Goal: Task Accomplishment & Management: Manage account settings

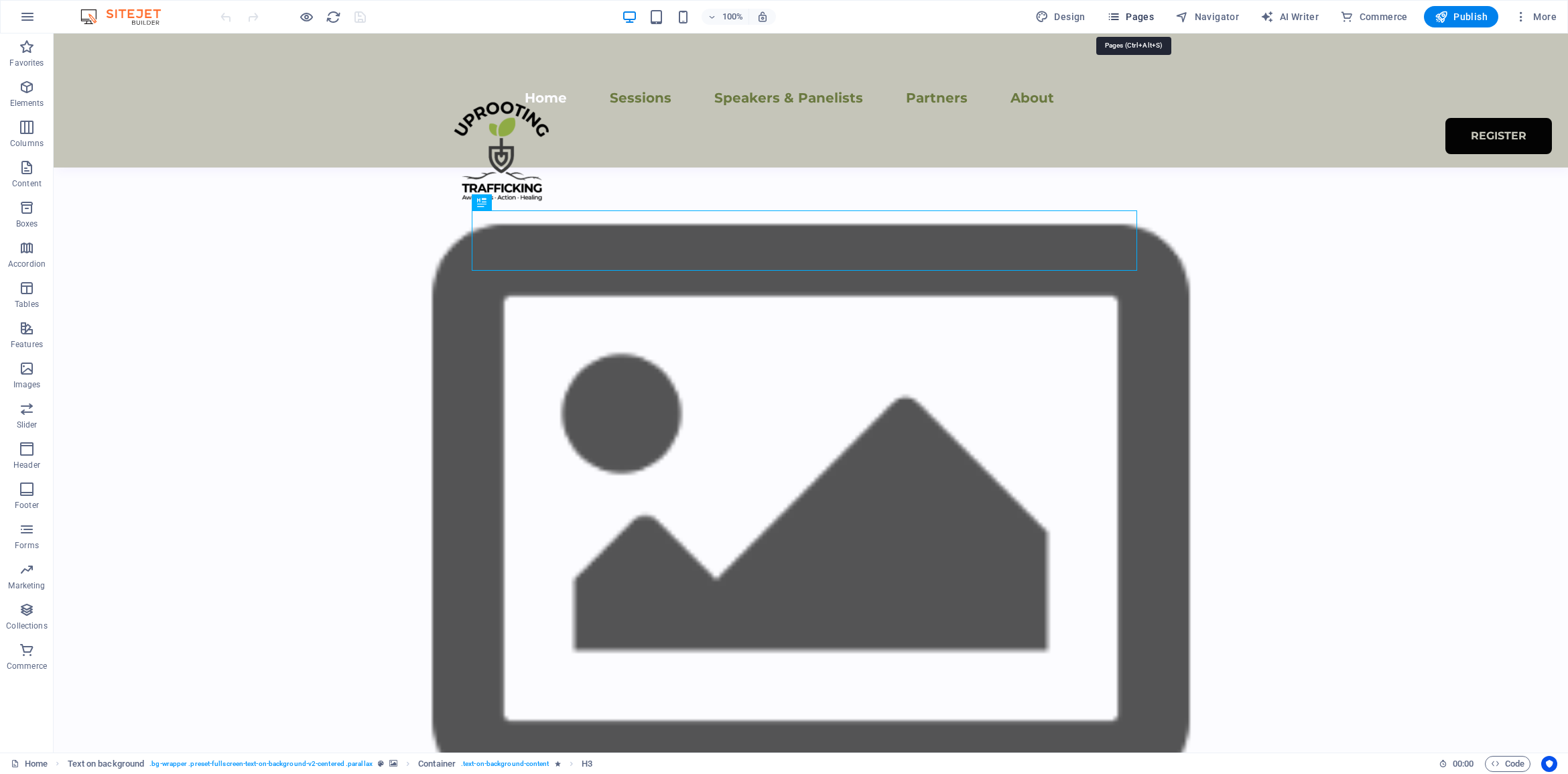
click at [1139, 15] on span "Pages" at bounding box center [1130, 17] width 47 height 14
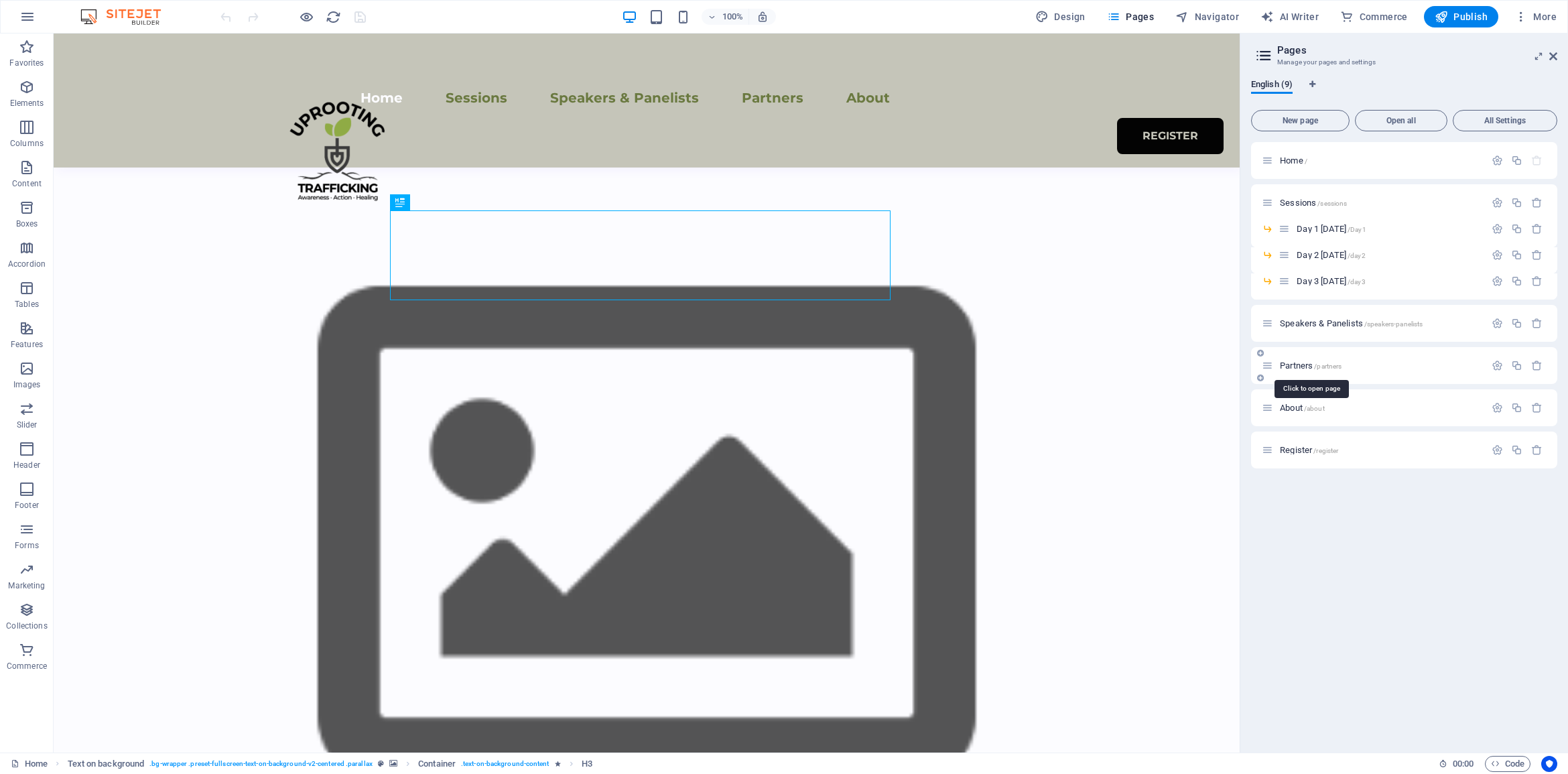
click at [1287, 365] on span "Partners /partners" at bounding box center [1311, 365] width 62 height 10
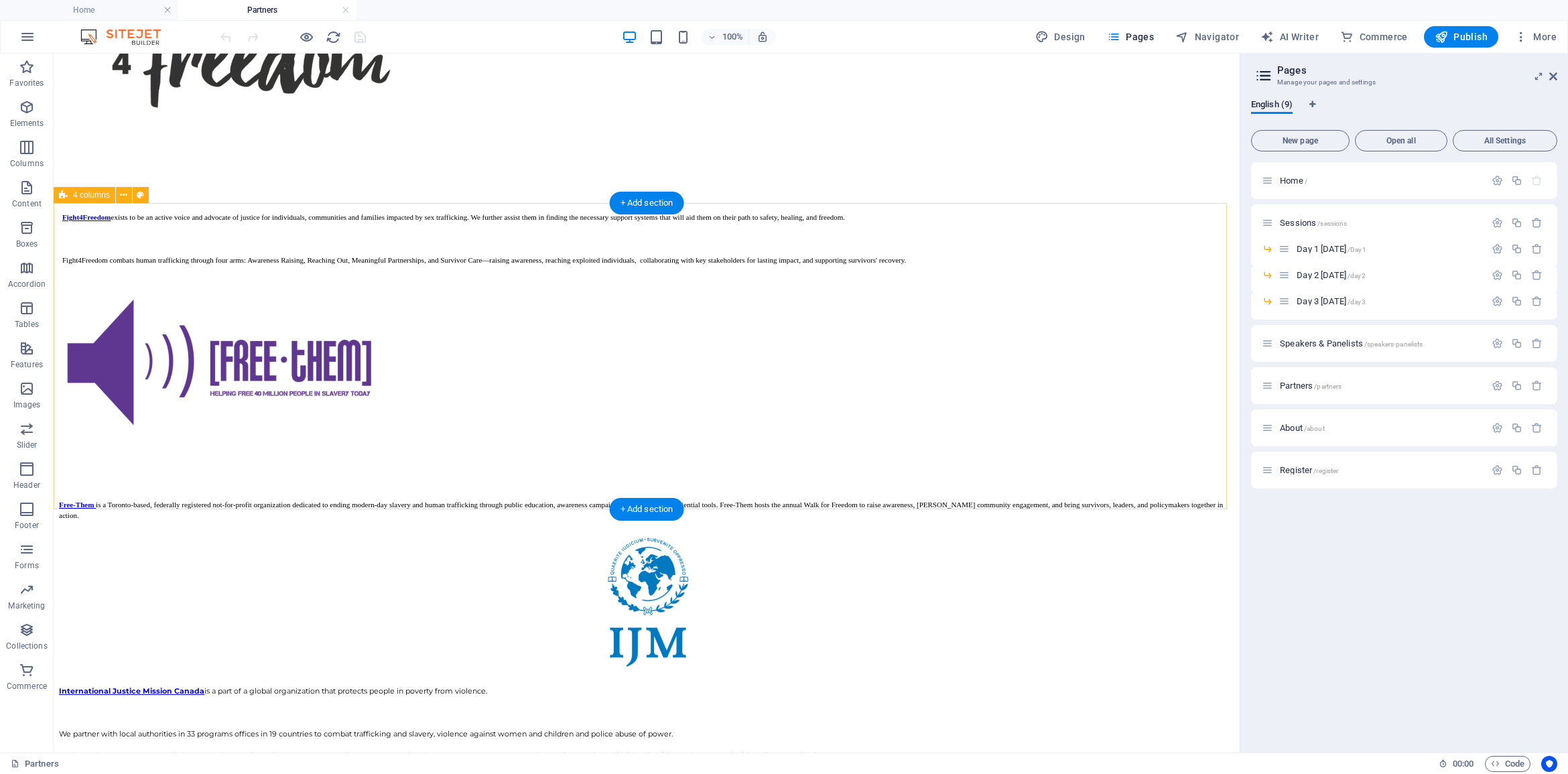
scroll to position [1826, 0]
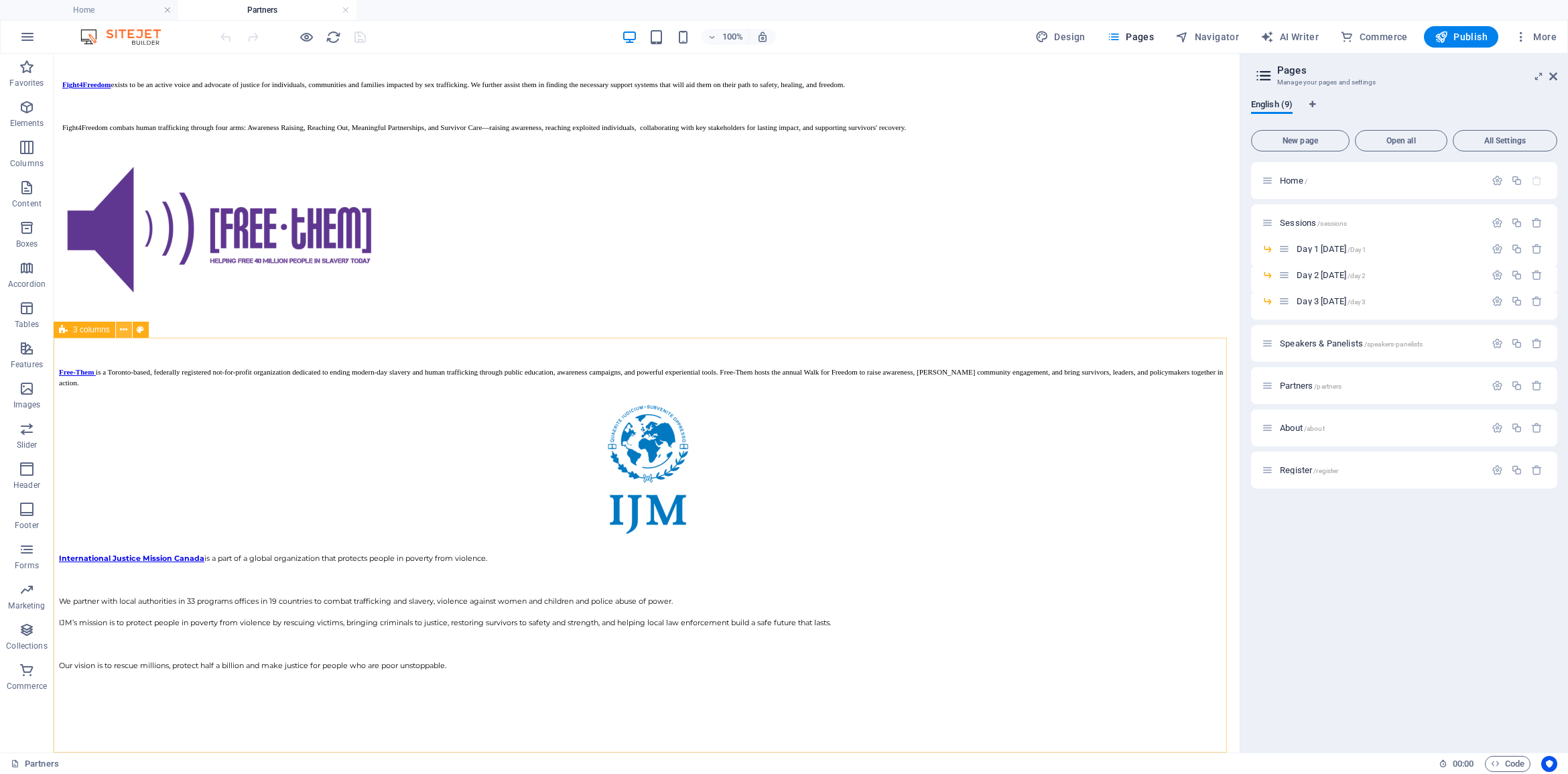
click at [125, 327] on icon at bounding box center [124, 330] width 7 height 14
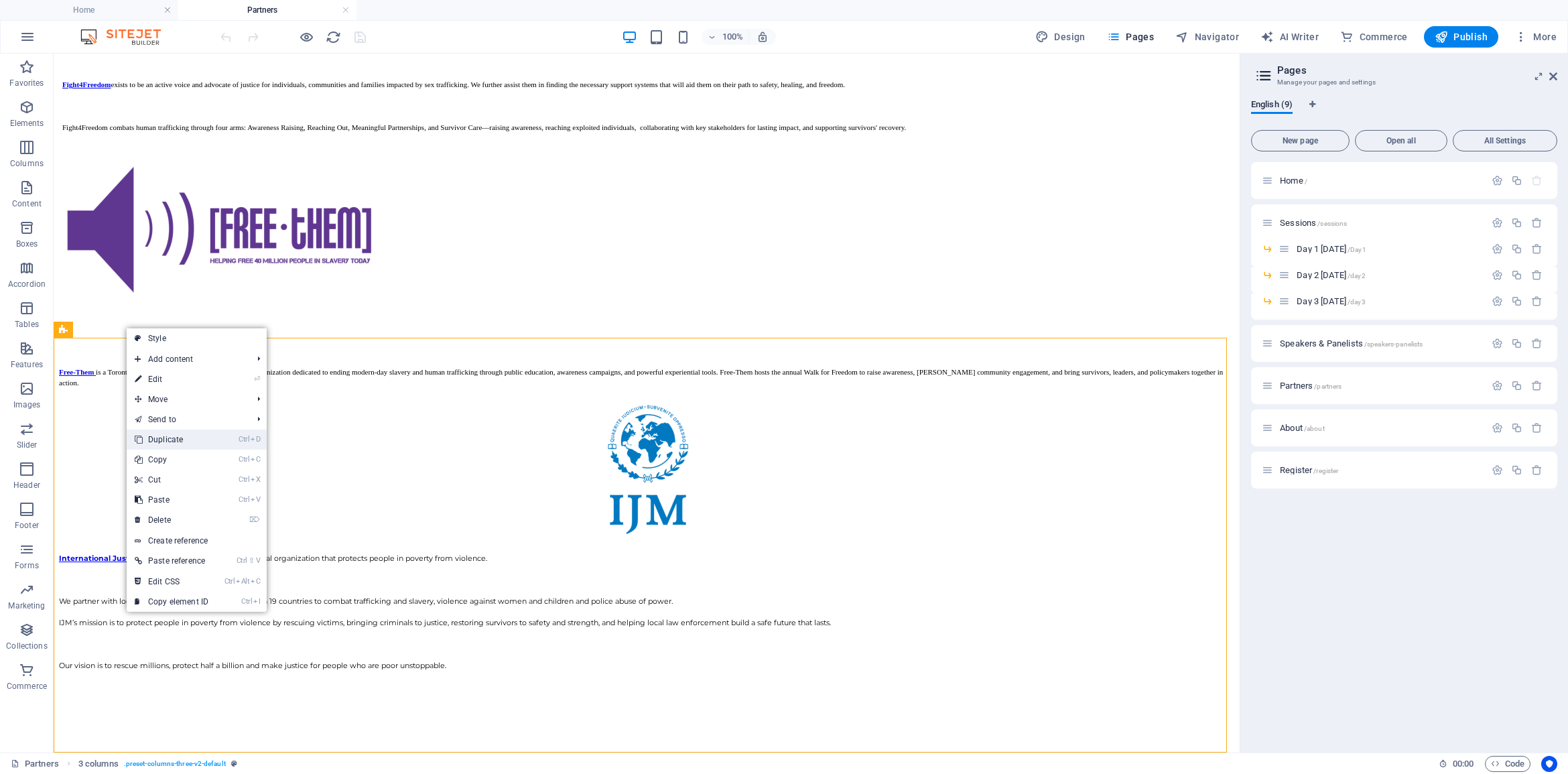
click at [171, 440] on link "Ctrl D Duplicate" at bounding box center [171, 440] width 90 height 20
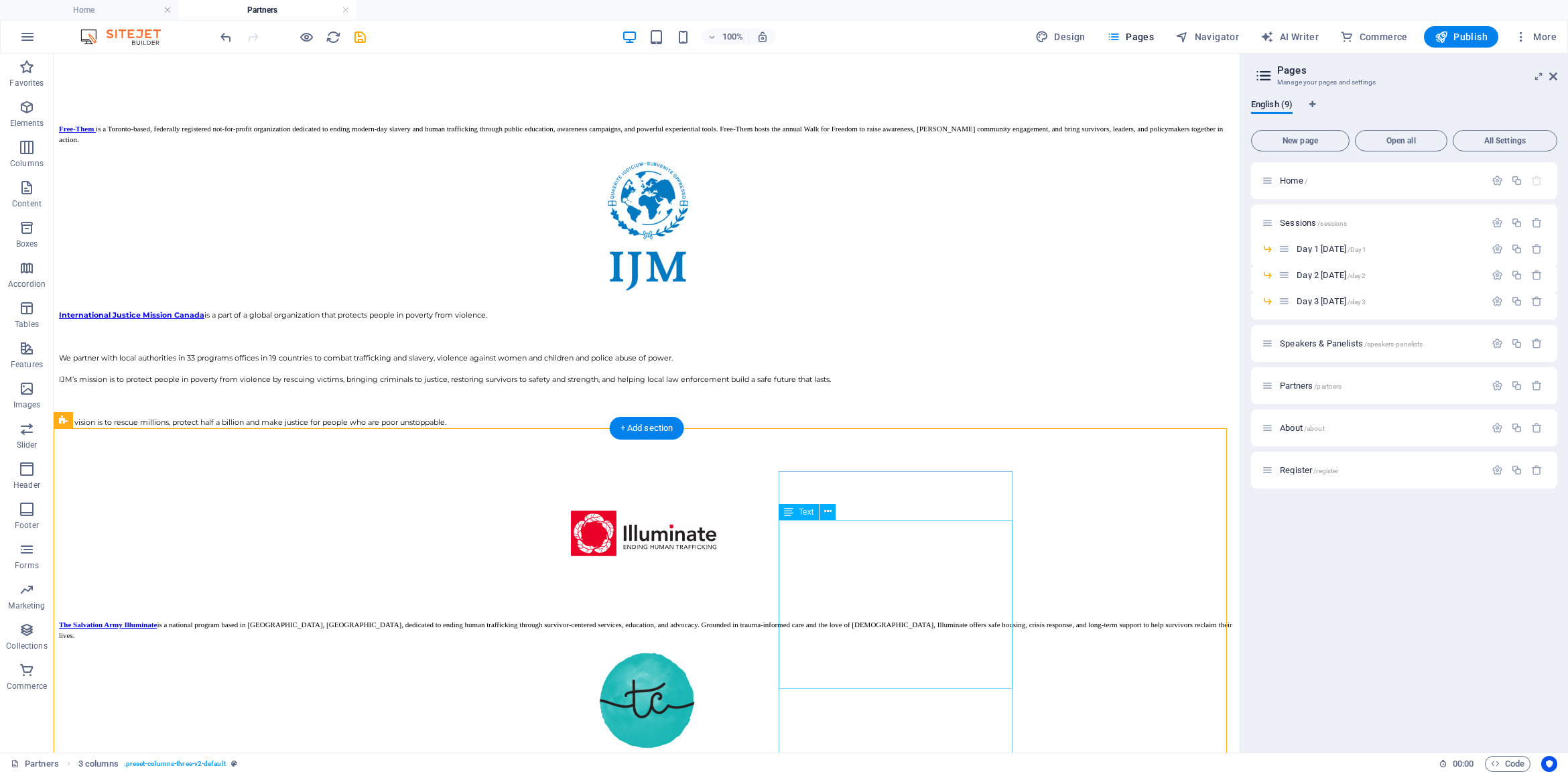
scroll to position [2157, 0]
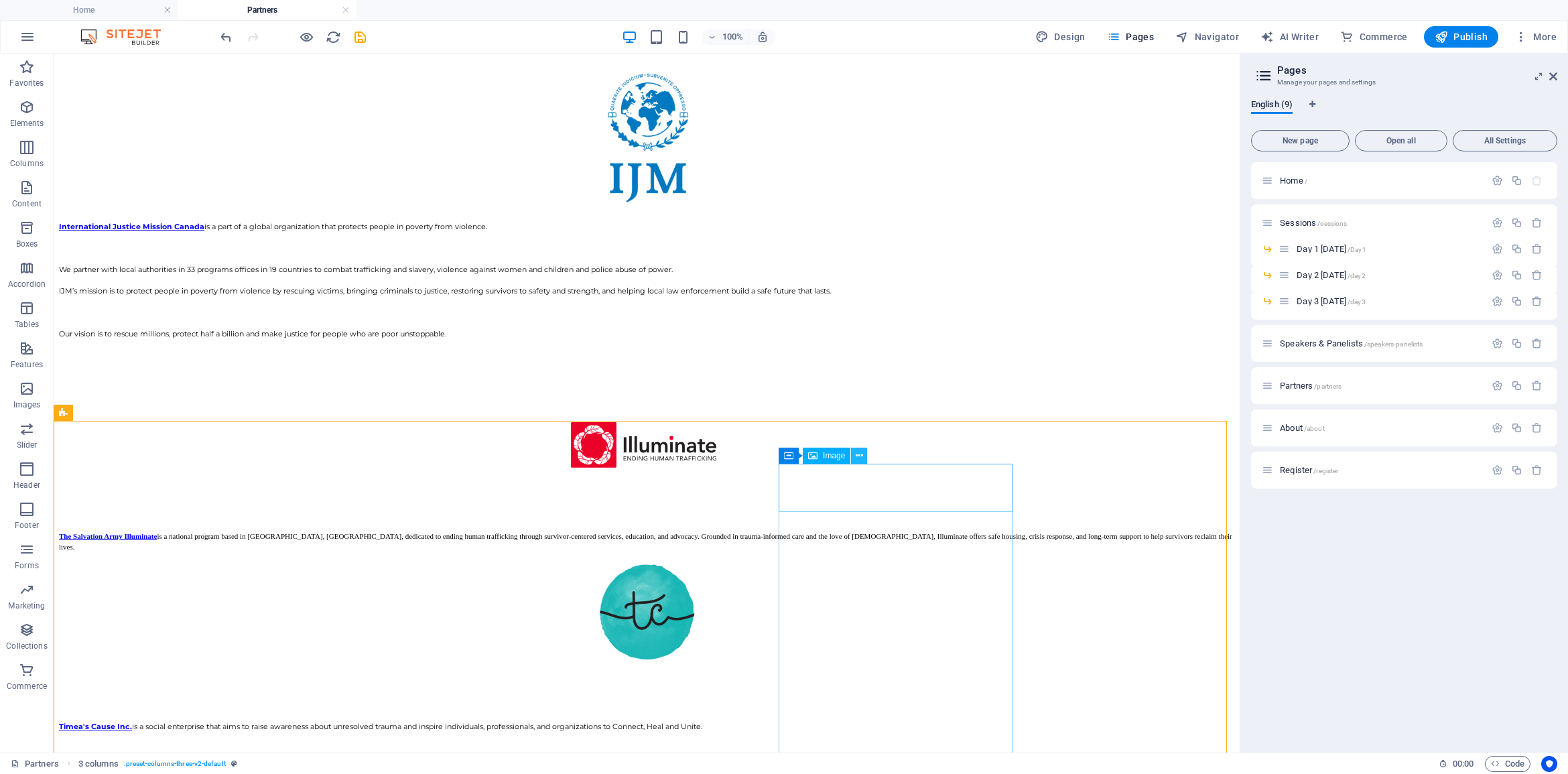
click at [858, 457] on icon at bounding box center [859, 456] width 7 height 14
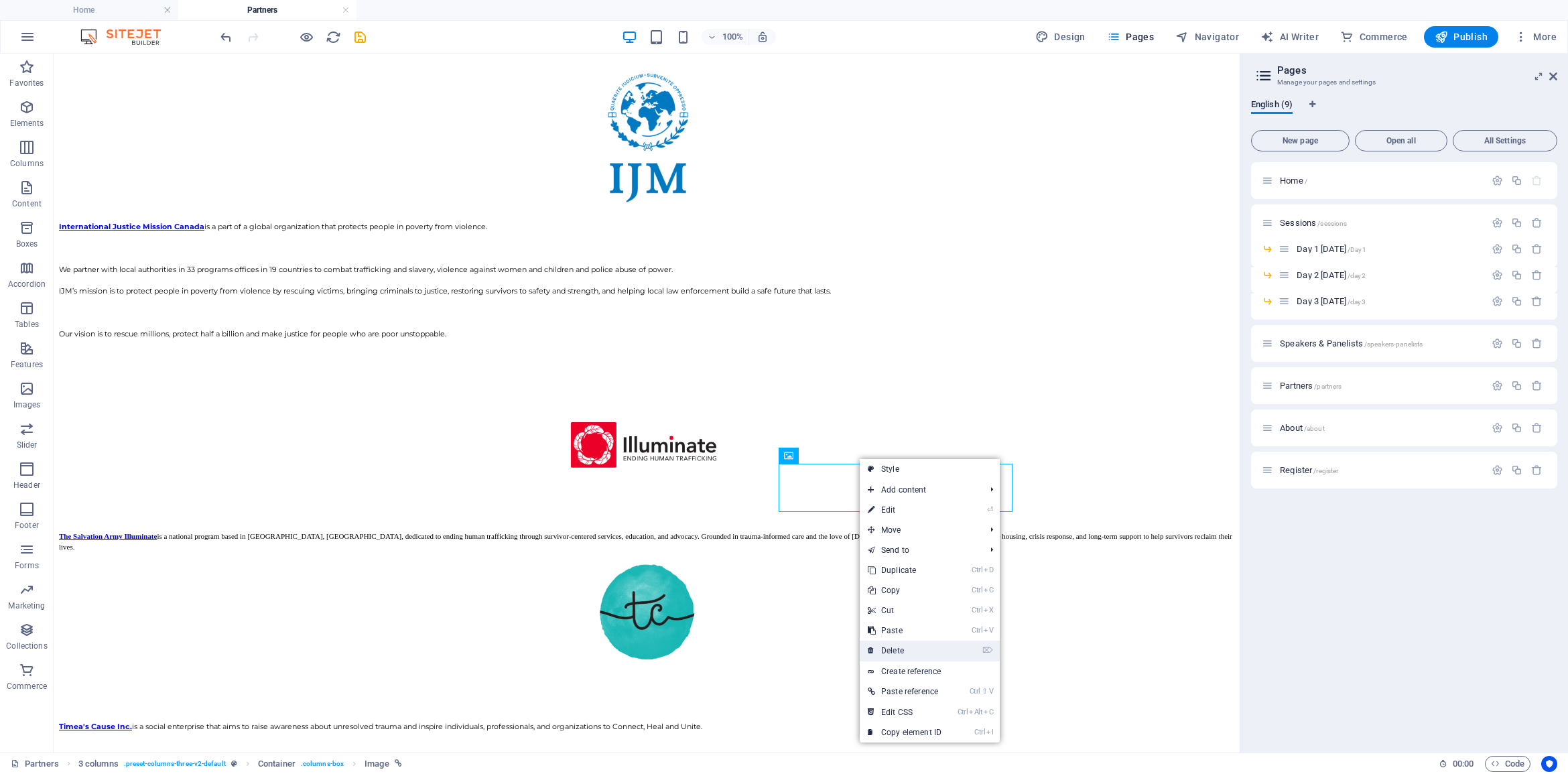
click at [910, 654] on link "⌦ Delete" at bounding box center [905, 650] width 90 height 20
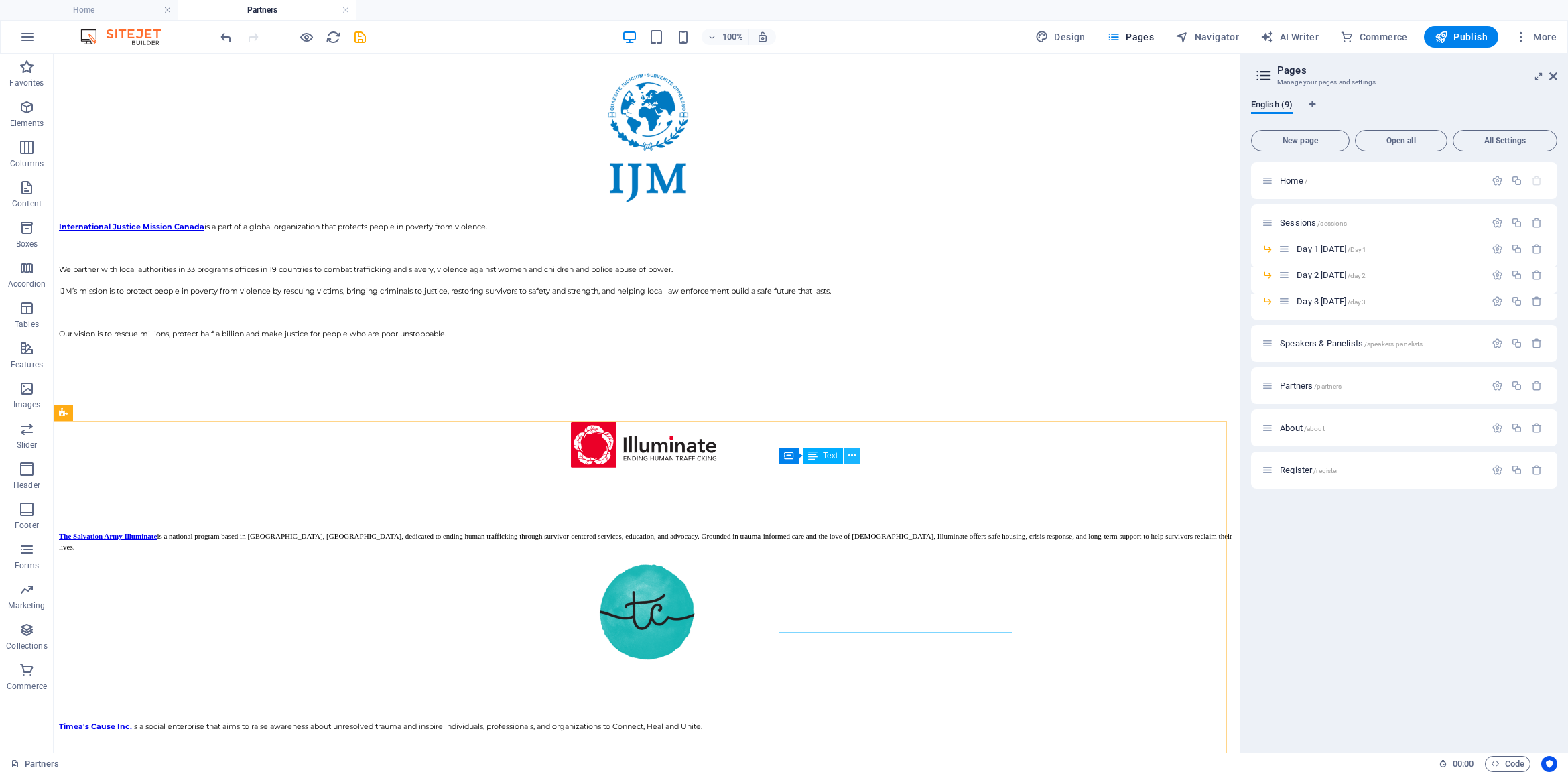
click at [848, 450] on icon at bounding box center [852, 456] width 7 height 14
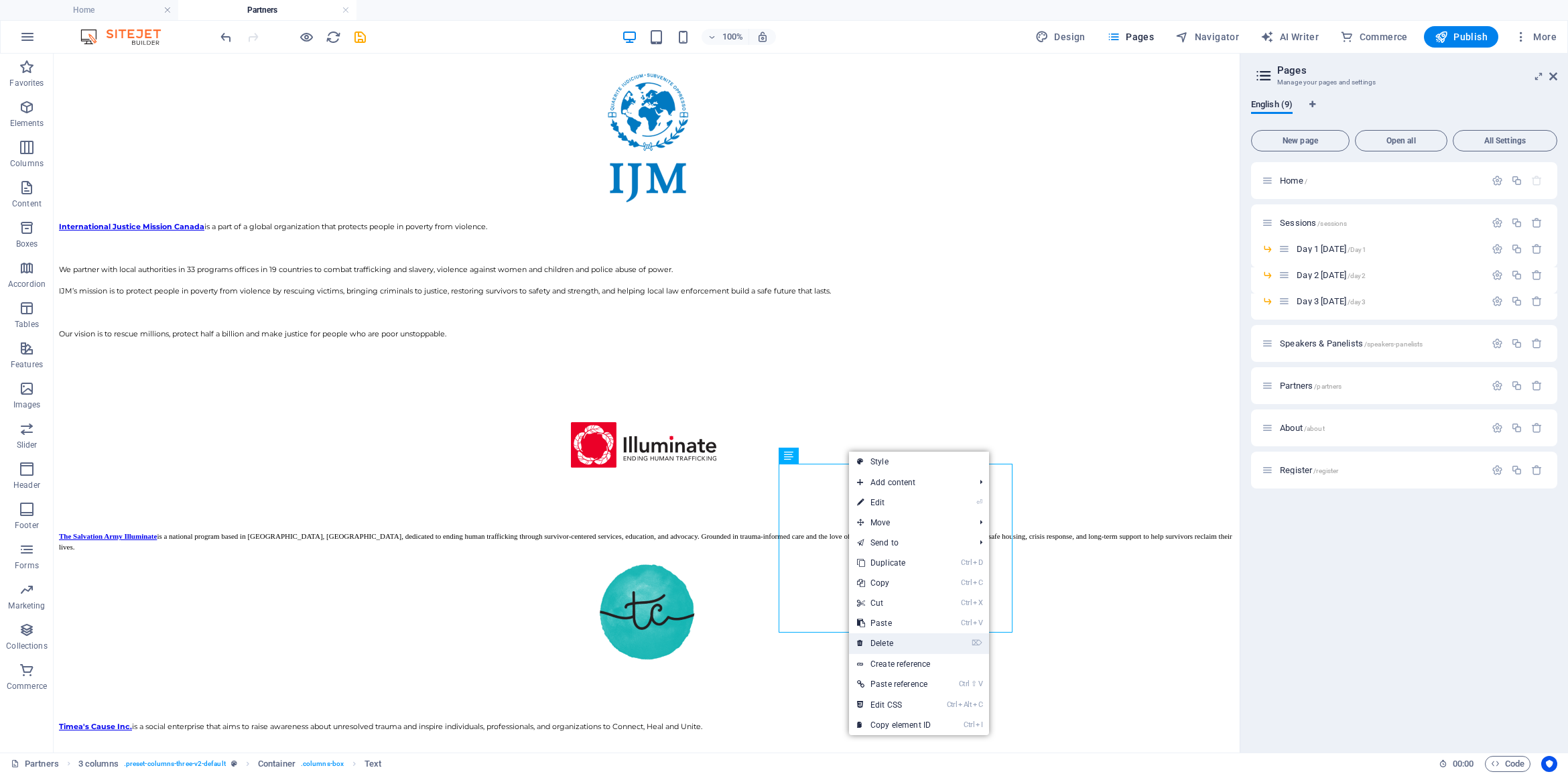
click at [884, 641] on link "⌦ Delete" at bounding box center [894, 643] width 90 height 20
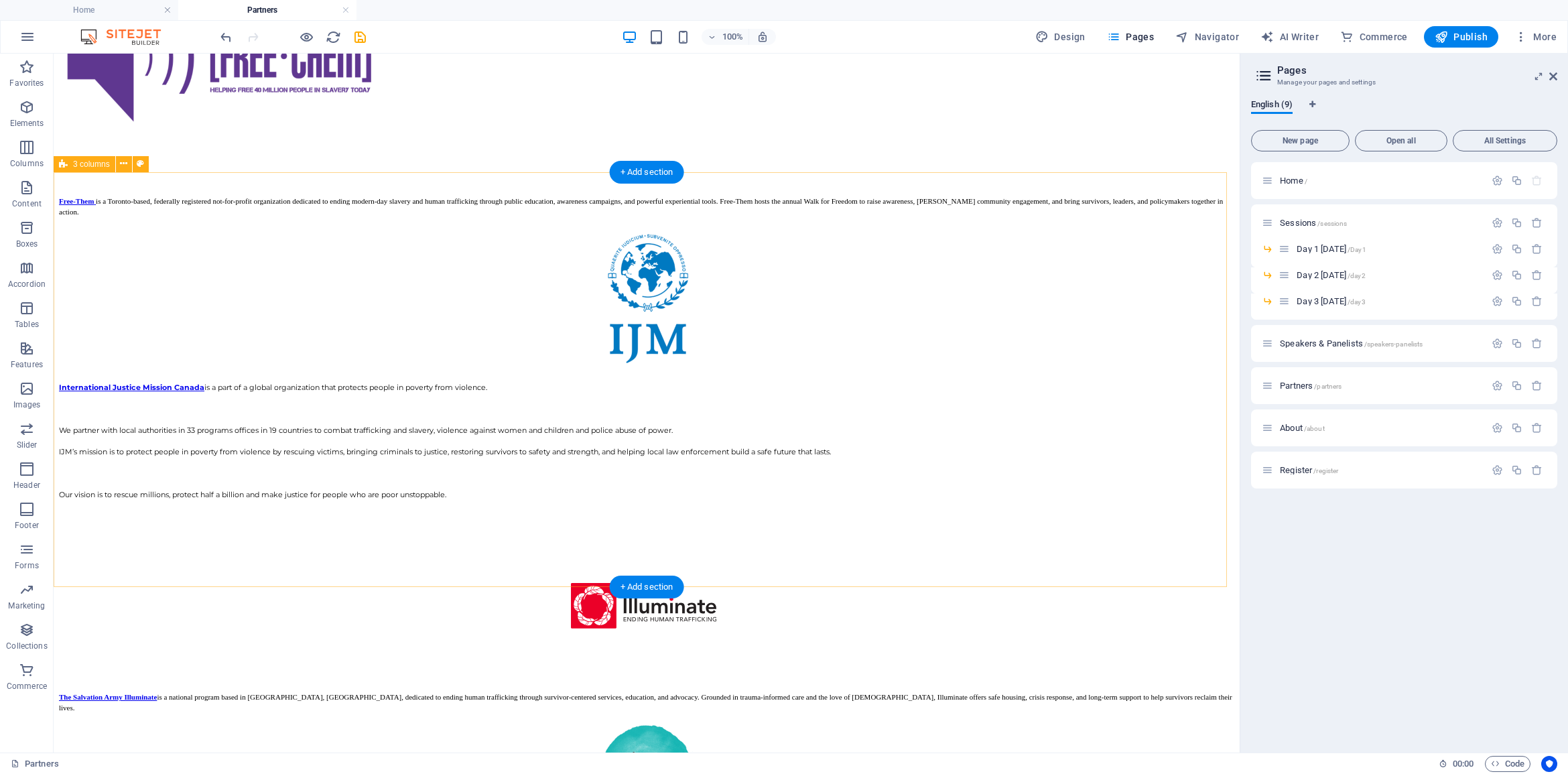
scroll to position [1990, 0]
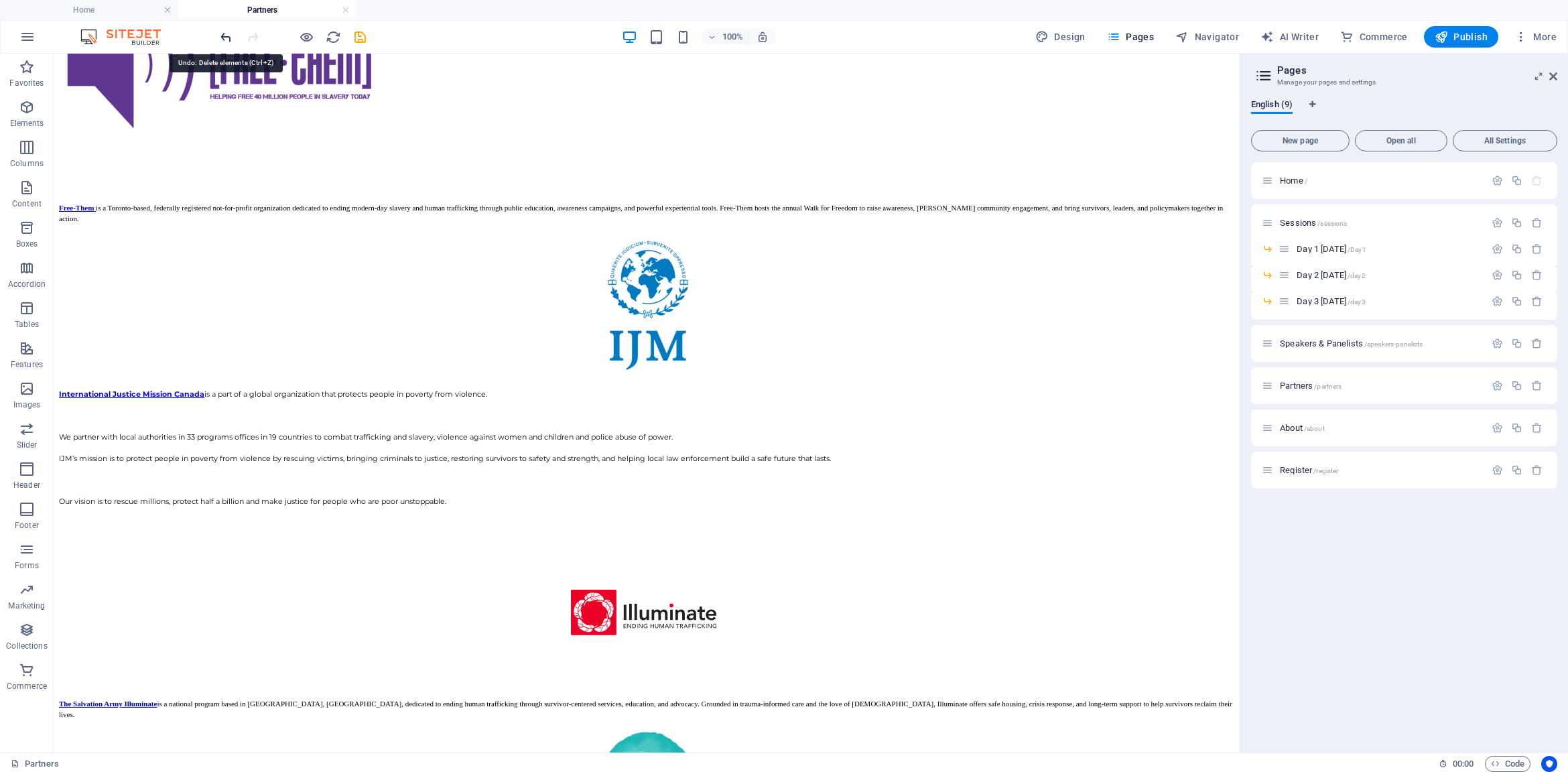
click at [227, 37] on icon "undo" at bounding box center [226, 37] width 15 height 15
click at [604, 209] on icon at bounding box center [604, 209] width 7 height 14
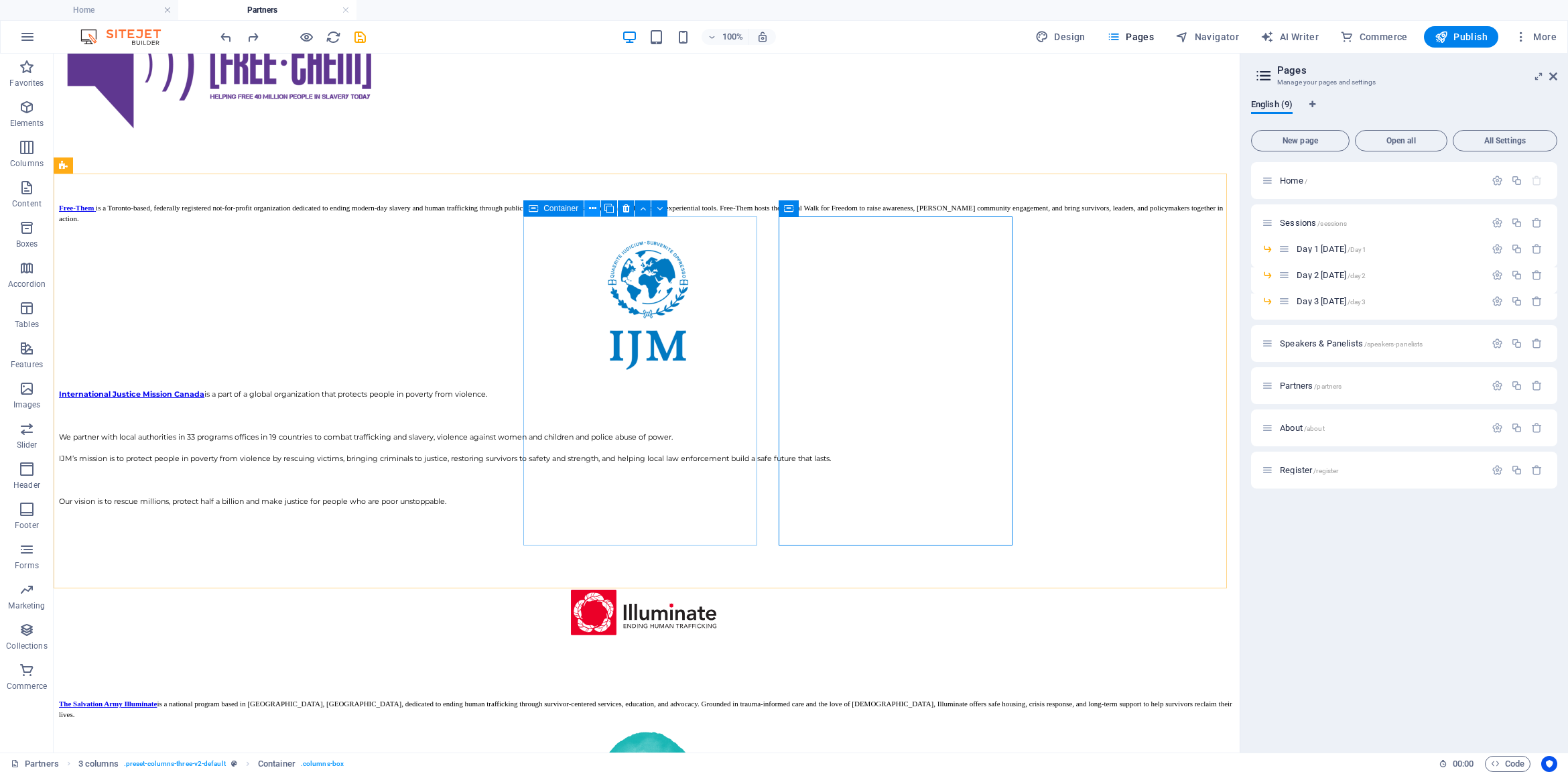
click at [592, 209] on icon at bounding box center [593, 209] width 7 height 14
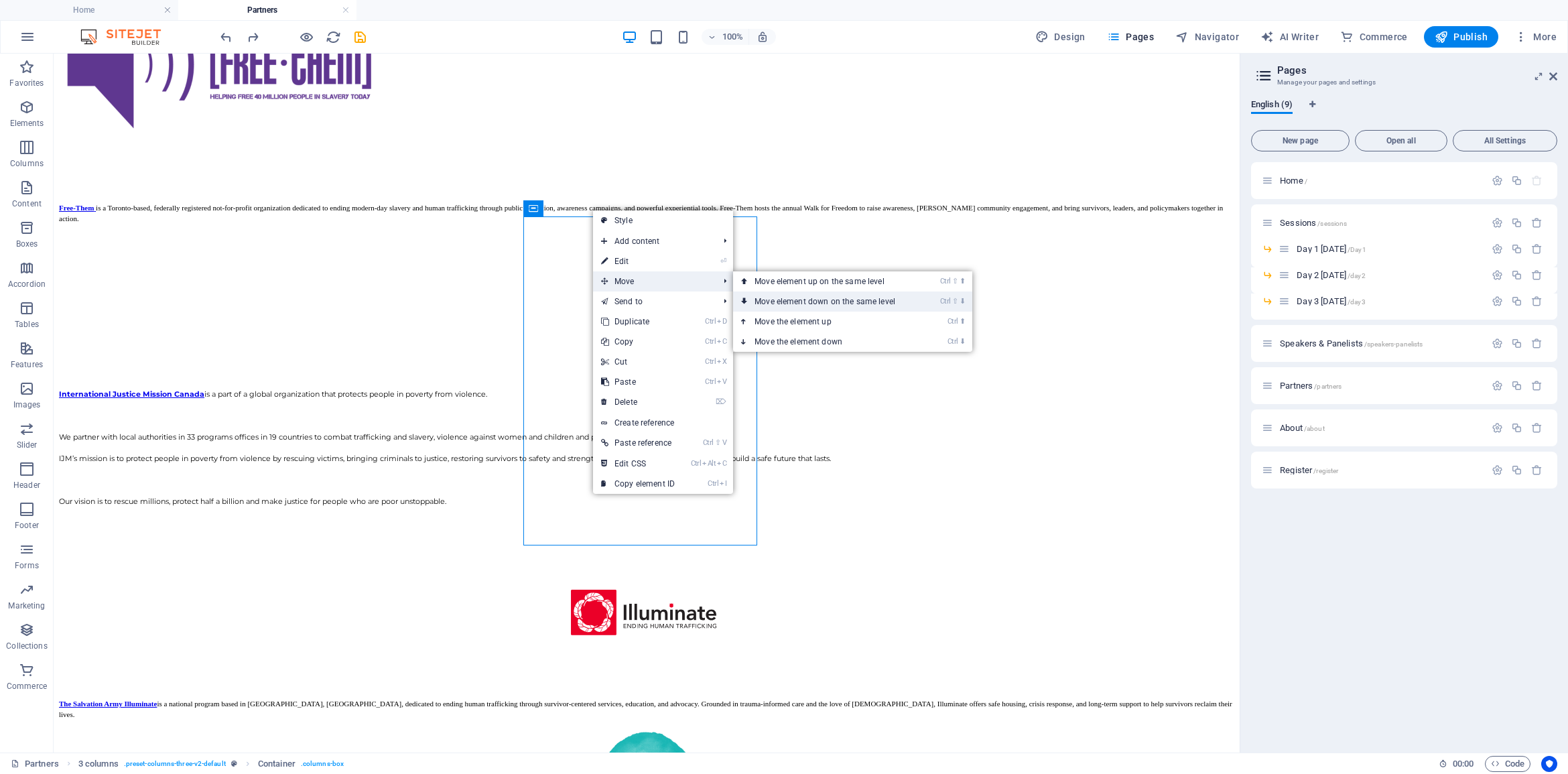
click at [788, 303] on link "Ctrl ⇧ ⬇ Move element down on the same level" at bounding box center [828, 301] width 189 height 20
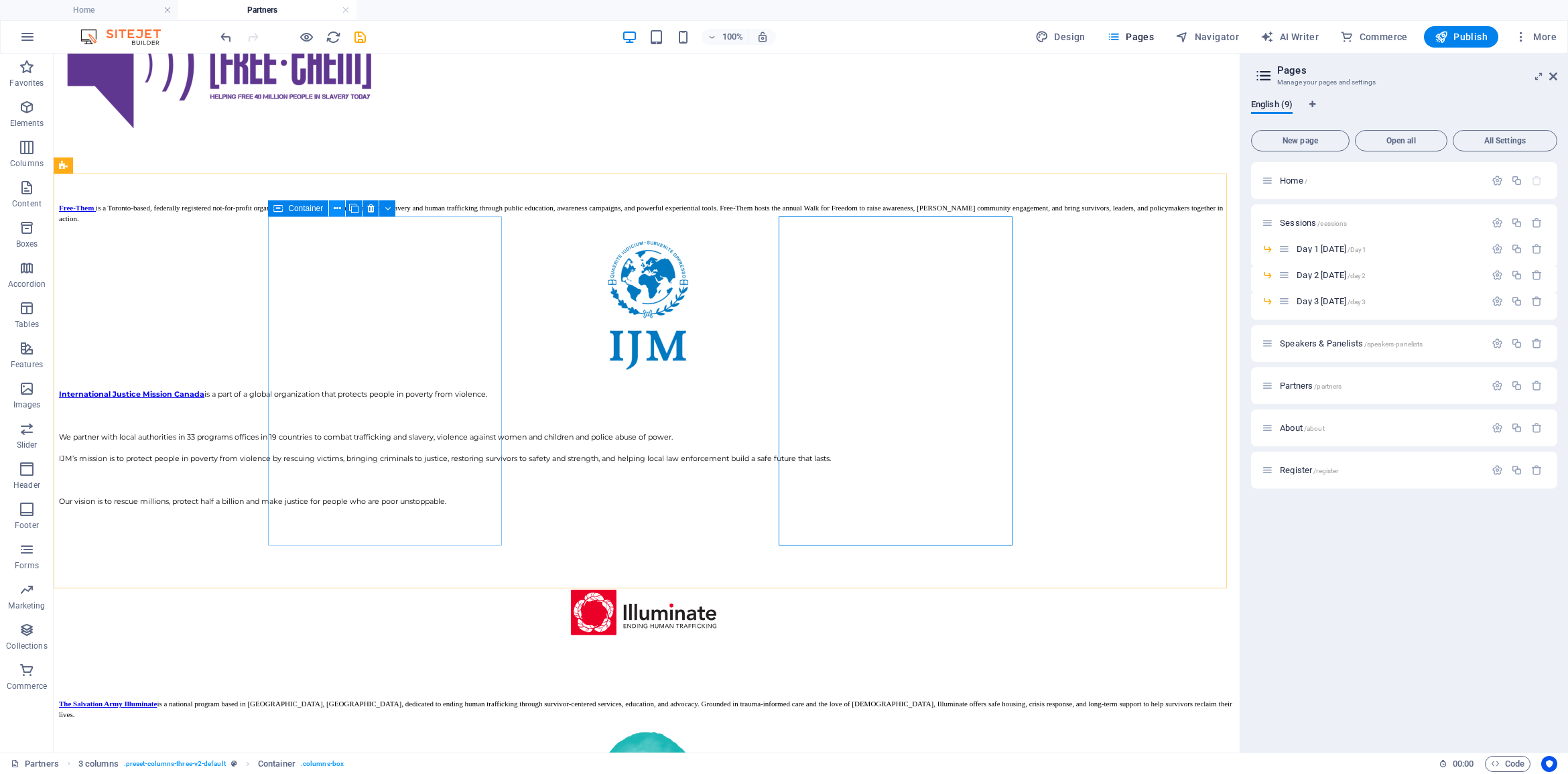
click at [335, 205] on icon at bounding box center [337, 209] width 7 height 14
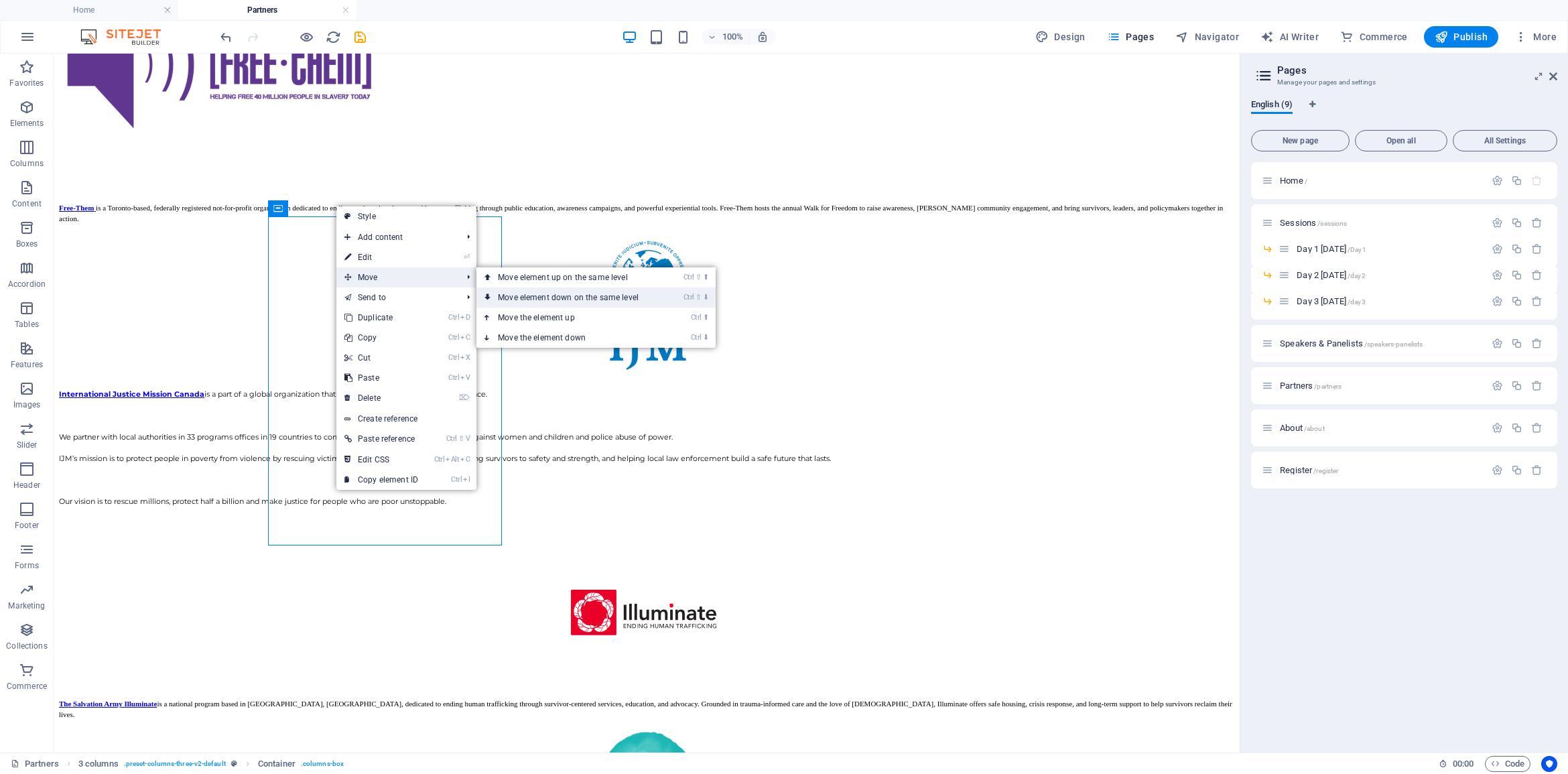
click at [550, 293] on link "Ctrl ⇧ ⬇ Move element down on the same level" at bounding box center [571, 297] width 189 height 20
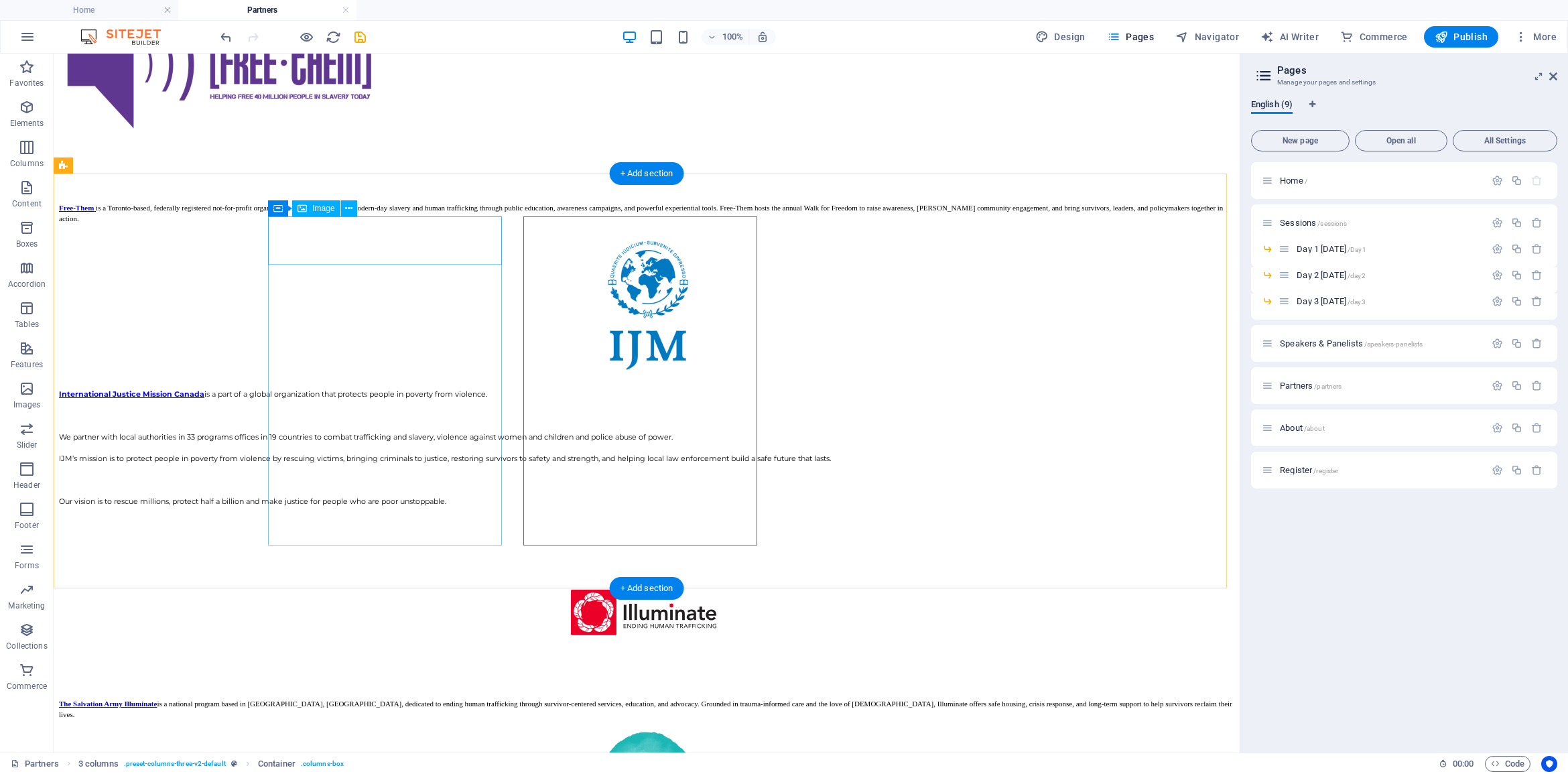
drag, startPoint x: 330, startPoint y: 238, endPoint x: 332, endPoint y: 223, distance: 15.1
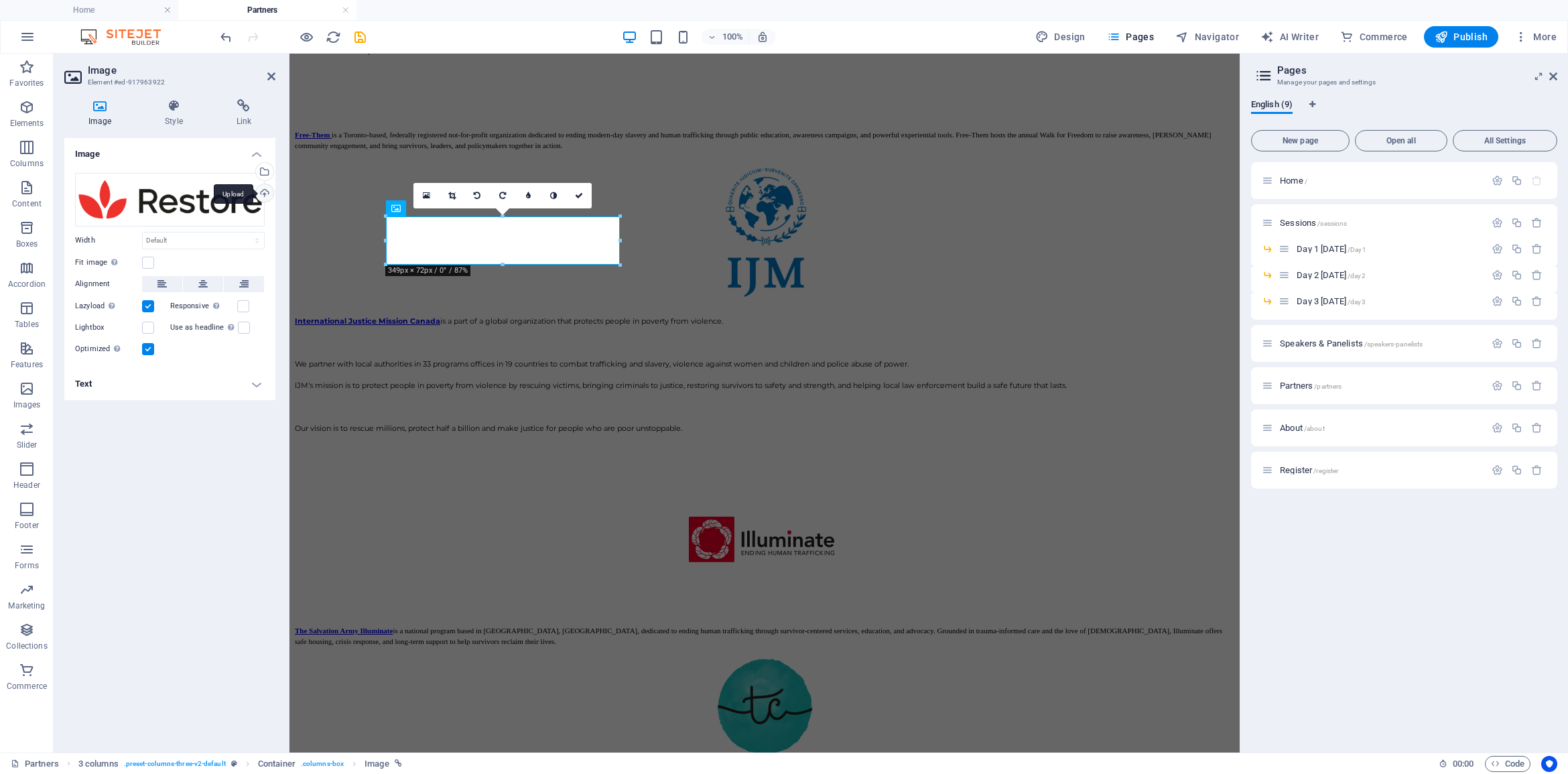
click at [261, 191] on div "Upload" at bounding box center [263, 194] width 20 height 20
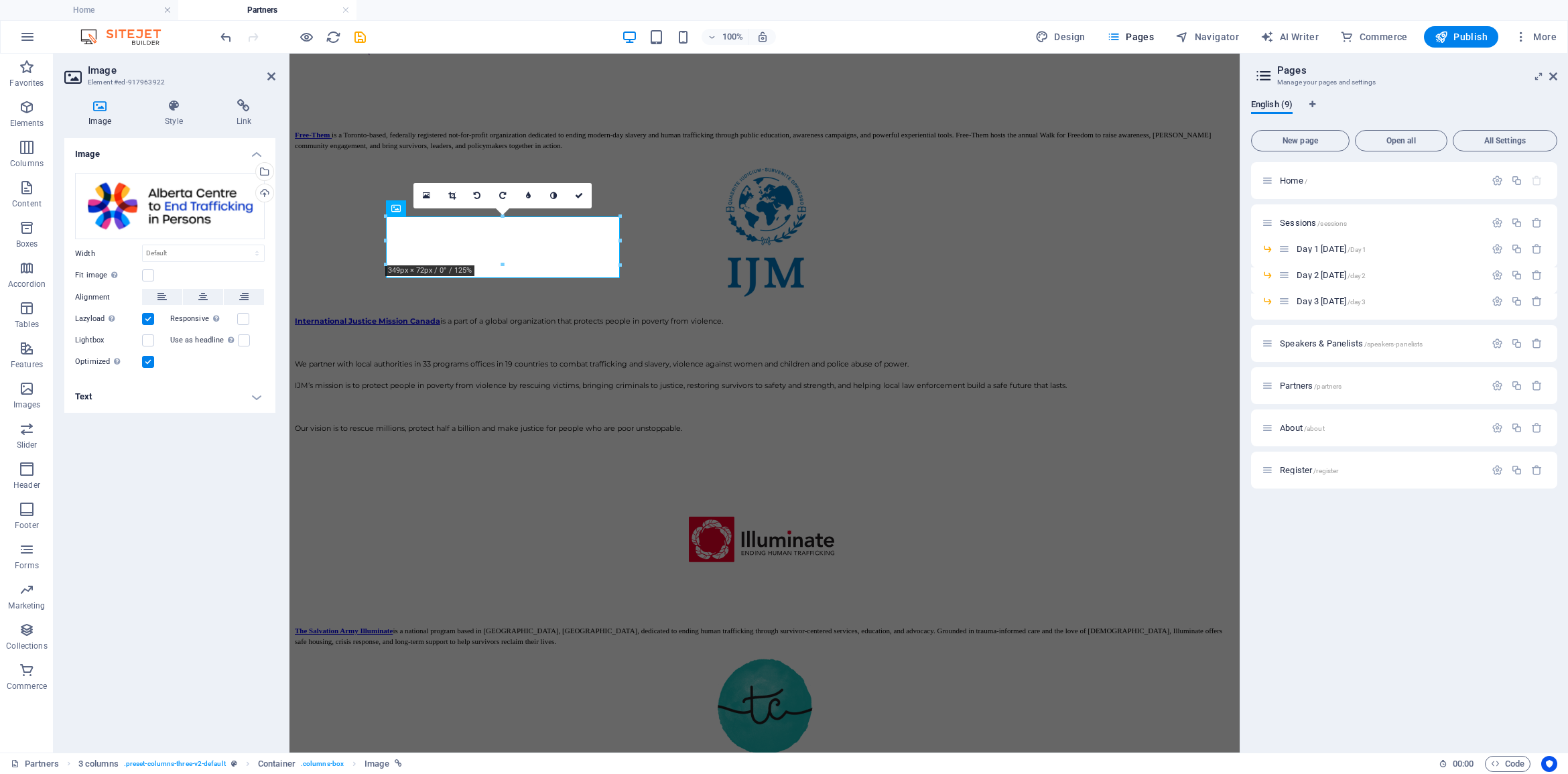
drag, startPoint x: 239, startPoint y: 111, endPoint x: 258, endPoint y: 141, distance: 35.5
click at [239, 111] on icon at bounding box center [244, 106] width 63 height 14
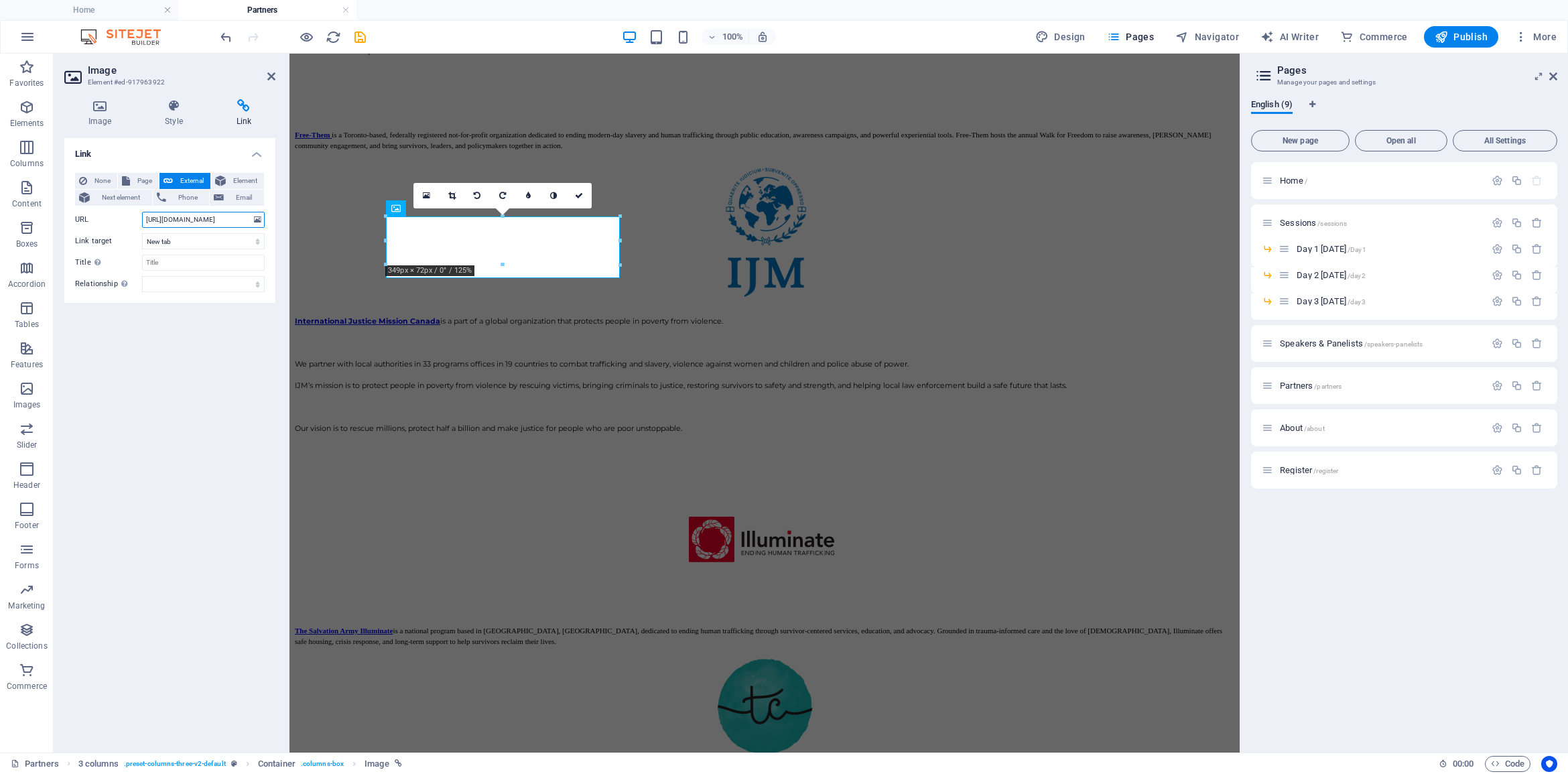
click at [228, 221] on input "[URL][DOMAIN_NAME]" at bounding box center [203, 219] width 122 height 16
drag, startPoint x: 231, startPoint y: 219, endPoint x: 116, endPoint y: 209, distance: 115.4
click at [116, 209] on div "None Page External Element Next element Phone Email Page Home Sessions -- Day 1…" at bounding box center [170, 232] width 190 height 119
paste input "[DOMAIN_NAME]"
type input "[URL][DOMAIN_NAME]"
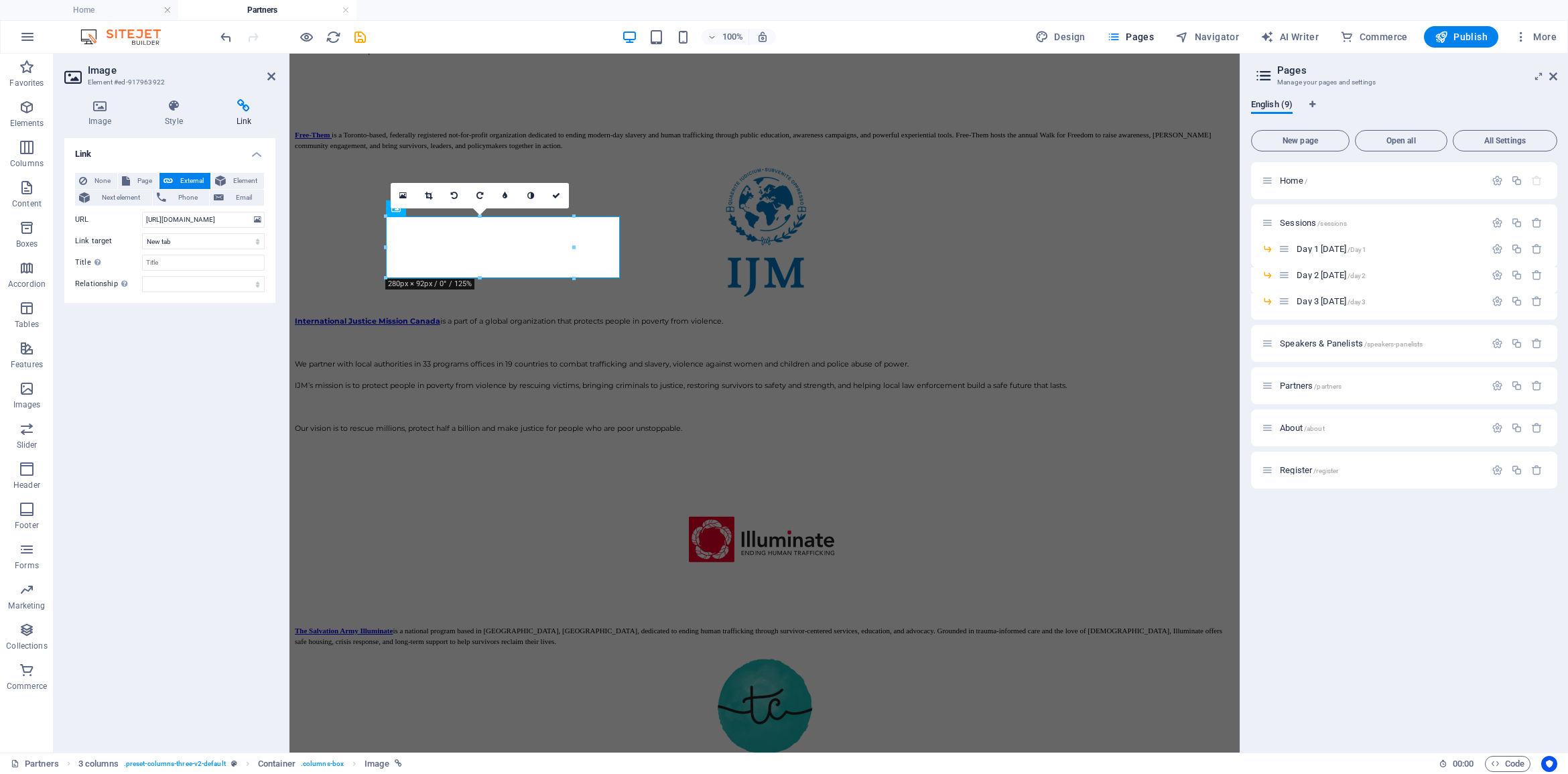
click at [141, 357] on div "Link None Page External Element Next element Phone Email Page Home Sessions -- …" at bounding box center [169, 440] width 211 height 604
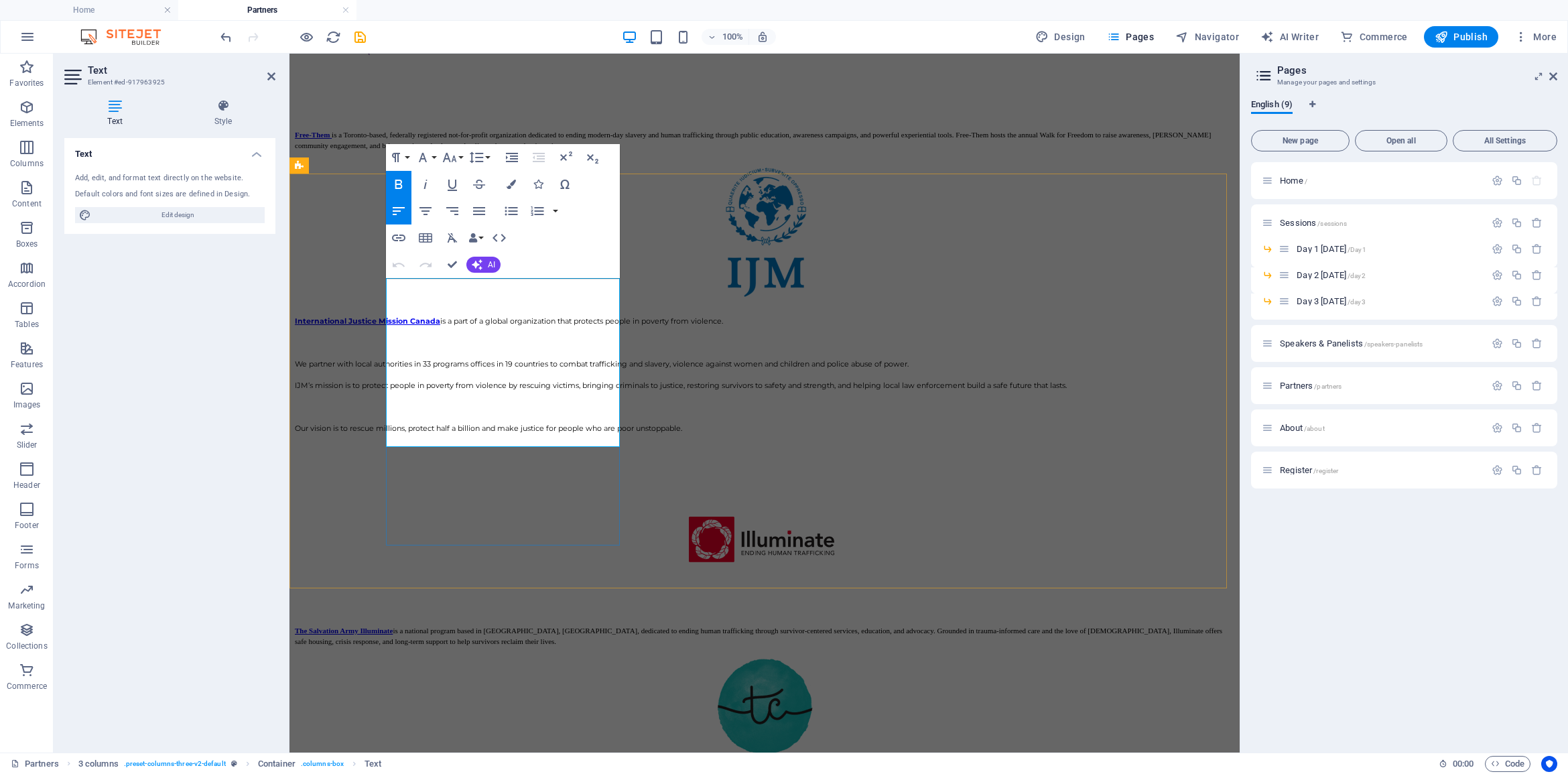
drag, startPoint x: 441, startPoint y: 291, endPoint x: 383, endPoint y: 287, distance: 58.1
drag, startPoint x: 454, startPoint y: 291, endPoint x: 385, endPoint y: 288, distance: 69.1
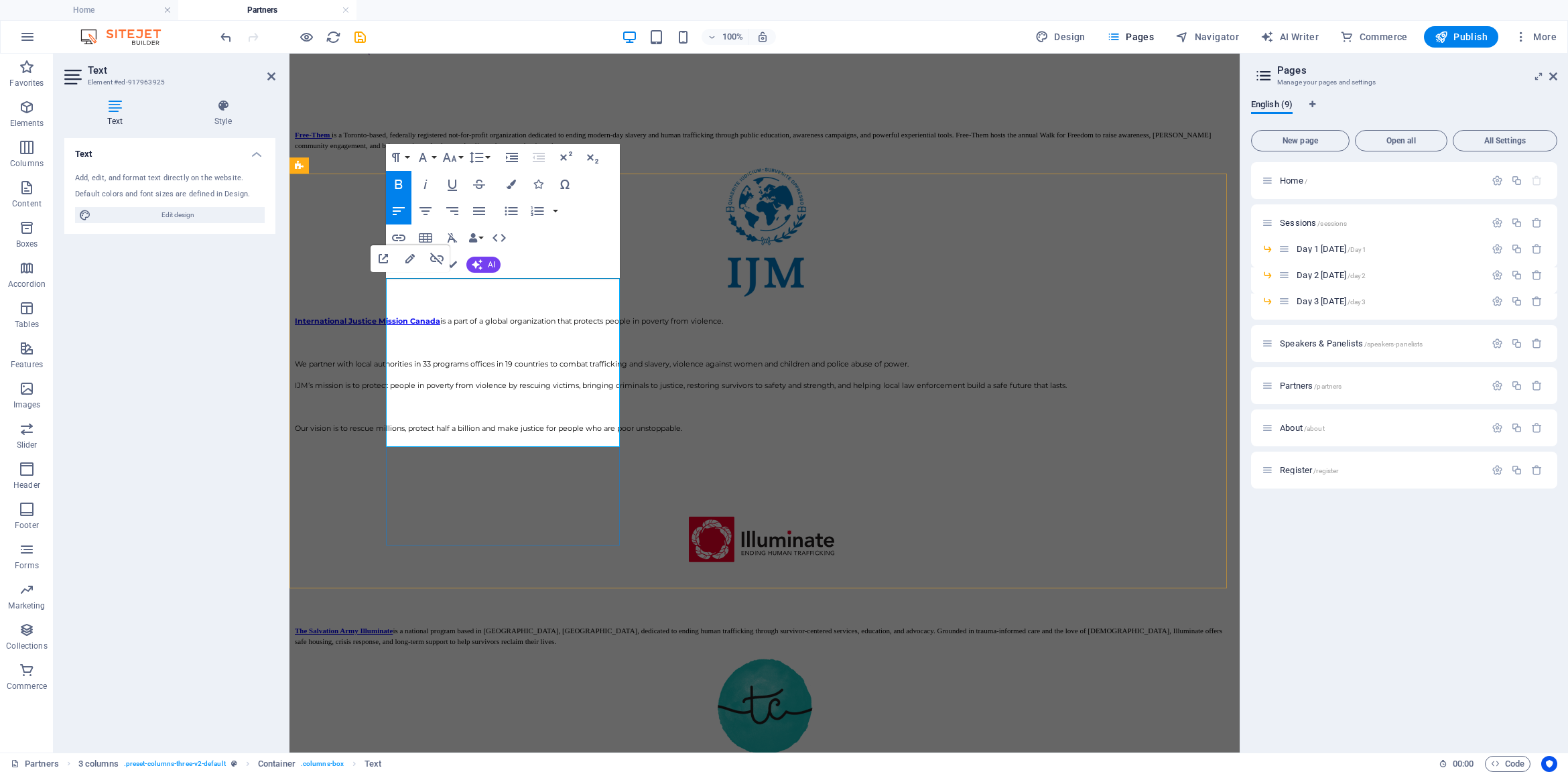
click at [229, 42] on icon "undo" at bounding box center [226, 37] width 15 height 15
click at [229, 42] on icon "undo" at bounding box center [226, 37] width 15 height 15
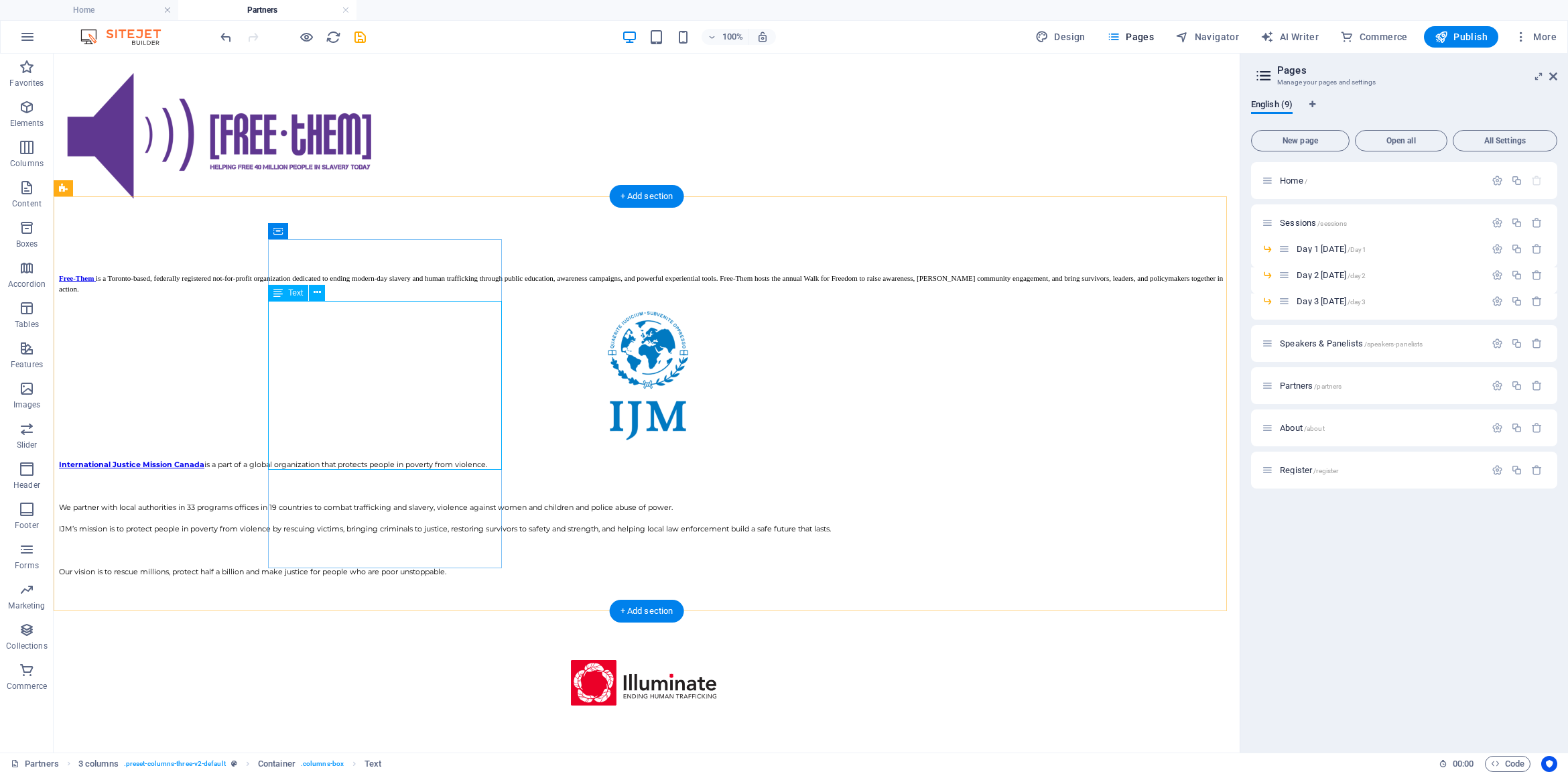
scroll to position [1906, 0]
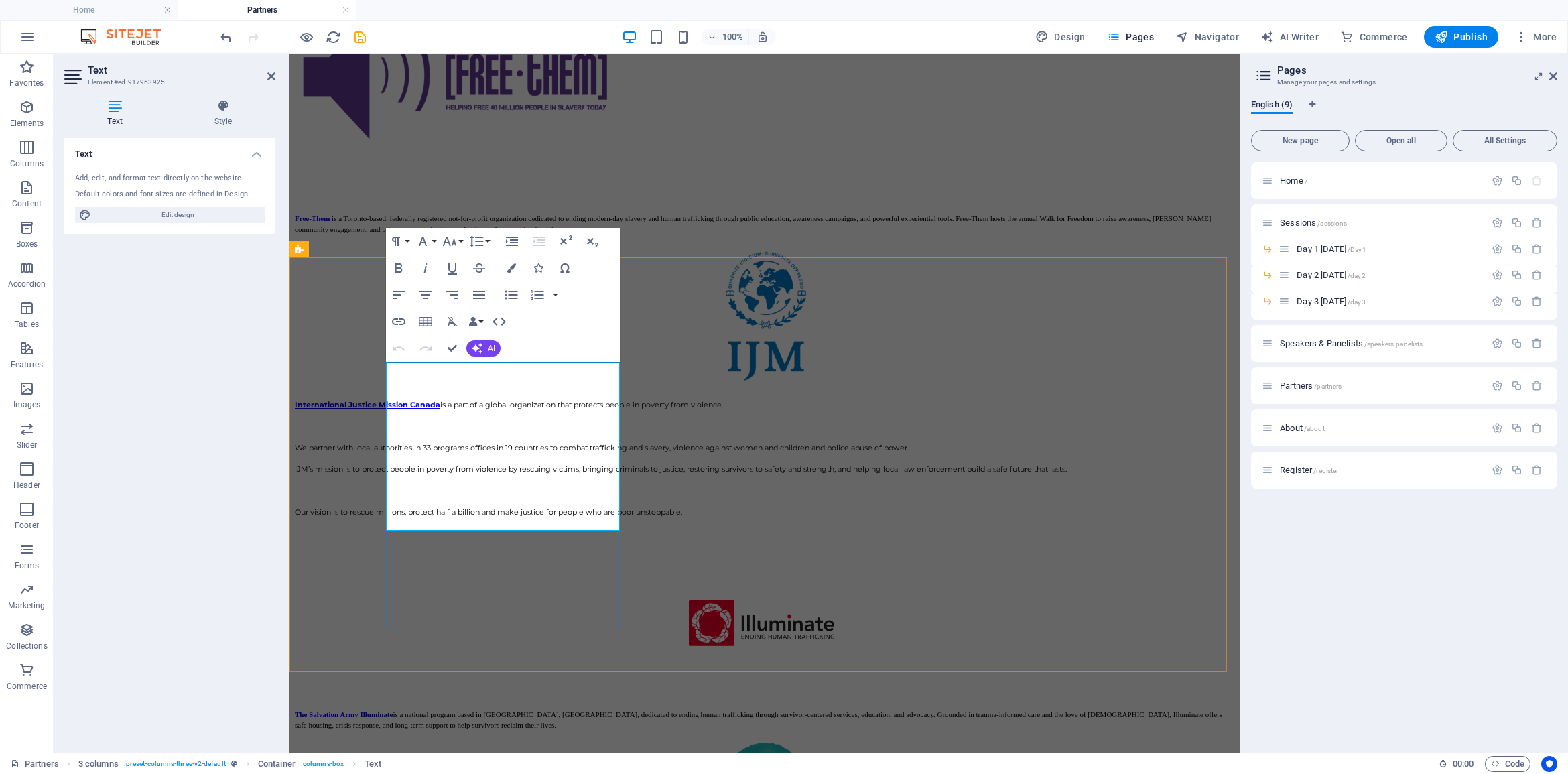
drag, startPoint x: 502, startPoint y: 405, endPoint x: 525, endPoint y: 437, distance: 39.4
drag, startPoint x: 604, startPoint y: 527, endPoint x: 379, endPoint y: 383, distance: 267.1
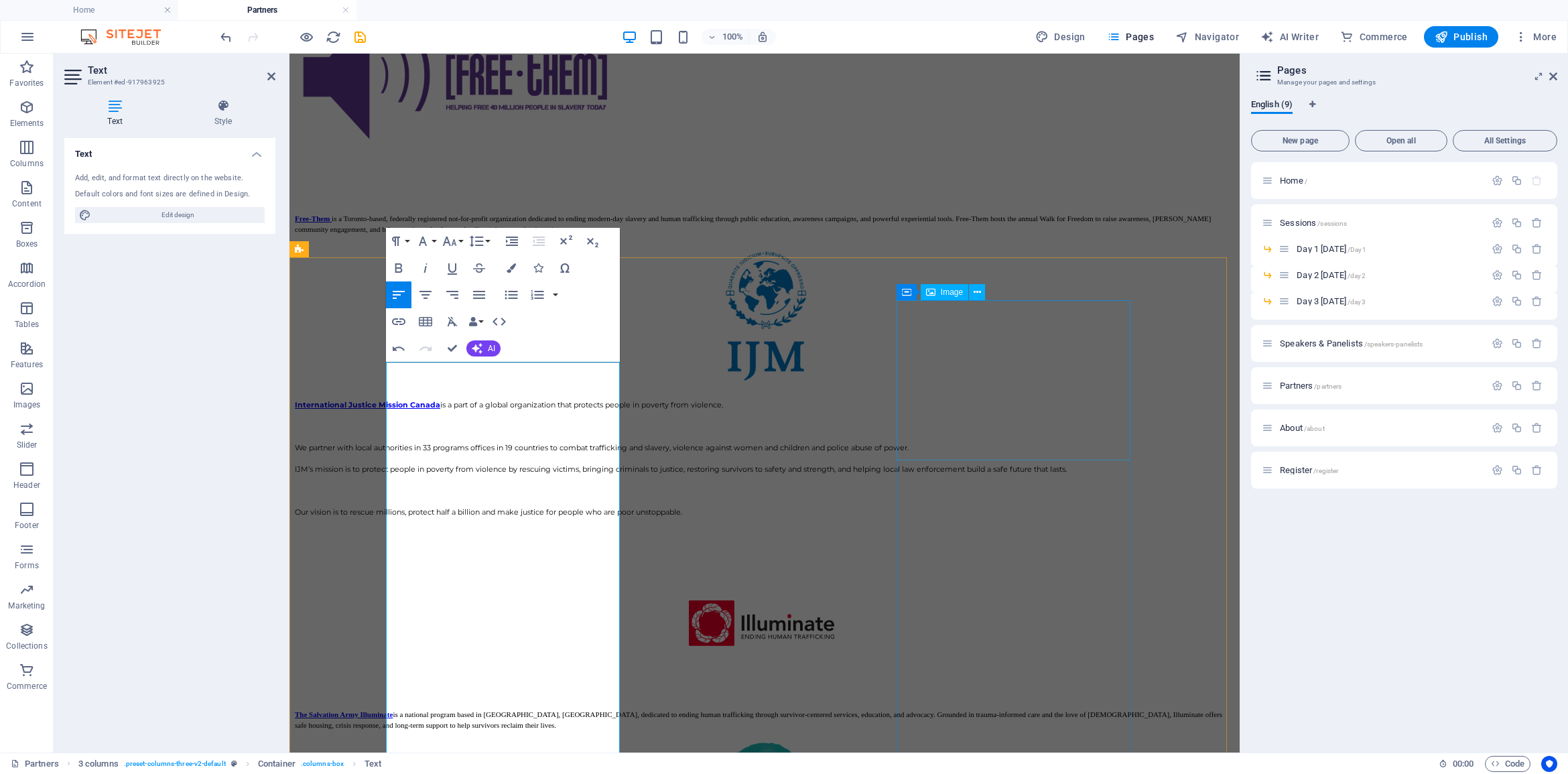
scroll to position [12977, 1]
click at [450, 239] on icon "button" at bounding box center [450, 241] width 16 height 16
click at [461, 326] on link "11" at bounding box center [463, 327] width 48 height 20
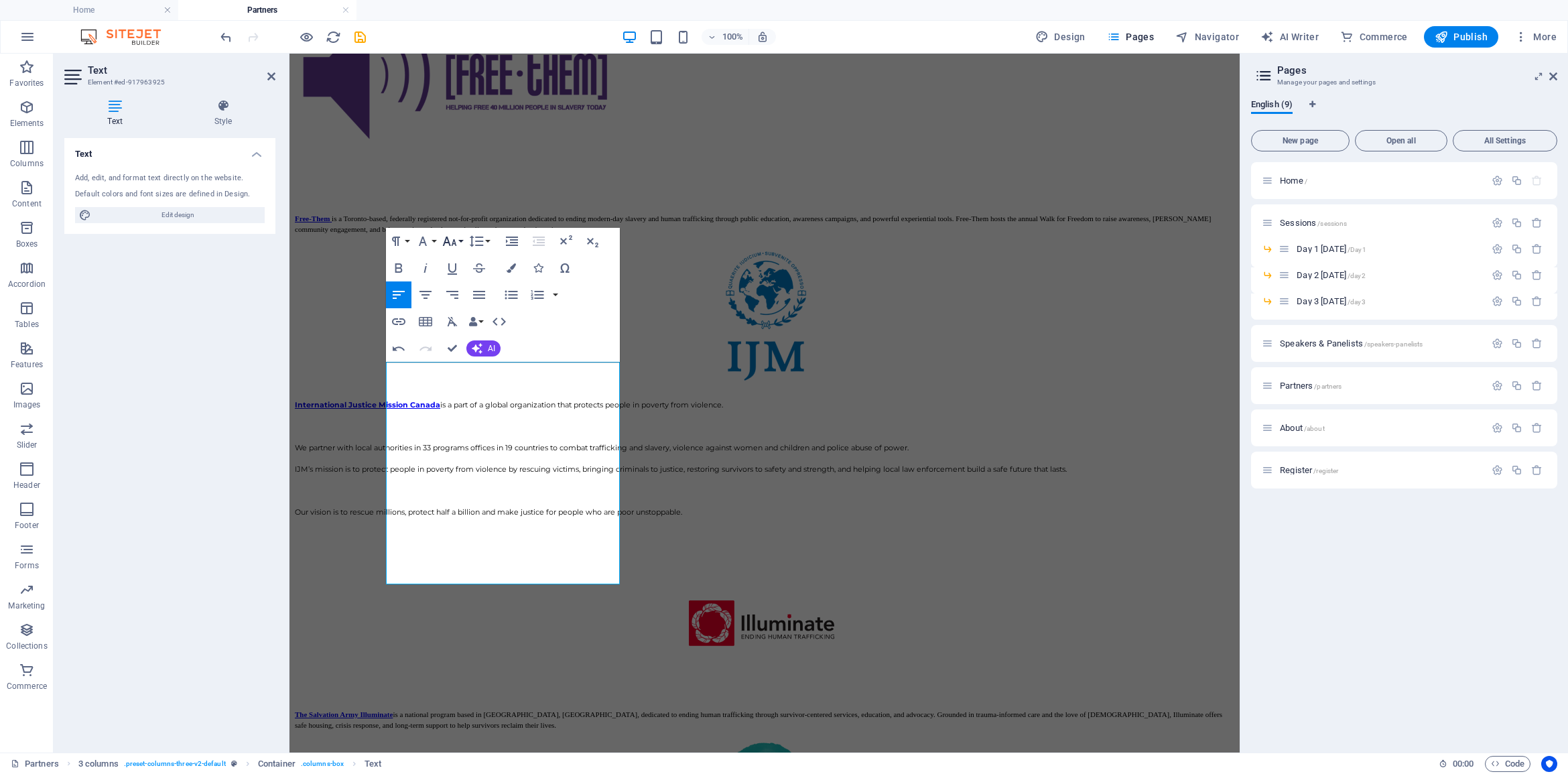
click at [450, 240] on icon "button" at bounding box center [450, 241] width 16 height 16
click at [461, 278] on link "12" at bounding box center [463, 273] width 48 height 20
click at [483, 236] on icon "button" at bounding box center [476, 241] width 16 height 16
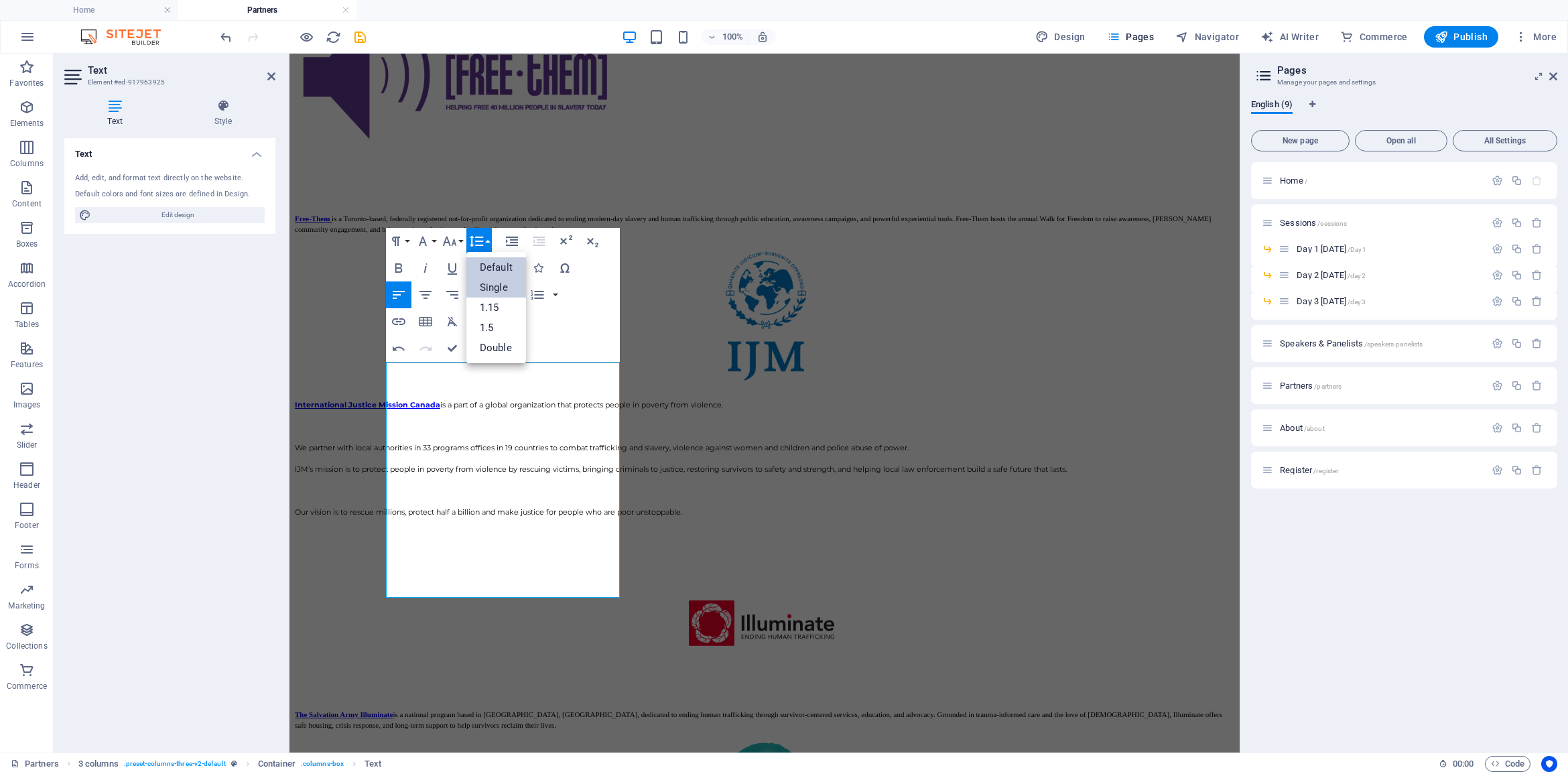
click at [502, 286] on link "Single" at bounding box center [496, 288] width 60 height 20
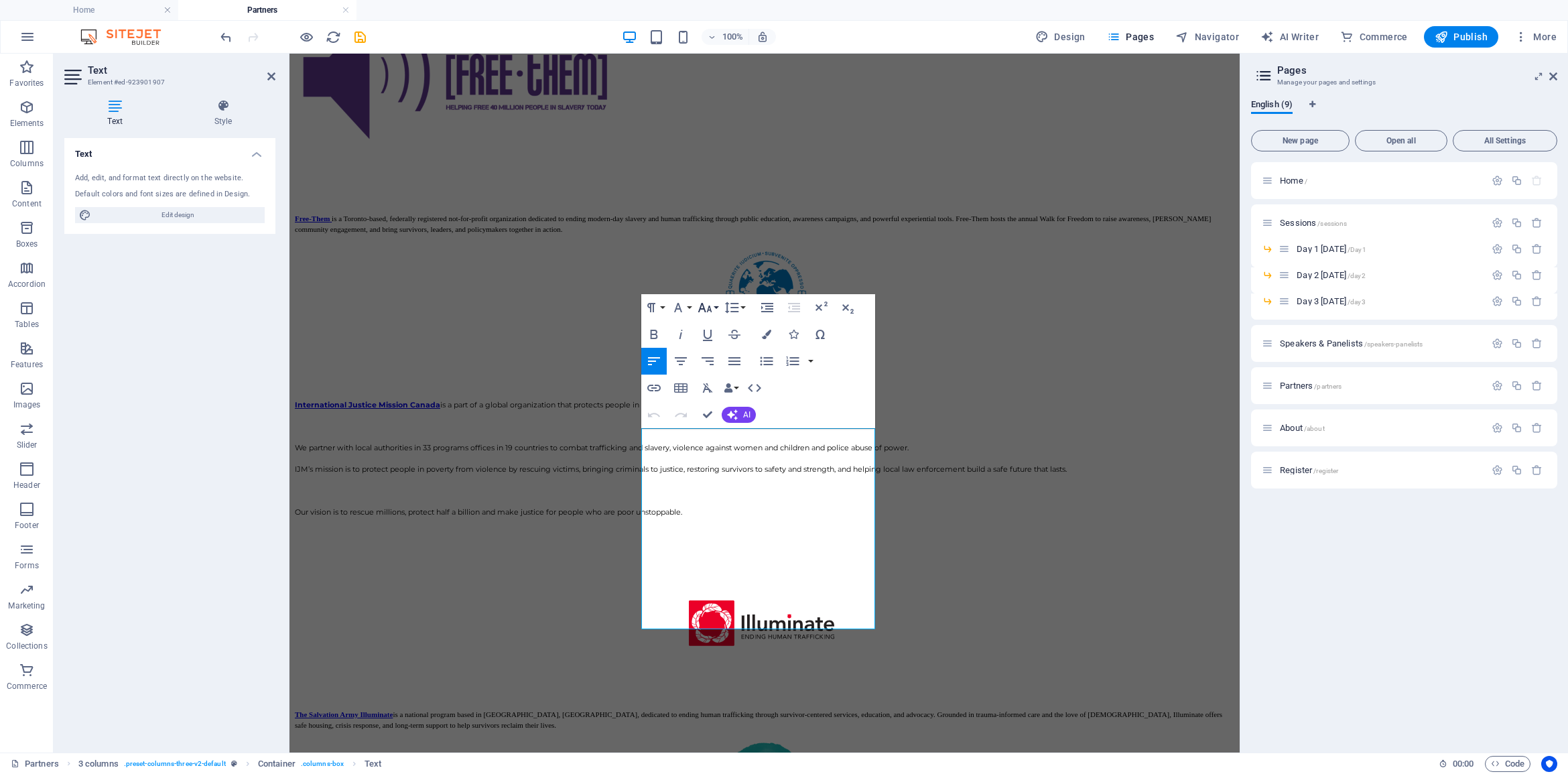
click at [708, 309] on icon "button" at bounding box center [705, 307] width 14 height 9
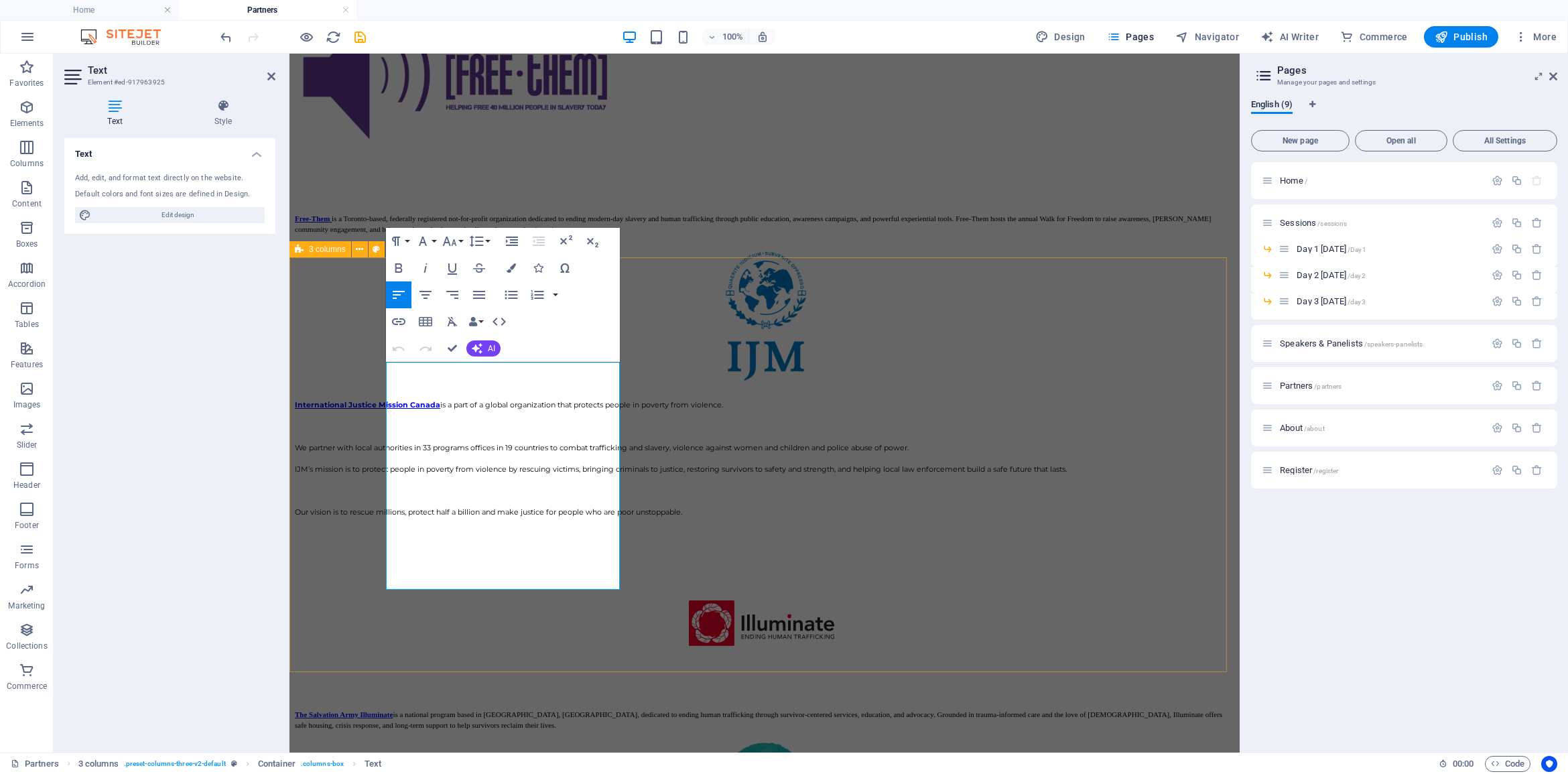
drag, startPoint x: 456, startPoint y: 581, endPoint x: 358, endPoint y: 373, distance: 229.9
click at [458, 240] on button "Font Size" at bounding box center [452, 241] width 25 height 27
click at [466, 327] on link "11" at bounding box center [463, 327] width 48 height 20
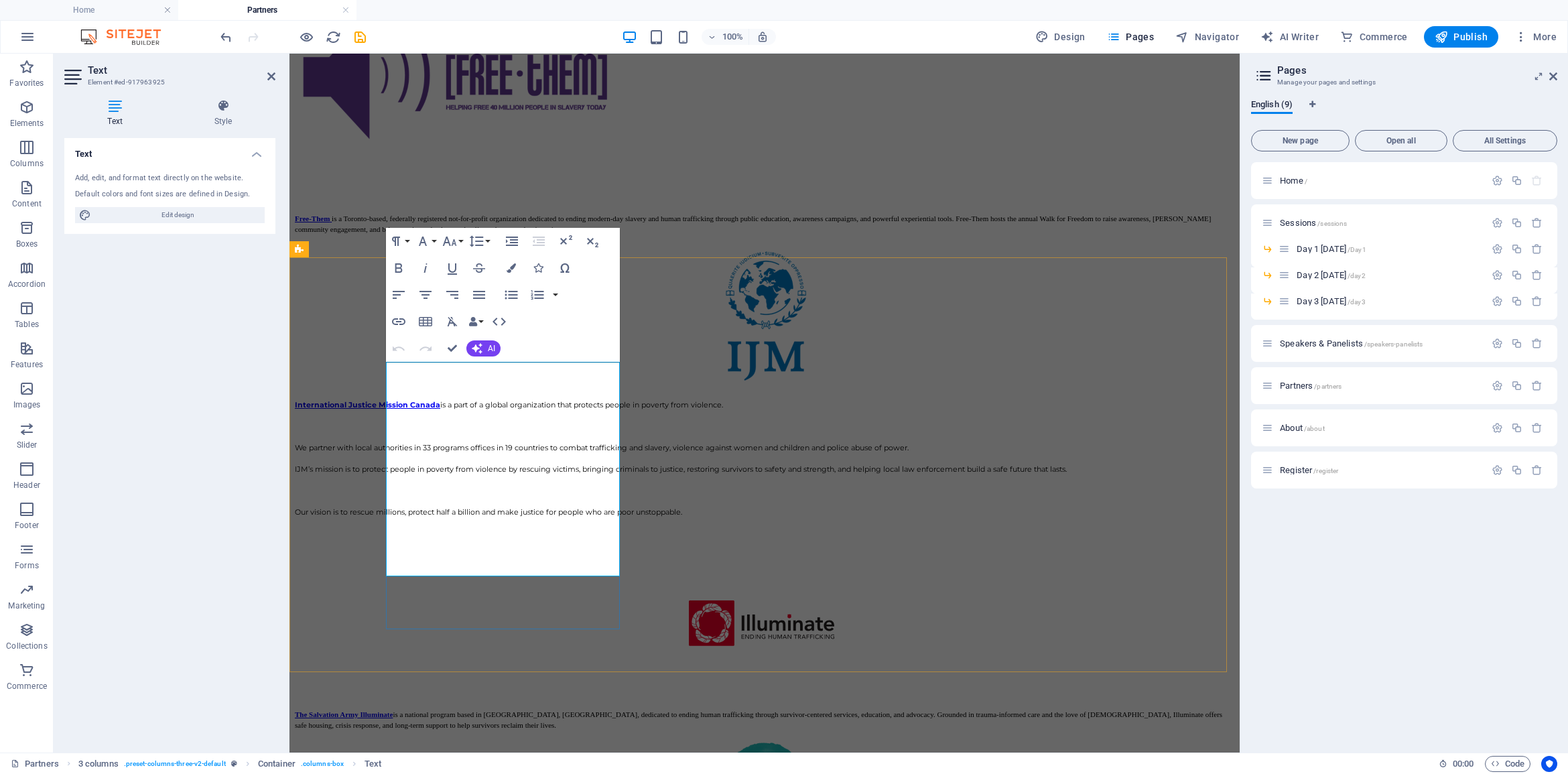
drag, startPoint x: 417, startPoint y: 422, endPoint x: 386, endPoint y: 377, distance: 54.6
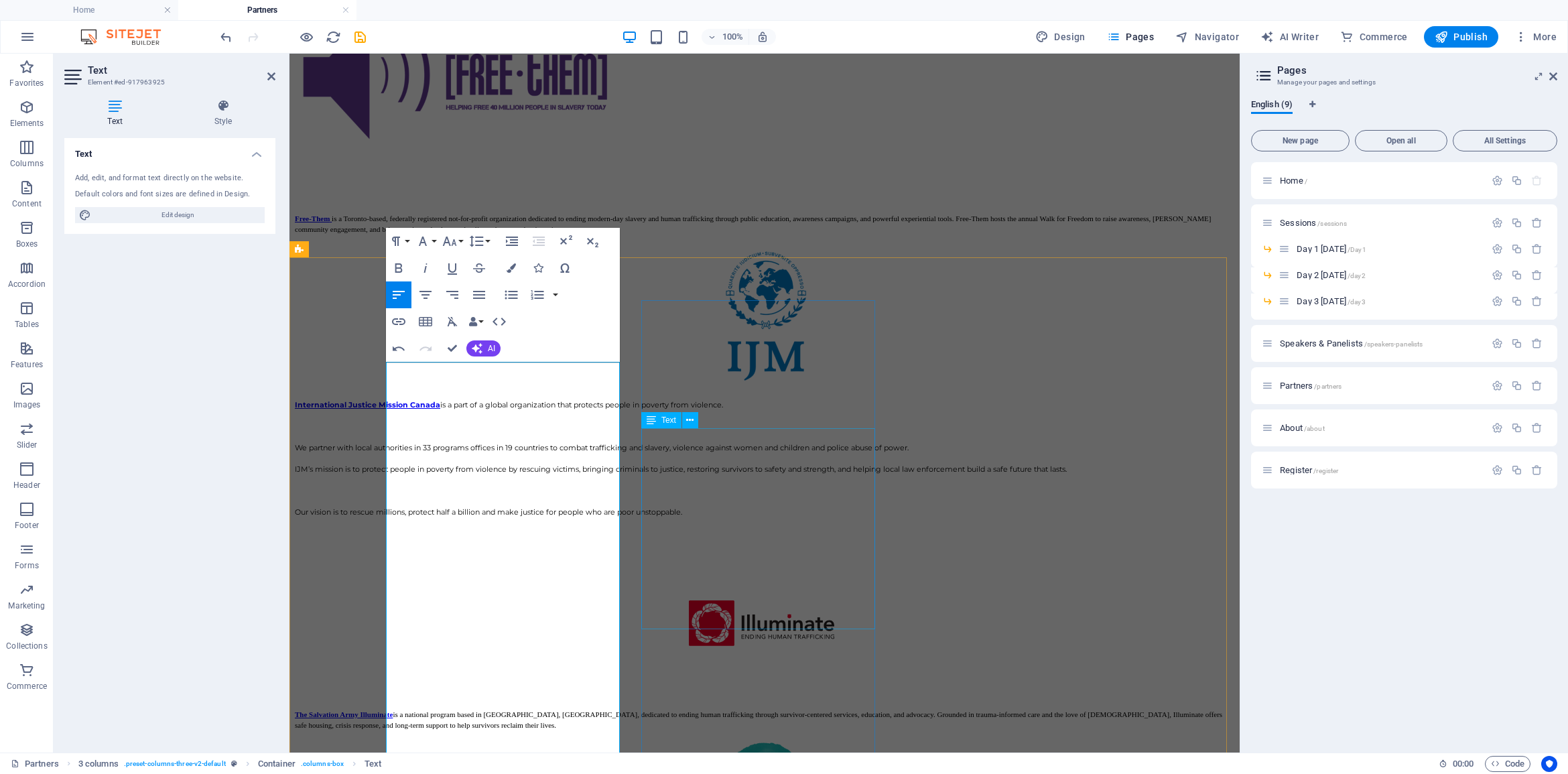
scroll to position [14346, 0]
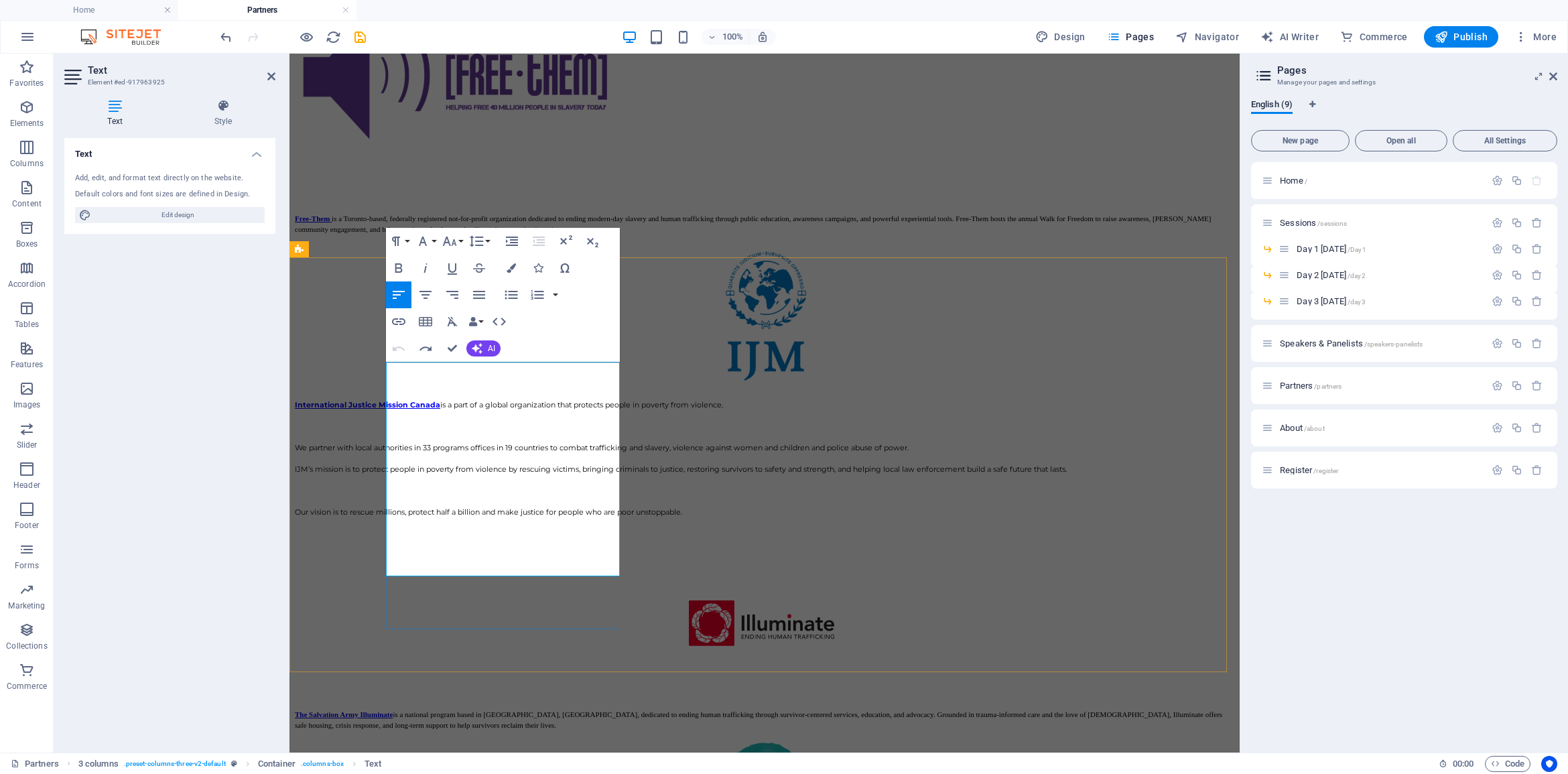
drag, startPoint x: 454, startPoint y: 574, endPoint x: 387, endPoint y: 376, distance: 209.0
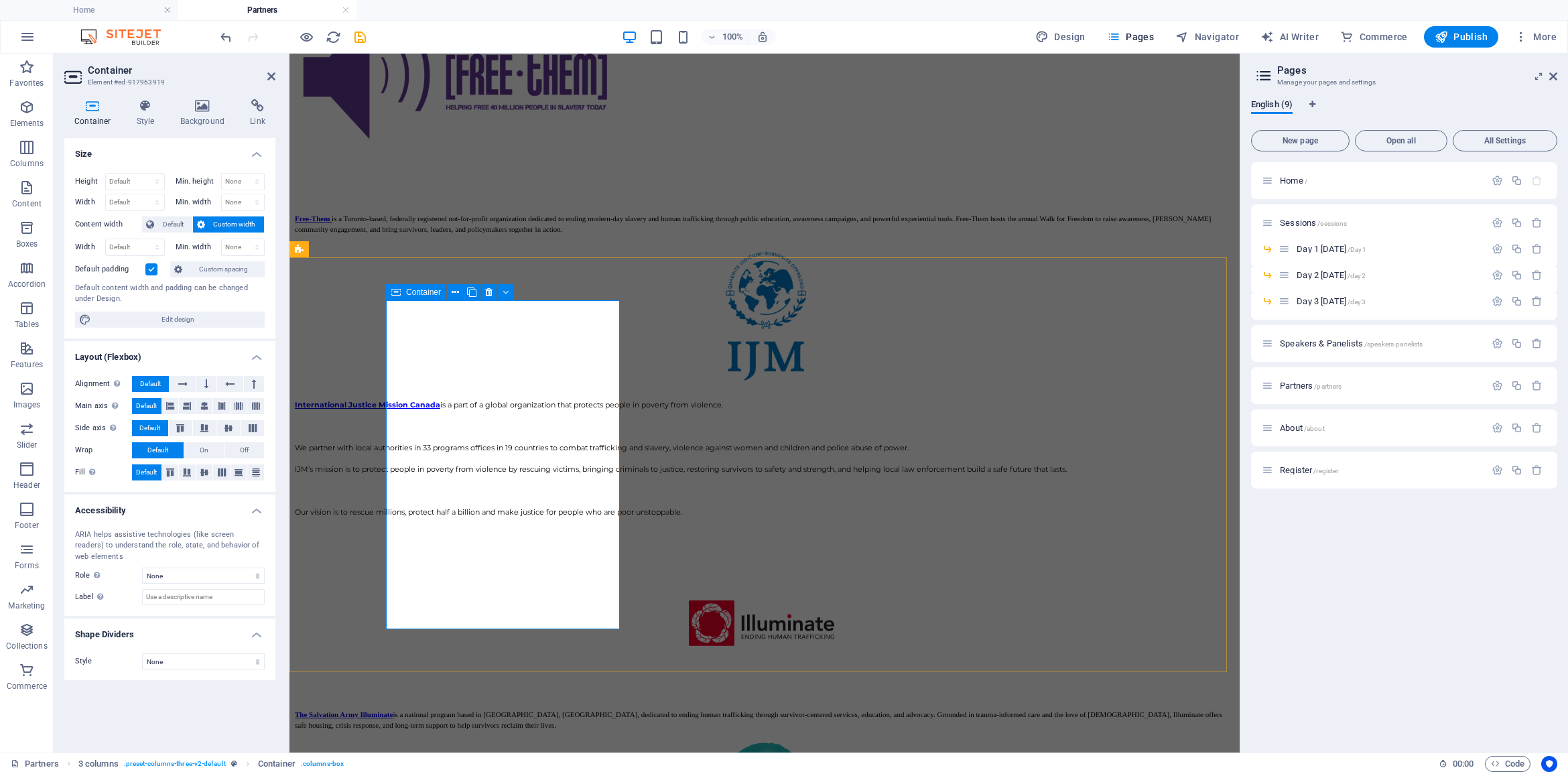
click at [225, 41] on icon "undo" at bounding box center [226, 37] width 15 height 15
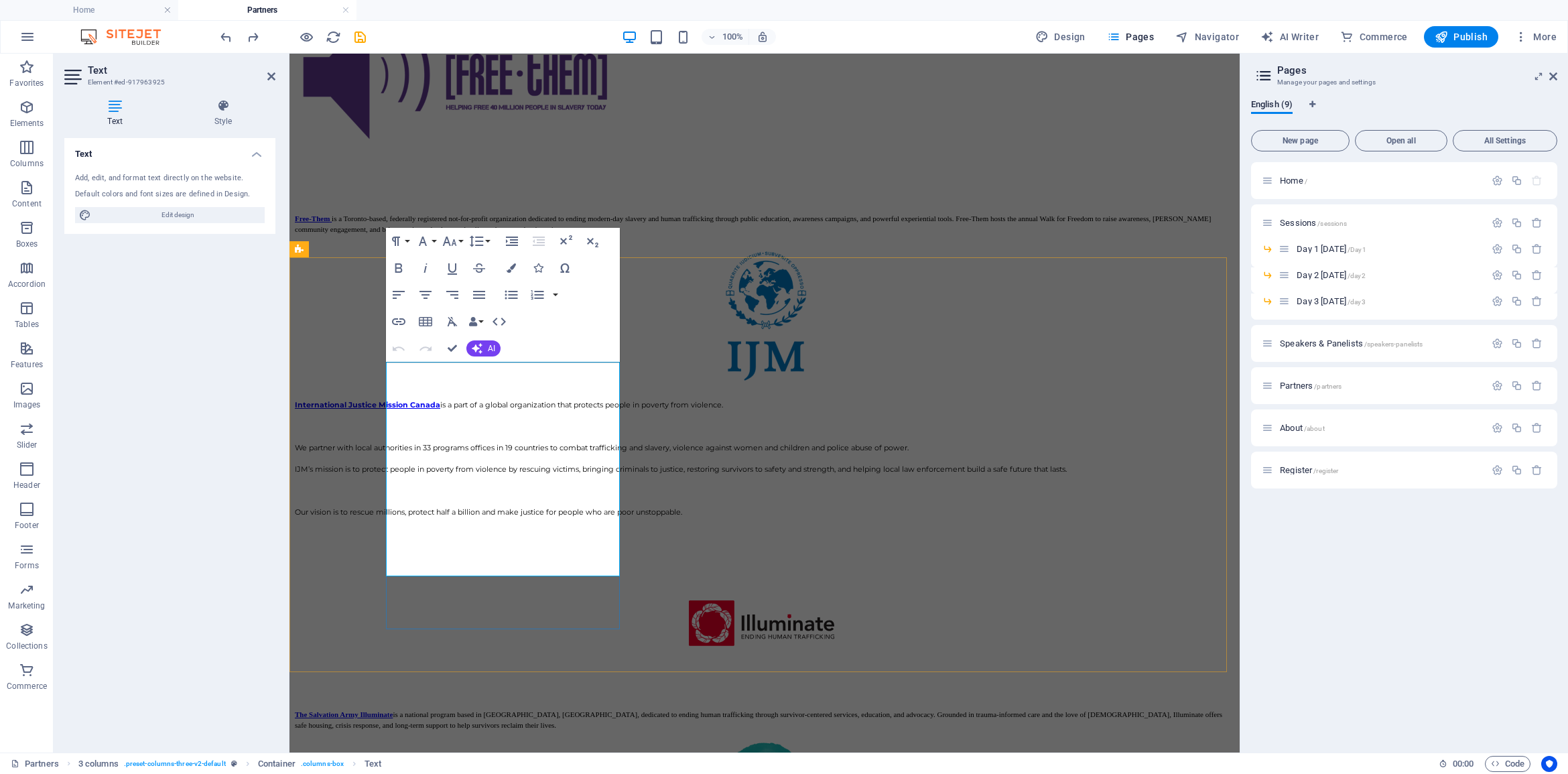
drag, startPoint x: 458, startPoint y: 396, endPoint x: 456, endPoint y: 404, distance: 8.2
drag, startPoint x: 419, startPoint y: 423, endPoint x: 385, endPoint y: 382, distance: 53.3
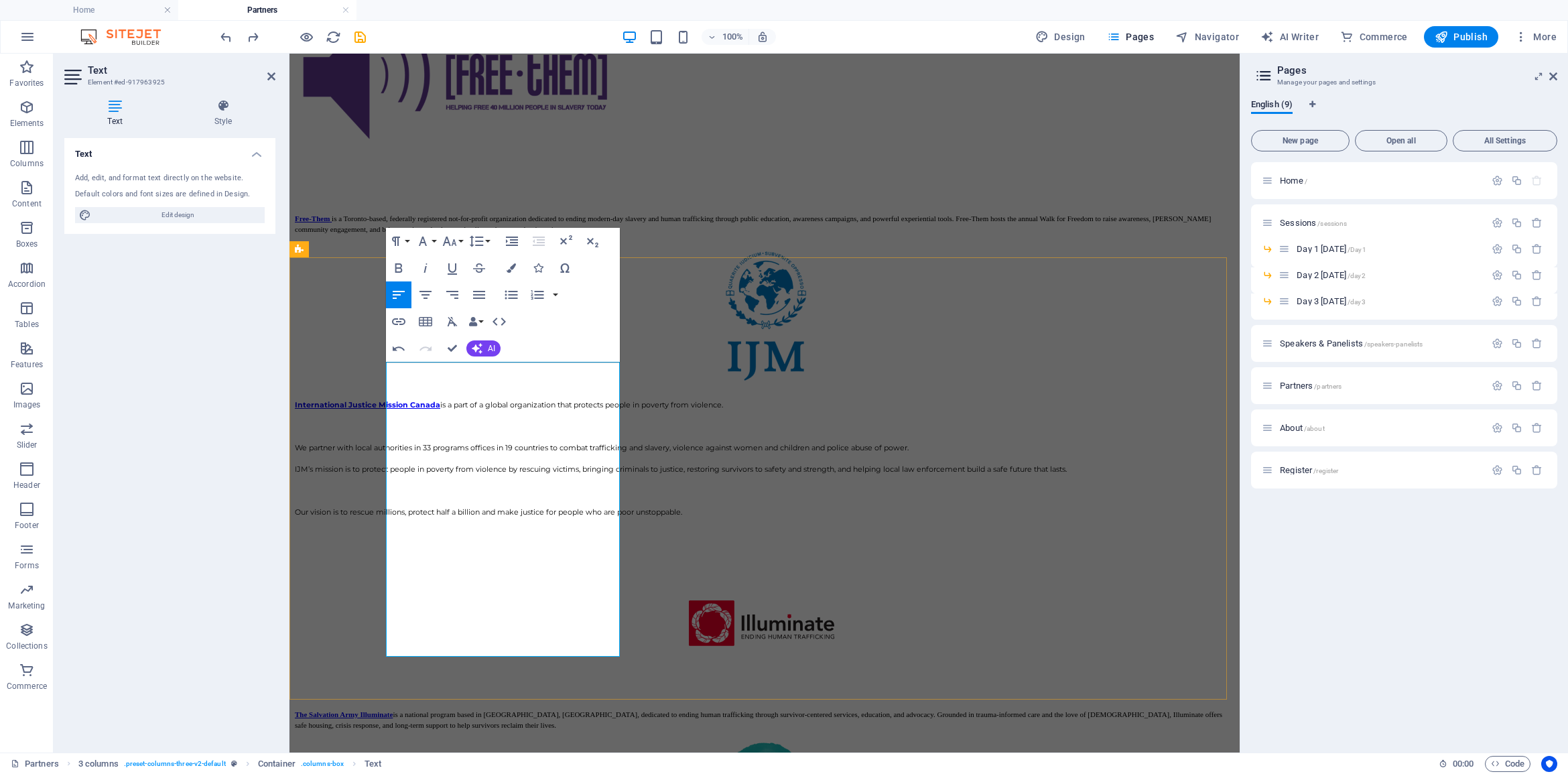
scroll to position [3746, 1]
drag, startPoint x: 615, startPoint y: 489, endPoint x: 746, endPoint y: 329, distance: 206.8
click at [457, 241] on icon "button" at bounding box center [450, 241] width 16 height 16
click at [463, 327] on link "11" at bounding box center [463, 327] width 48 height 20
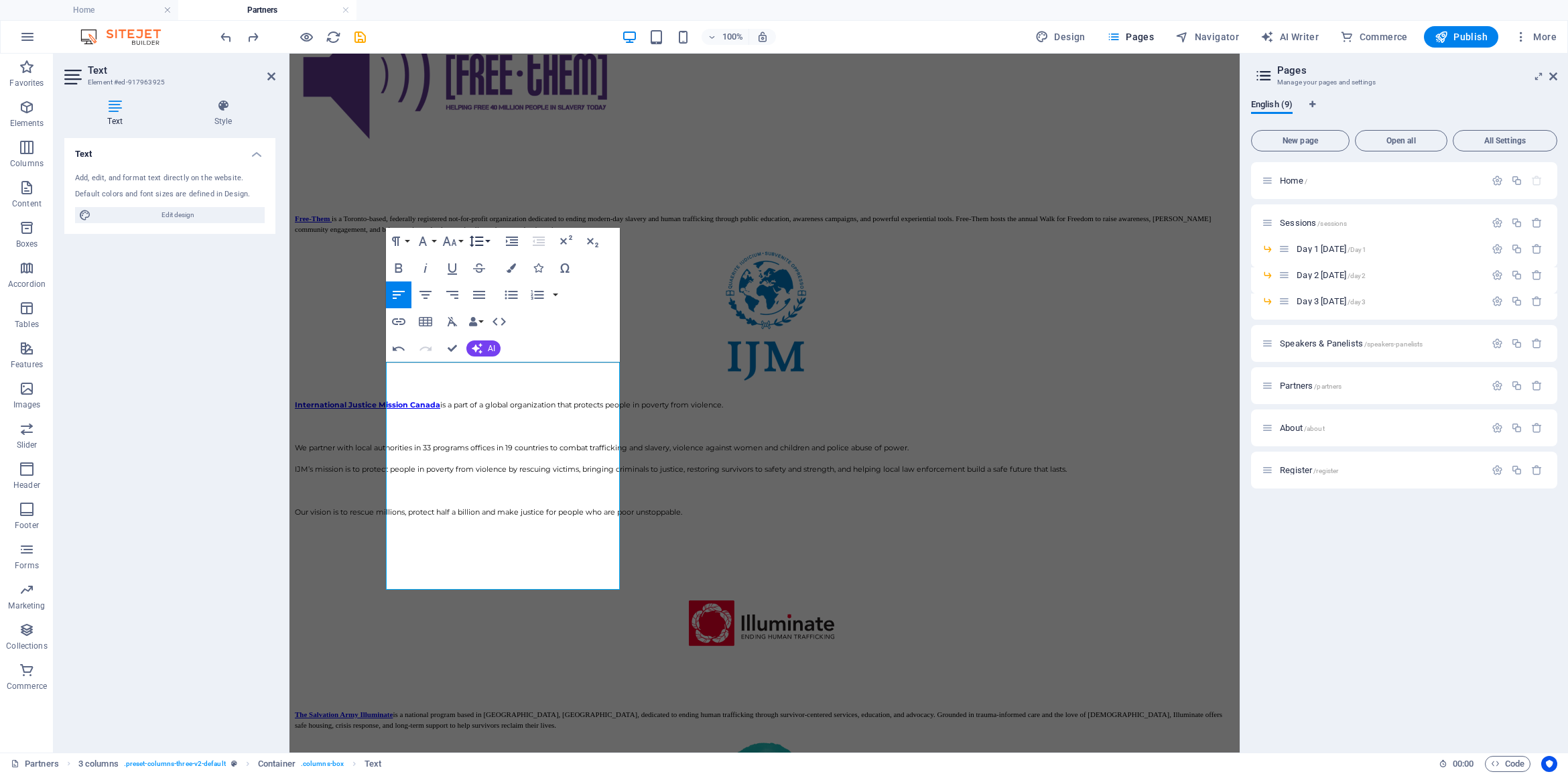
click at [490, 239] on button "Line Height" at bounding box center [479, 241] width 25 height 27
click at [496, 285] on link "Single" at bounding box center [496, 288] width 60 height 20
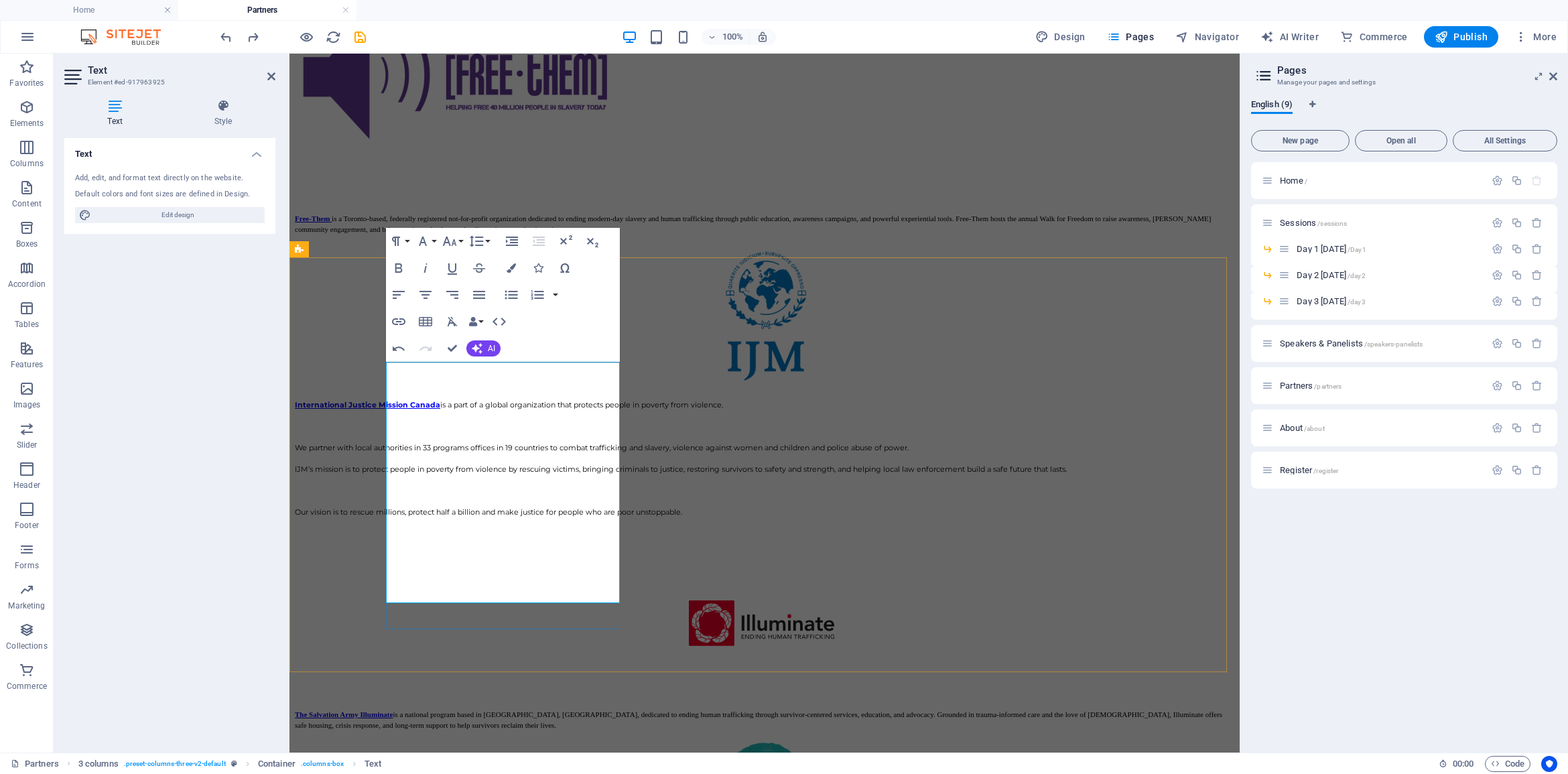
drag, startPoint x: 602, startPoint y: 449, endPoint x: 501, endPoint y: 443, distance: 101.2
click at [399, 318] on icon "button" at bounding box center [399, 322] width 16 height 16
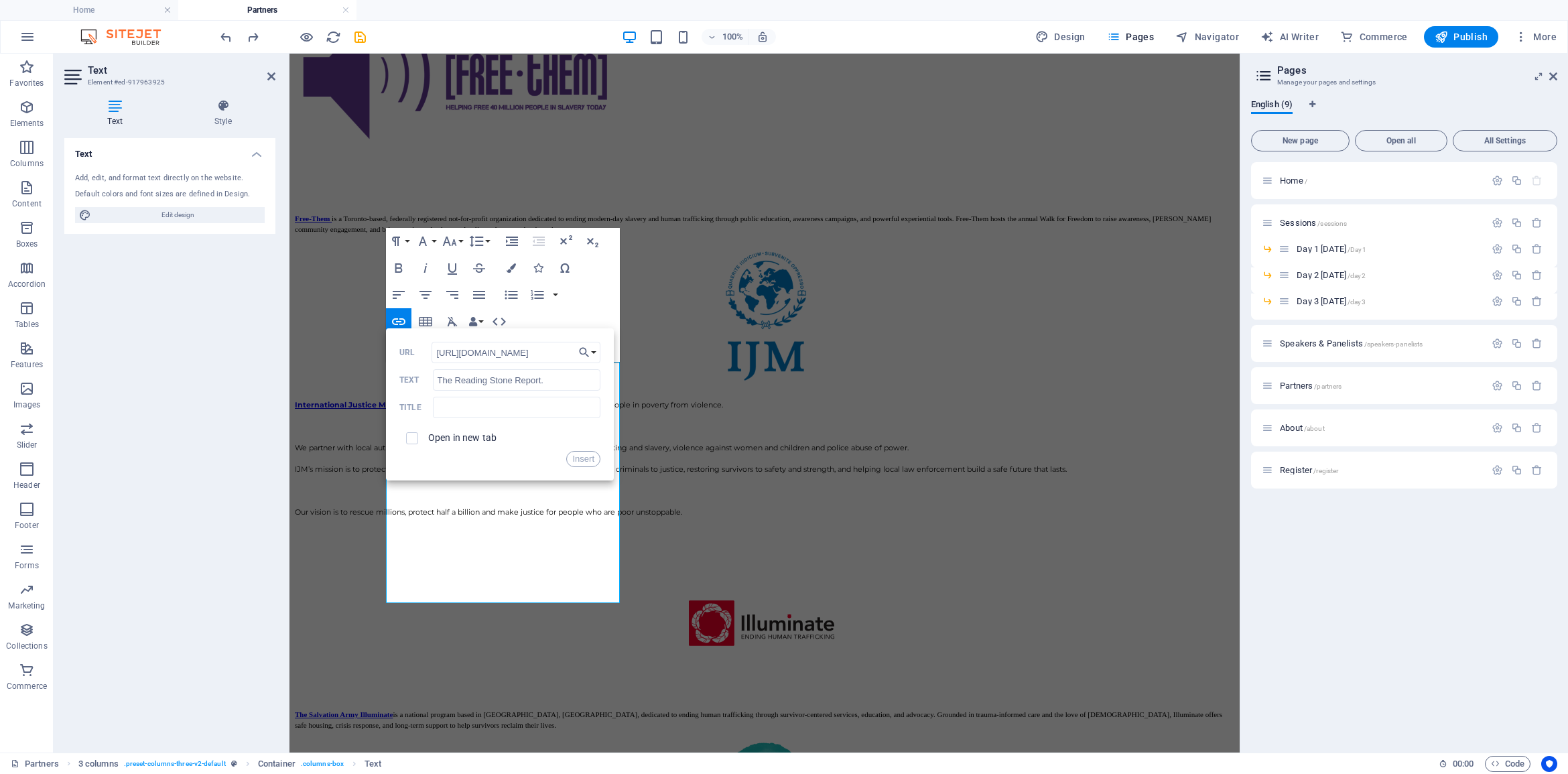
scroll to position [0, 623]
type input "[URL][DOMAIN_NAME]"
click at [413, 436] on input "checkbox" at bounding box center [410, 436] width 12 height 12
checkbox input "true"
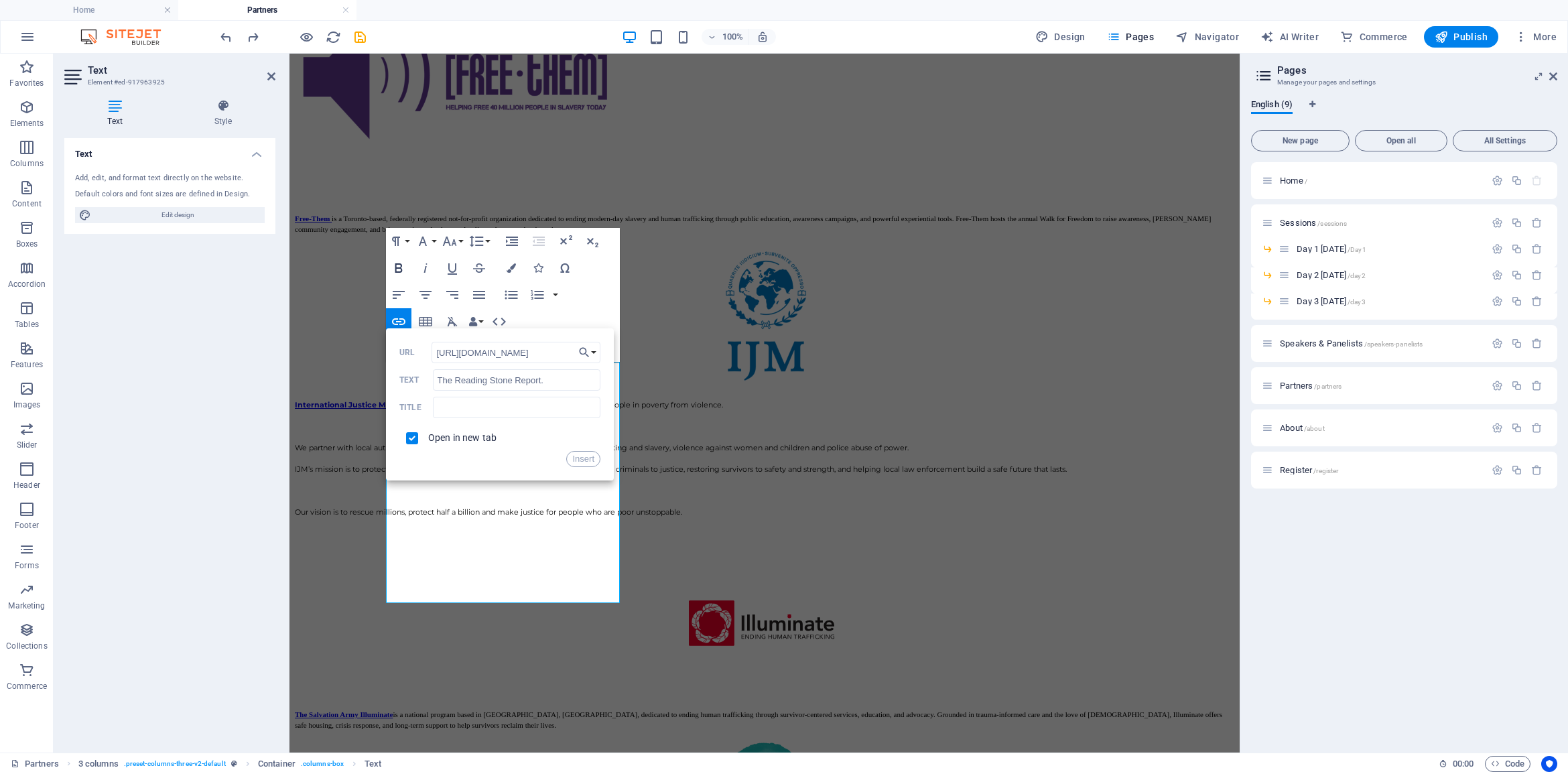
click at [396, 268] on icon "button" at bounding box center [399, 268] width 7 height 9
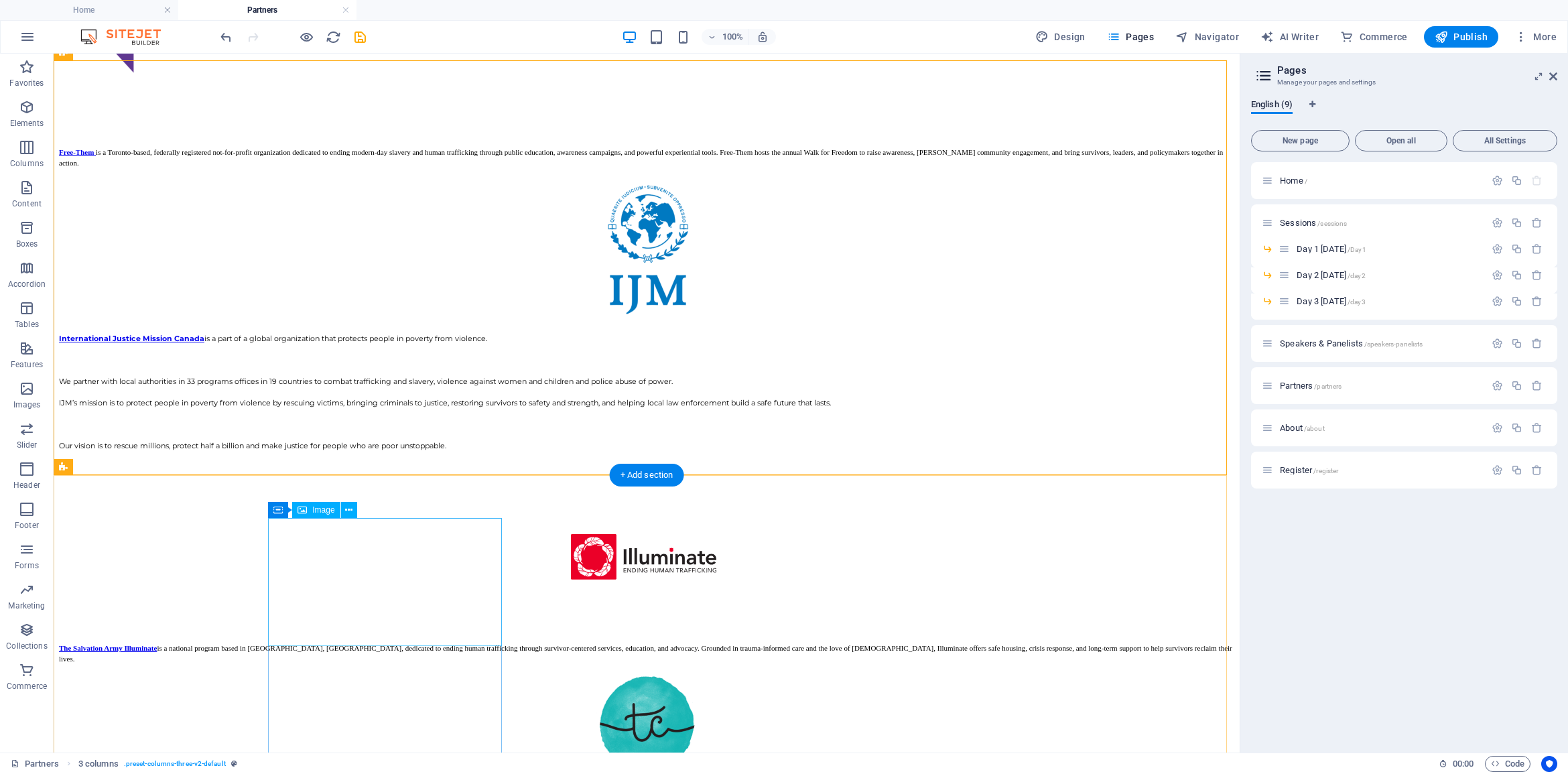
scroll to position [2157, 0]
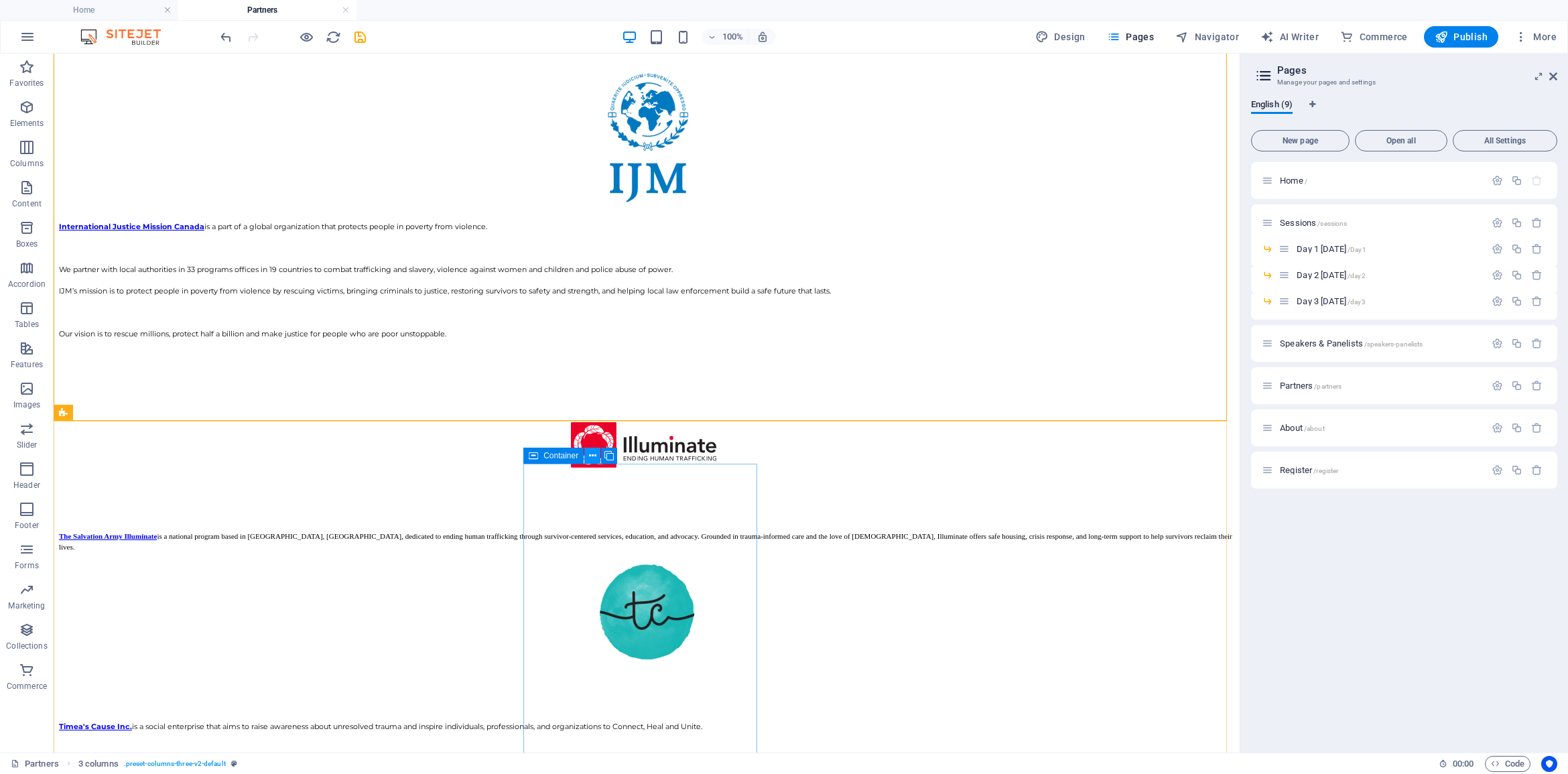
click at [588, 453] on button at bounding box center [592, 455] width 16 height 16
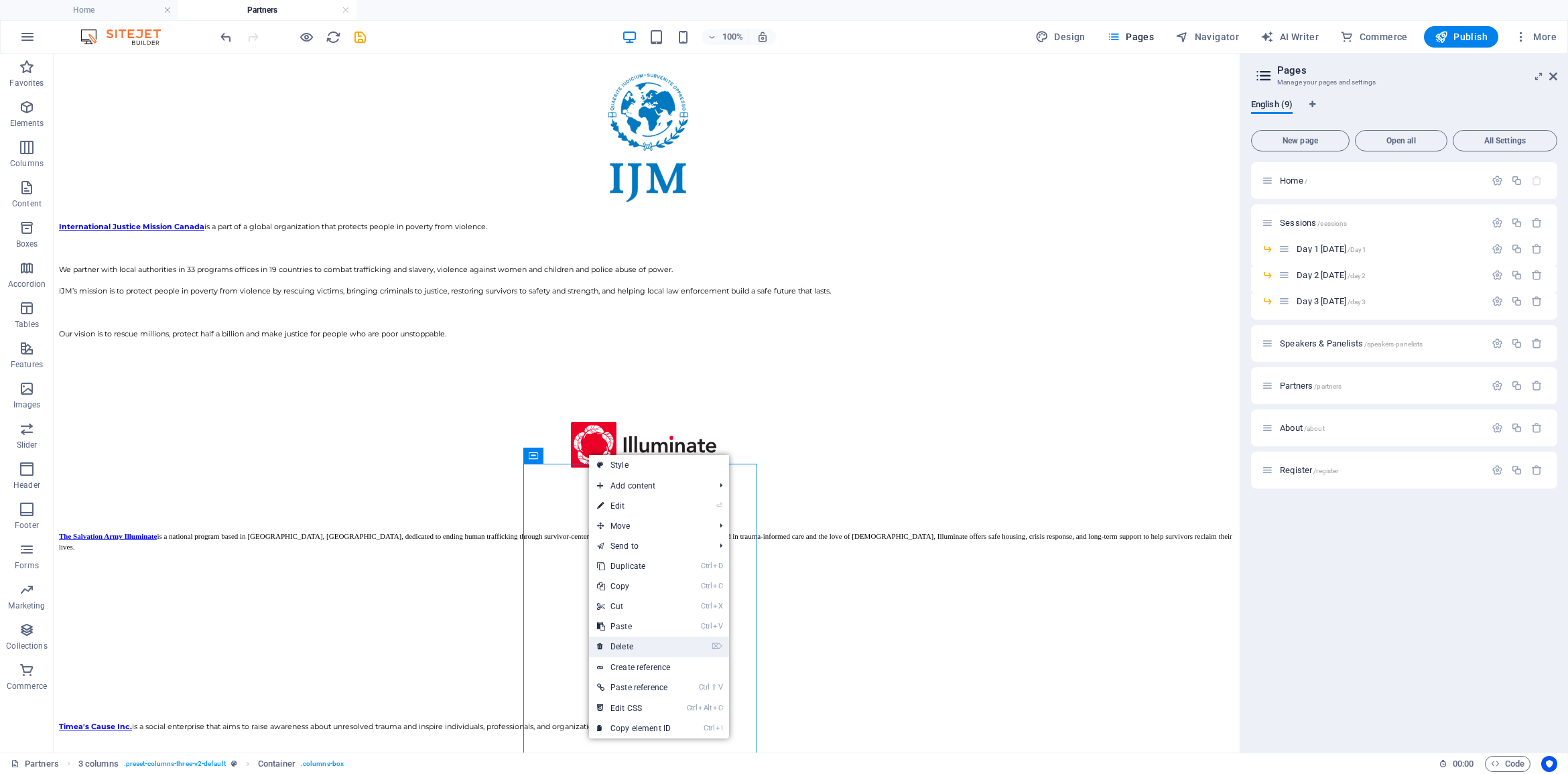
click at [630, 647] on link "⌦ Delete" at bounding box center [634, 647] width 90 height 20
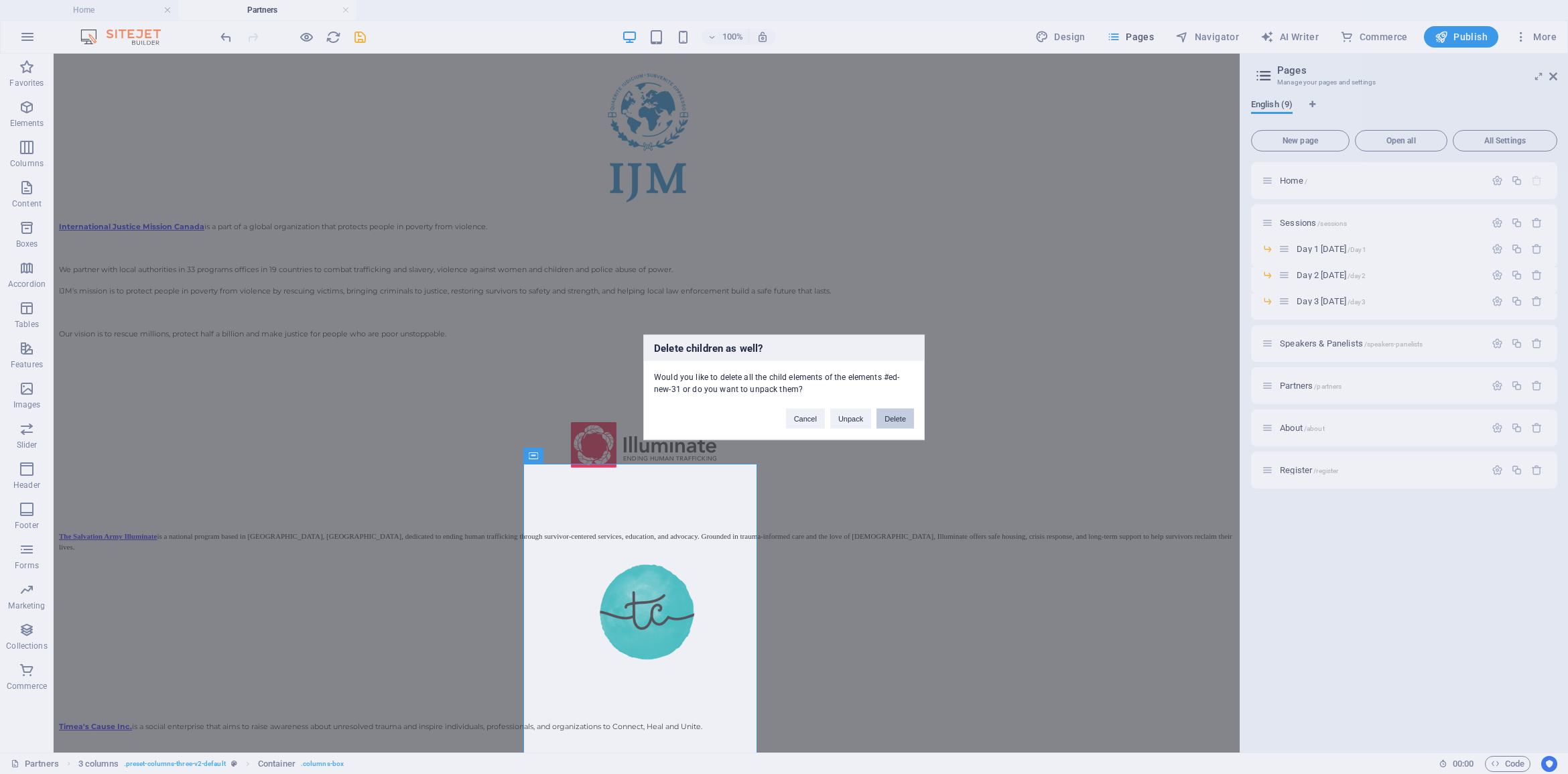
click at [899, 416] on button "Delete" at bounding box center [895, 418] width 37 height 20
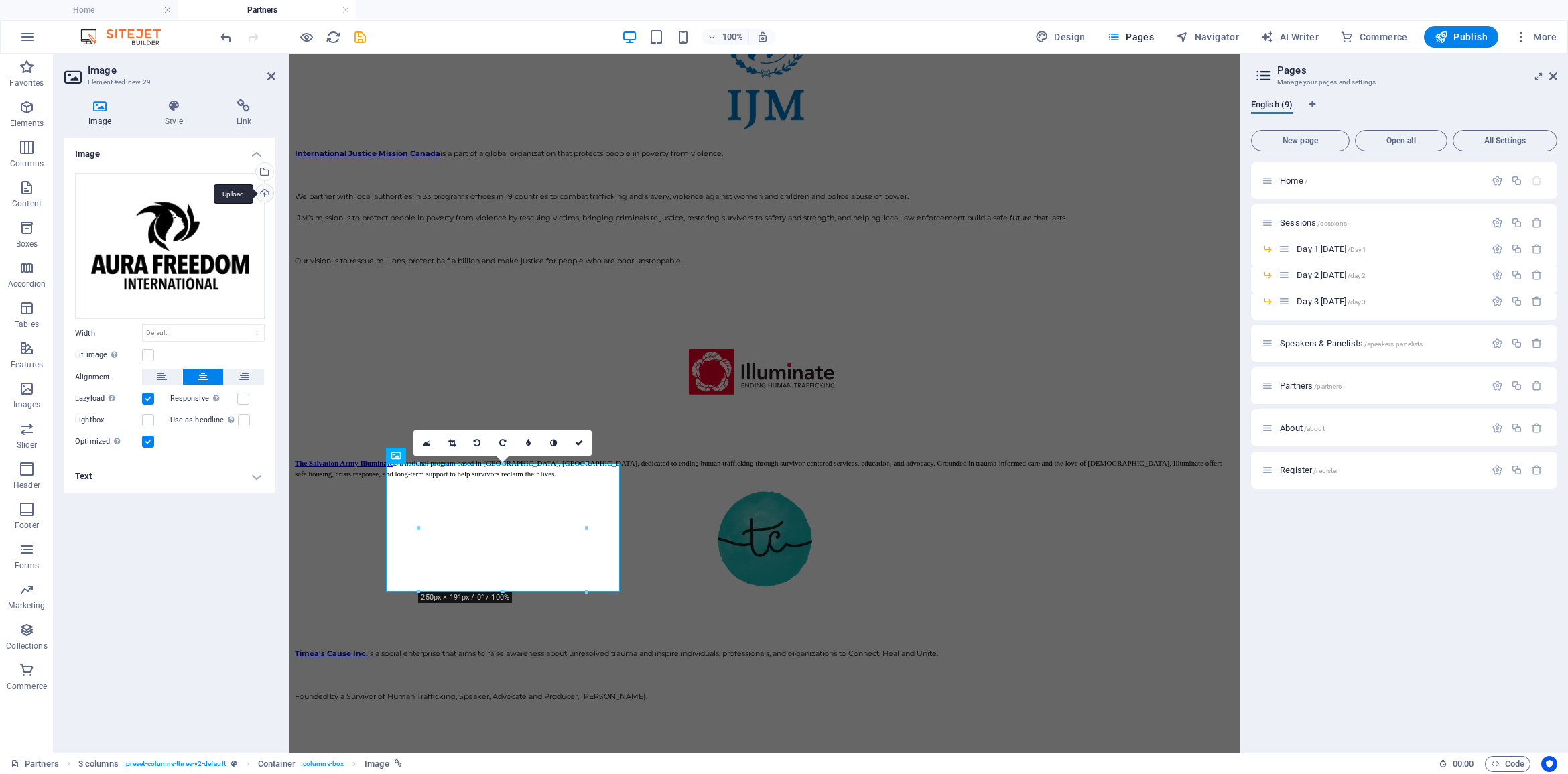
click at [268, 188] on div "Upload" at bounding box center [263, 194] width 20 height 20
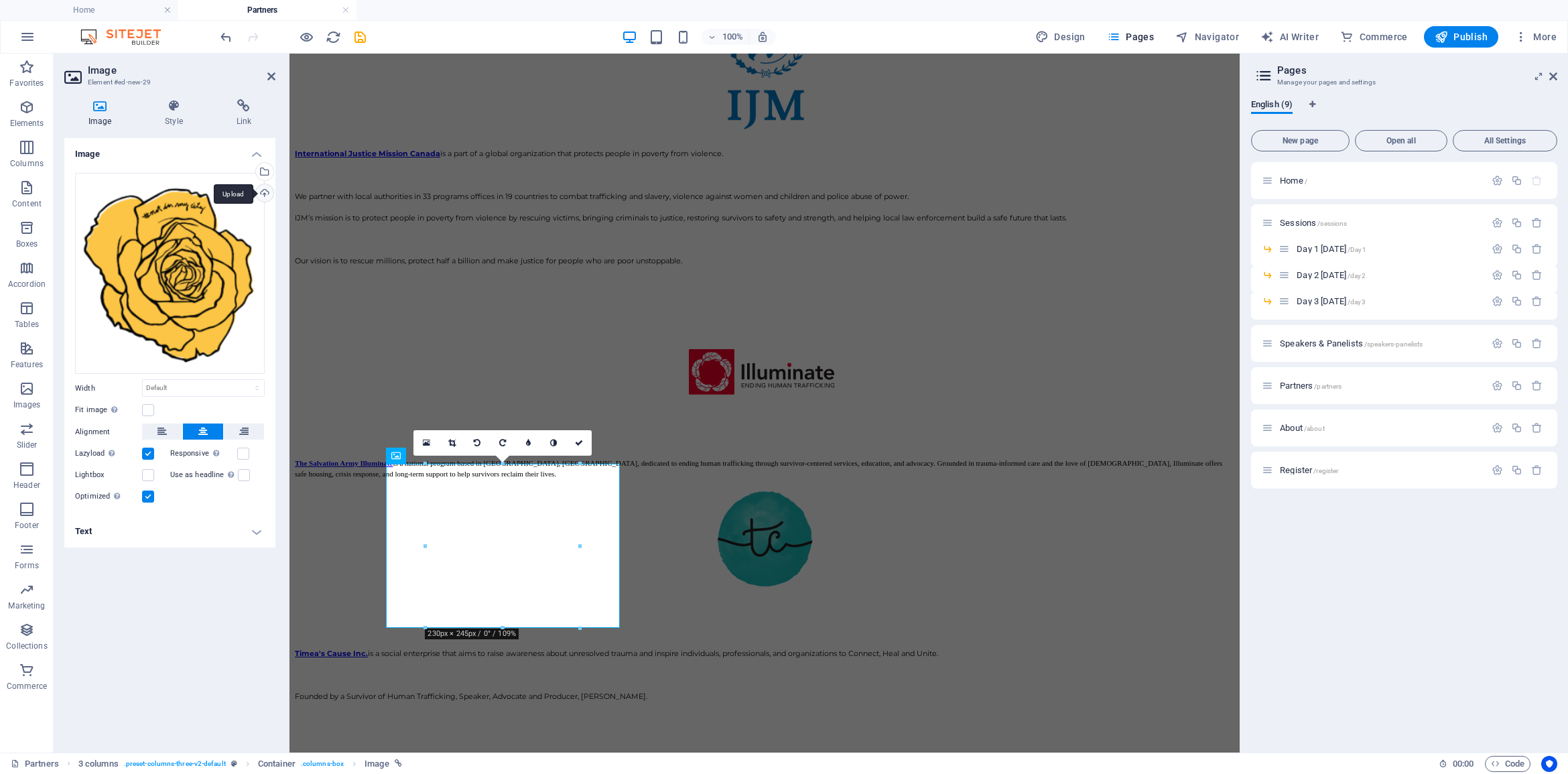
click at [263, 192] on div "Upload" at bounding box center [263, 194] width 20 height 20
click at [226, 42] on icon "undo" at bounding box center [226, 37] width 15 height 15
click at [226, 38] on icon "undo" at bounding box center [226, 37] width 15 height 15
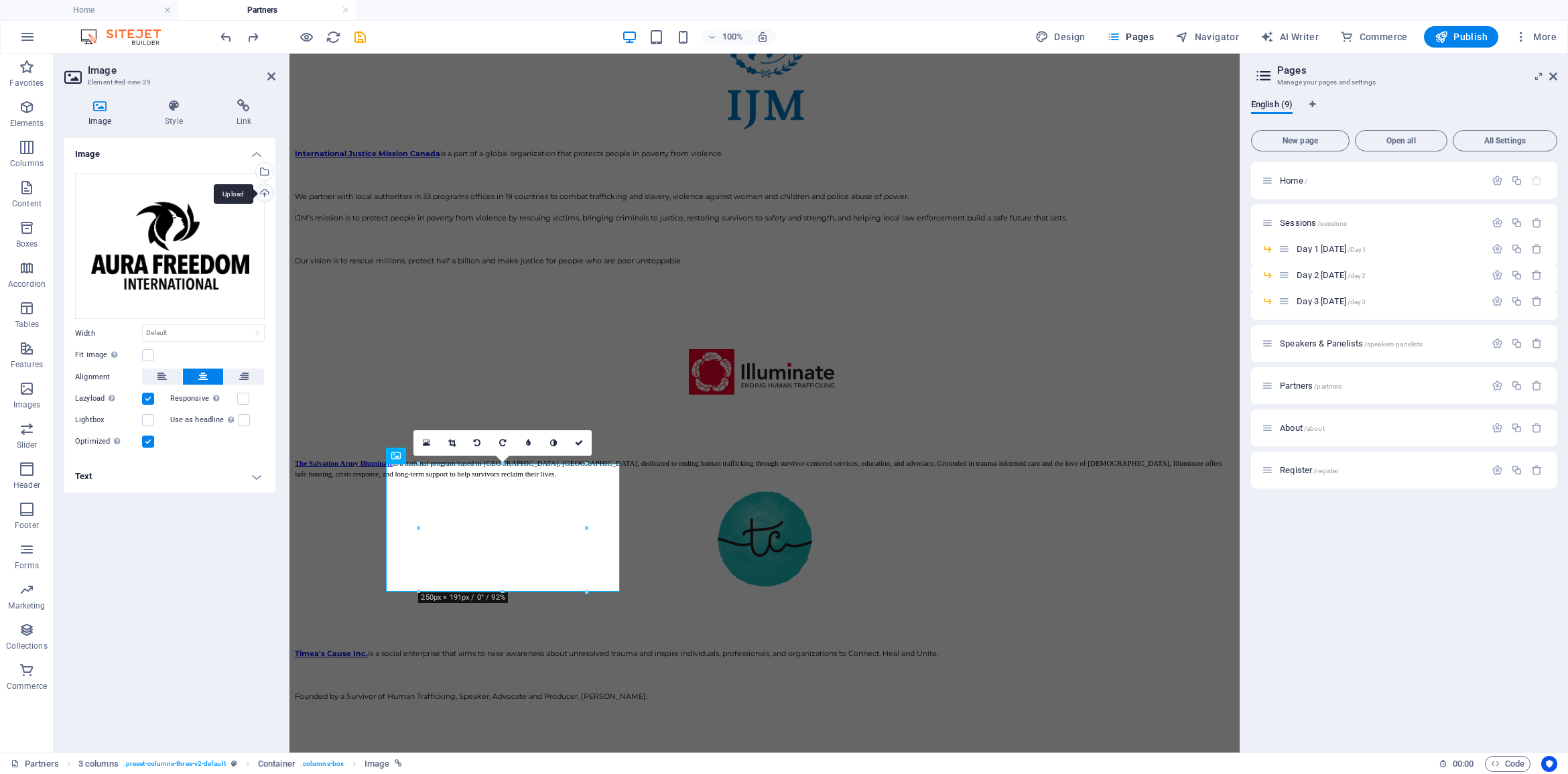
click at [265, 196] on div "Upload" at bounding box center [263, 194] width 20 height 20
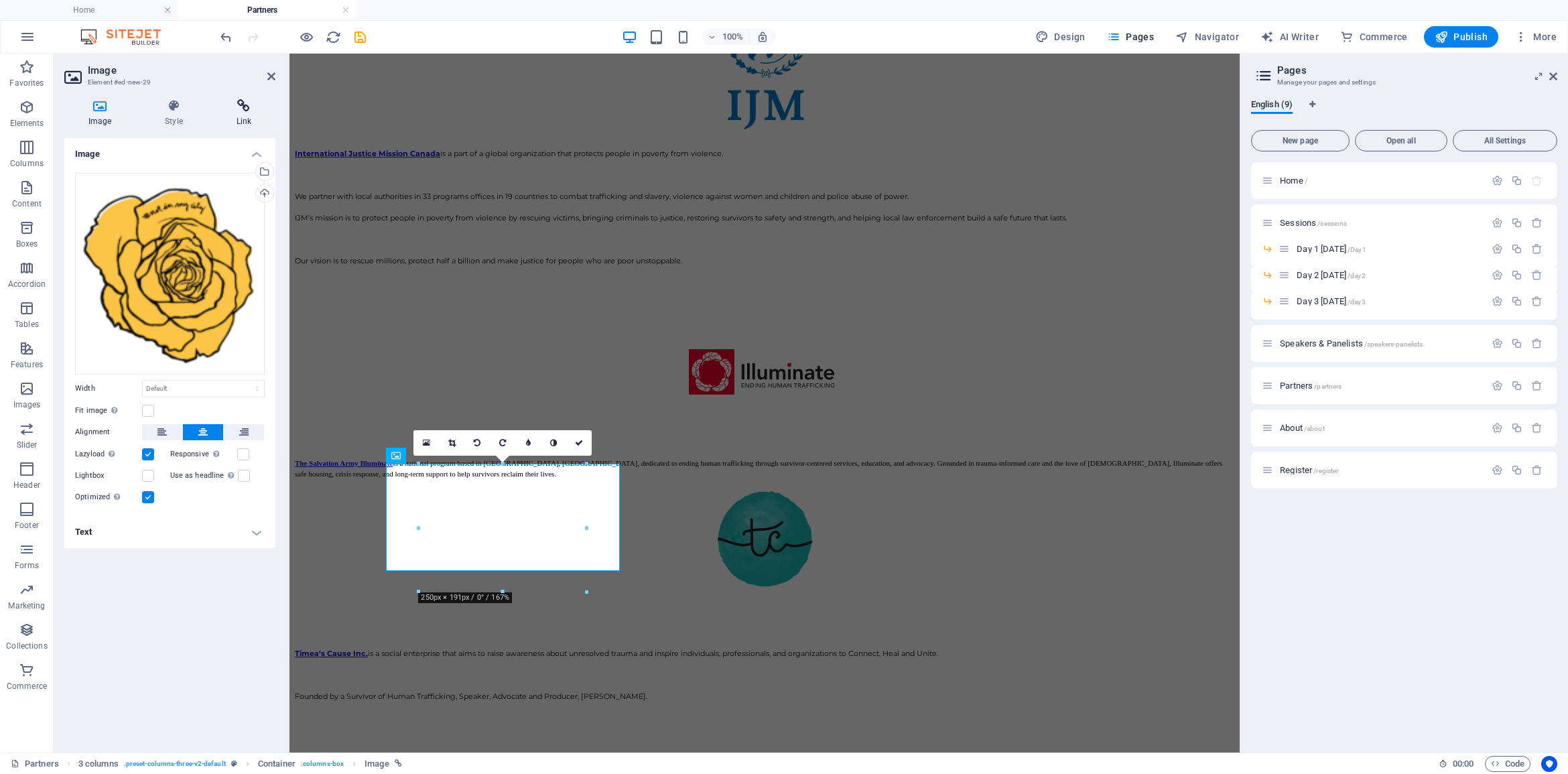
click at [243, 112] on h4 "Link" at bounding box center [244, 113] width 63 height 28
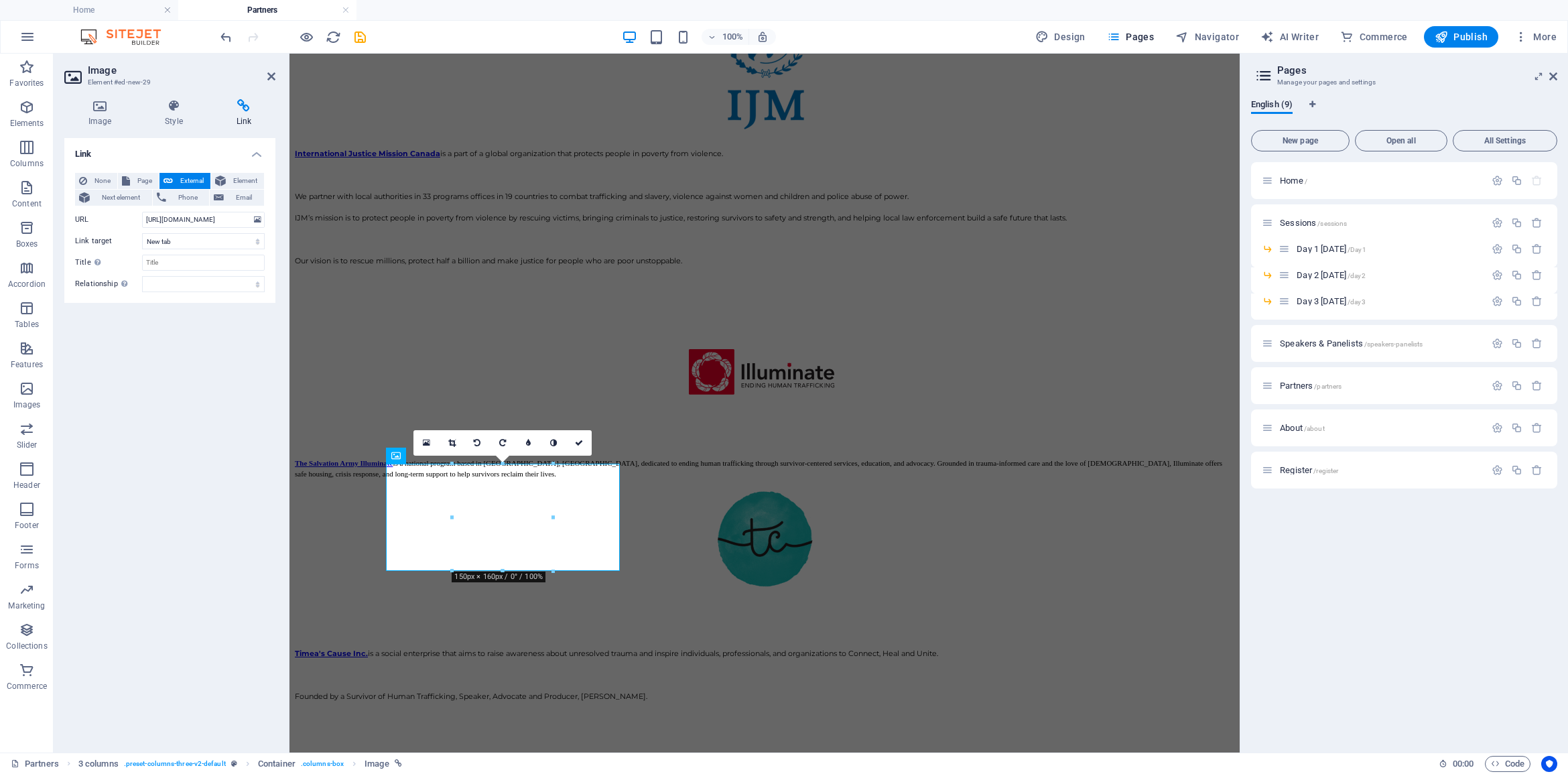
click at [241, 116] on h4 "Link" at bounding box center [244, 113] width 63 height 28
click at [225, 222] on input "[URL][DOMAIN_NAME]" at bounding box center [203, 219] width 122 height 16
drag, startPoint x: 226, startPoint y: 219, endPoint x: 114, endPoint y: 226, distance: 112.2
click at [114, 226] on div "URL [URL][DOMAIN_NAME]" at bounding box center [170, 219] width 190 height 16
paste input "[DOMAIN_NAME]"
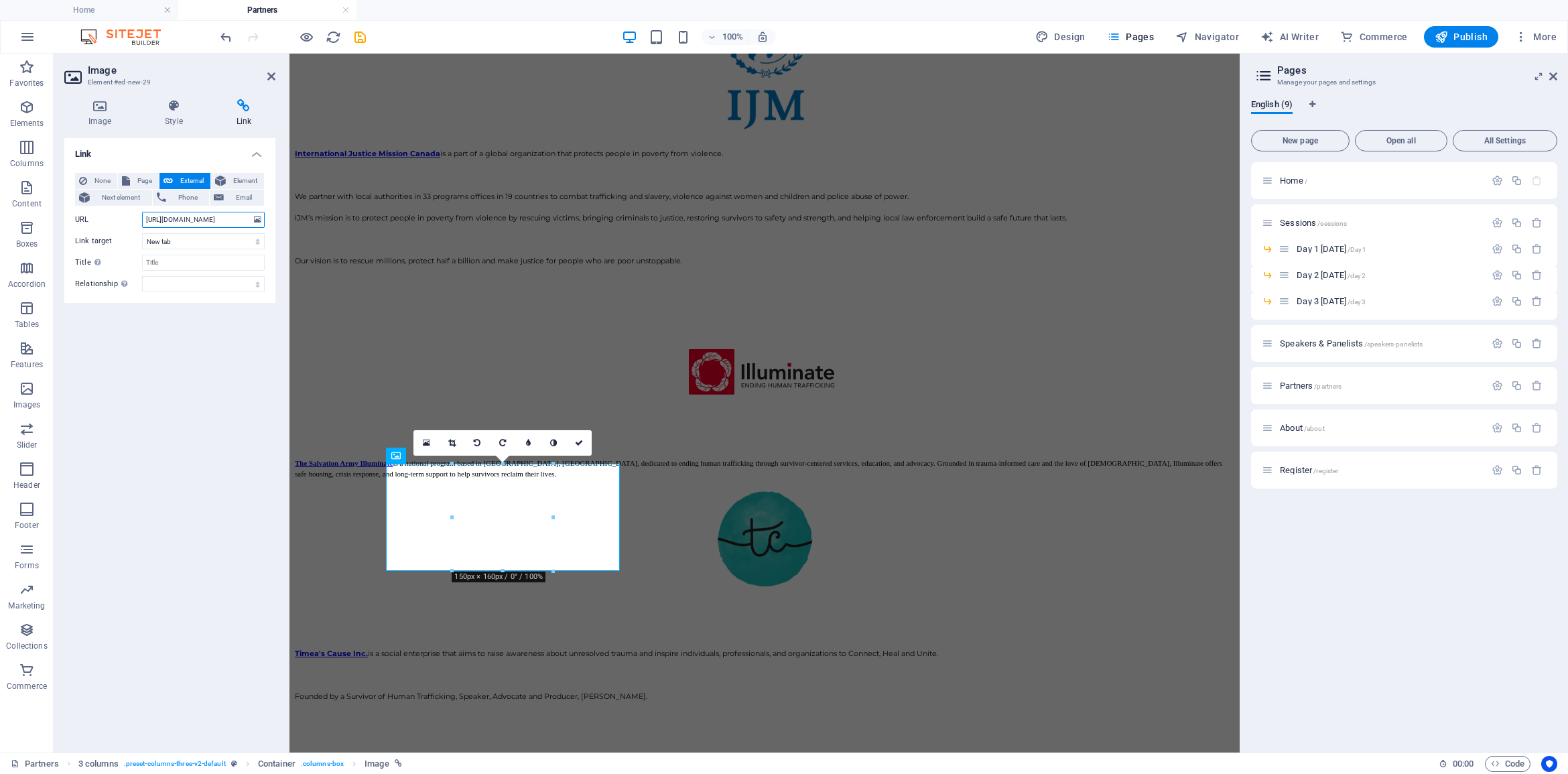
type input "[URL][DOMAIN_NAME]"
click at [107, 414] on div "Link None Page External Element Next element Phone Email Page Home Sessions -- …" at bounding box center [169, 440] width 211 height 604
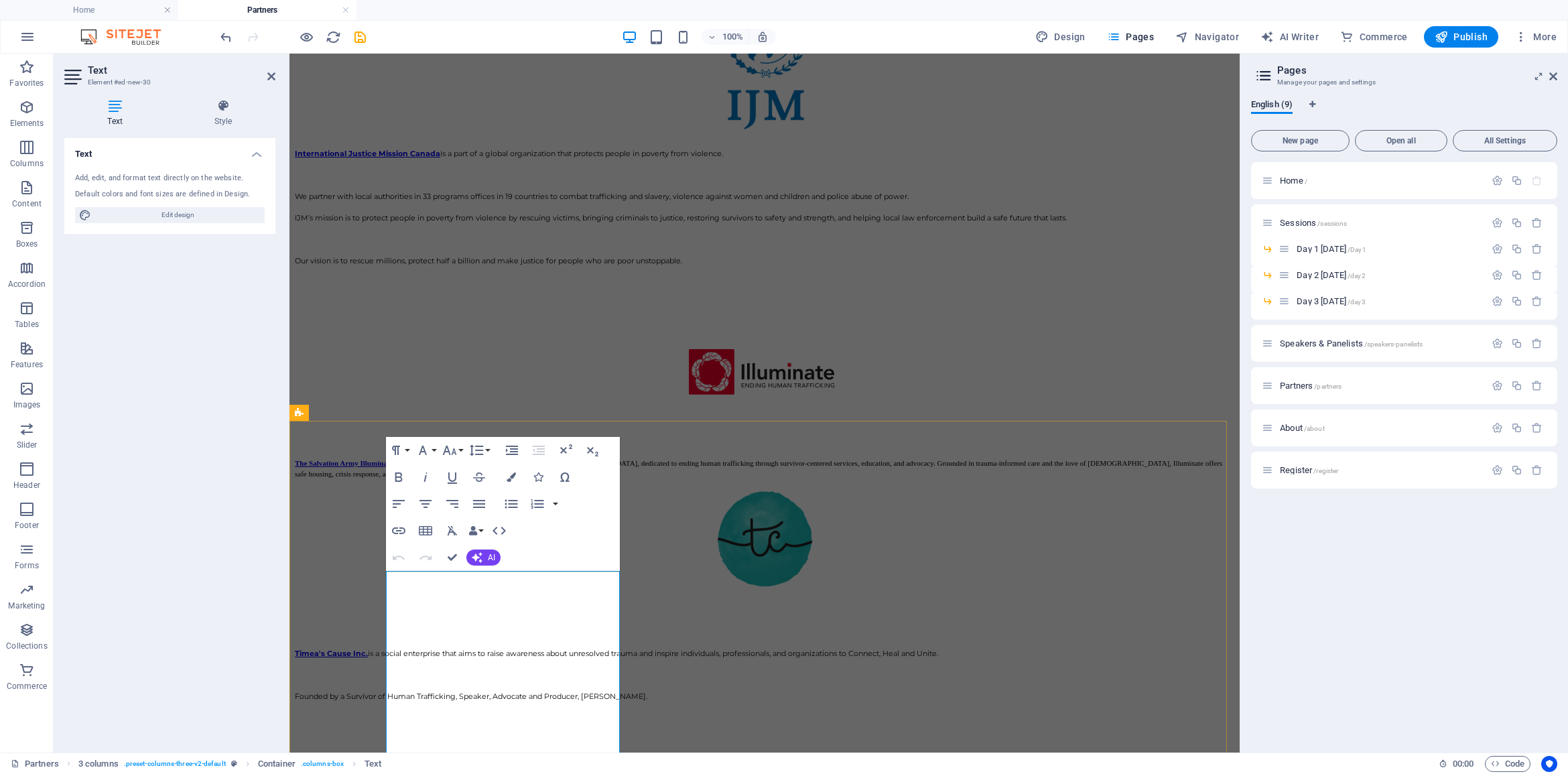
drag, startPoint x: 477, startPoint y: 619, endPoint x: 506, endPoint y: 663, distance: 52.7
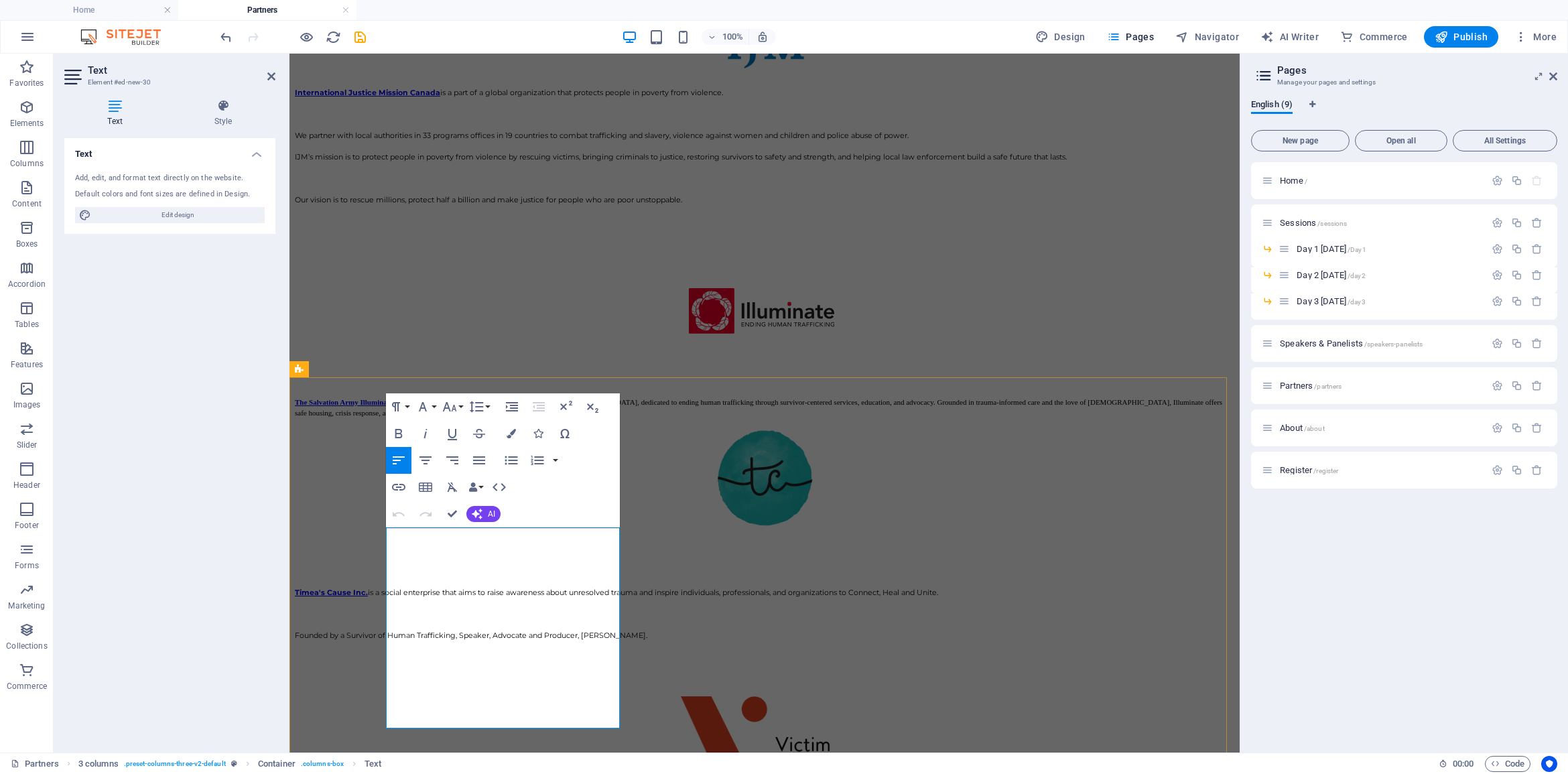
scroll to position [2219, 0]
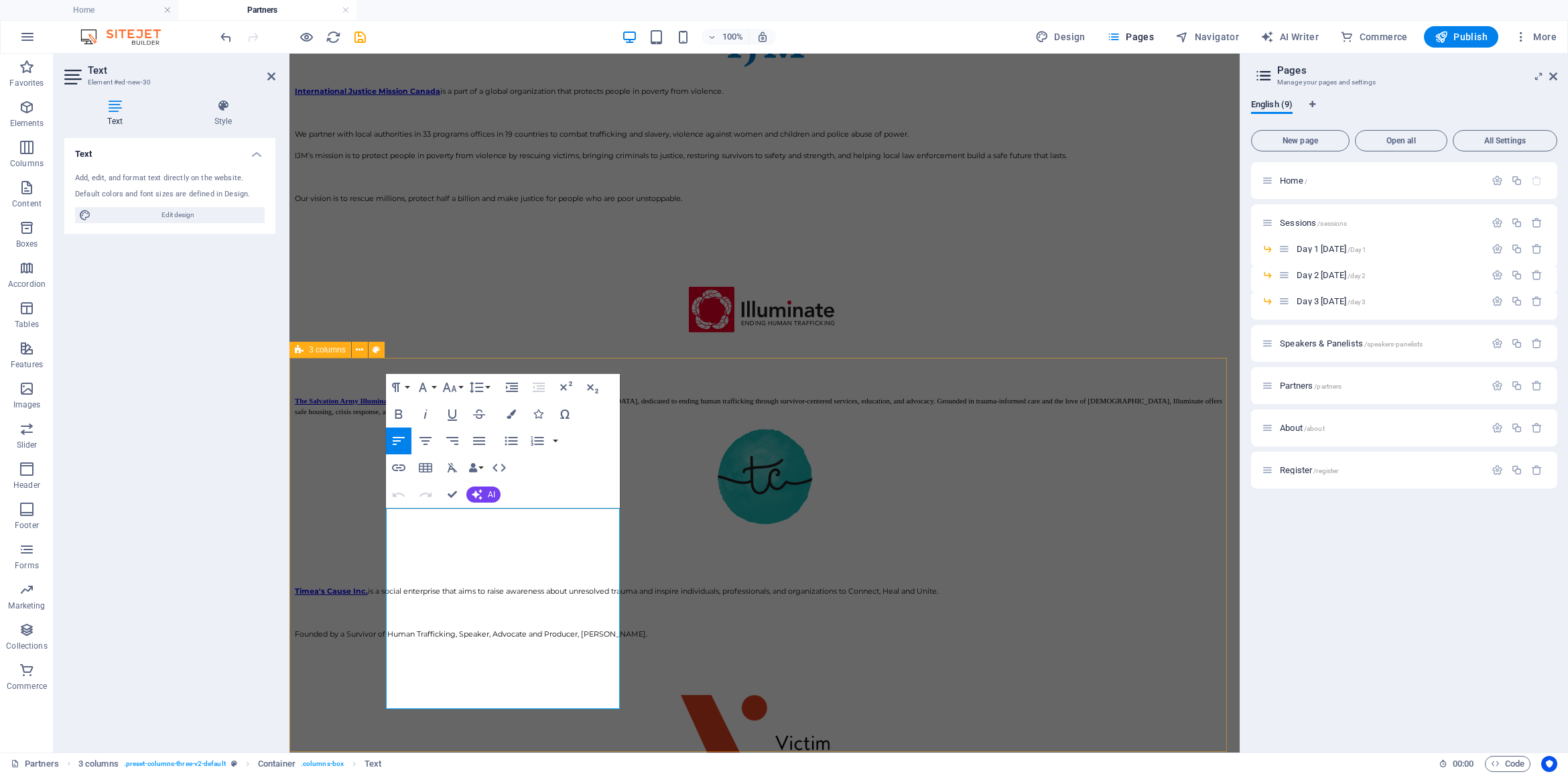
drag, startPoint x: 430, startPoint y: 700, endPoint x: 379, endPoint y: 512, distance: 194.8
drag, startPoint x: 510, startPoint y: 702, endPoint x: 380, endPoint y: 500, distance: 240.2
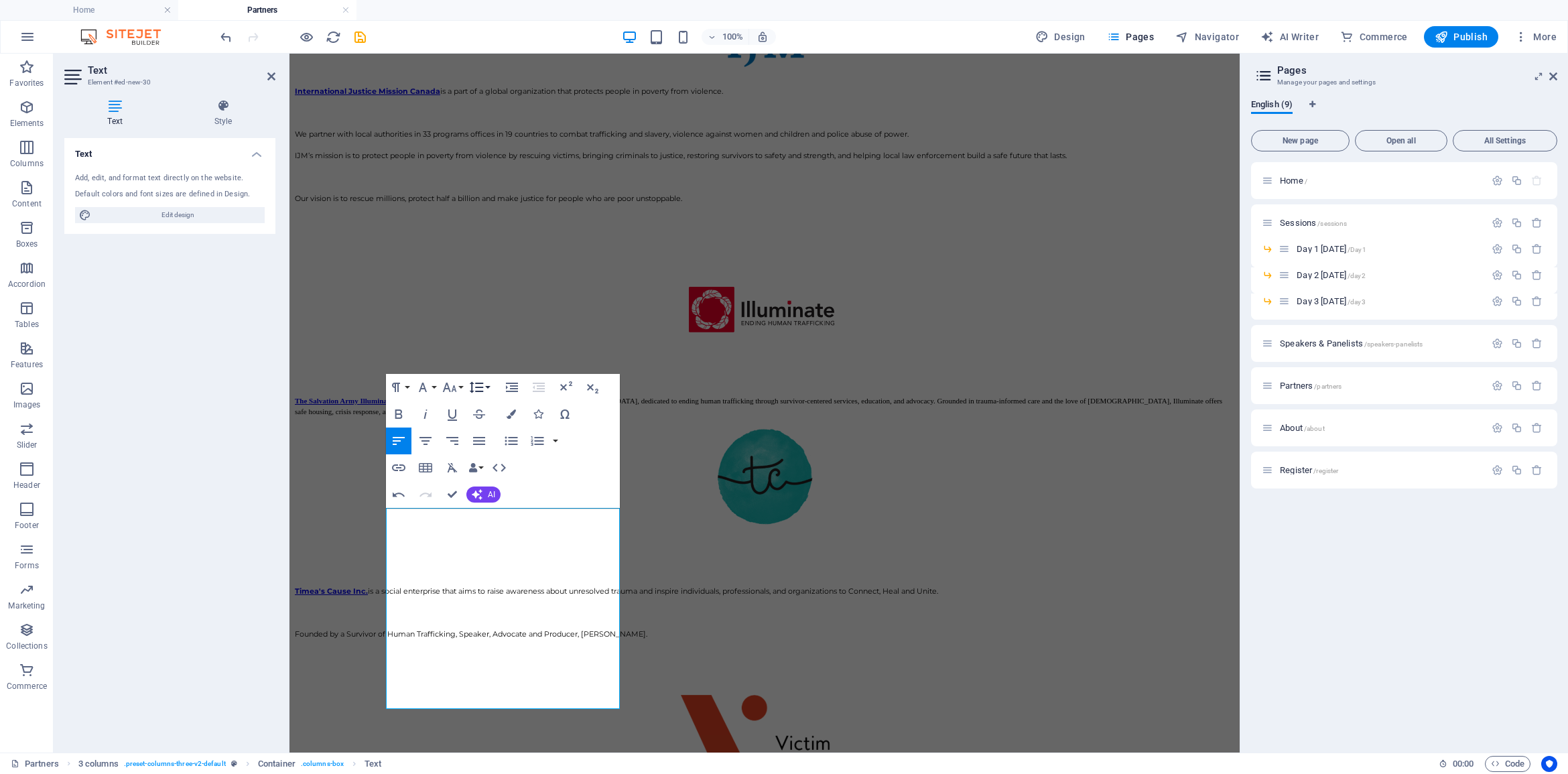
click at [487, 387] on button "Line Height" at bounding box center [479, 387] width 25 height 27
click at [504, 431] on link "Single" at bounding box center [496, 434] width 60 height 20
click at [453, 390] on icon "button" at bounding box center [450, 387] width 14 height 9
click at [461, 476] on link "11" at bounding box center [463, 473] width 48 height 20
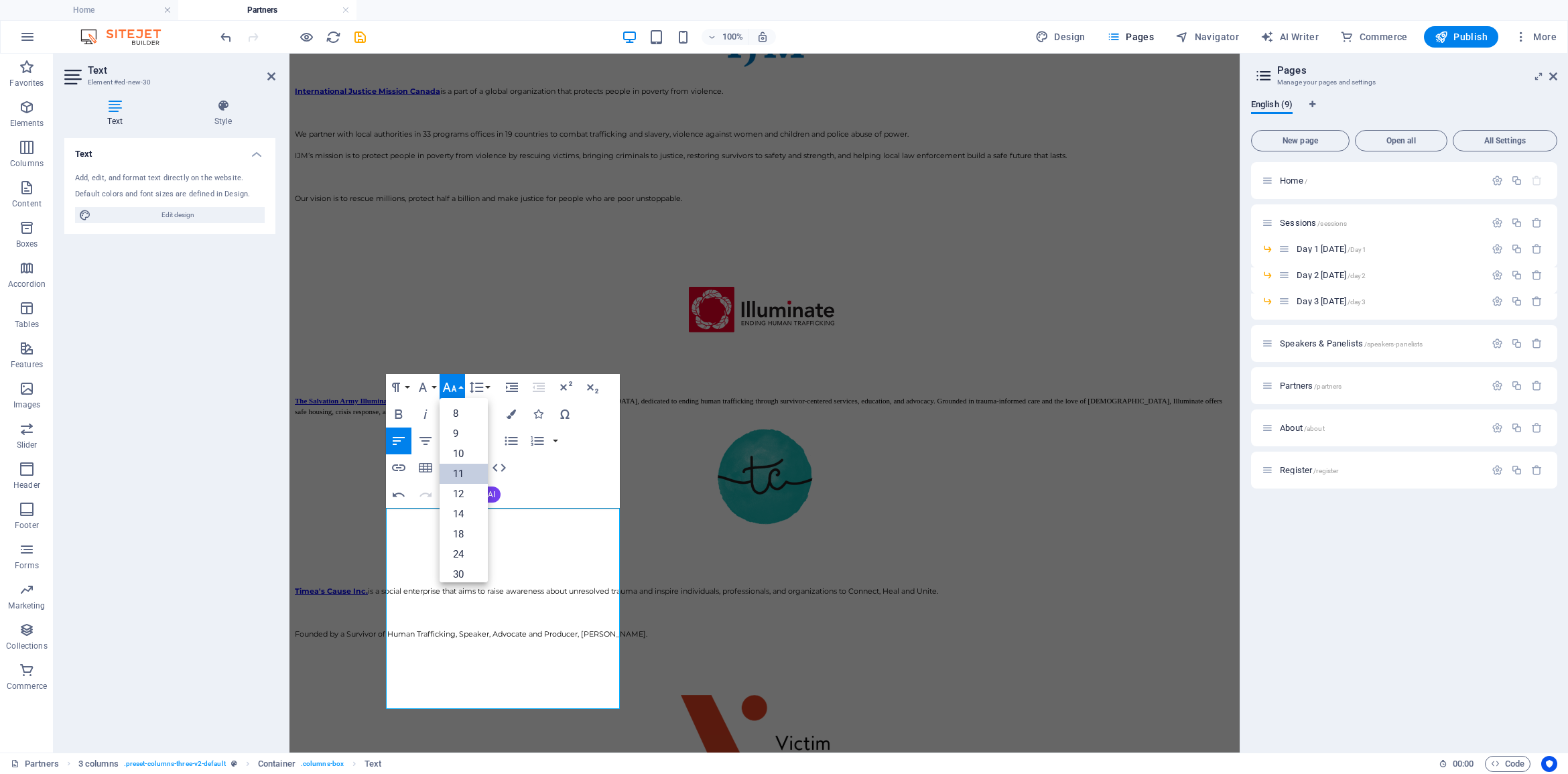
scroll to position [2128, 0]
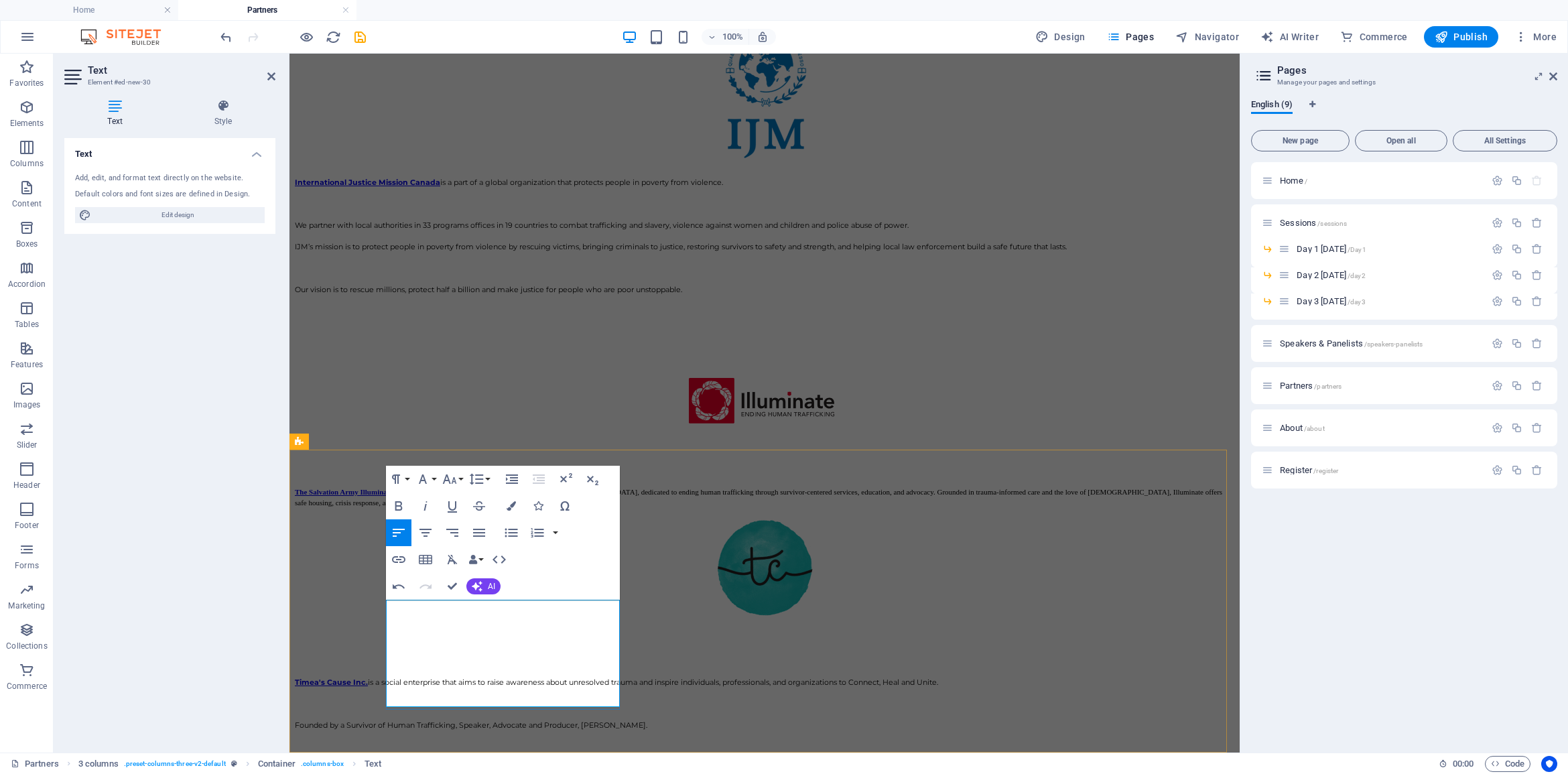
drag, startPoint x: 438, startPoint y: 609, endPoint x: 381, endPoint y: 609, distance: 57.0
click at [400, 556] on icon "button" at bounding box center [399, 559] width 14 height 6
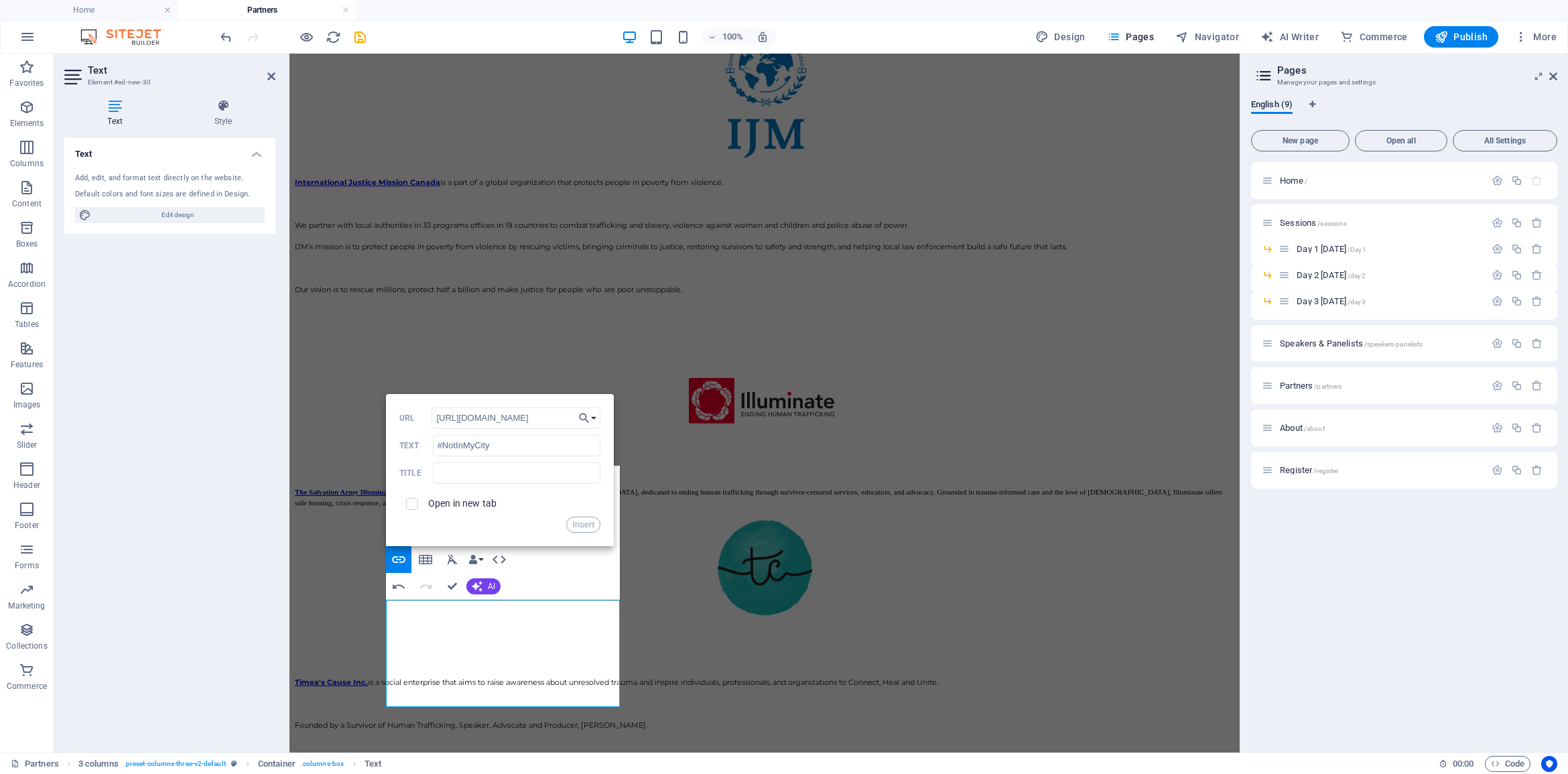
type input "[URL][DOMAIN_NAME]"
click at [417, 500] on span at bounding box center [412, 504] width 25 height 25
click at [415, 501] on input "checkbox" at bounding box center [410, 501] width 12 height 12
checkbox input "true"
click at [578, 524] on button "Insert" at bounding box center [583, 524] width 34 height 16
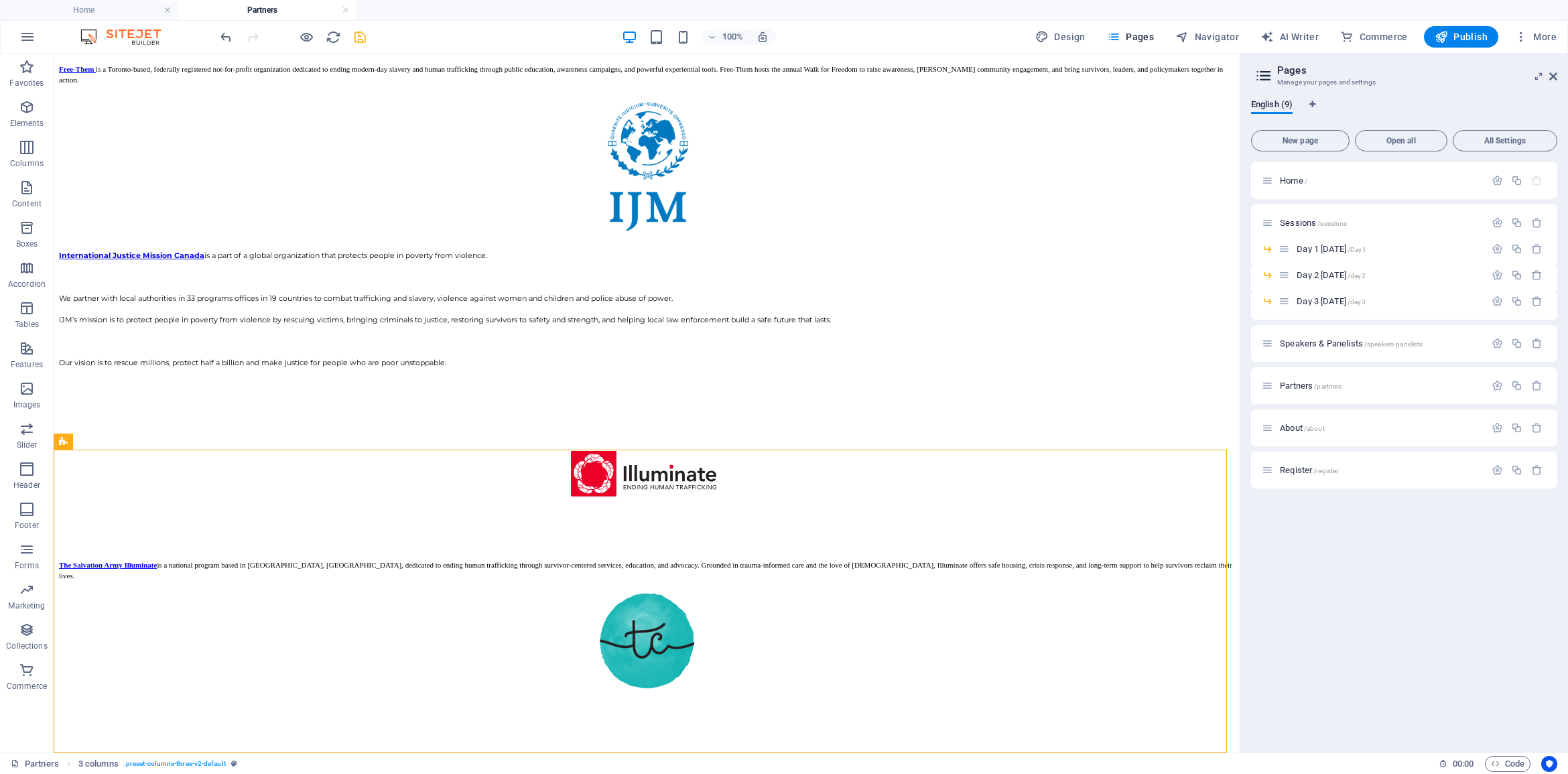
click at [358, 37] on icon "save" at bounding box center [360, 37] width 15 height 15
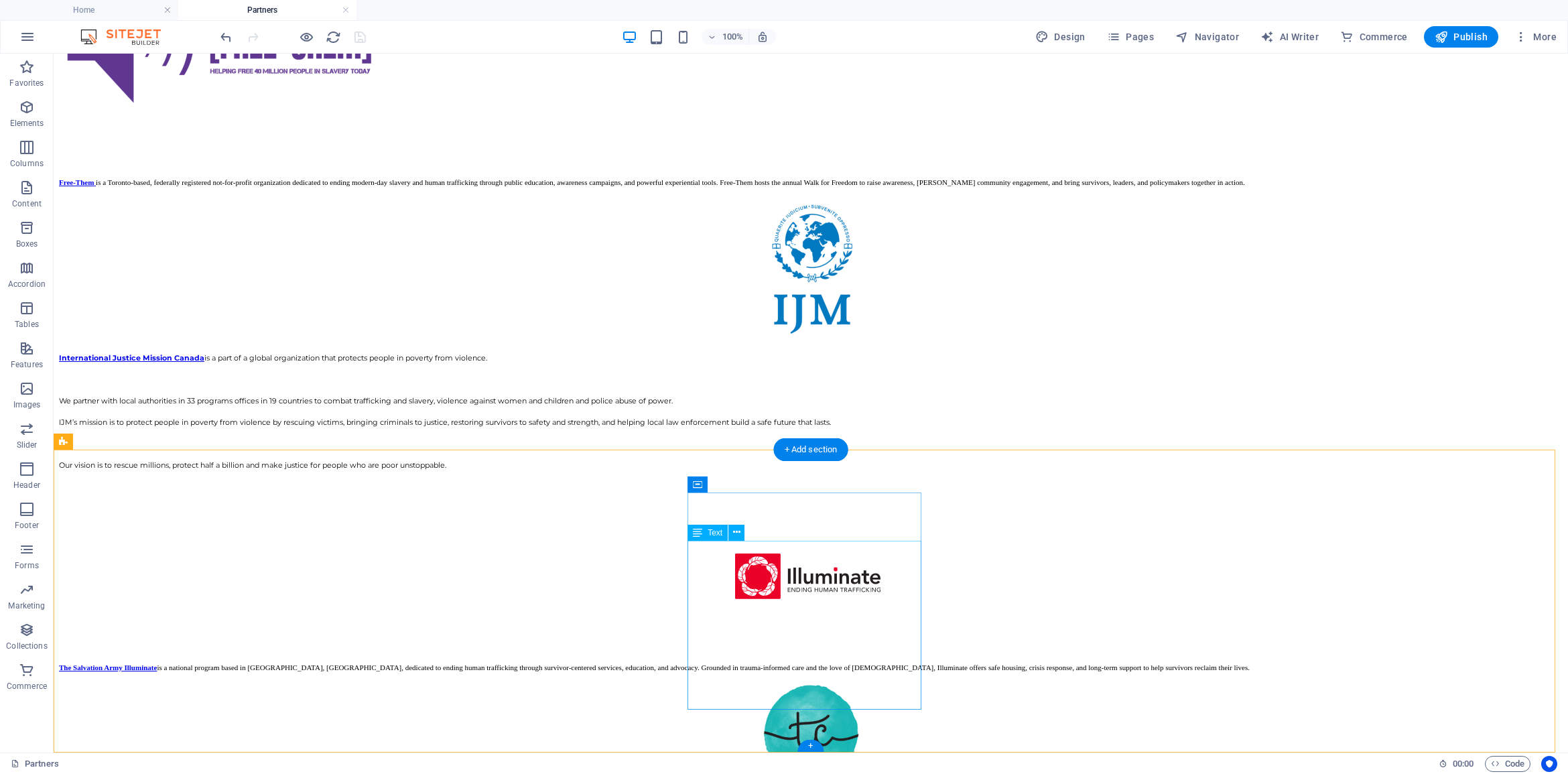
scroll to position [2044, 0]
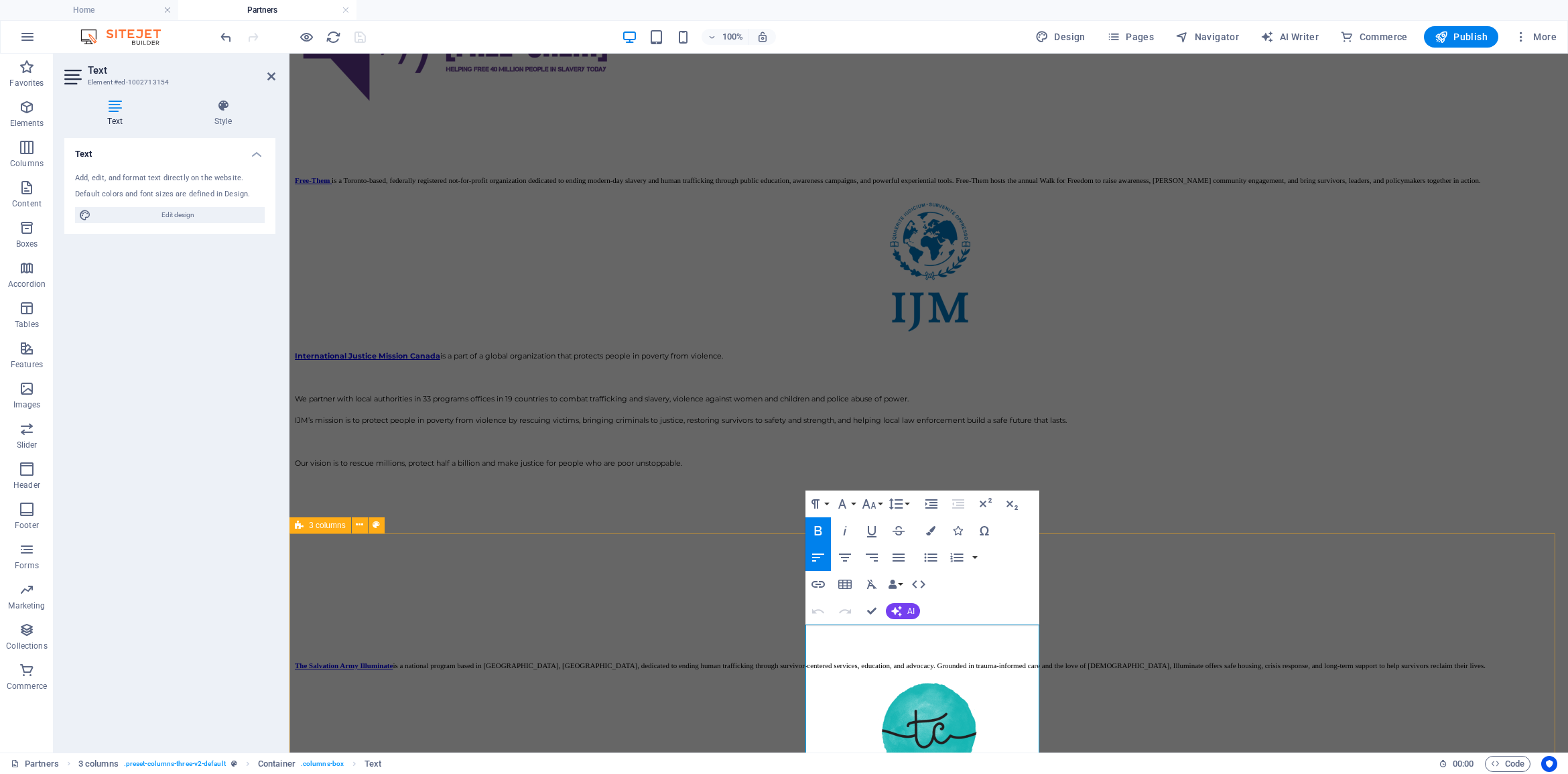
drag, startPoint x: 863, startPoint y: 637, endPoint x: 801, endPoint y: 637, distance: 62.0
drag, startPoint x: 851, startPoint y: 655, endPoint x: 781, endPoint y: 647, distance: 70.5
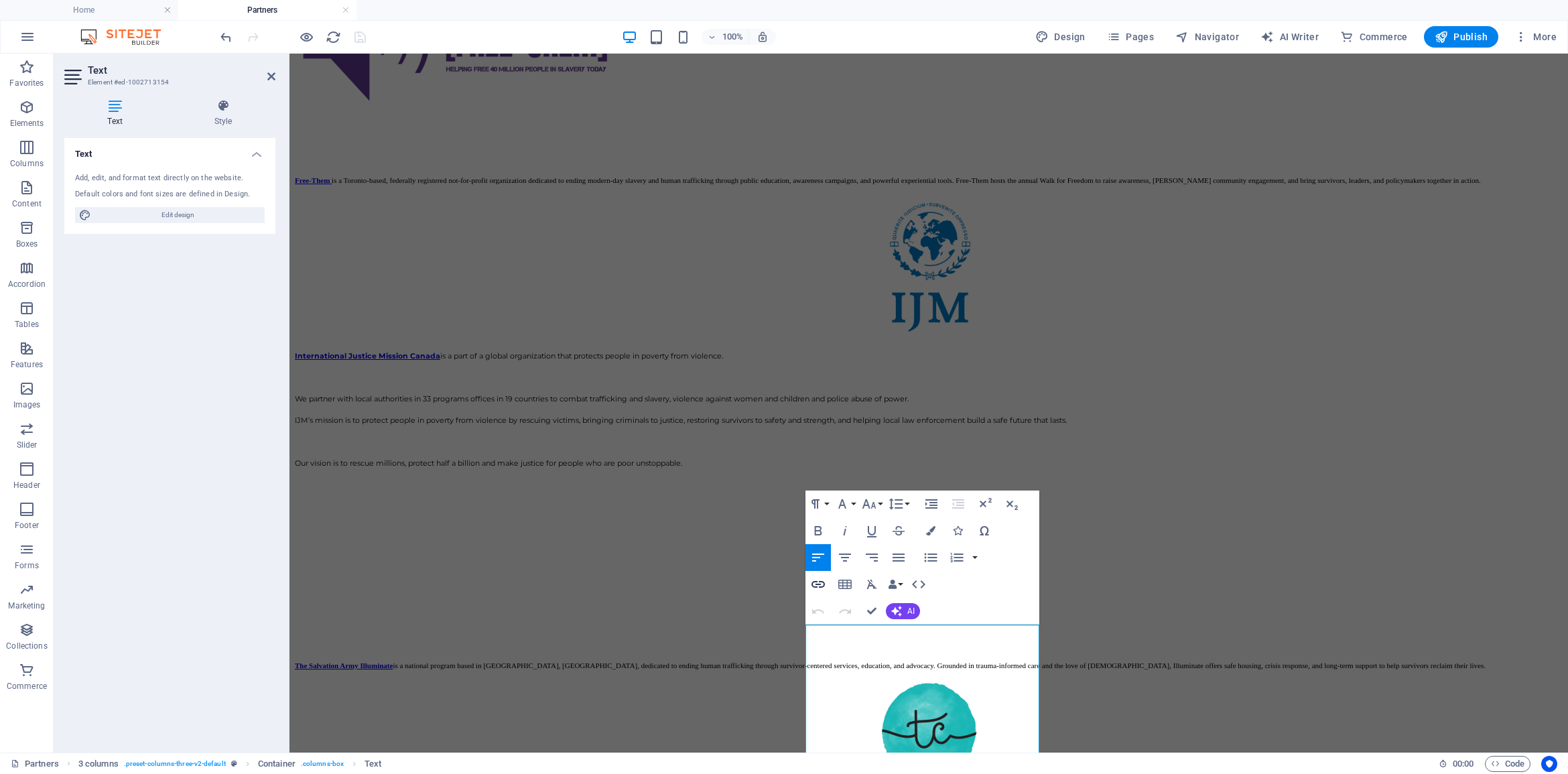
click at [821, 584] on icon "button" at bounding box center [818, 584] width 16 height 16
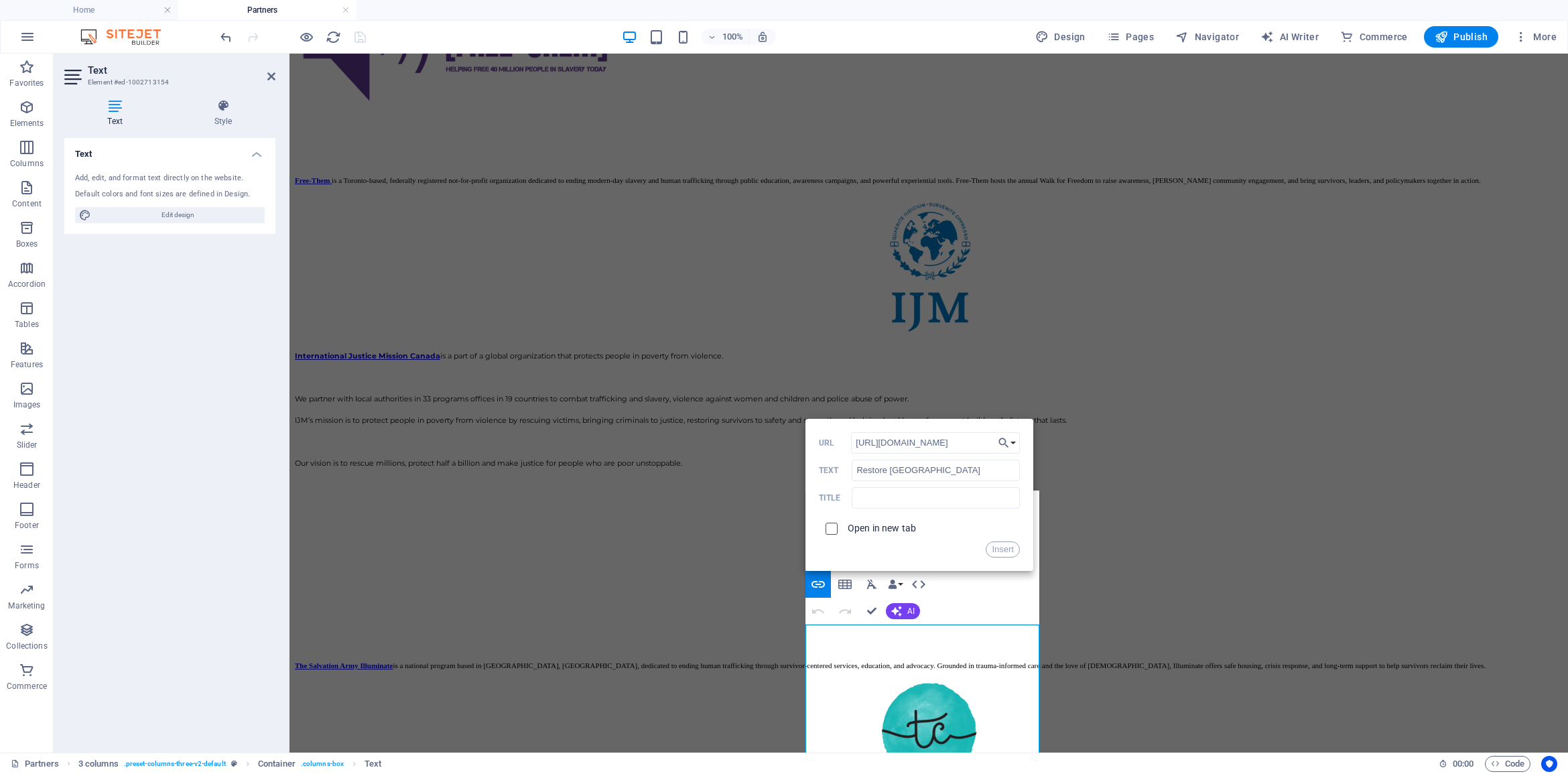
type input "[URL][DOMAIN_NAME]"
click at [828, 524] on input "checkbox" at bounding box center [829, 527] width 12 height 12
checkbox input "true"
click at [1002, 553] on button "Insert" at bounding box center [1002, 549] width 34 height 16
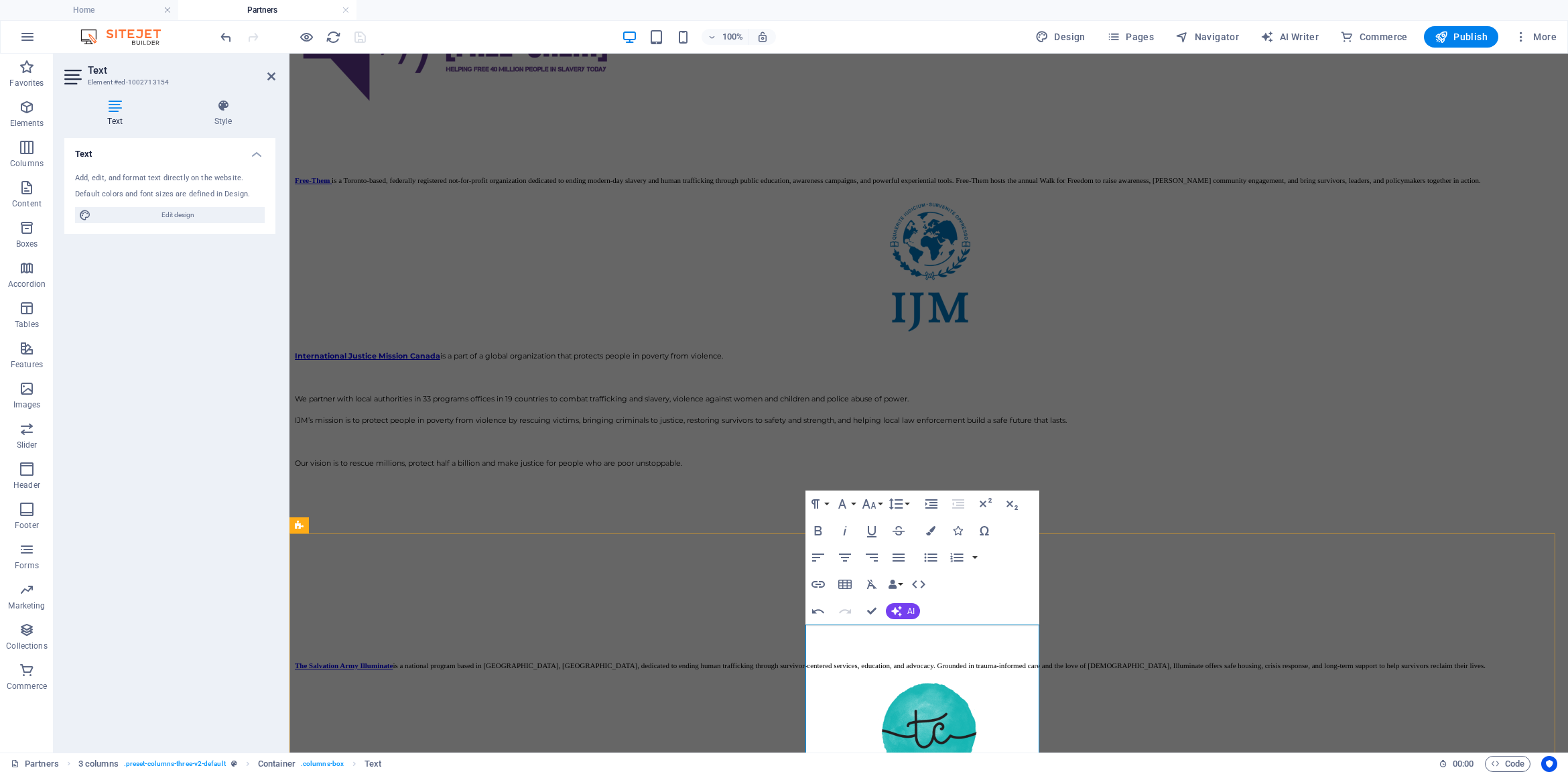
drag, startPoint x: 866, startPoint y: 641, endPoint x: 804, endPoint y: 638, distance: 62.1
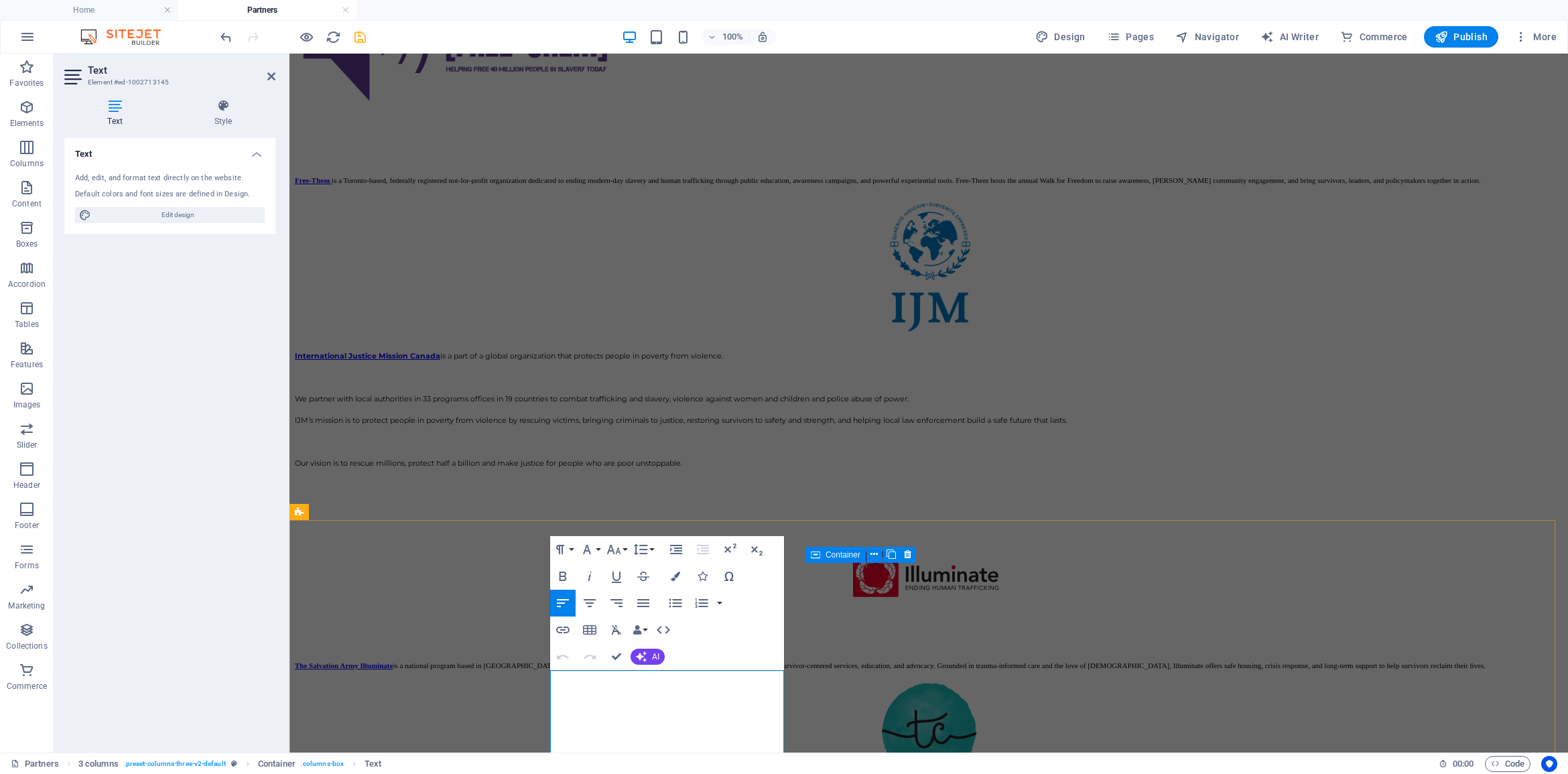
scroll to position [2058, 0]
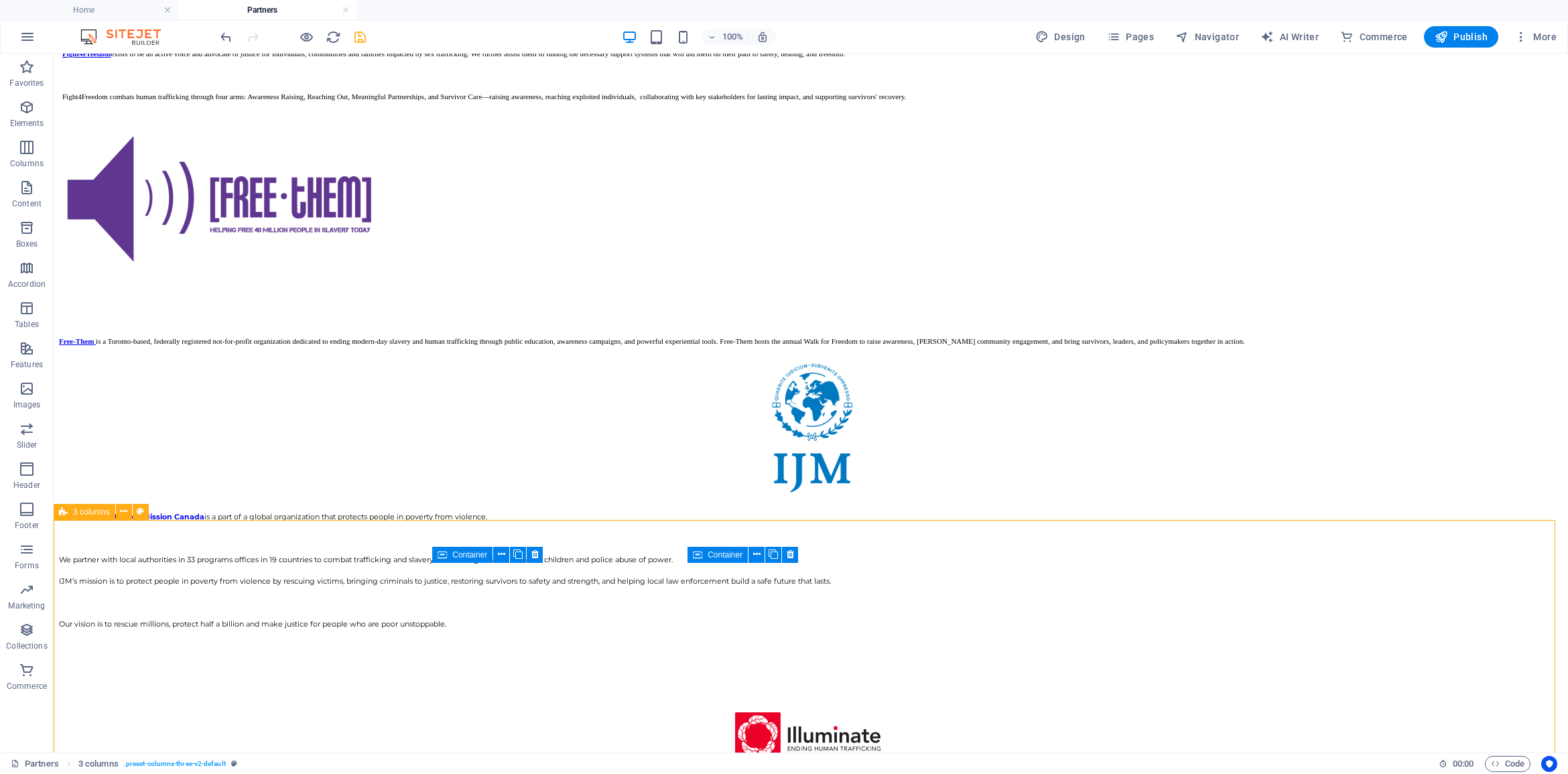
scroll to position [1806, 0]
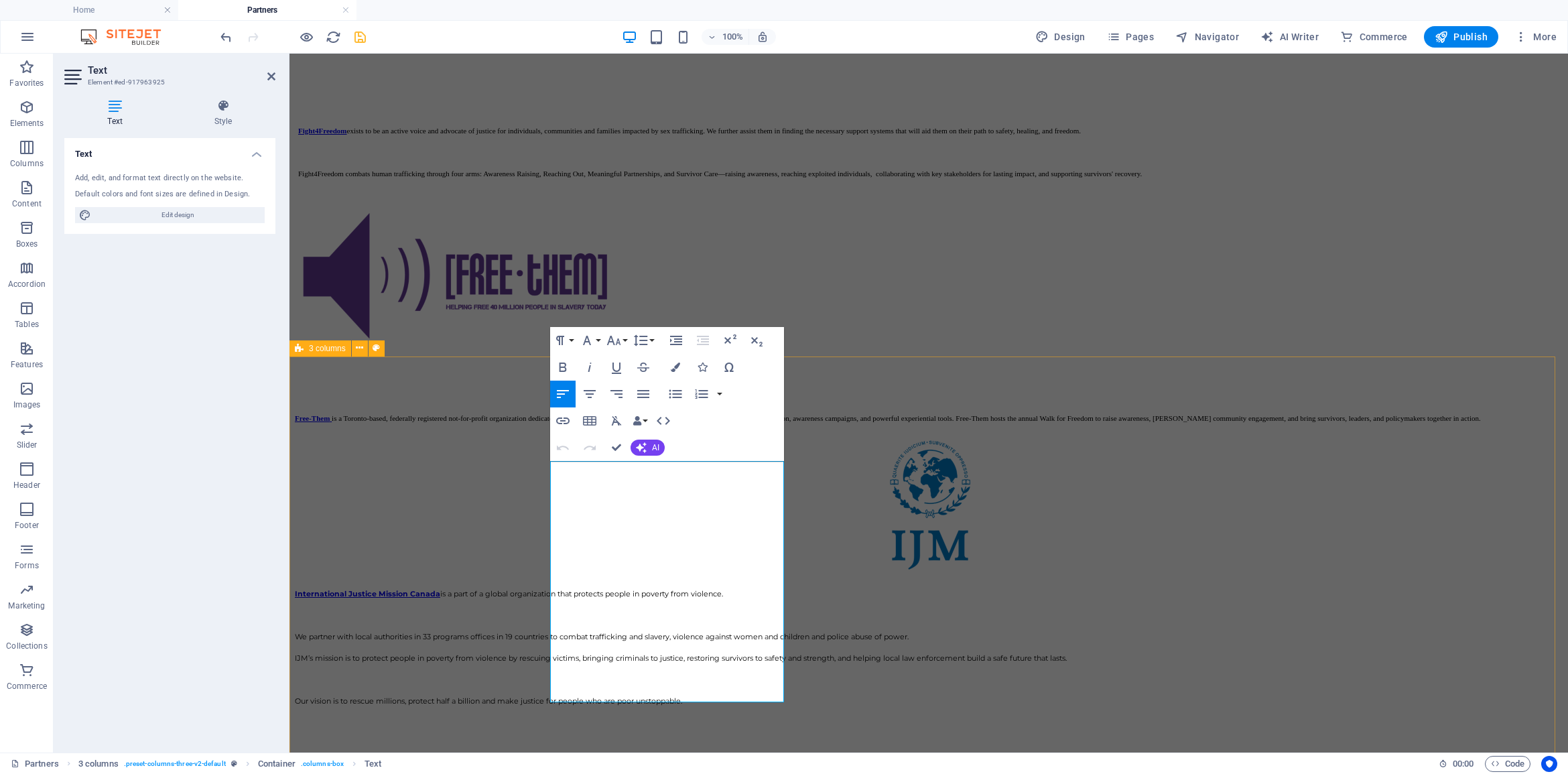
drag, startPoint x: 576, startPoint y: 496, endPoint x: 545, endPoint y: 483, distance: 33.6
click at [555, 416] on icon "button" at bounding box center [563, 421] width 16 height 16
type input "[URL][DOMAIN_NAME]"
click at [580, 531] on input "checkbox" at bounding box center [574, 535] width 12 height 12
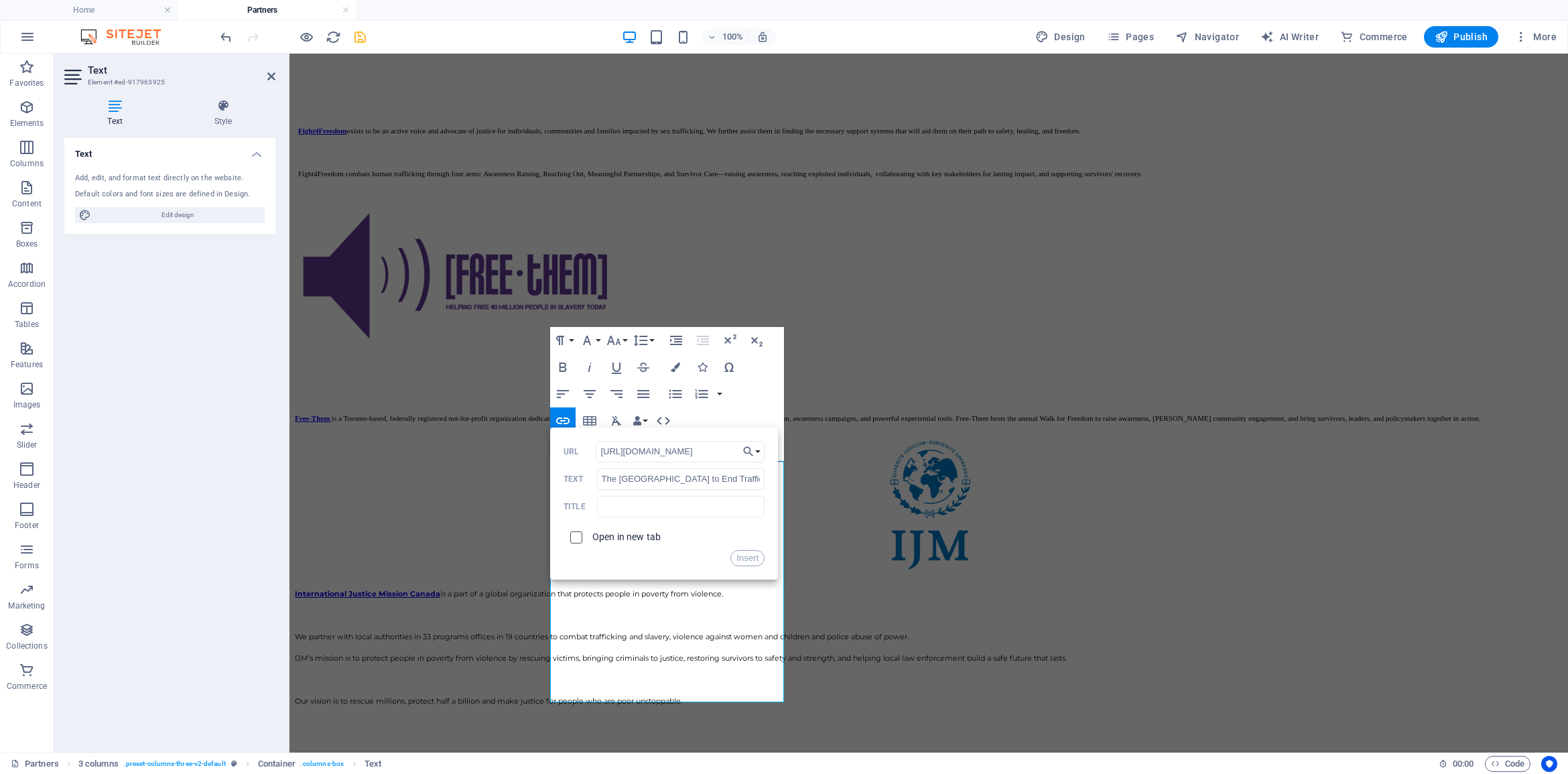
checkbox input "true"
click at [742, 556] on button "Insert" at bounding box center [747, 558] width 34 height 16
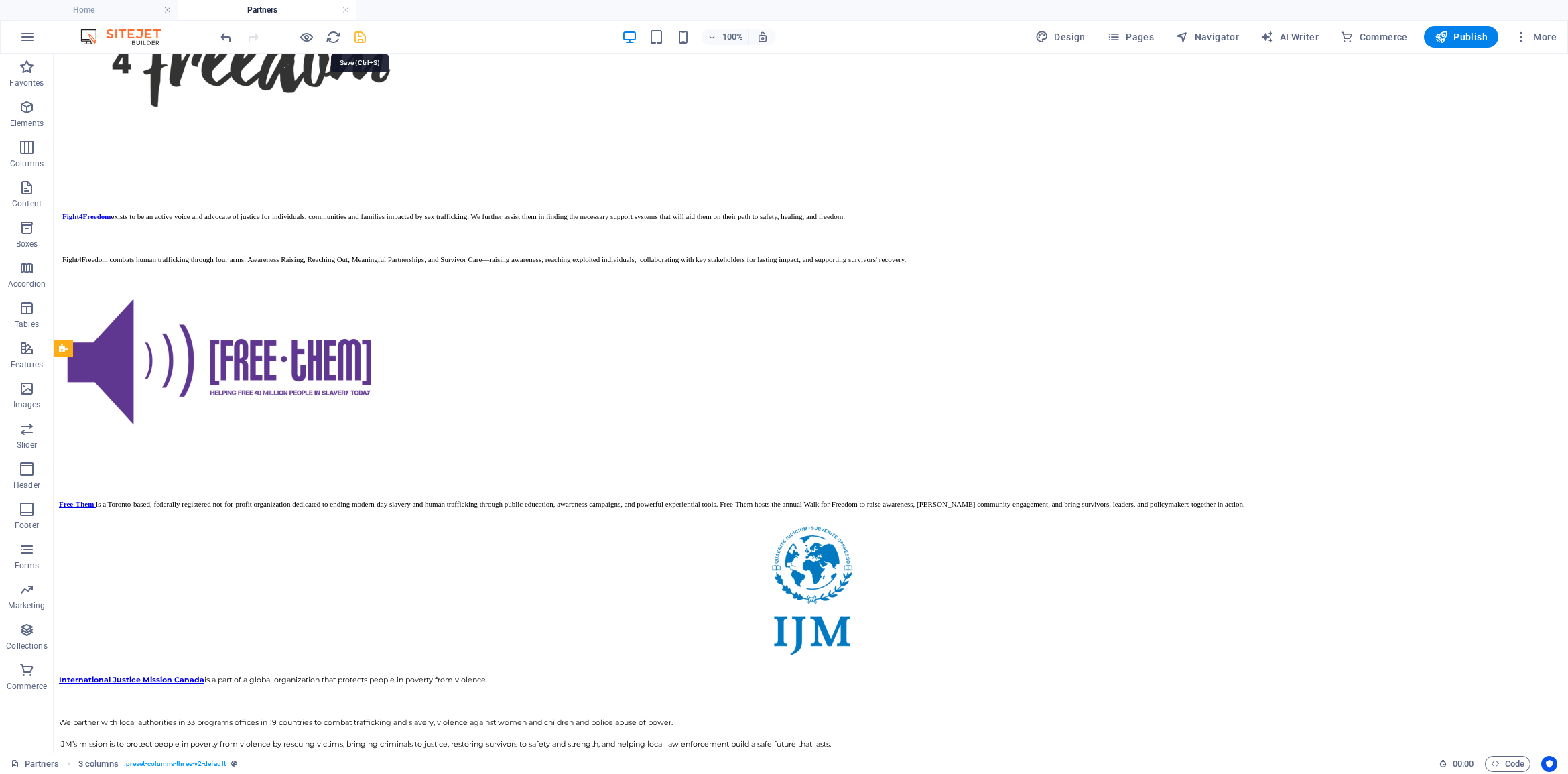
click at [362, 35] on icon "save" at bounding box center [360, 37] width 15 height 15
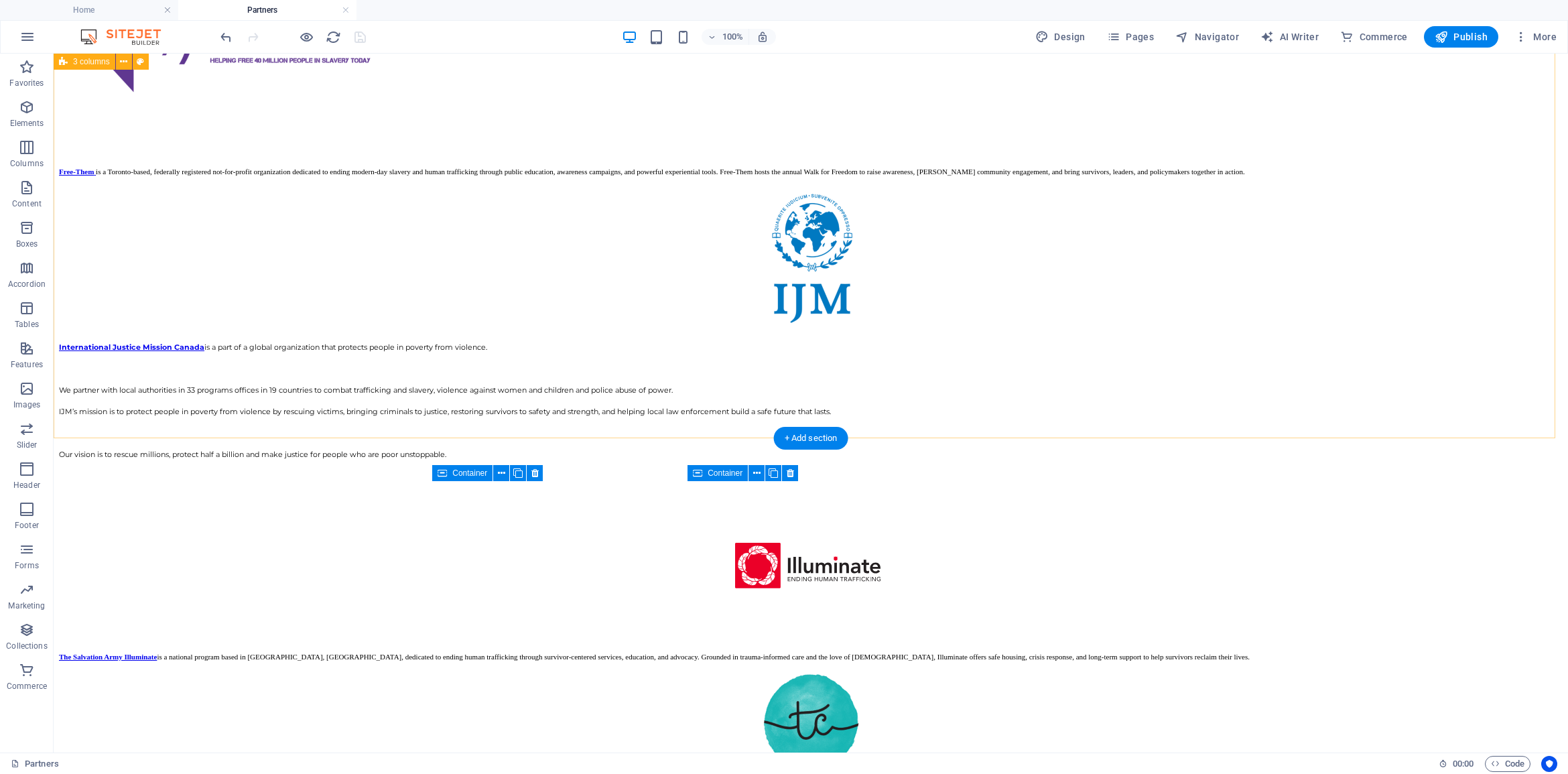
scroll to position [1972, 0]
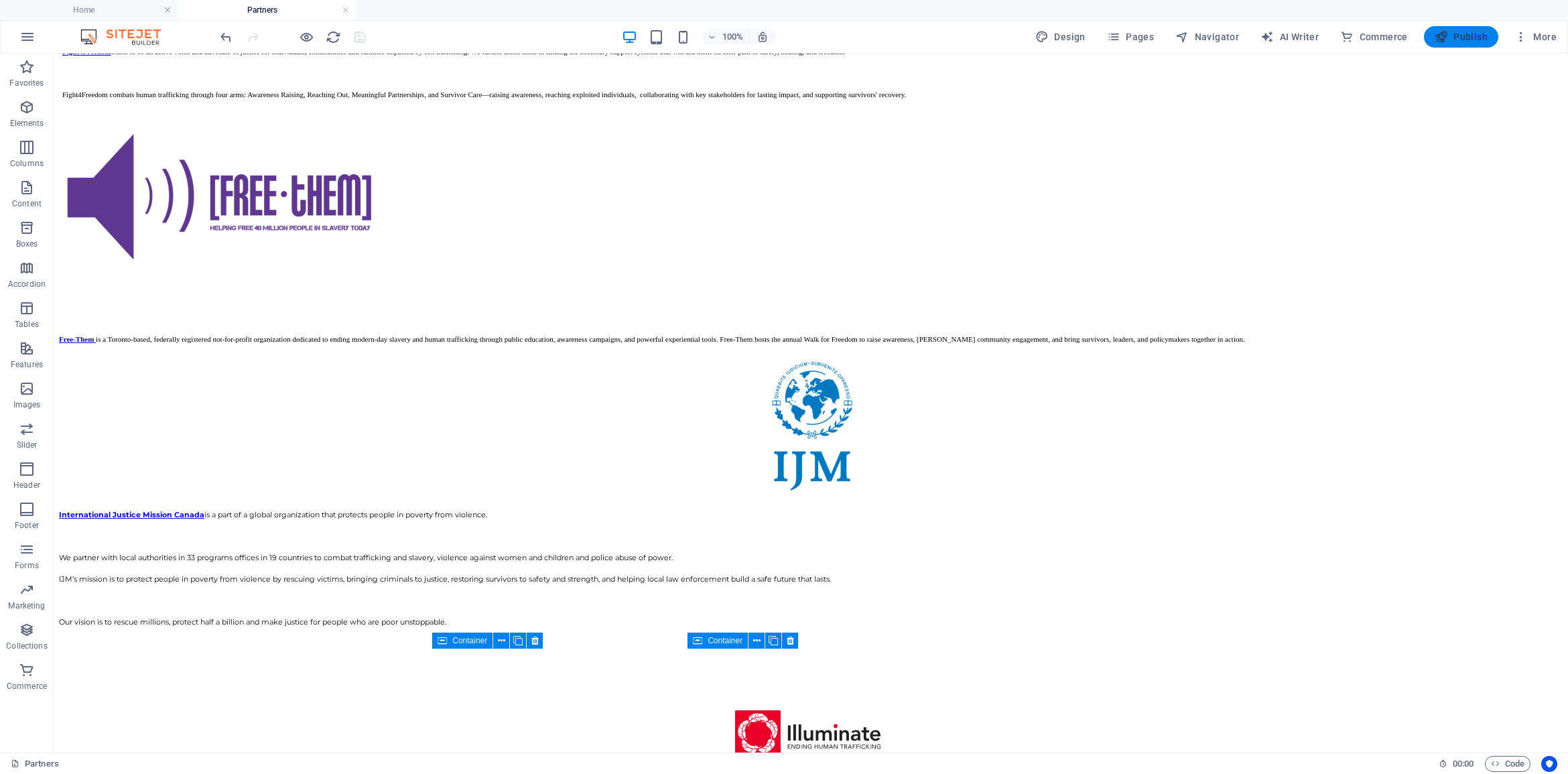
click at [1472, 29] on button "Publish" at bounding box center [1461, 37] width 74 height 22
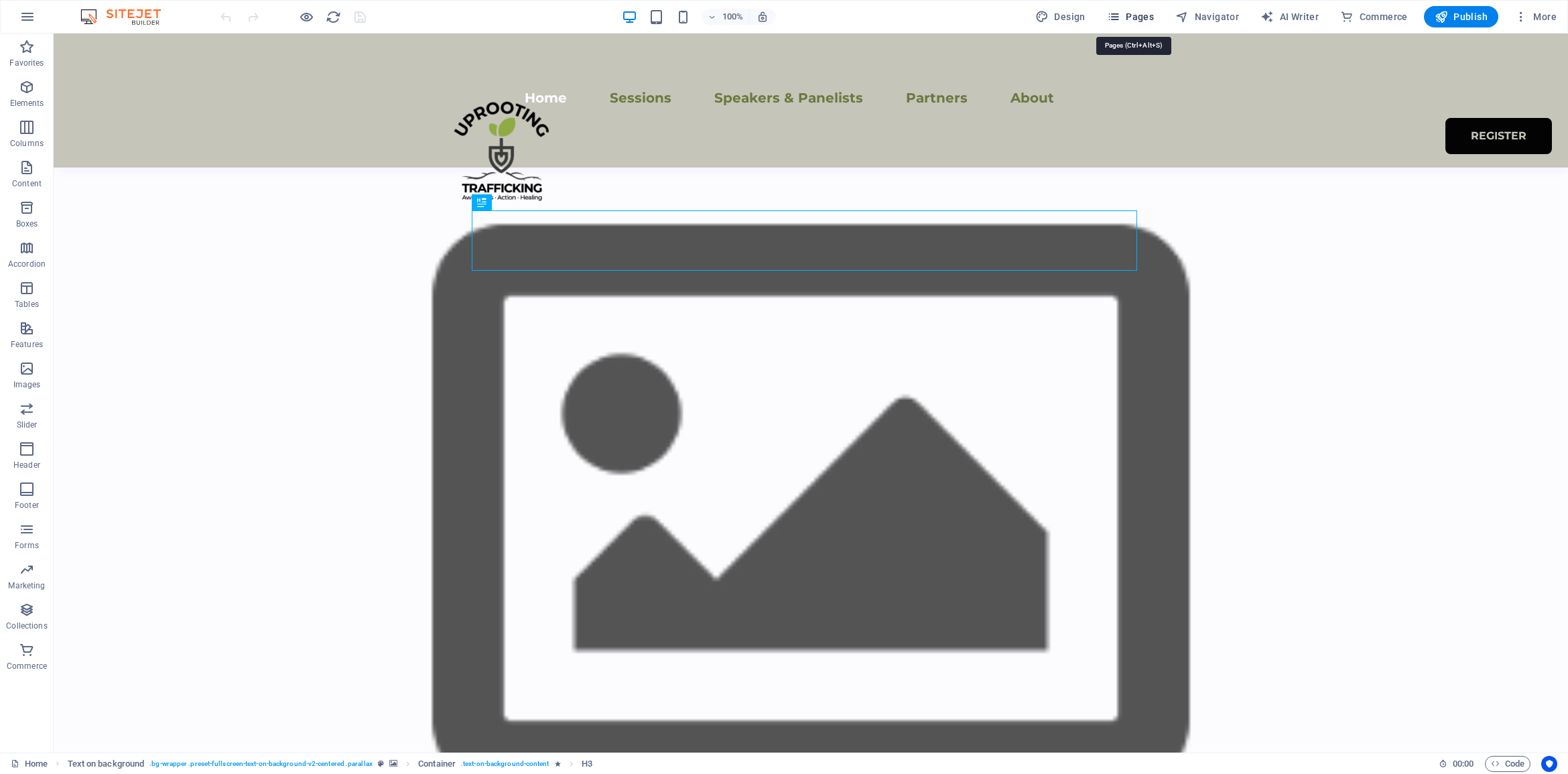
click at [1140, 14] on span "Pages" at bounding box center [1130, 17] width 47 height 14
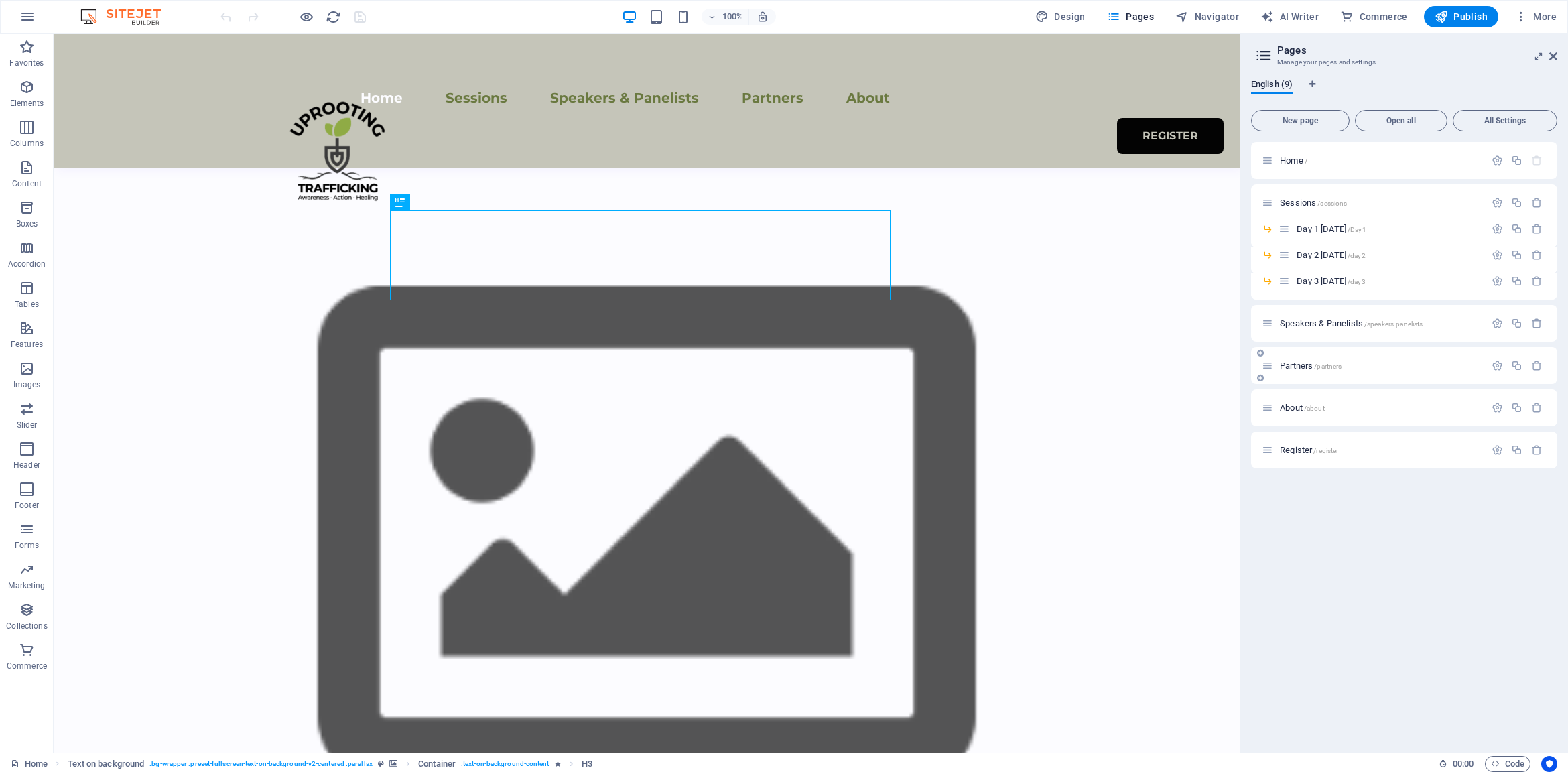
click at [1308, 370] on div "Partners /partners" at bounding box center [1373, 365] width 223 height 15
click at [1297, 365] on span "Partners /partners" at bounding box center [1311, 365] width 62 height 10
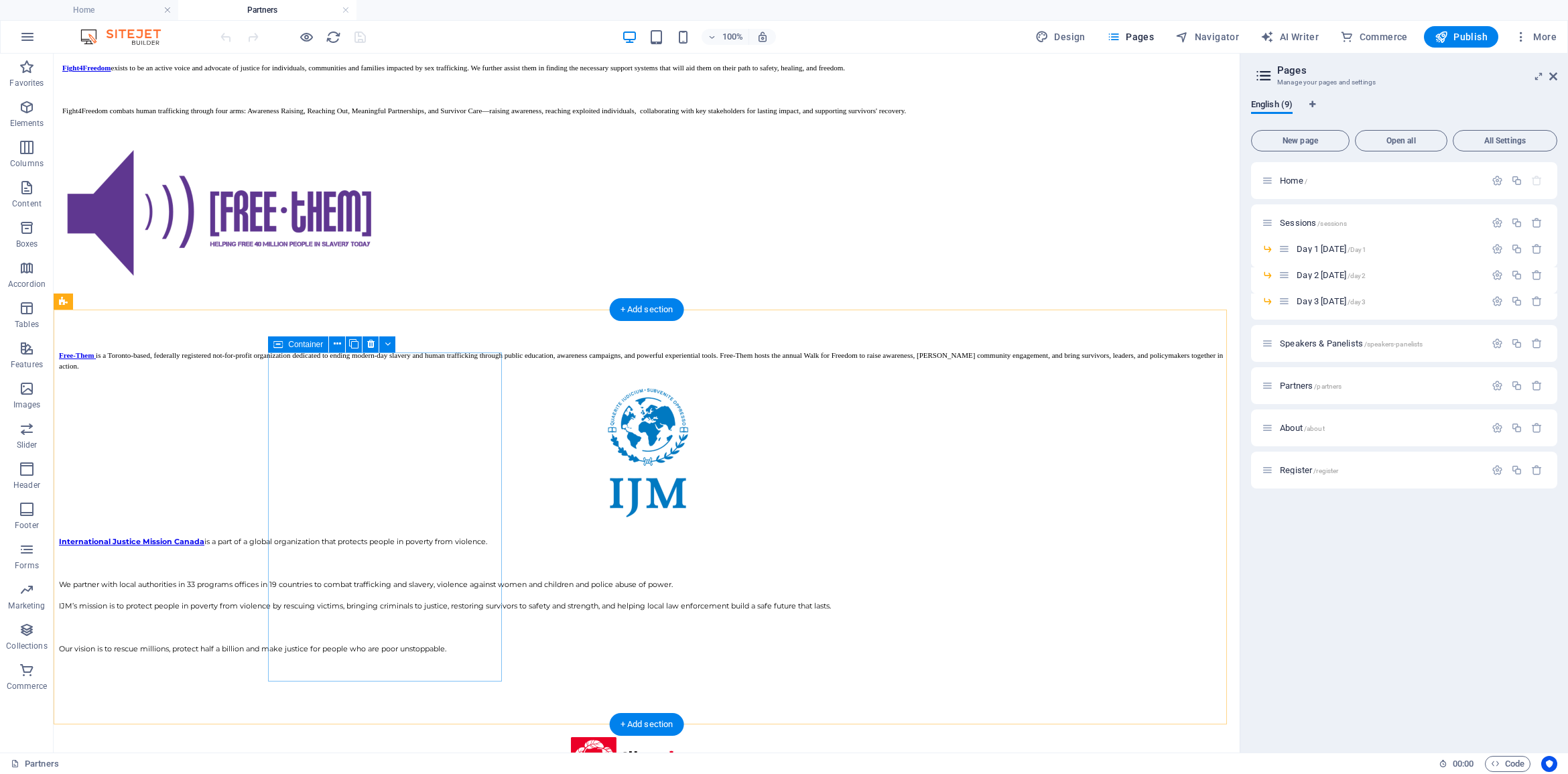
scroll to position [2139, 0]
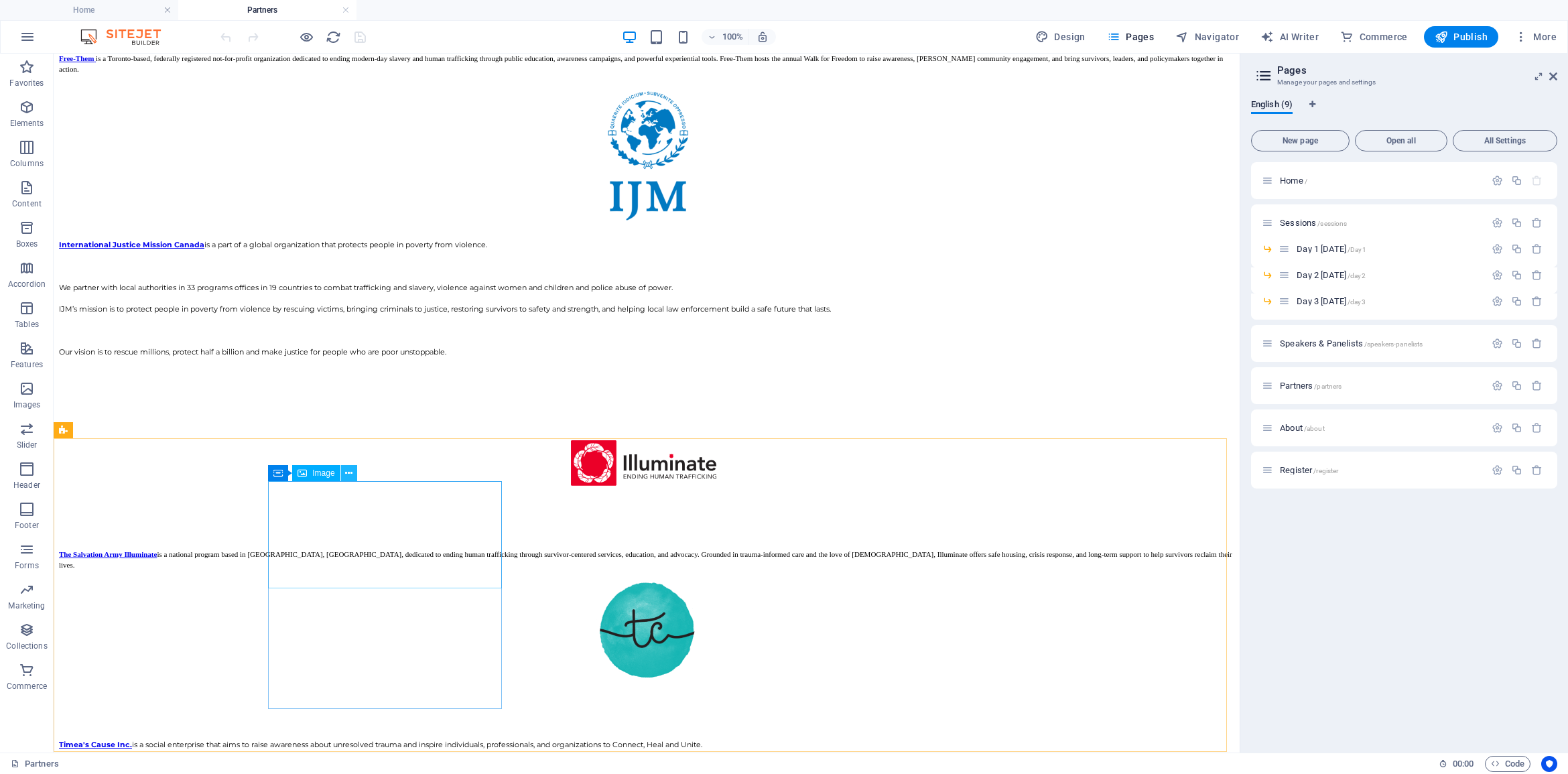
click at [350, 474] on icon at bounding box center [349, 473] width 7 height 14
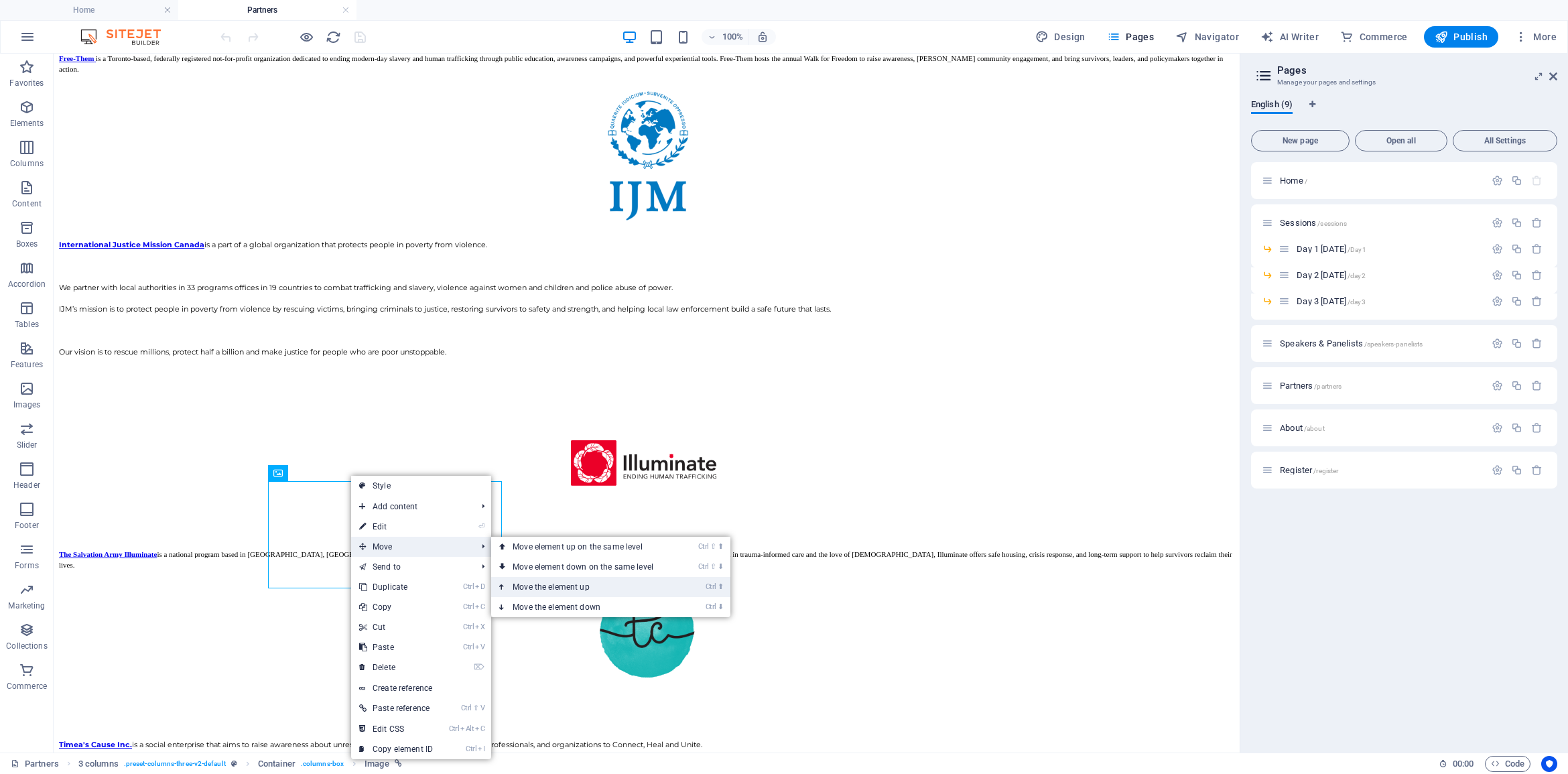
click at [530, 583] on link "Ctrl ⬆ Move the element up" at bounding box center [586, 587] width 189 height 20
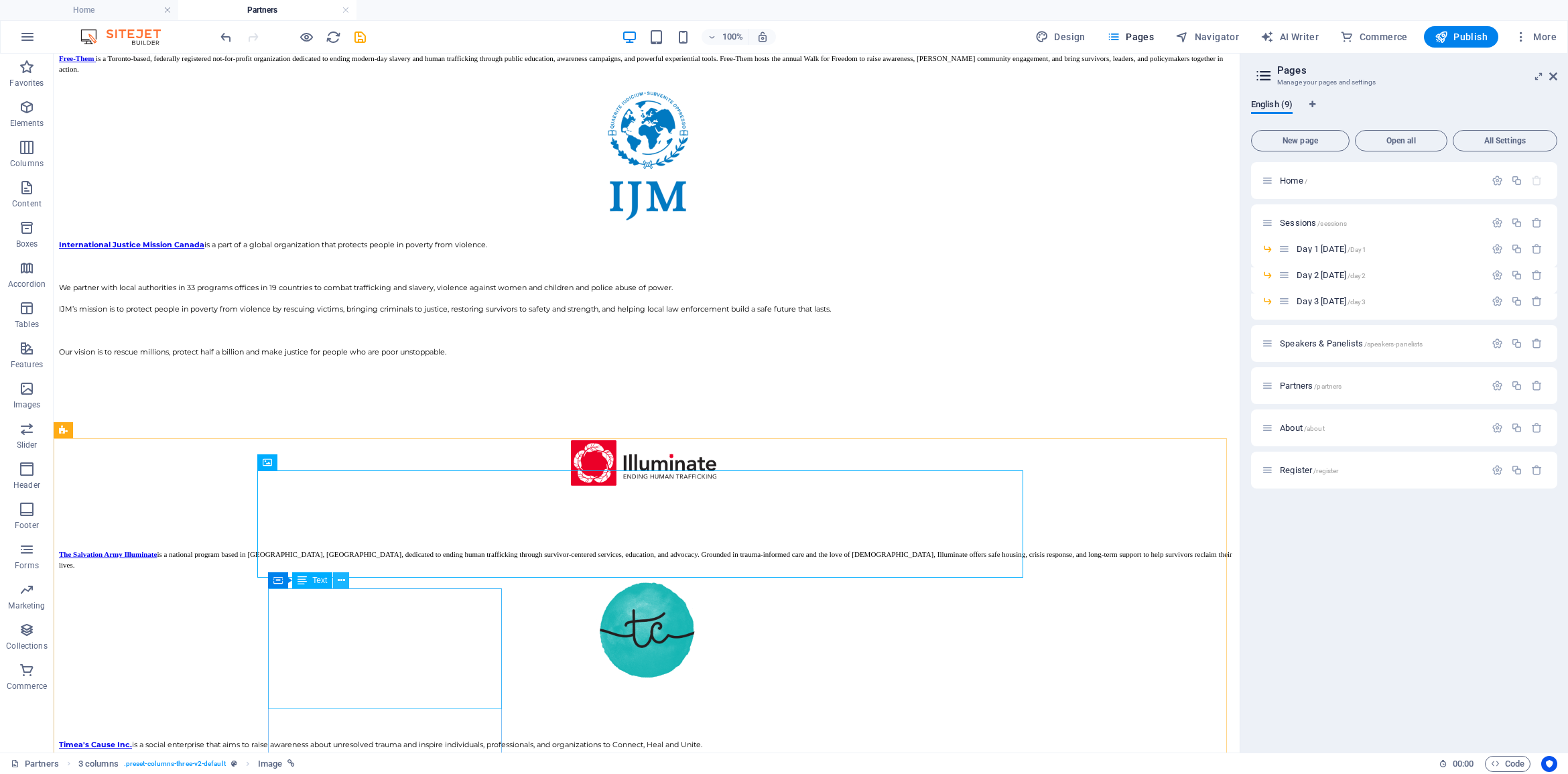
click at [340, 577] on icon at bounding box center [341, 580] width 7 height 14
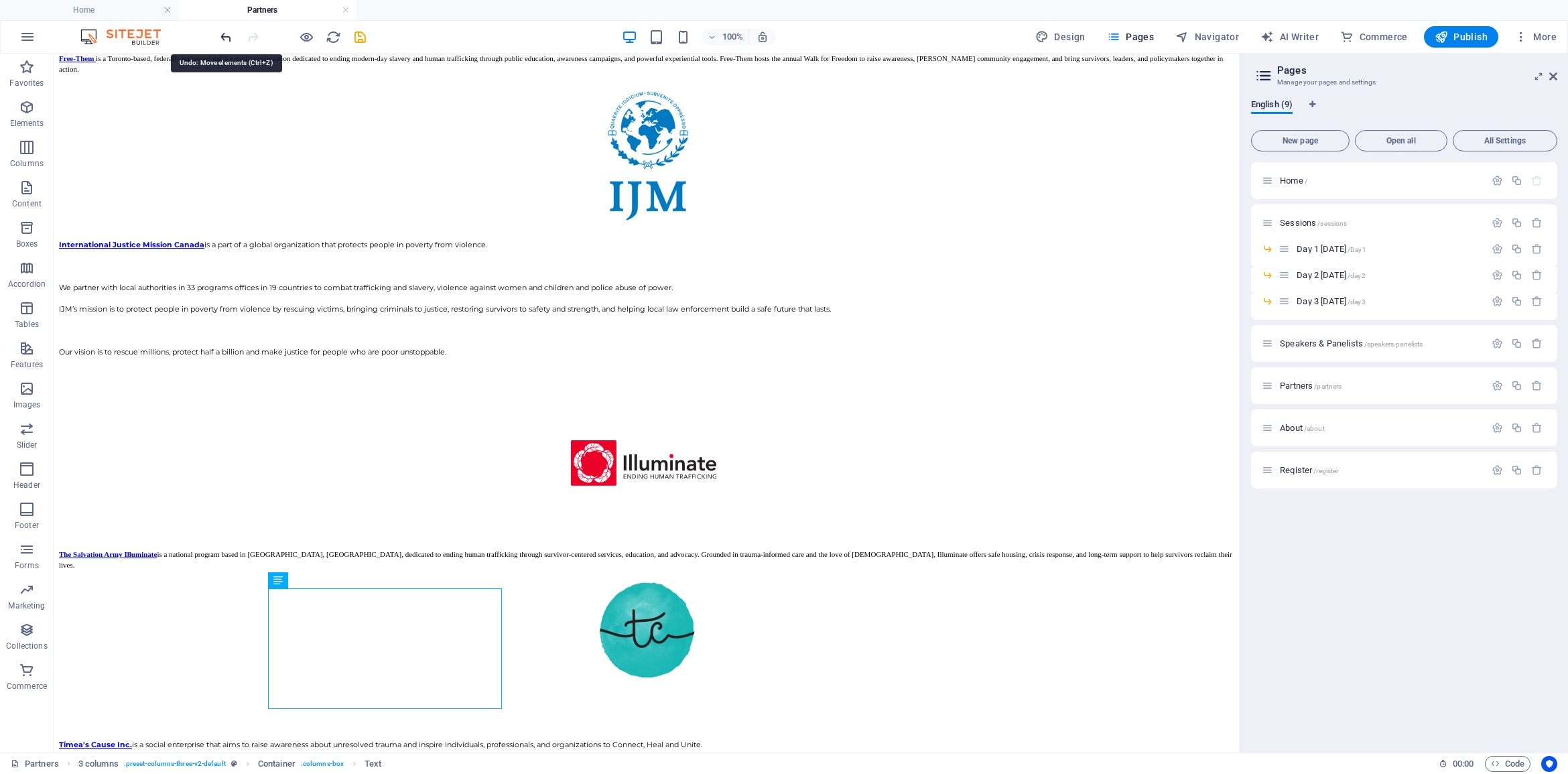
click at [229, 35] on icon "undo" at bounding box center [226, 37] width 15 height 15
click at [332, 474] on button at bounding box center [337, 473] width 16 height 16
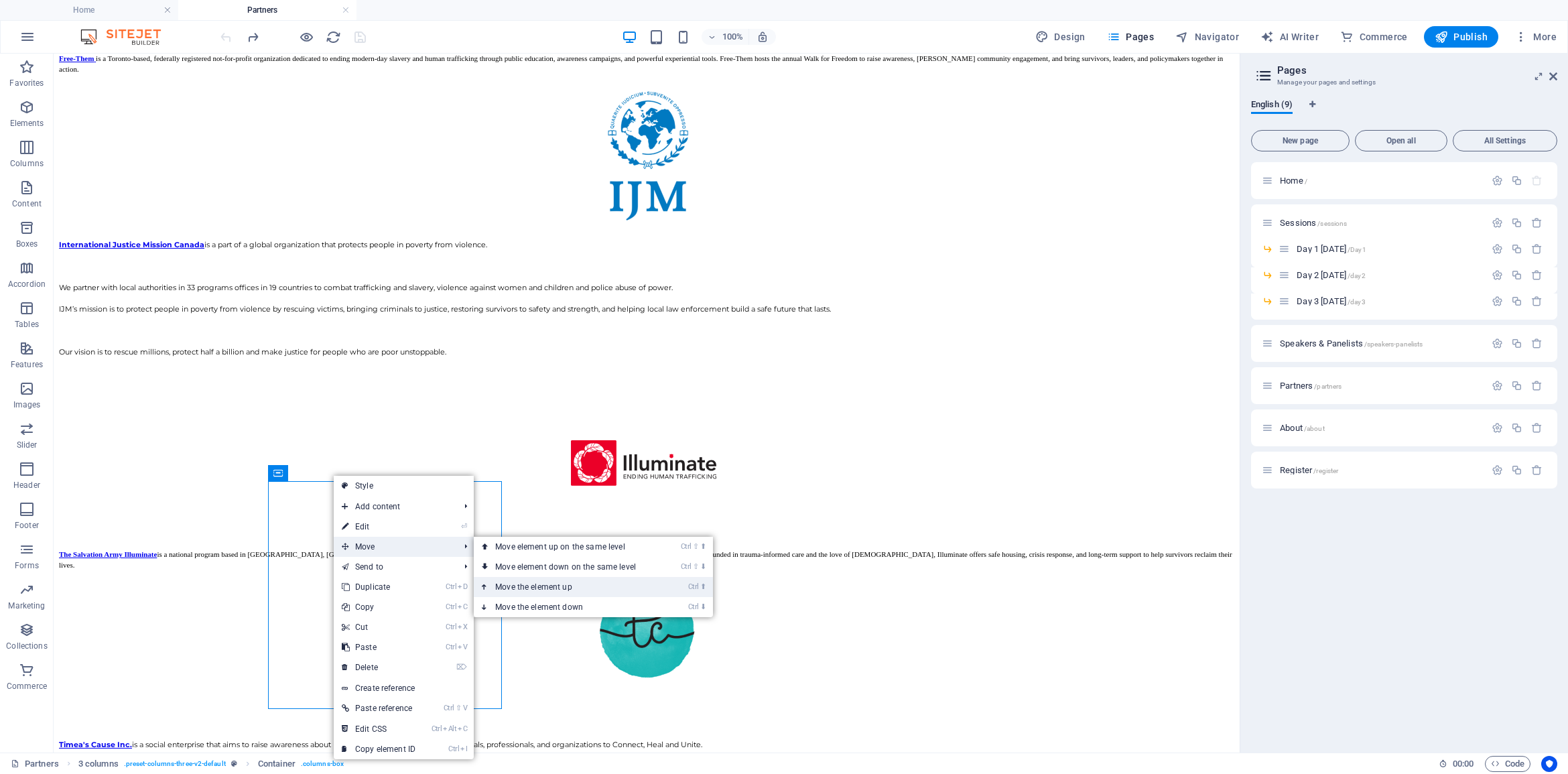
click at [560, 583] on link "Ctrl ⬆ Move the element up" at bounding box center [568, 587] width 189 height 20
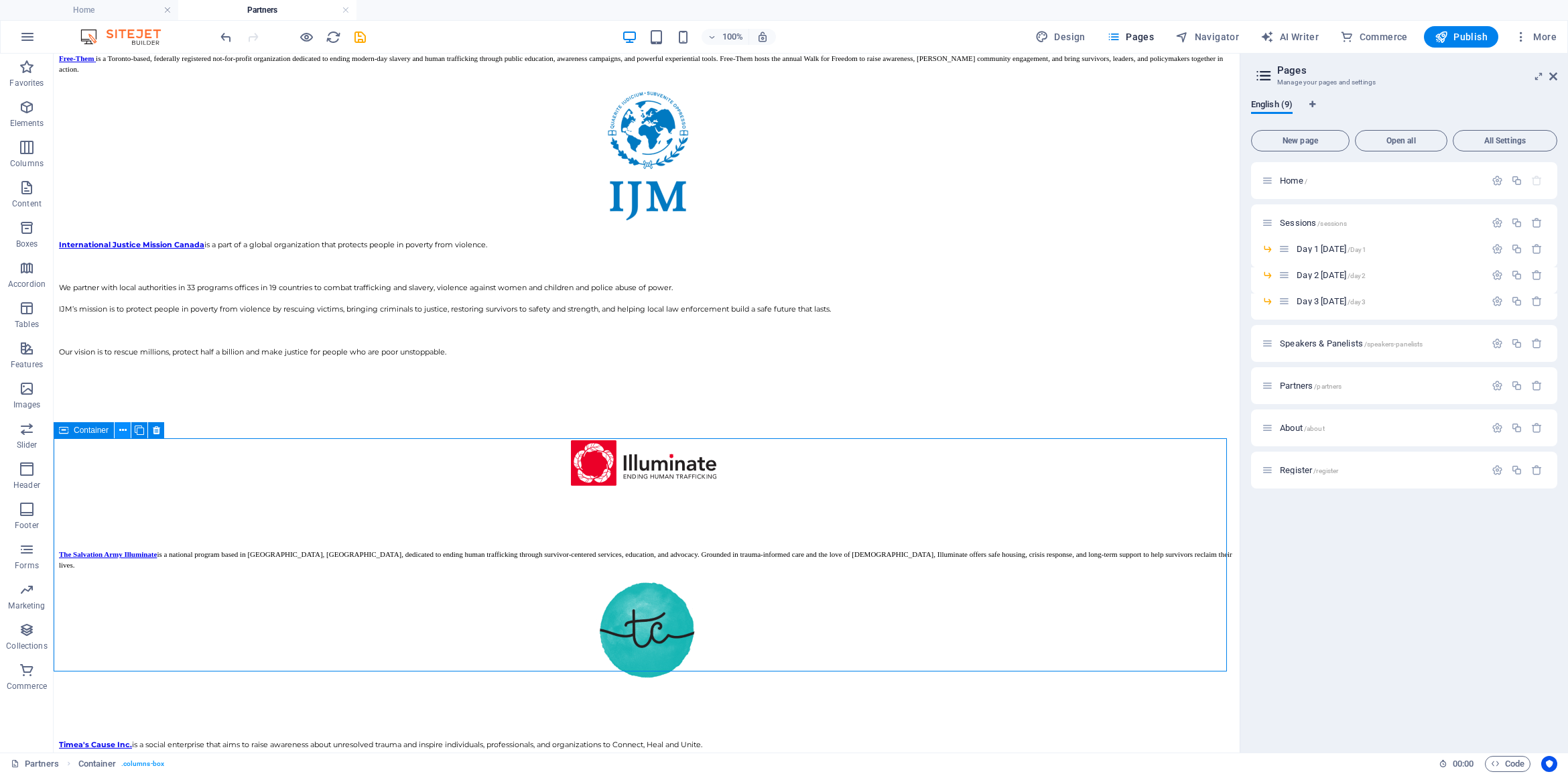
click at [122, 429] on icon at bounding box center [123, 431] width 7 height 14
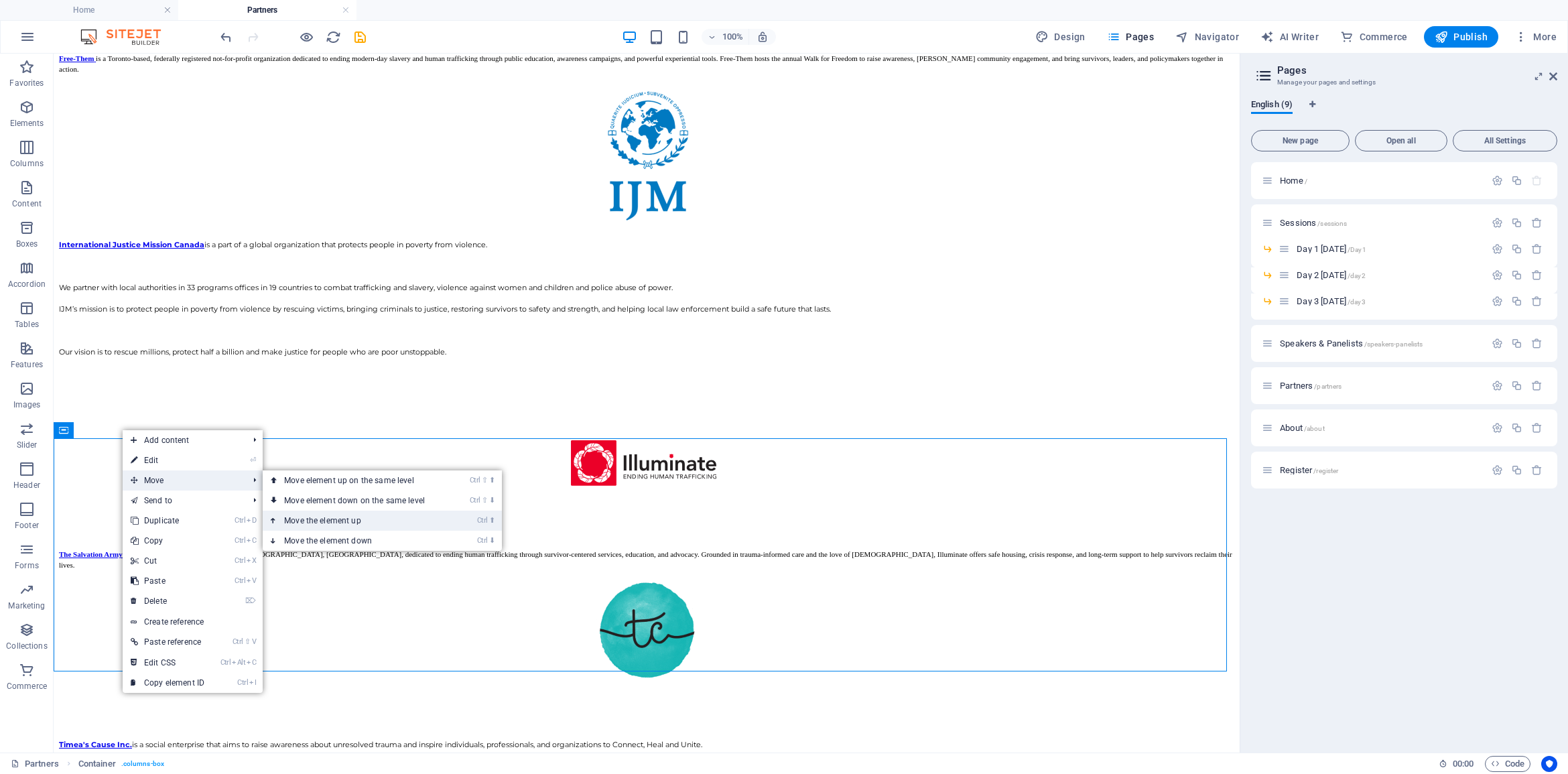
click at [320, 513] on link "Ctrl ⬆ Move the element up" at bounding box center [357, 521] width 189 height 20
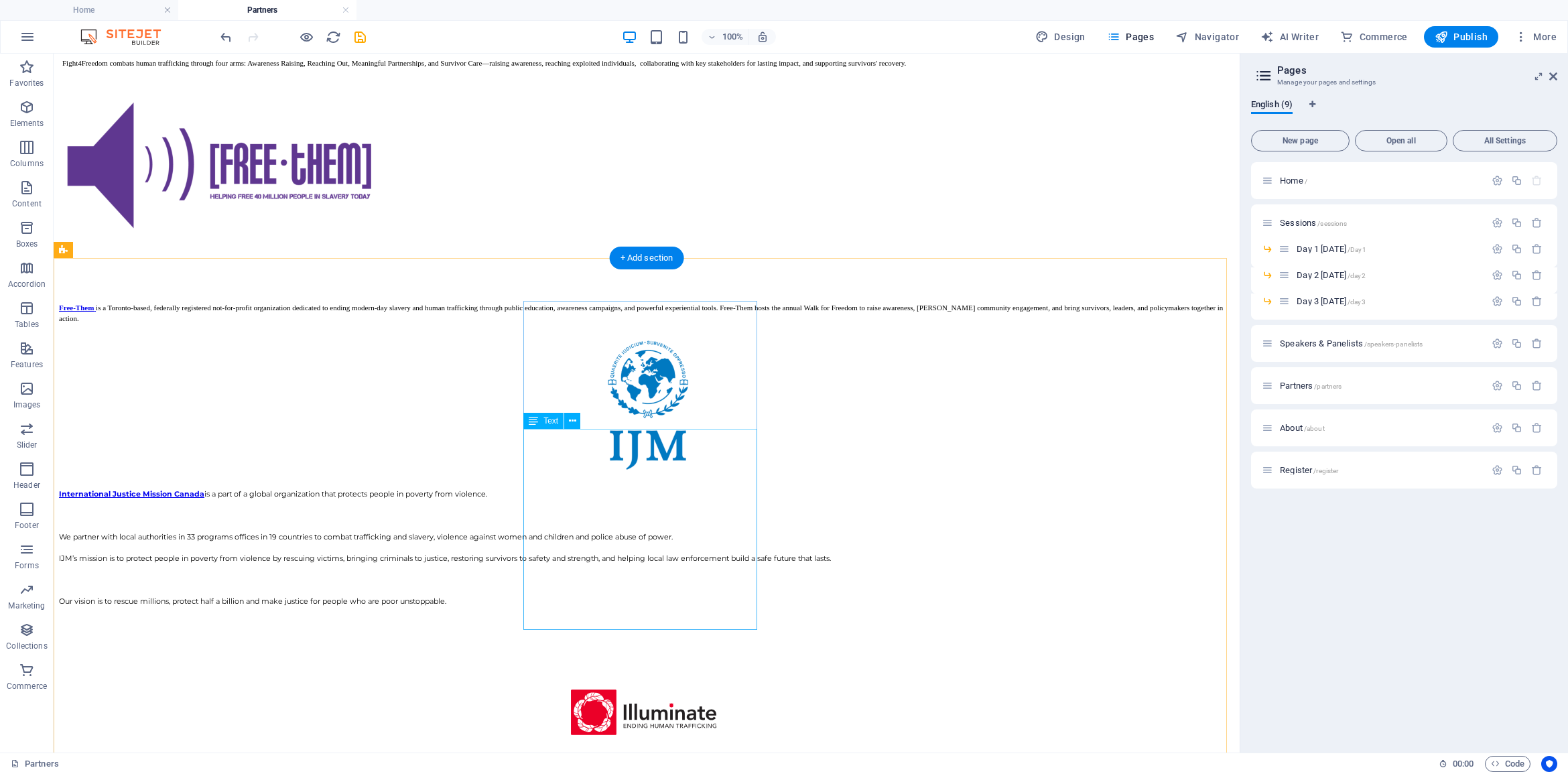
scroll to position [1888, 0]
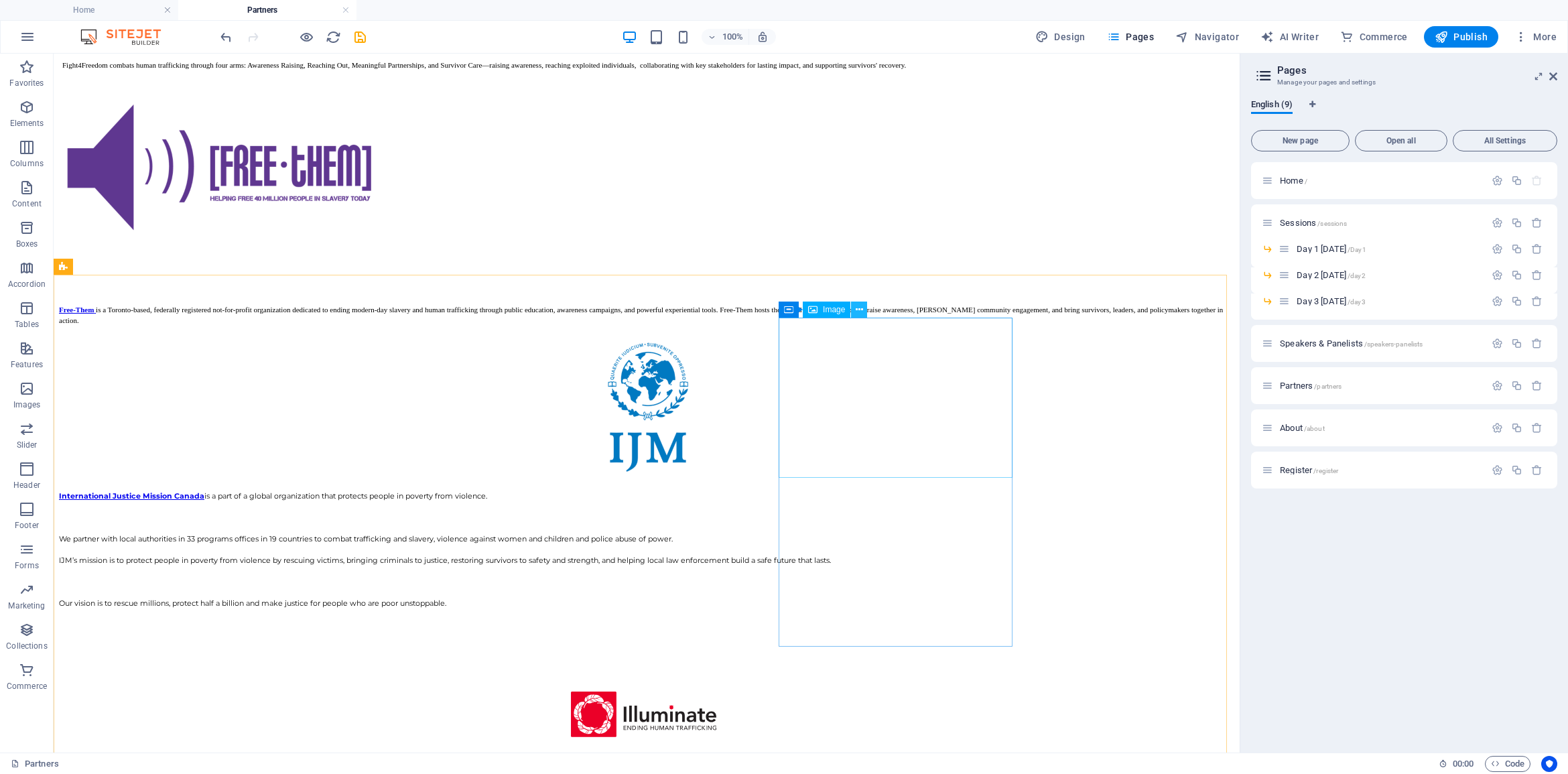
click at [861, 309] on icon at bounding box center [859, 310] width 7 height 14
click at [846, 309] on icon at bounding box center [848, 310] width 7 height 14
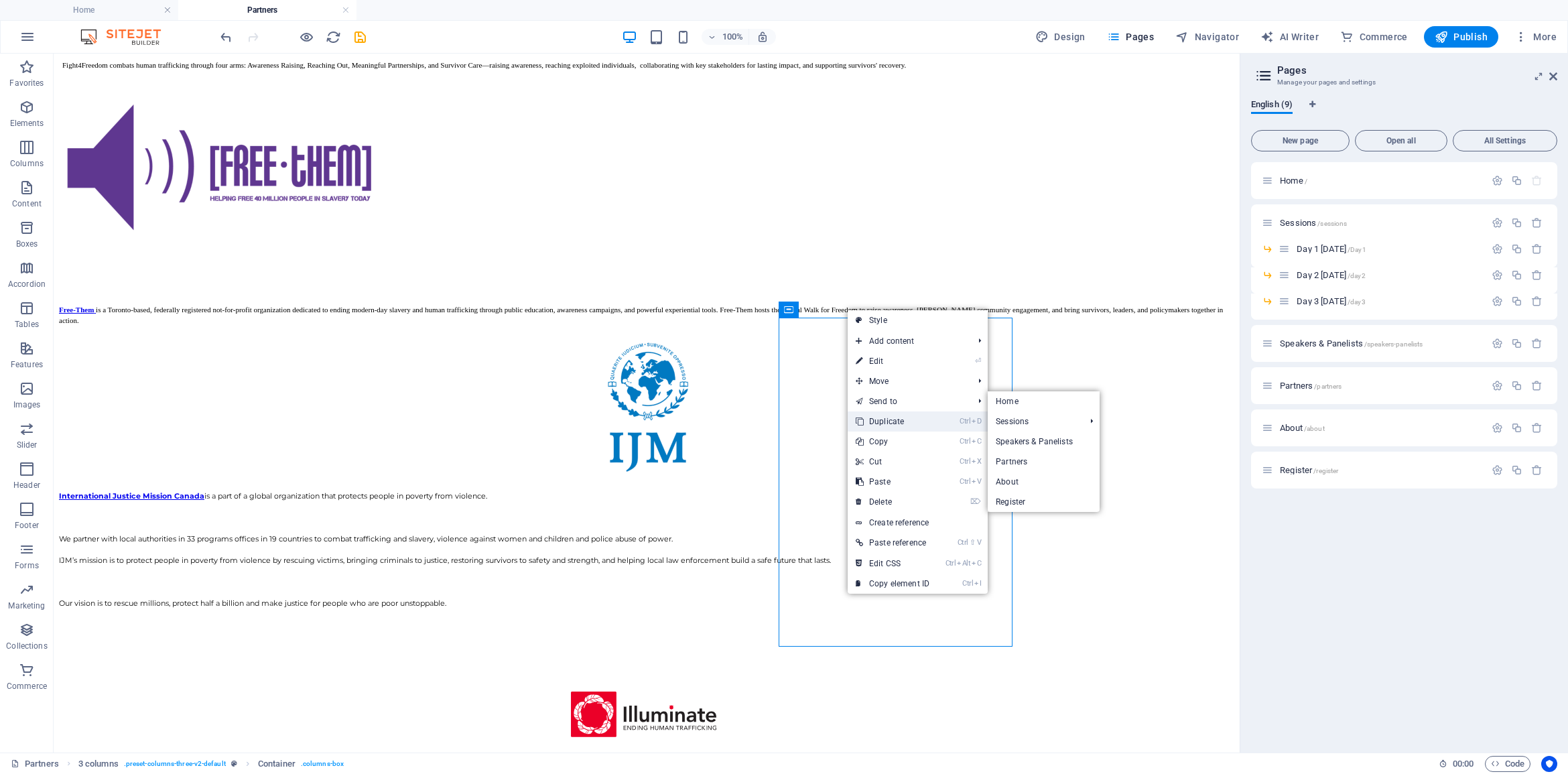
click at [889, 421] on link "Ctrl D Duplicate" at bounding box center [892, 422] width 90 height 20
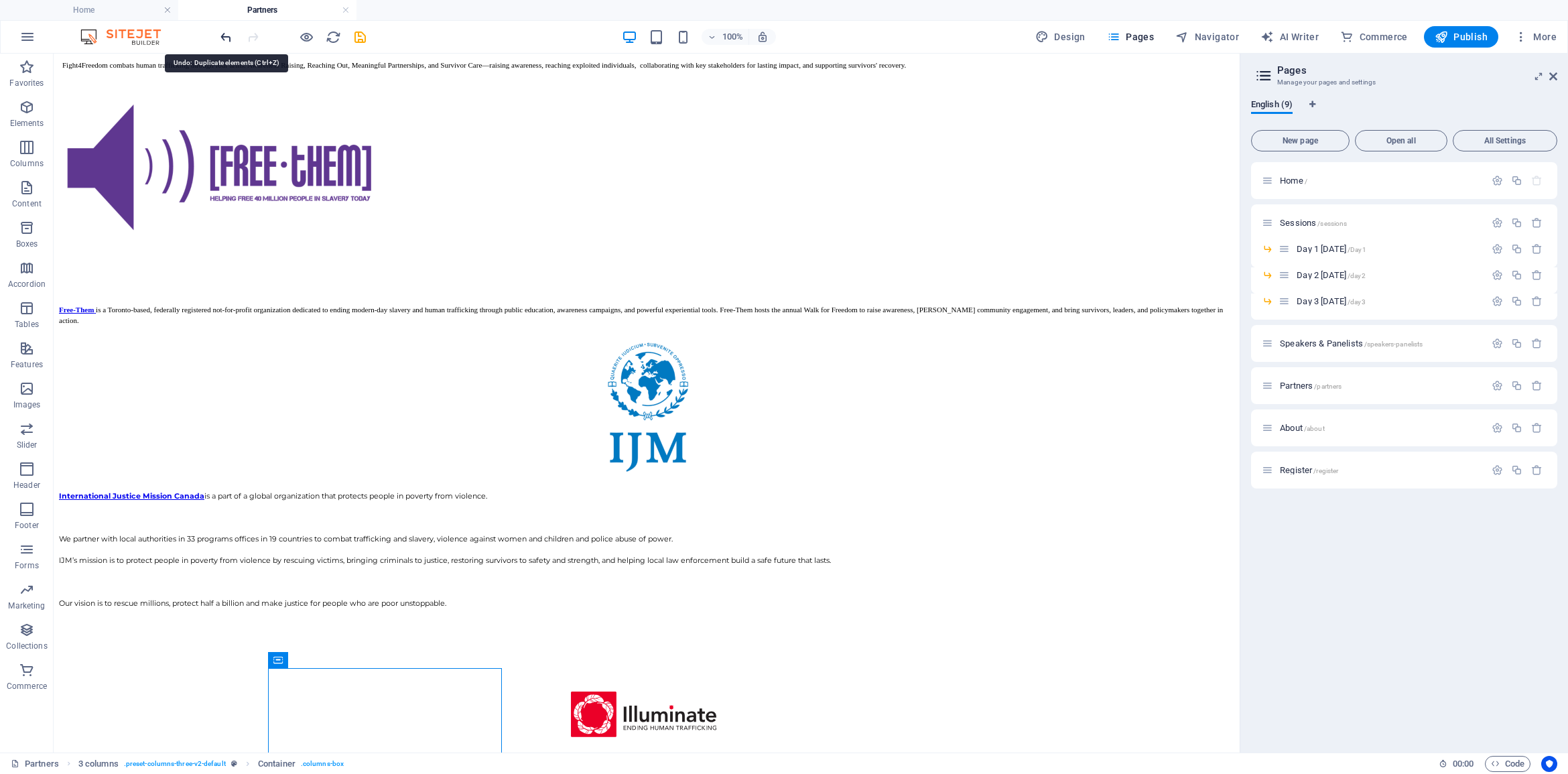
click at [230, 35] on icon "undo" at bounding box center [226, 37] width 15 height 15
click at [102, 265] on span "3 columns" at bounding box center [91, 266] width 37 height 8
click at [127, 265] on icon at bounding box center [124, 267] width 7 height 14
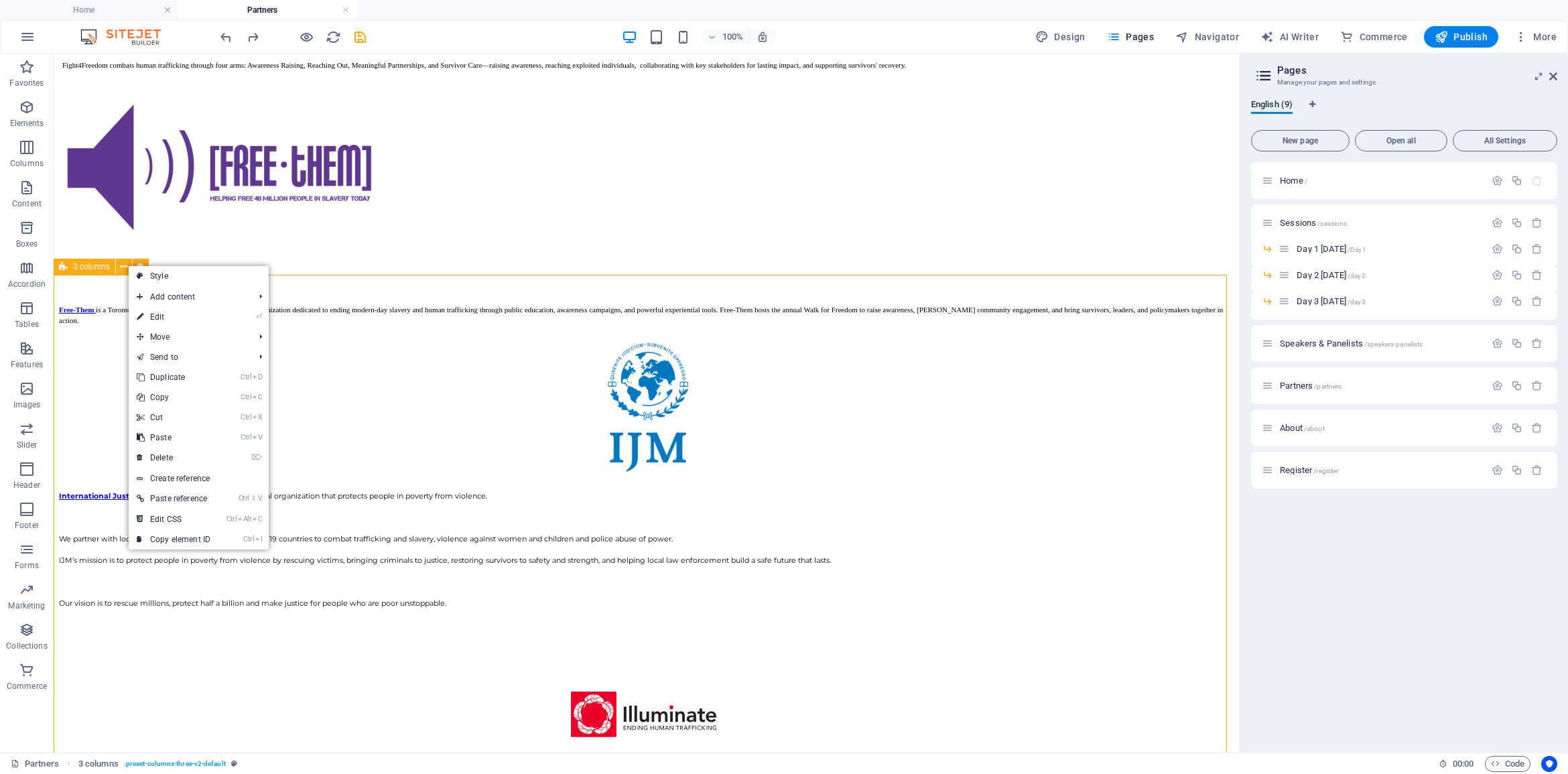
click at [82, 266] on span "3 columns" at bounding box center [91, 266] width 37 height 8
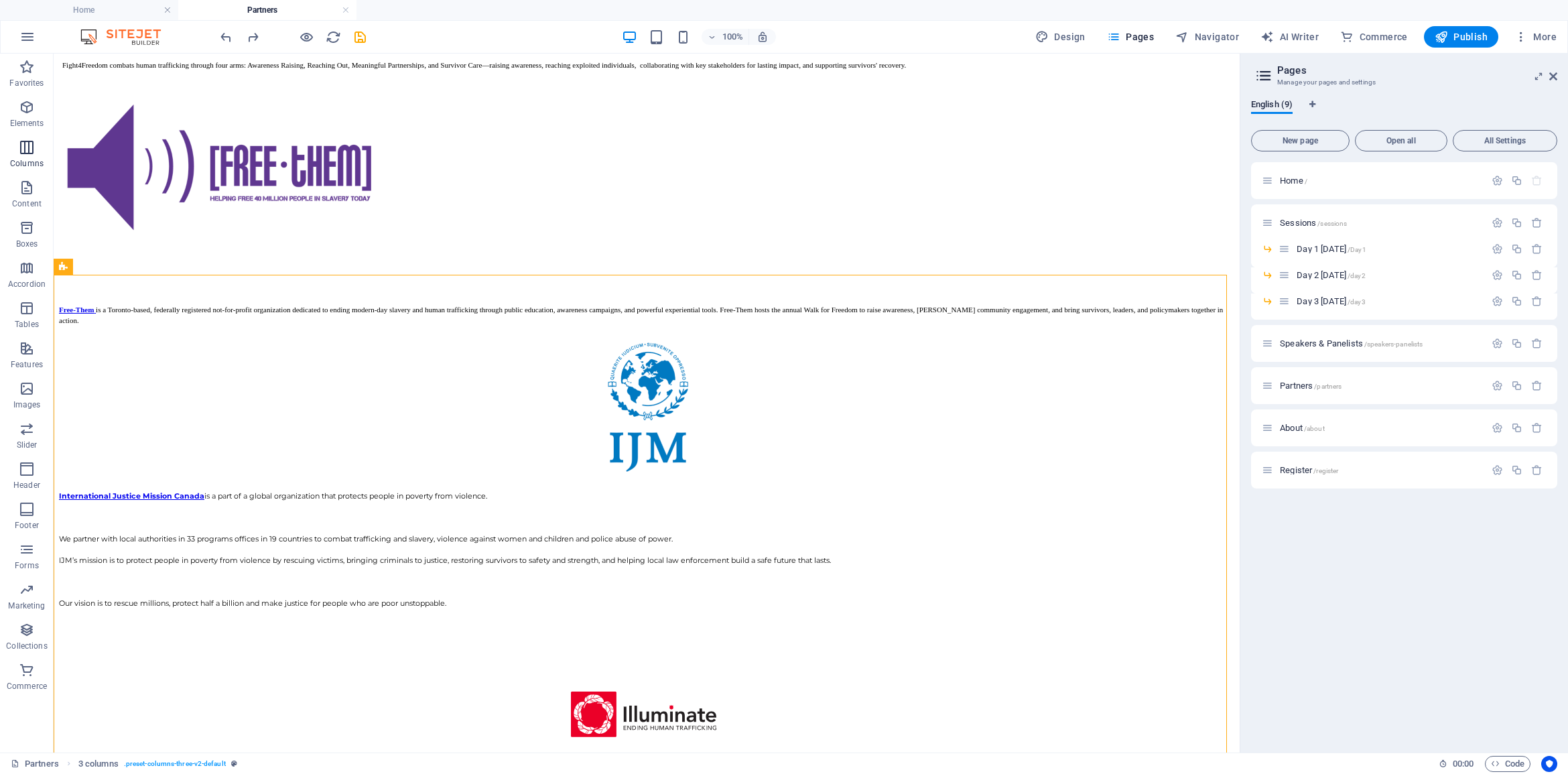
click at [29, 159] on p "Columns" at bounding box center [27, 163] width 34 height 11
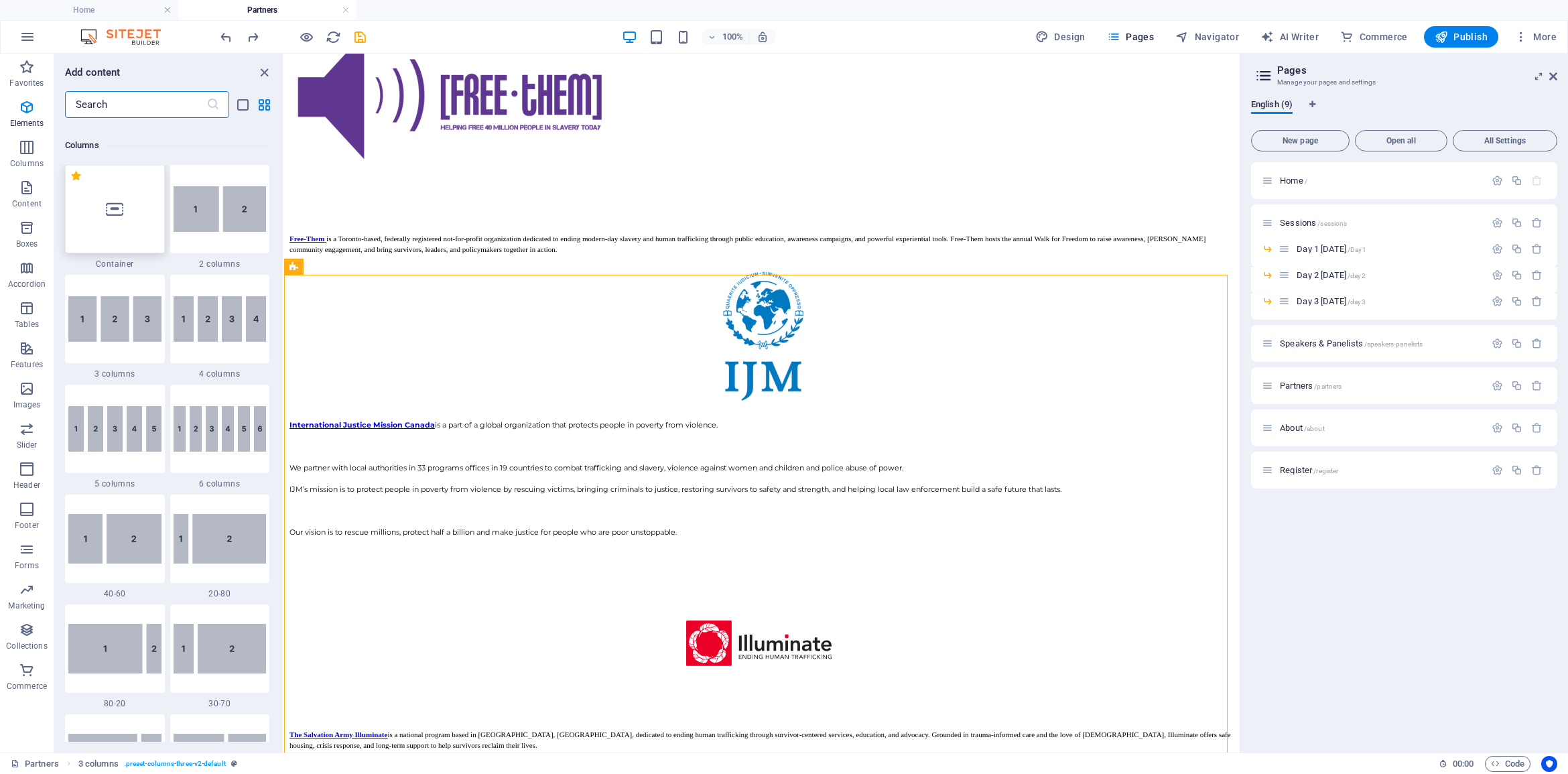
scroll to position [663, 0]
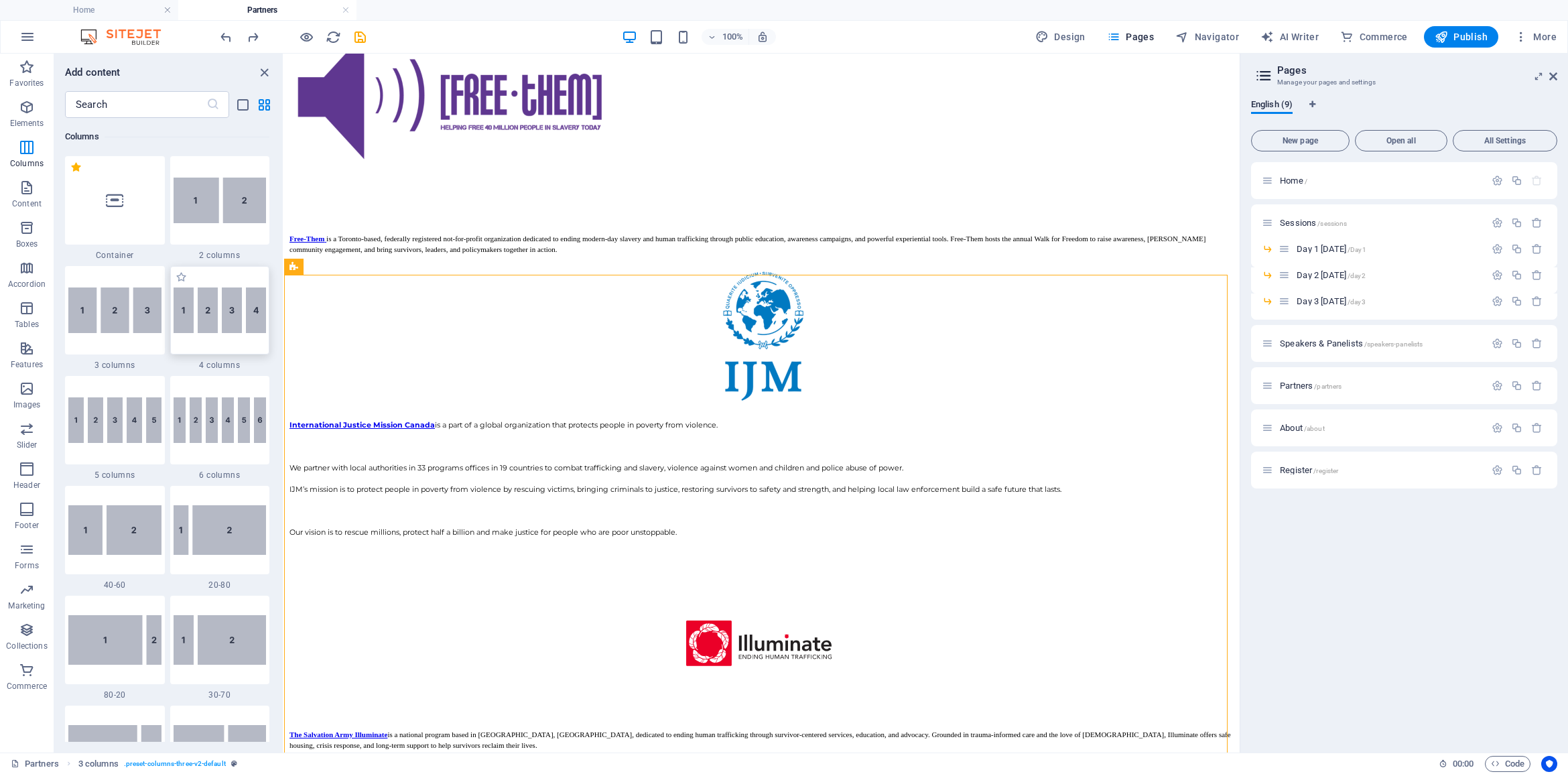
drag, startPoint x: 219, startPoint y: 318, endPoint x: 543, endPoint y: 416, distance: 338.5
click at [219, 318] on img at bounding box center [219, 309] width 93 height 45
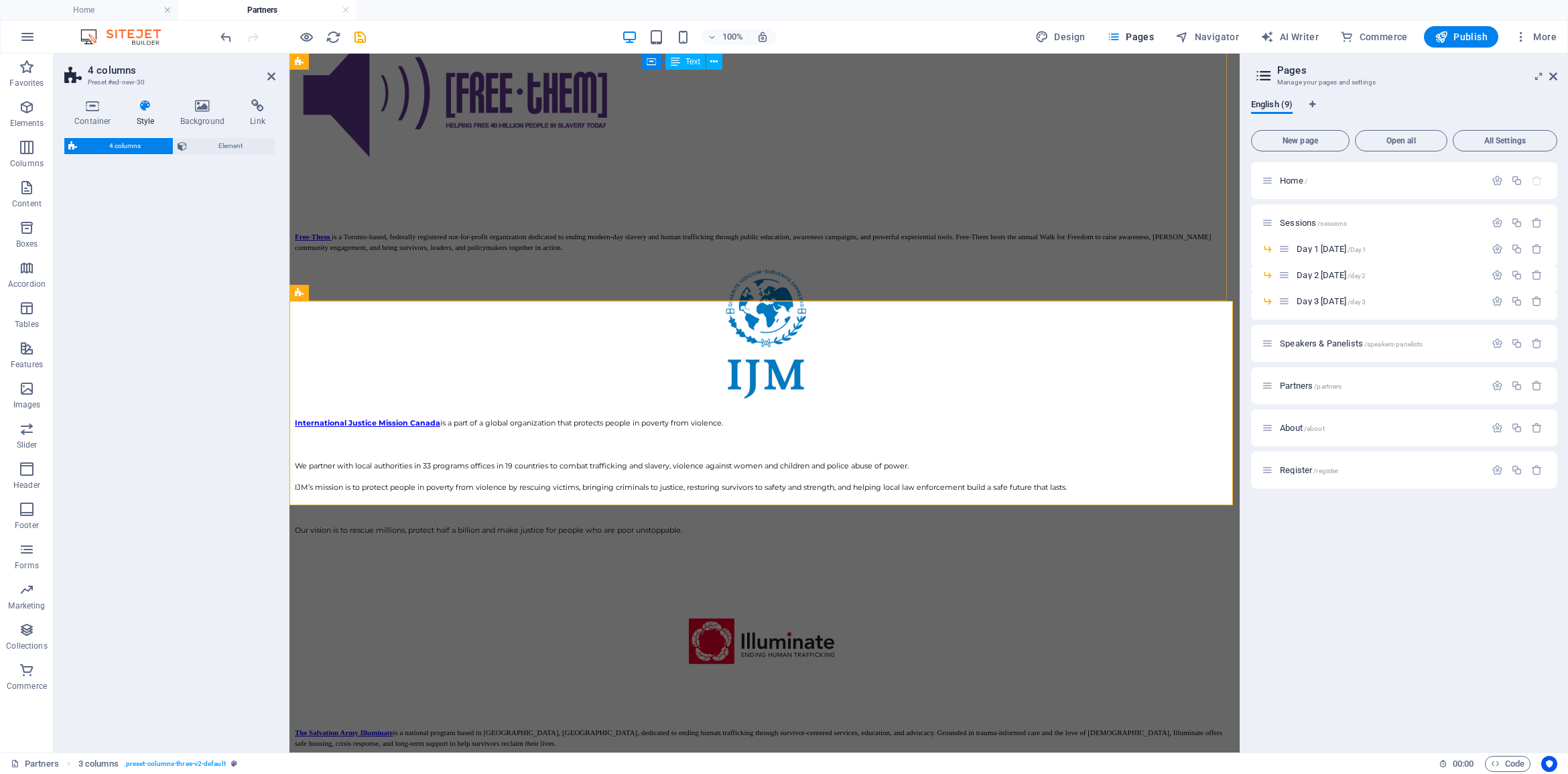
select select "rem"
select select "preset-columns-four-v2-default"
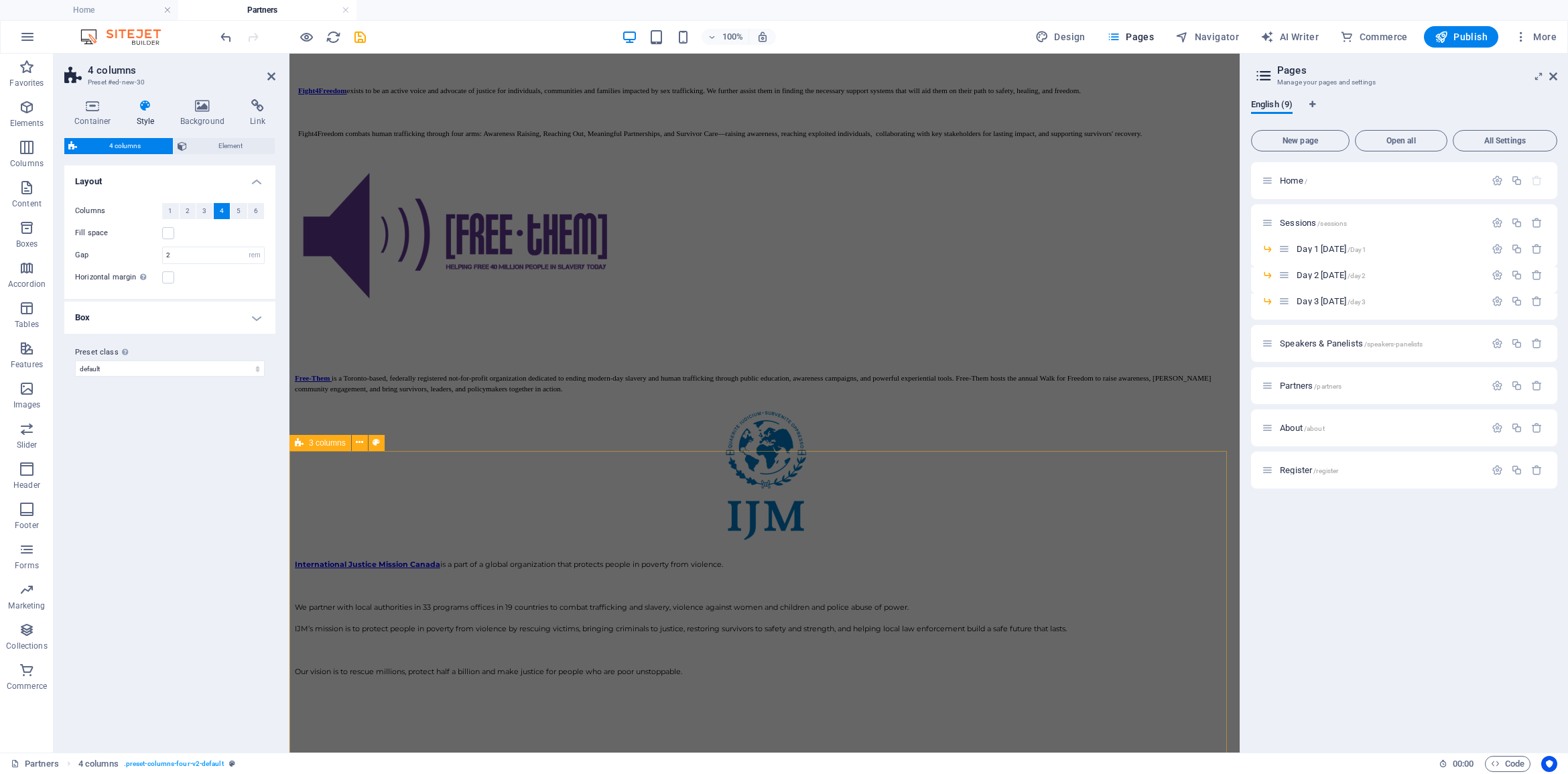
scroll to position [1856, 0]
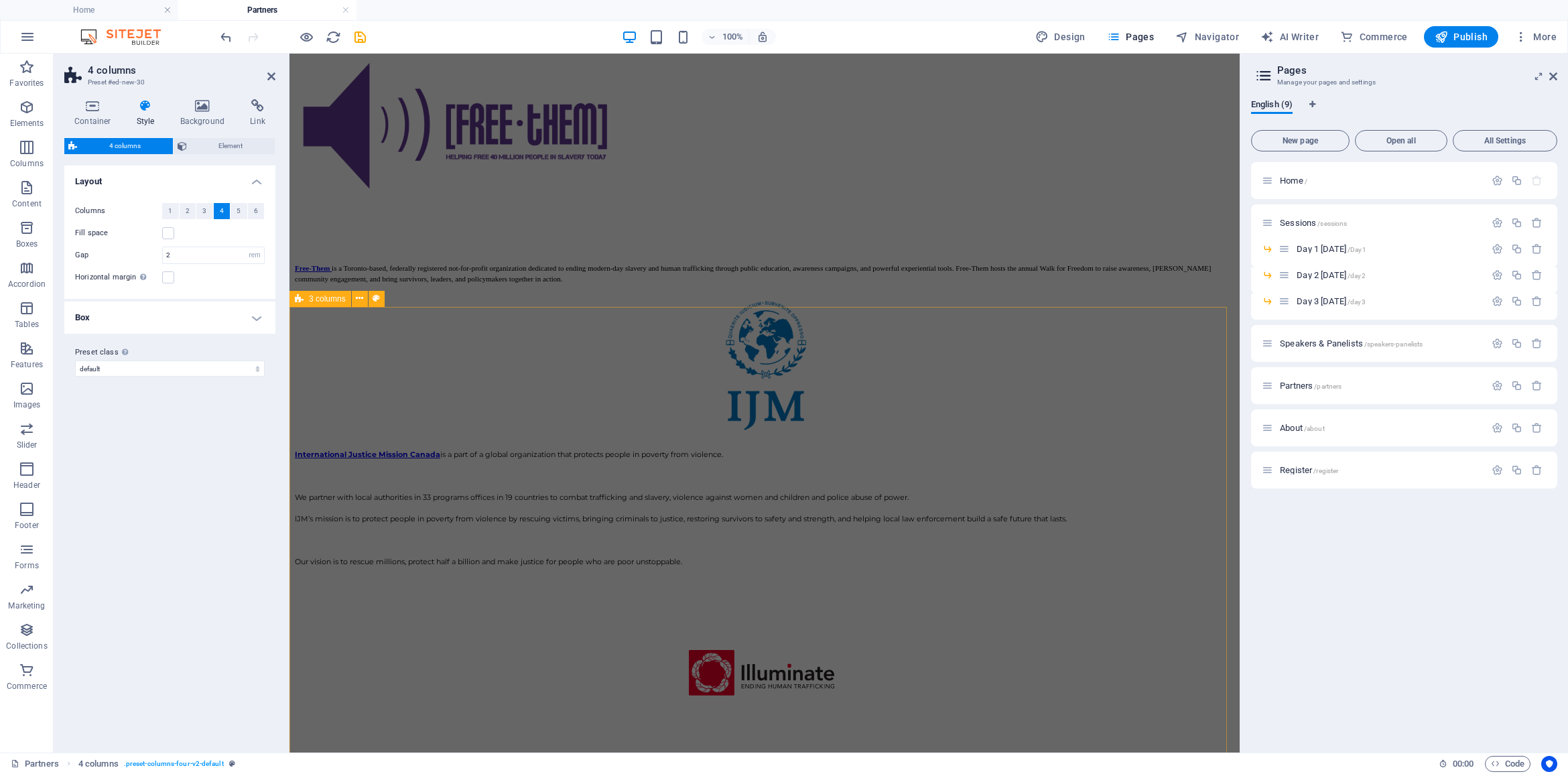
click at [328, 299] on span "3 columns" at bounding box center [327, 299] width 37 height 8
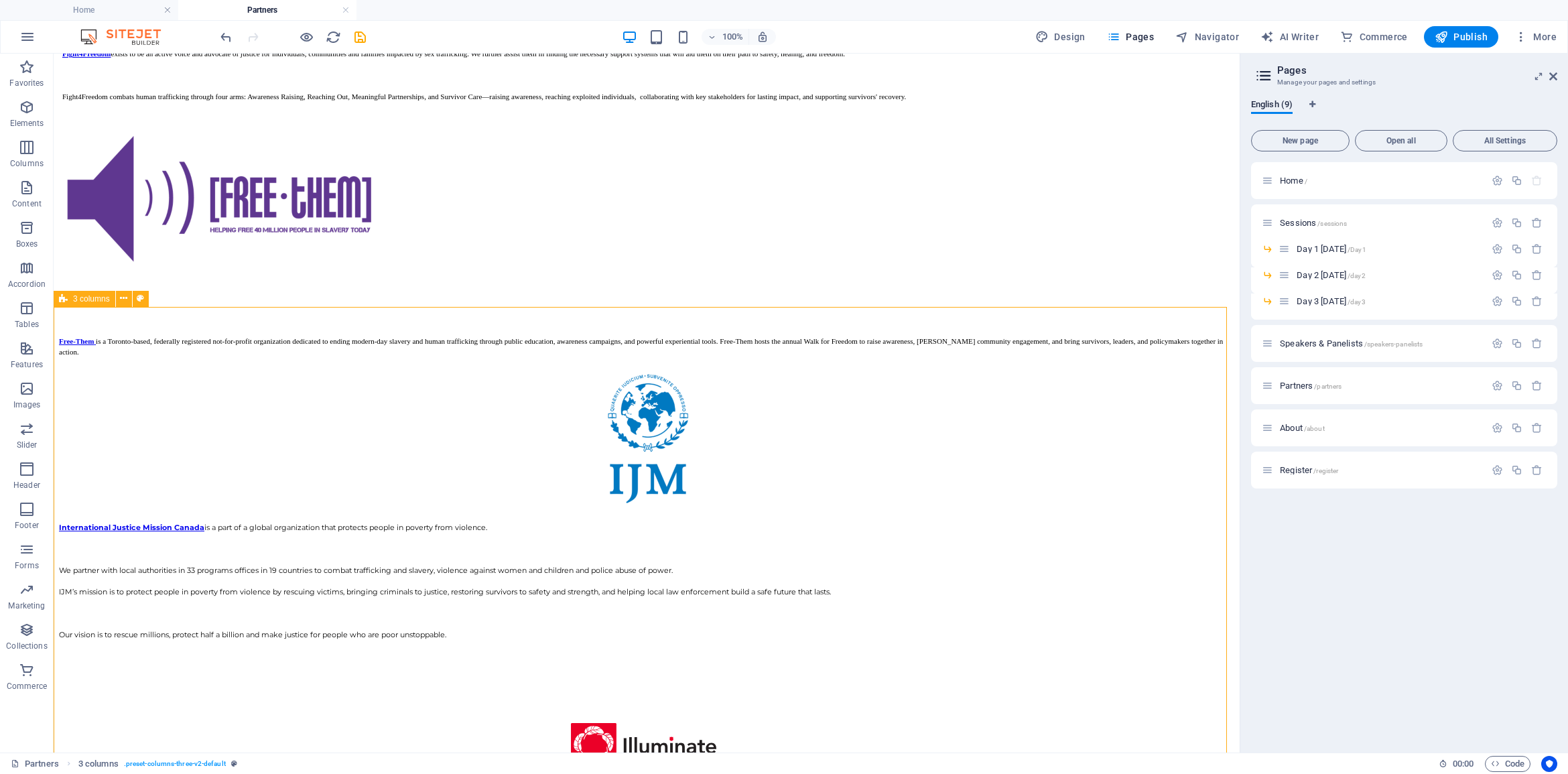
click at [86, 299] on span "3 columns" at bounding box center [91, 299] width 37 height 8
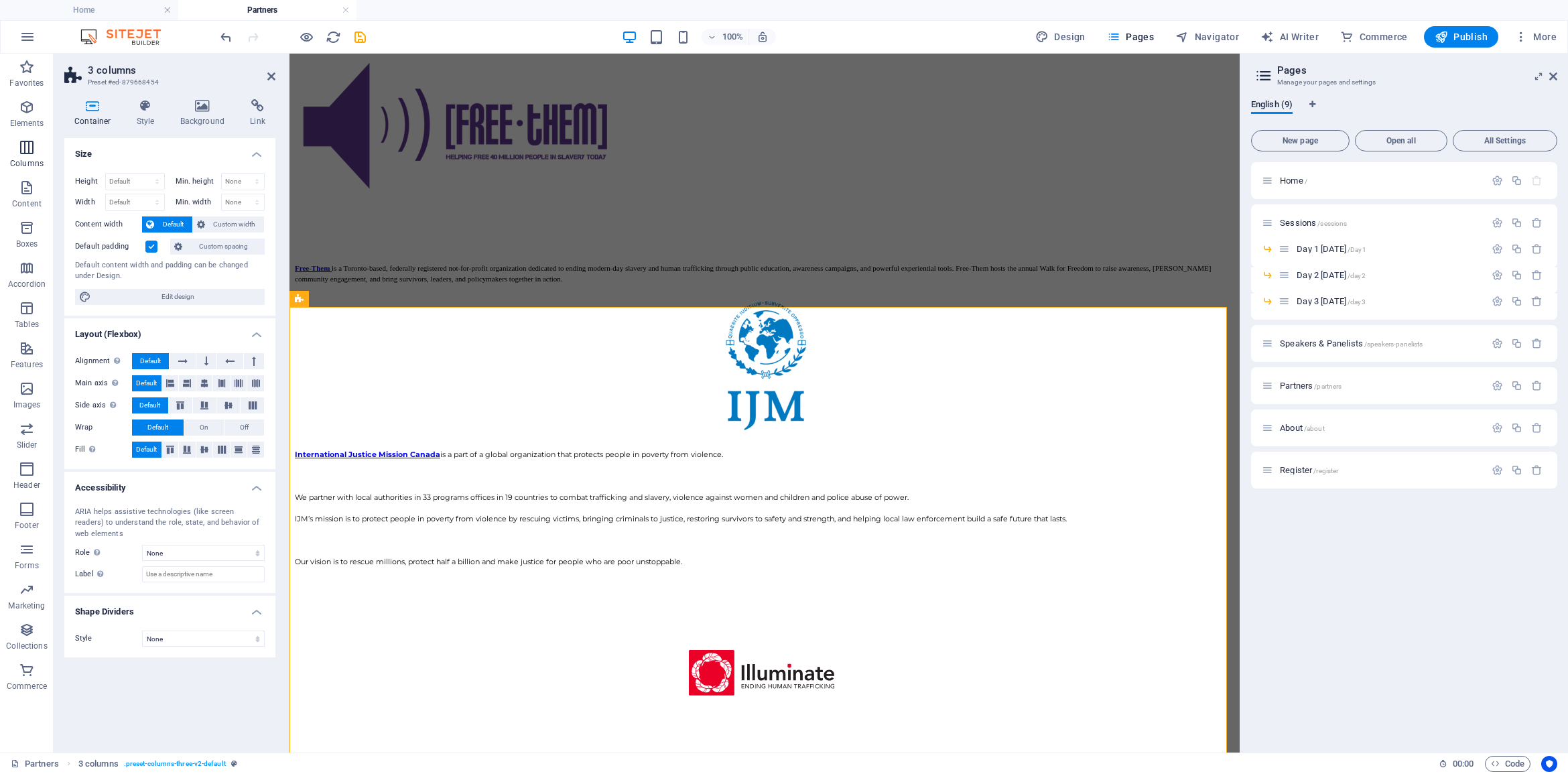
click at [27, 154] on icon "button" at bounding box center [27, 147] width 16 height 16
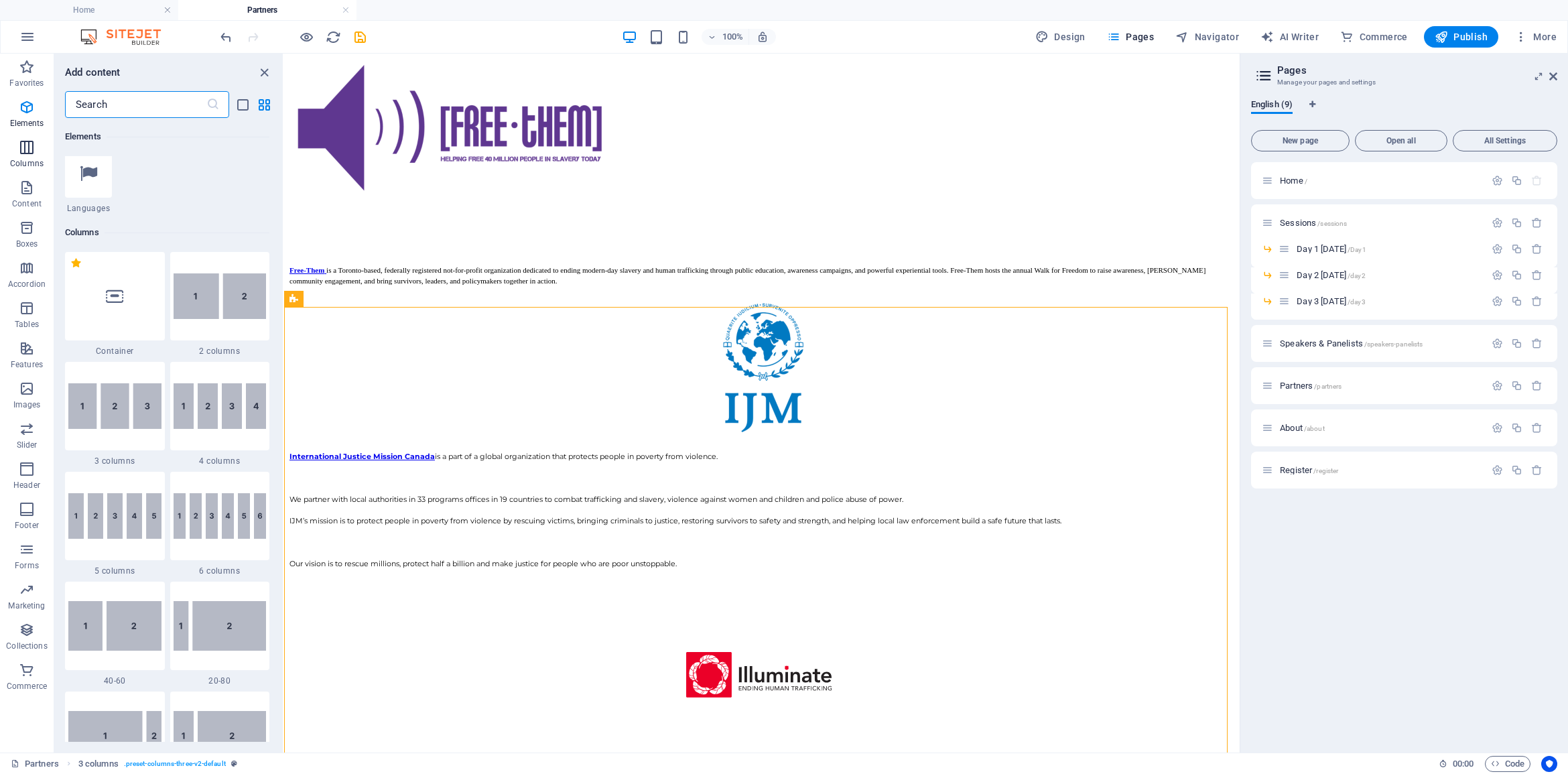
scroll to position [663, 0]
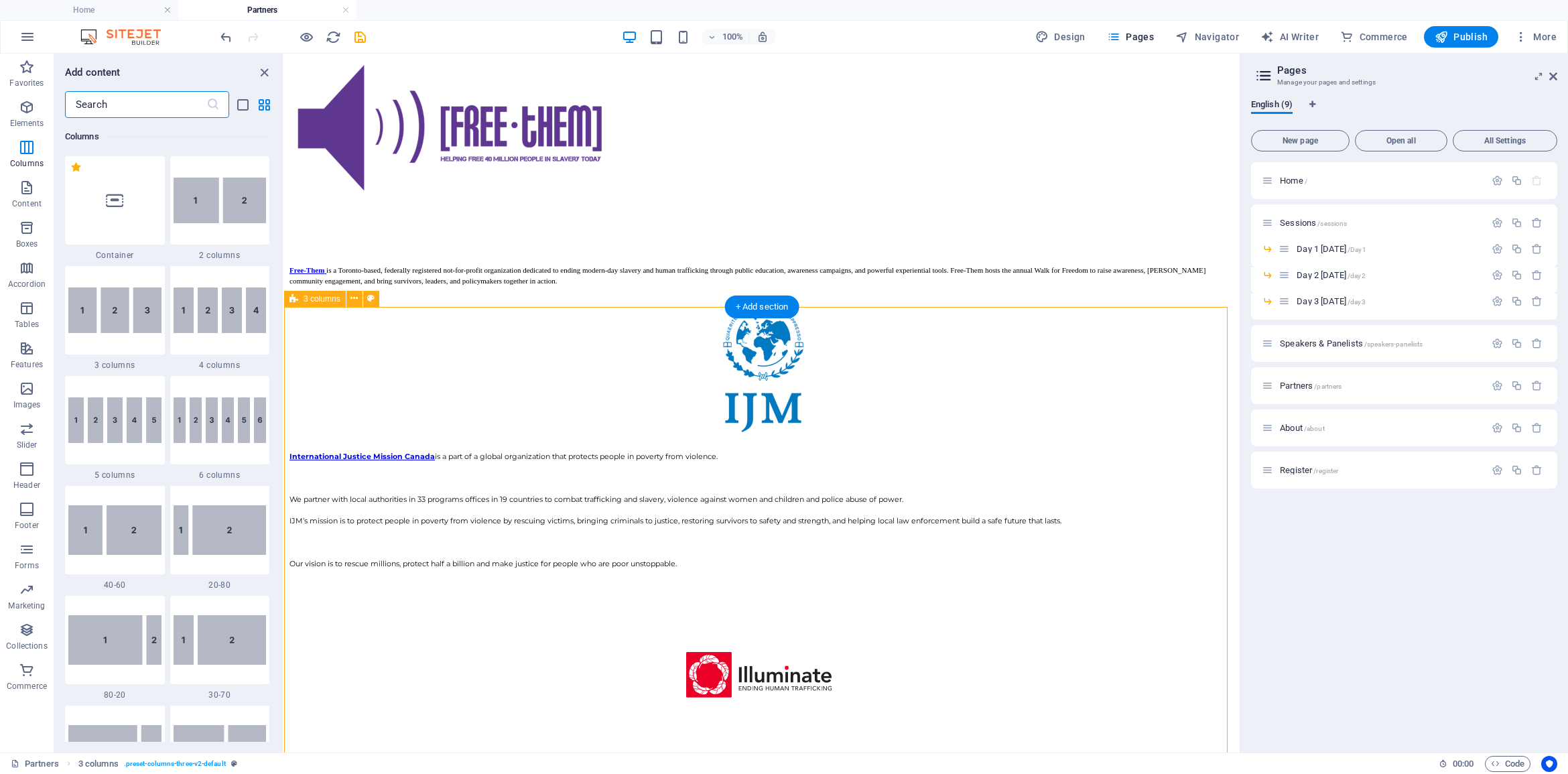
click at [330, 301] on span "3 columns" at bounding box center [322, 299] width 37 height 8
click at [355, 299] on icon at bounding box center [354, 299] width 7 height 14
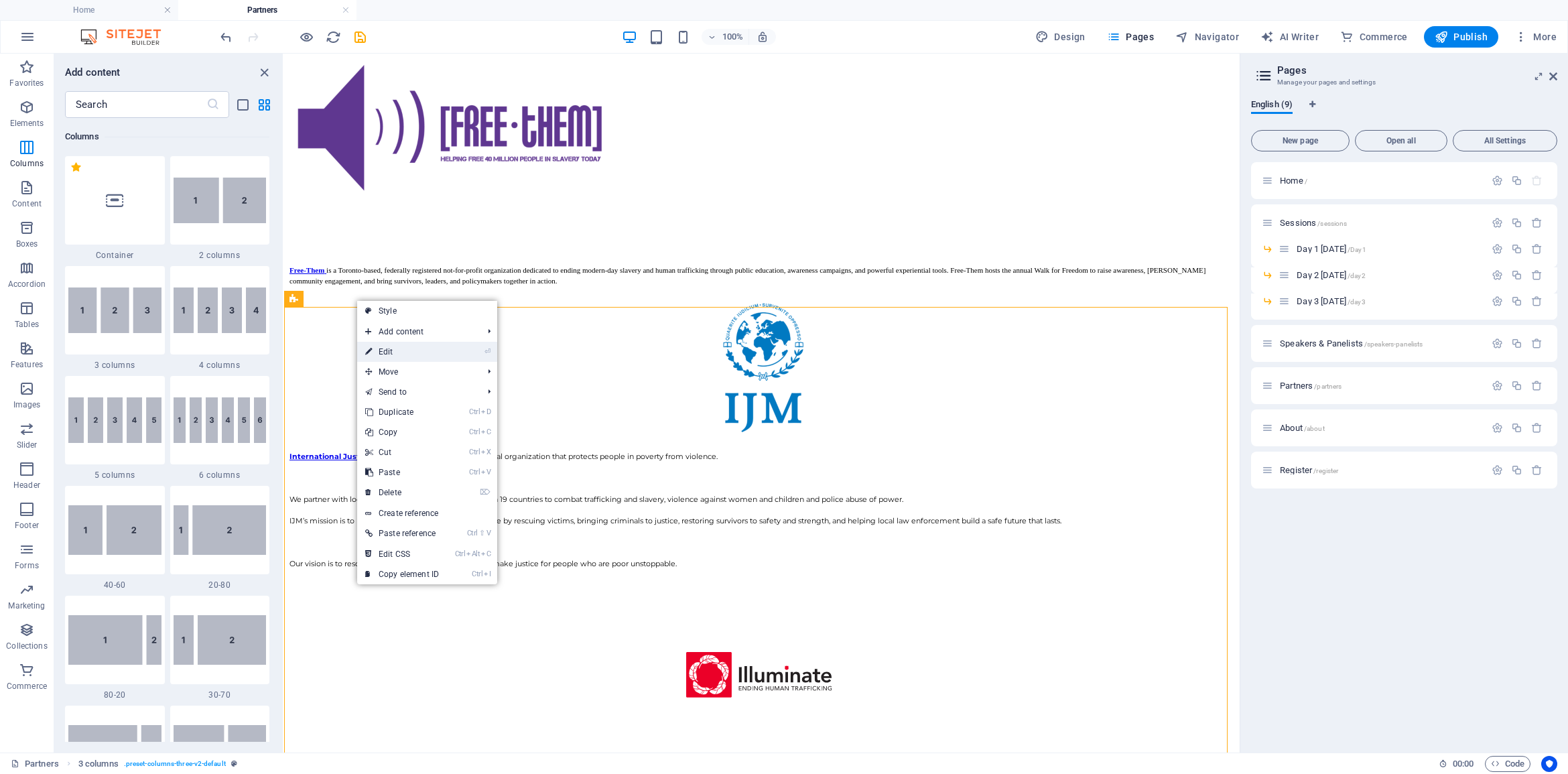
click at [382, 350] on link "⏎ Edit" at bounding box center [402, 352] width 90 height 20
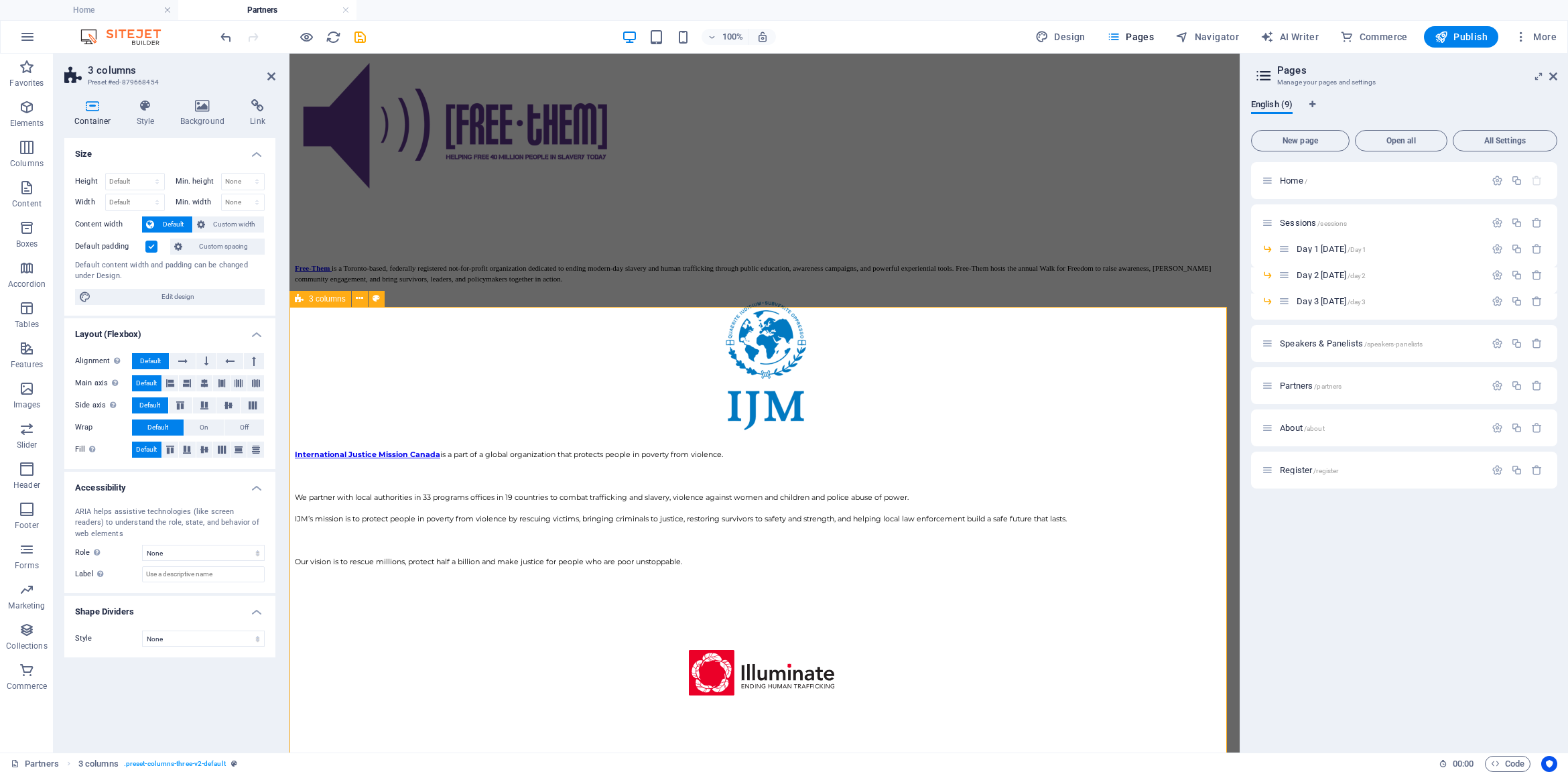
click at [316, 297] on span "3 columns" at bounding box center [327, 299] width 37 height 8
click at [29, 155] on icon "button" at bounding box center [27, 147] width 16 height 16
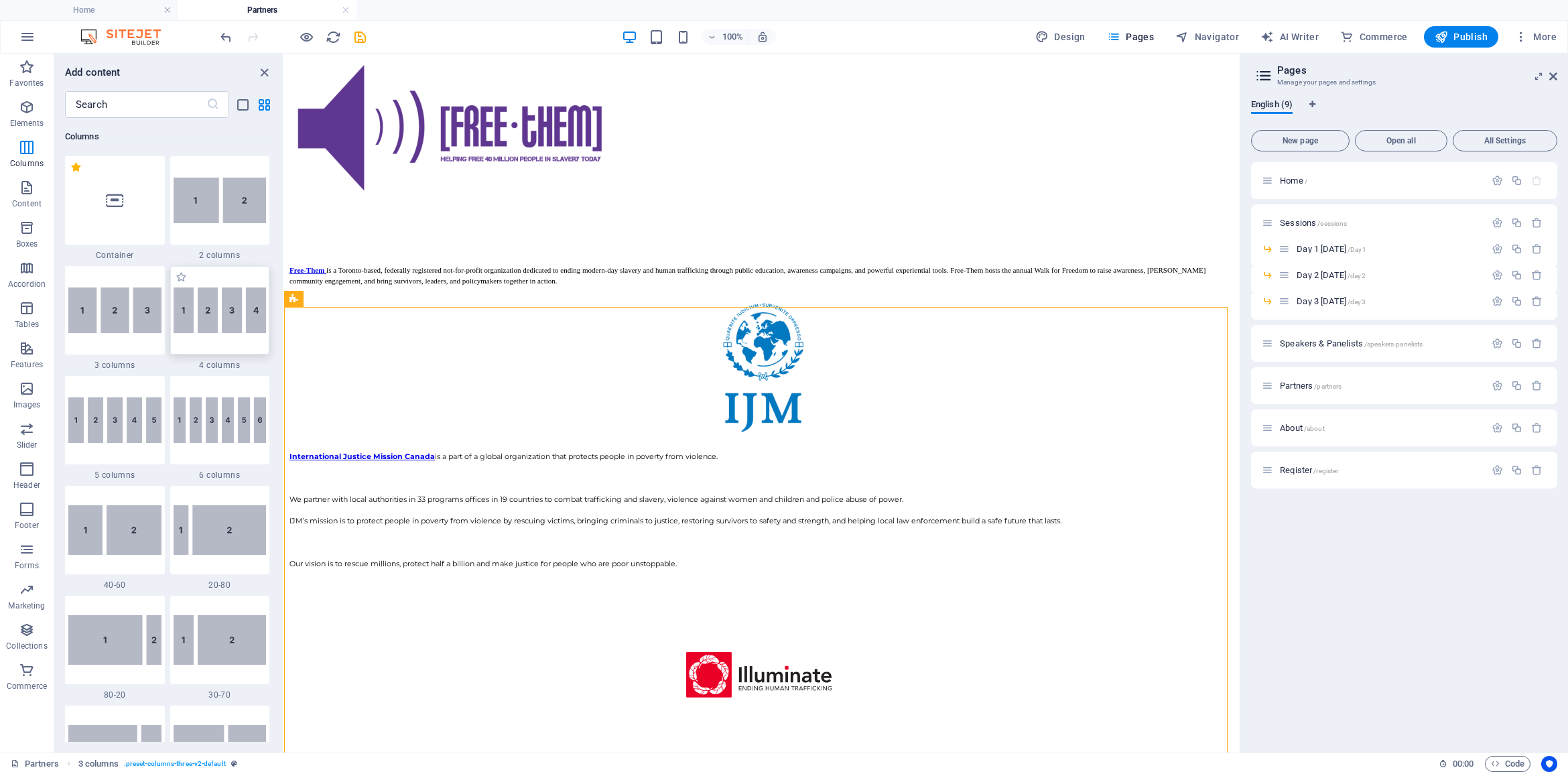
drag, startPoint x: 238, startPoint y: 322, endPoint x: 232, endPoint y: 365, distance: 43.4
click at [239, 322] on img at bounding box center [219, 309] width 93 height 45
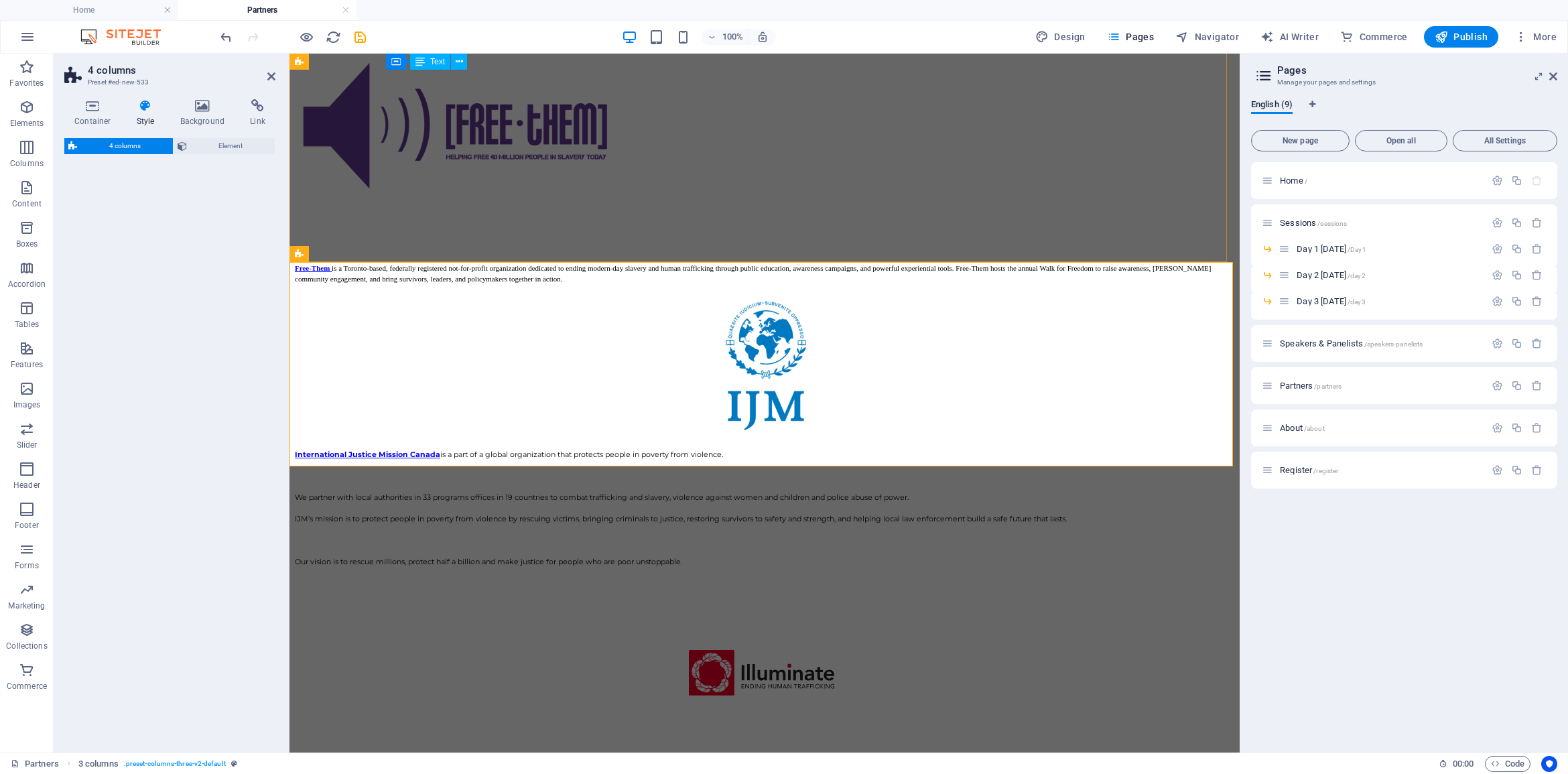
select select "rem"
select select "preset-columns-four-v2-default"
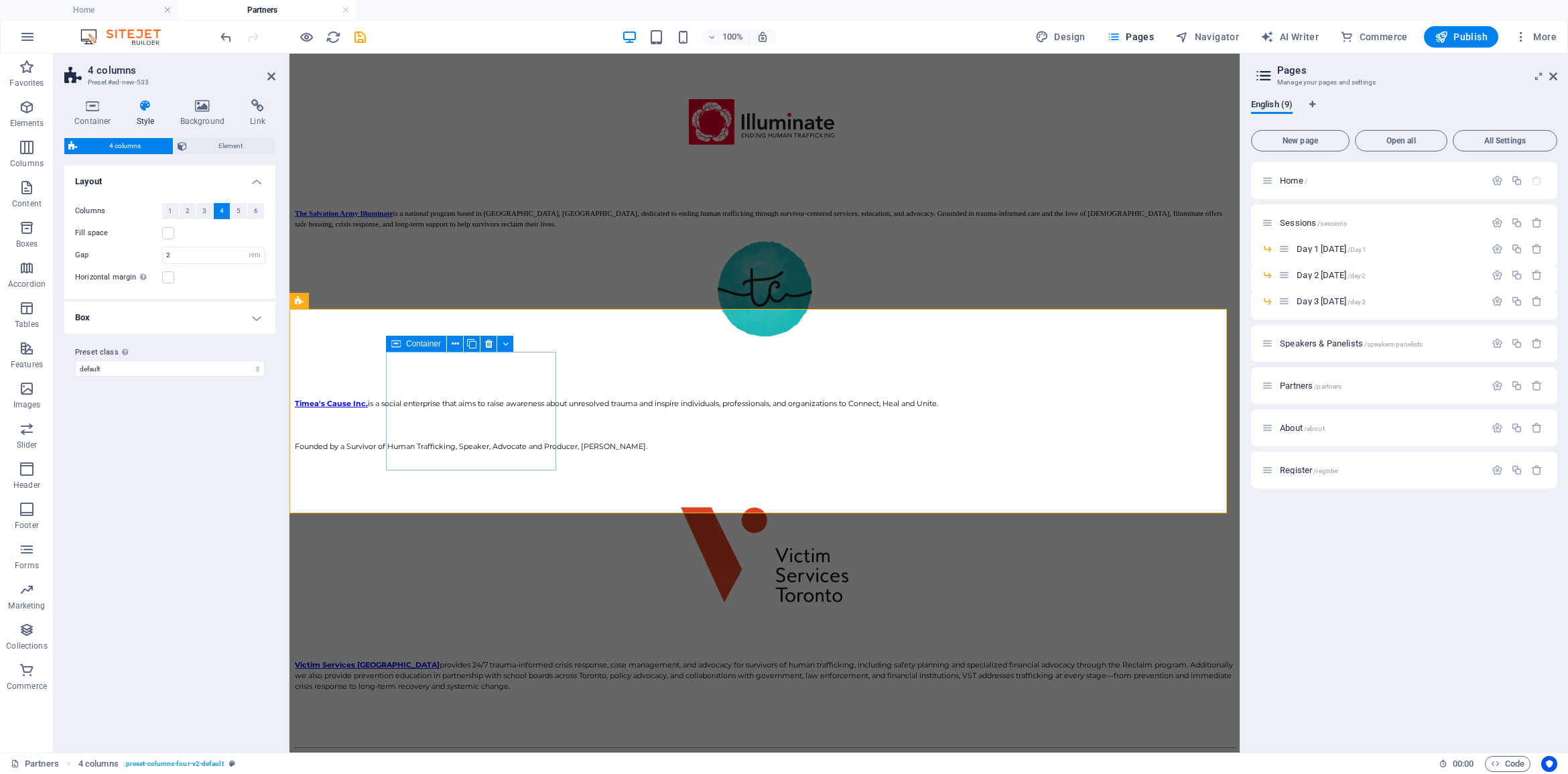
scroll to position [2359, 0]
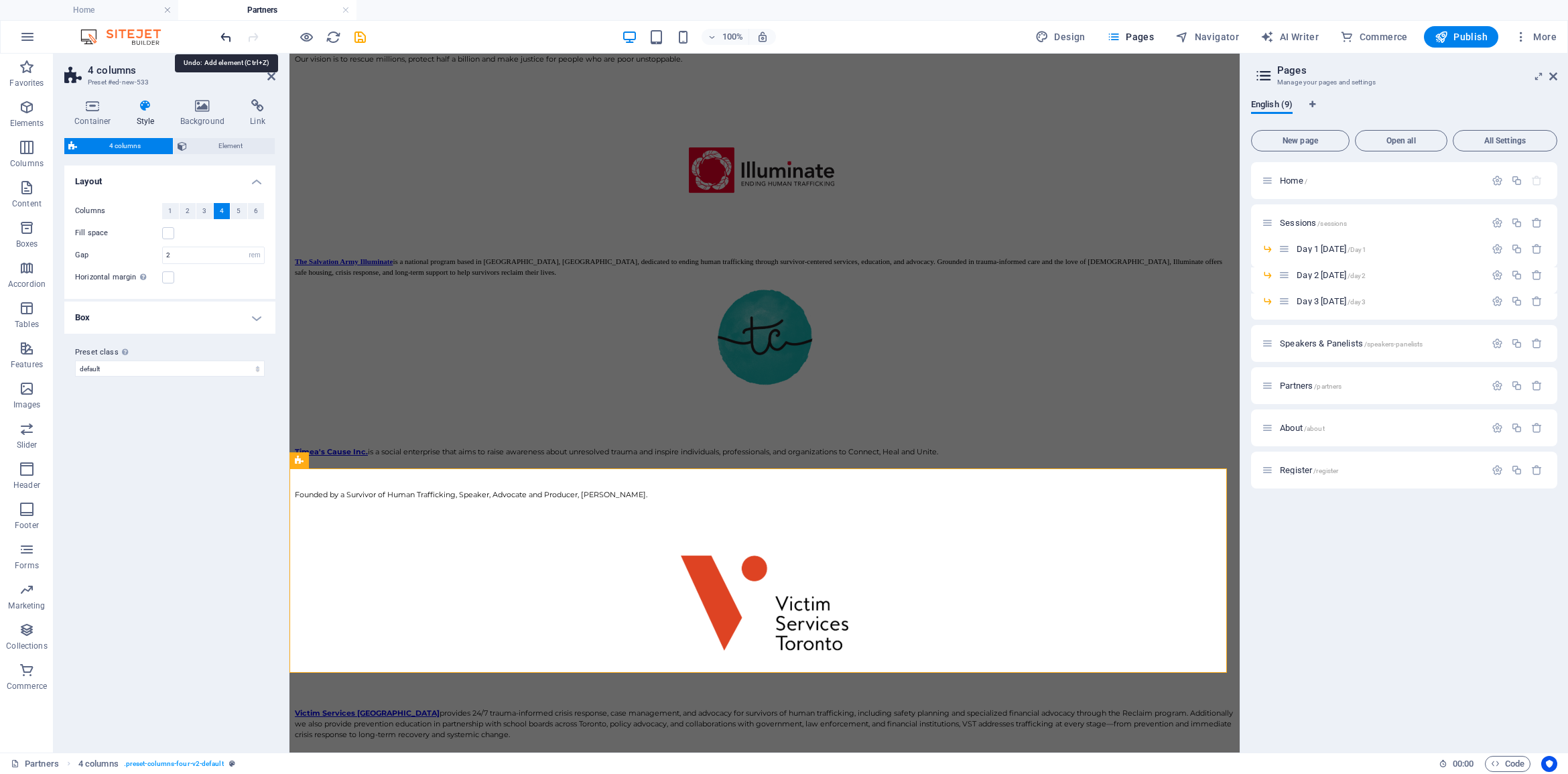
click at [219, 41] on icon "undo" at bounding box center [226, 37] width 15 height 15
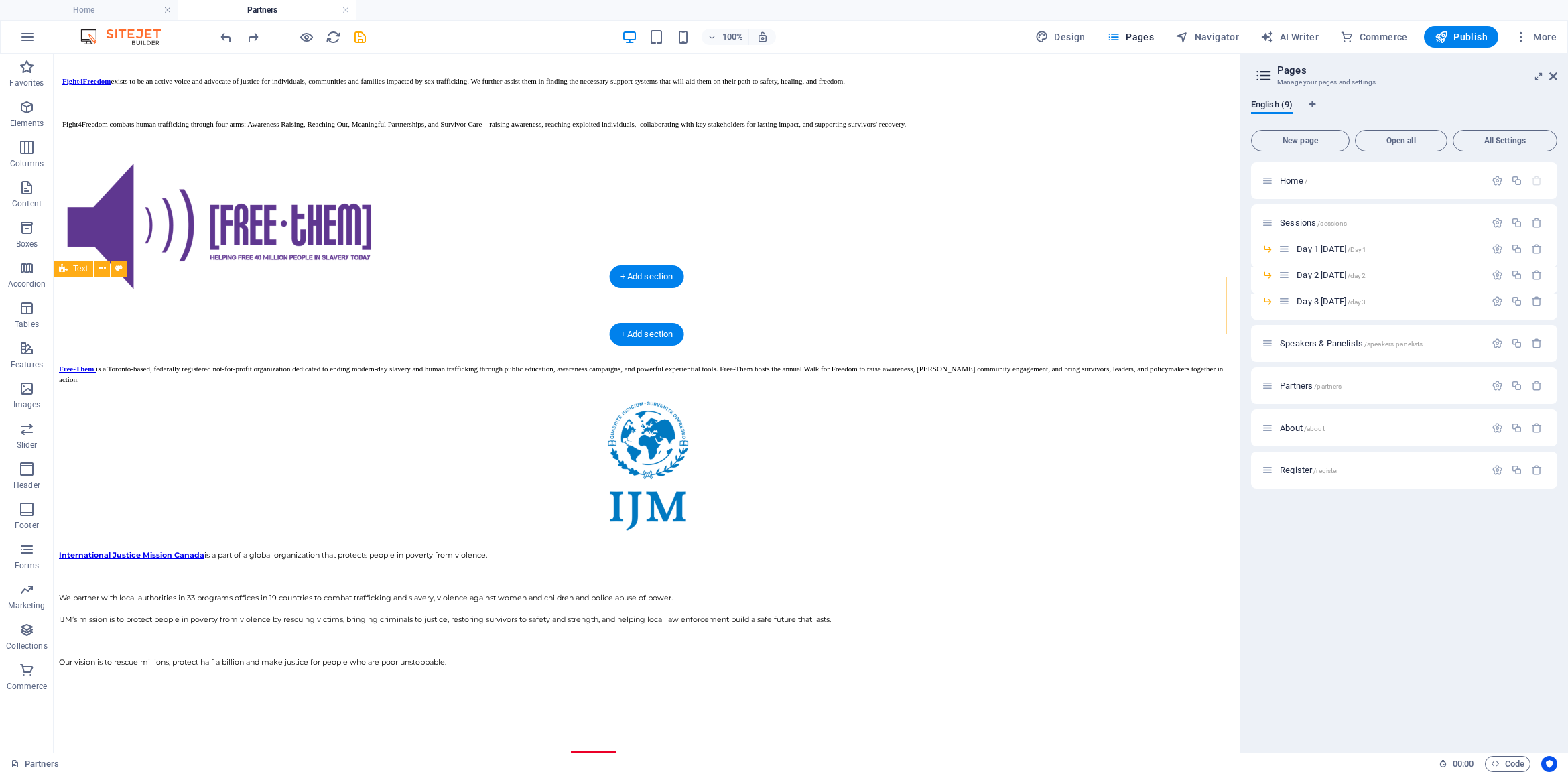
scroll to position [1745, 0]
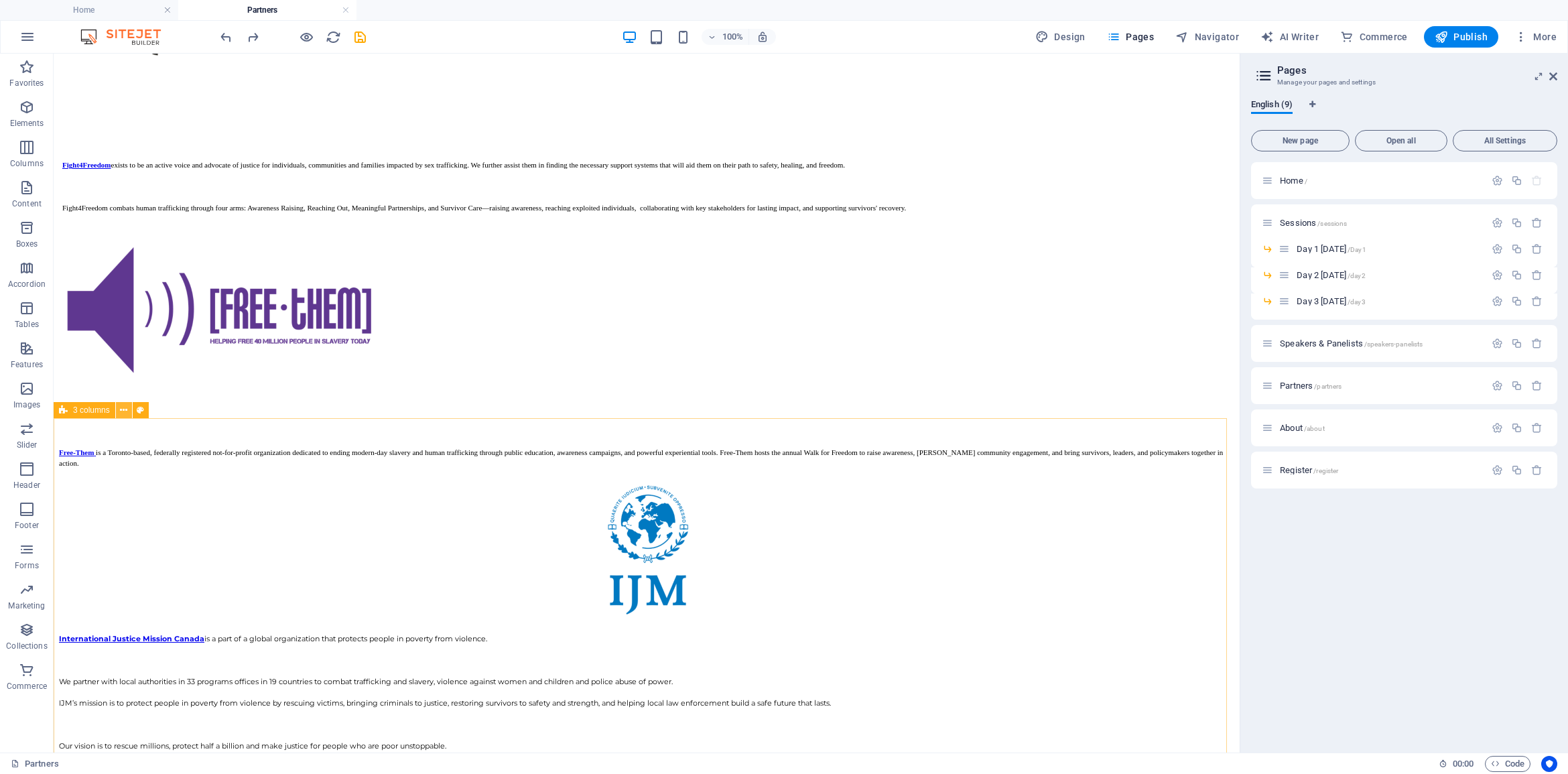
click at [124, 409] on icon at bounding box center [124, 411] width 7 height 14
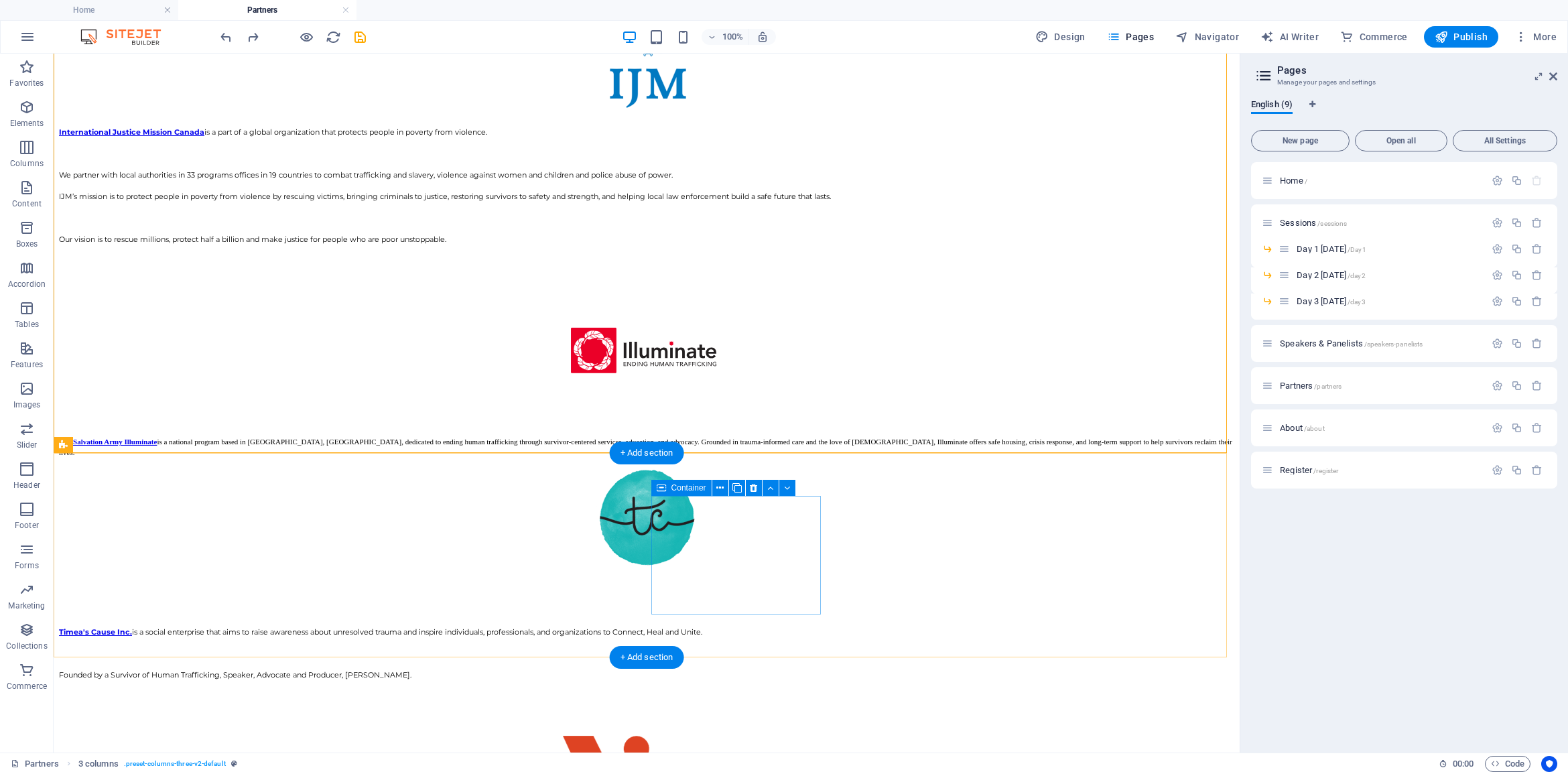
scroll to position [2247, 0]
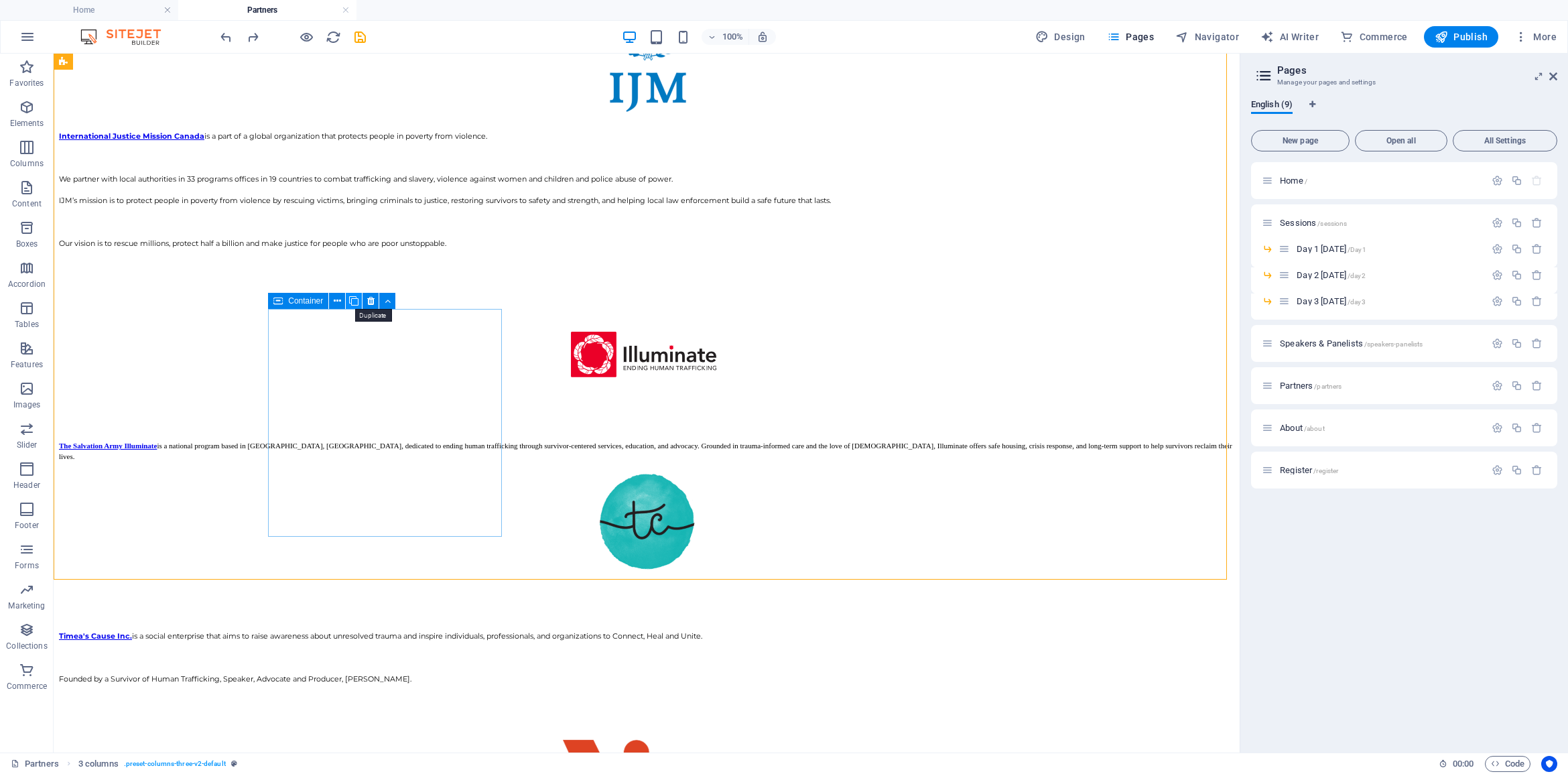
click at [352, 299] on icon at bounding box center [353, 301] width 9 height 14
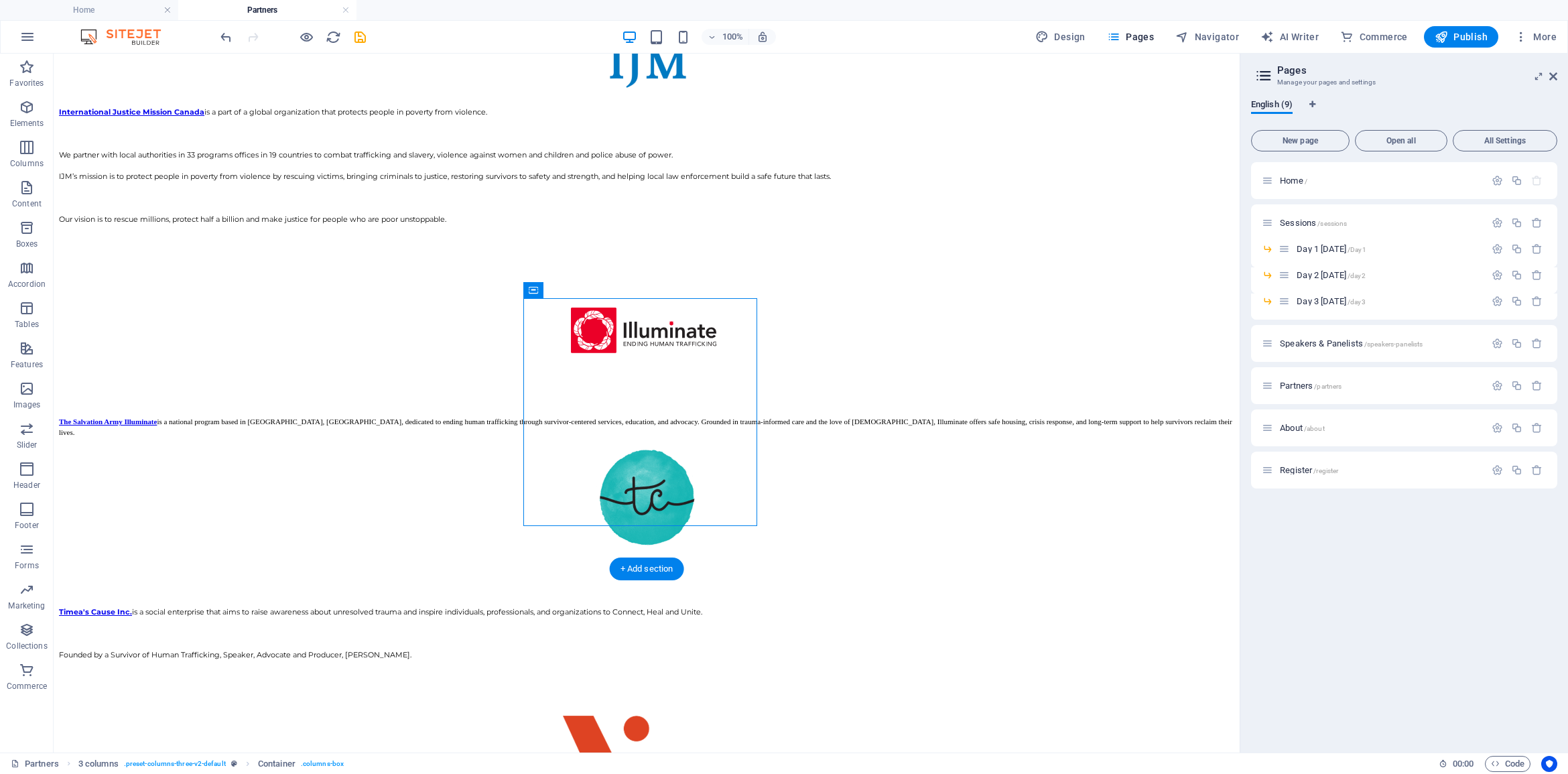
scroll to position [2282, 0]
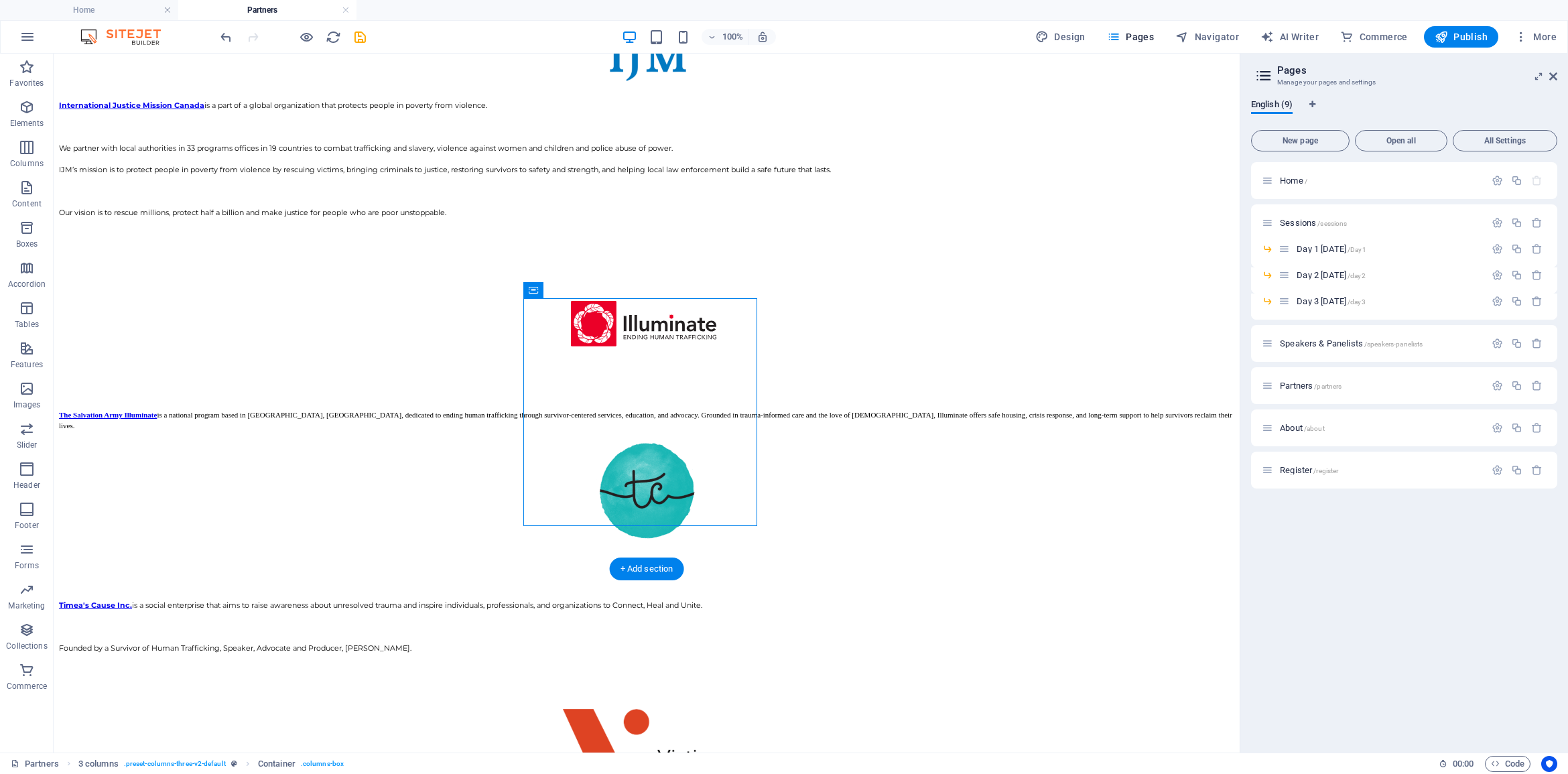
drag, startPoint x: 607, startPoint y: 352, endPoint x: 889, endPoint y: 655, distance: 413.9
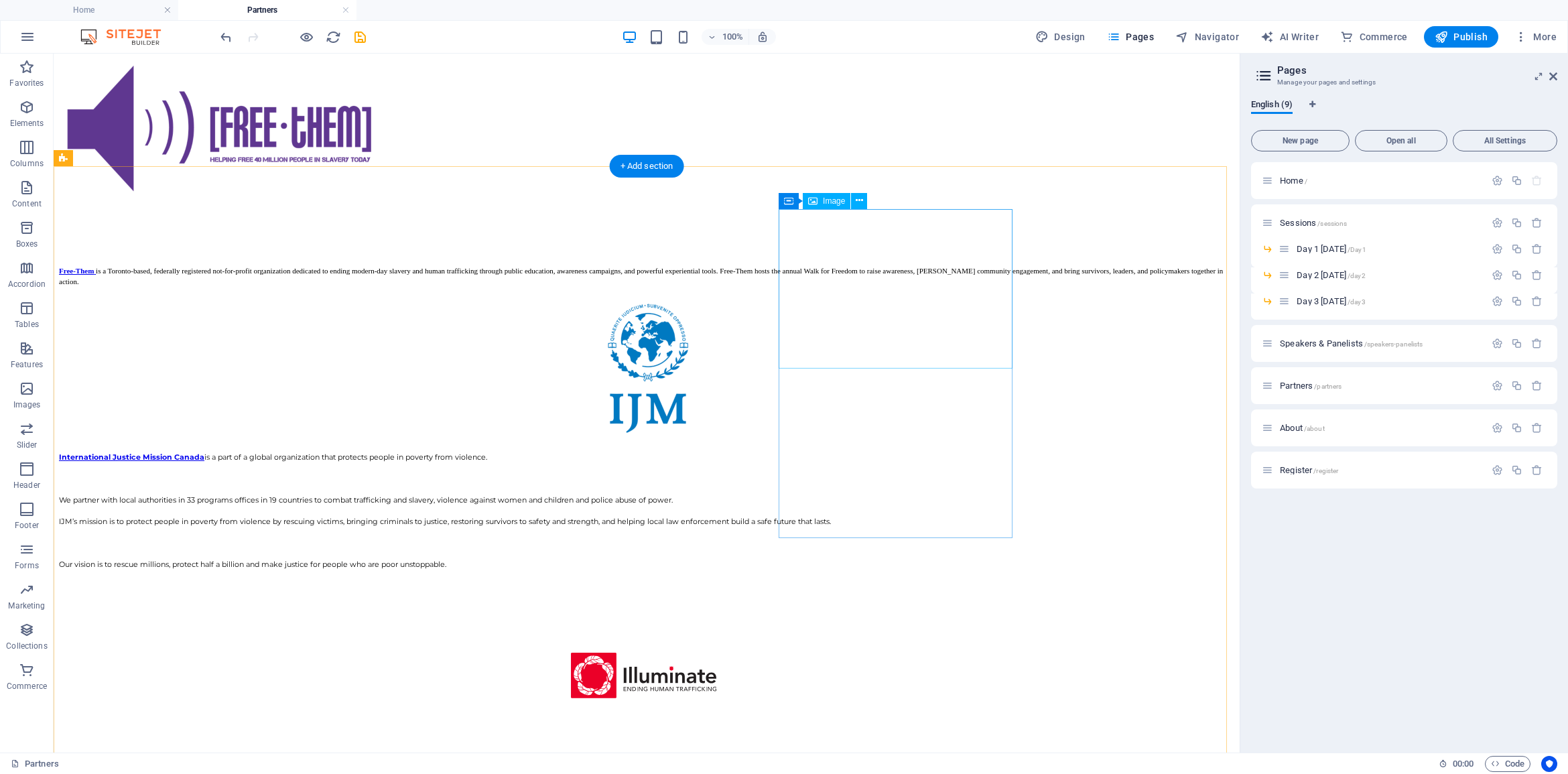
scroll to position [1864, 0]
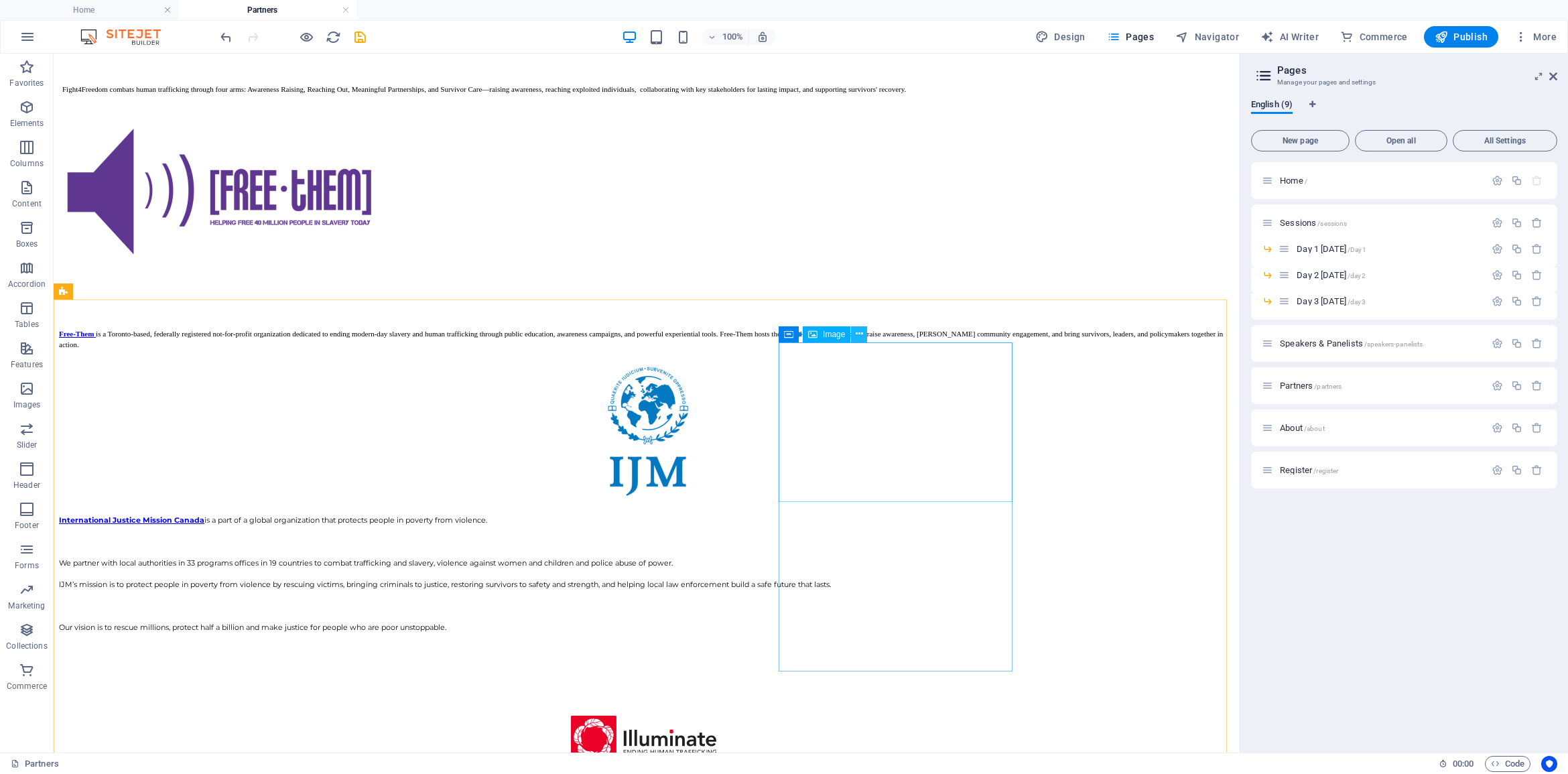
click at [856, 328] on icon at bounding box center [859, 334] width 7 height 14
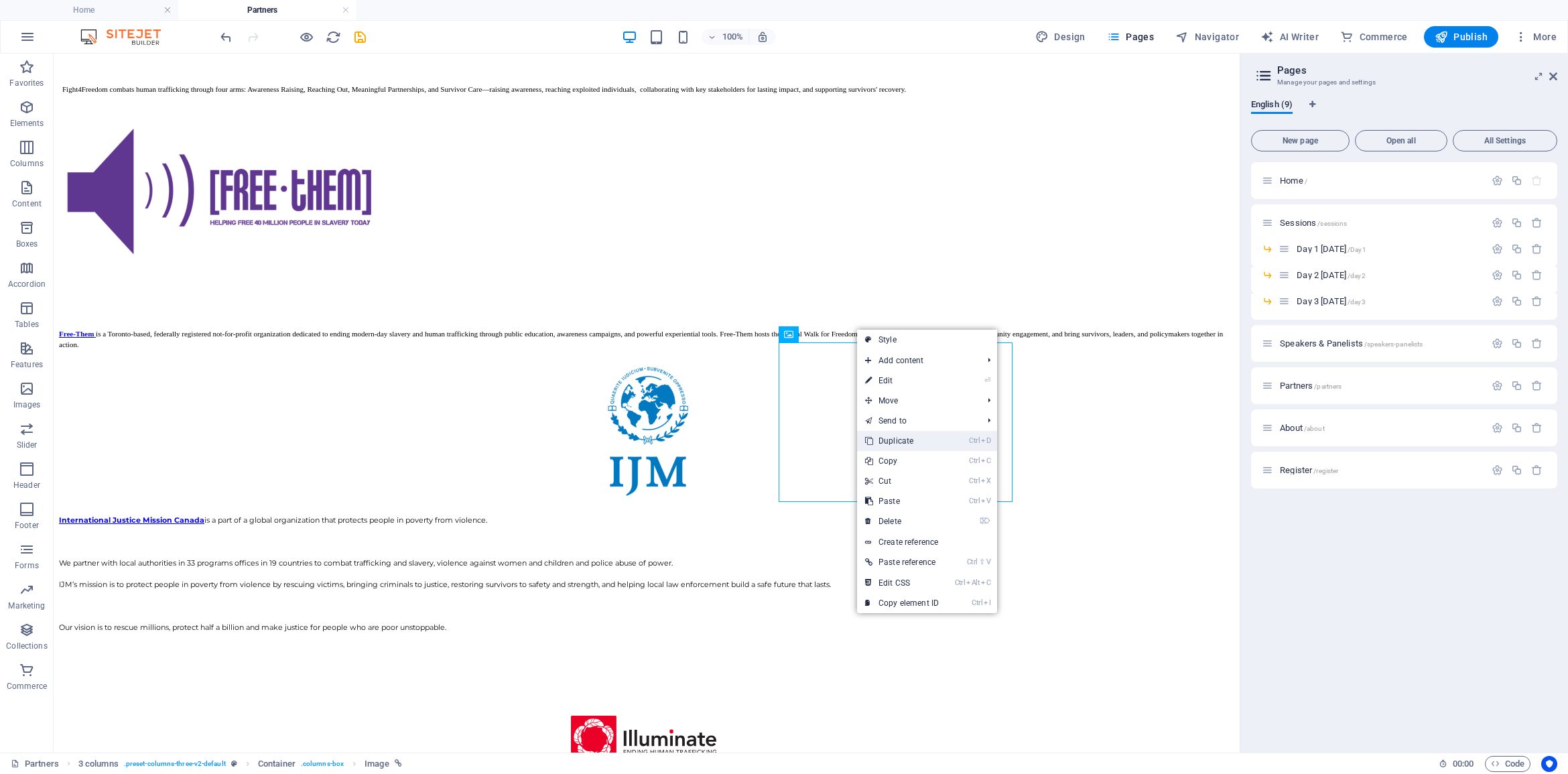
click at [902, 437] on link "Ctrl D Duplicate" at bounding box center [902, 441] width 90 height 20
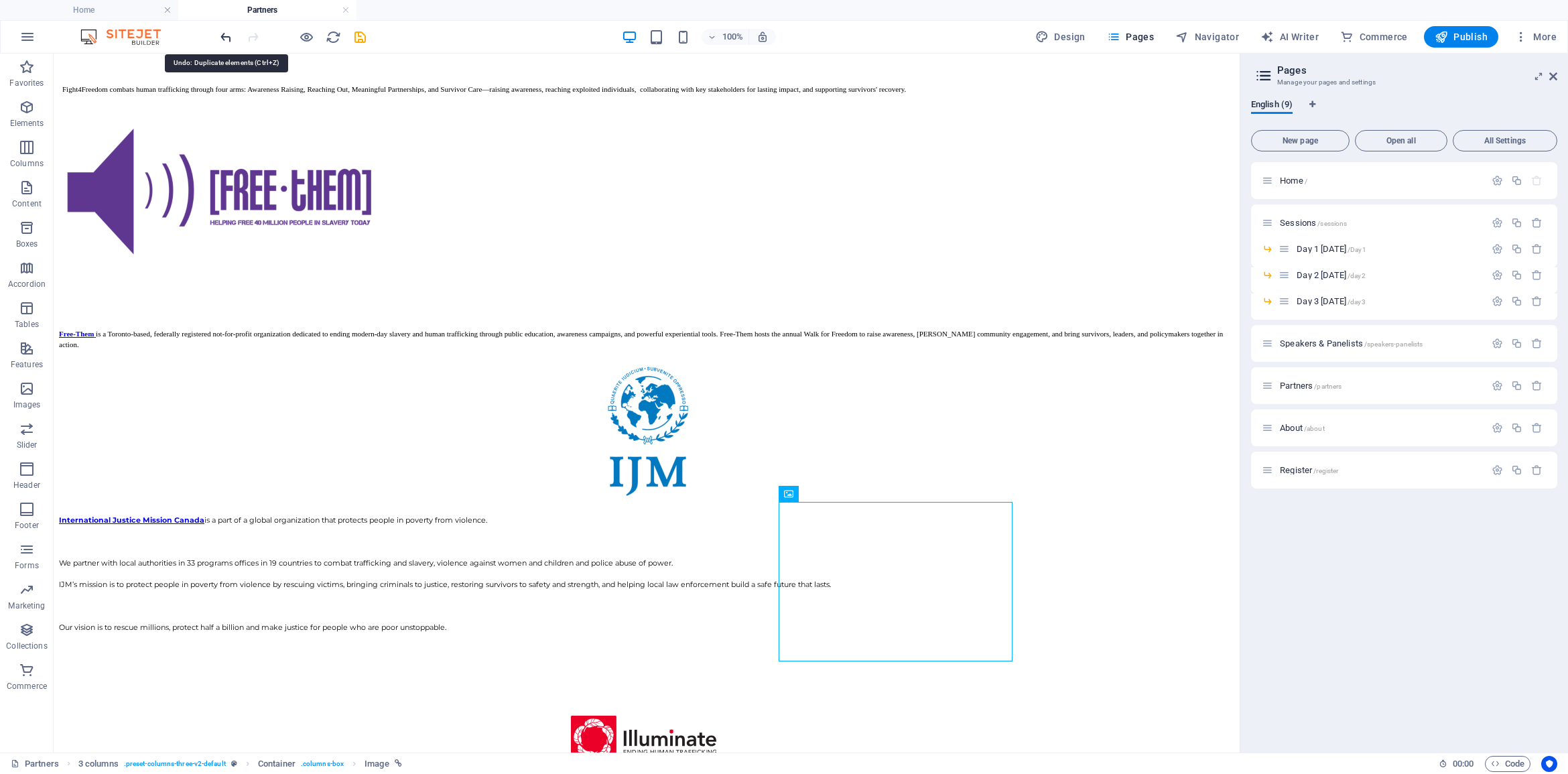
click at [228, 37] on icon "undo" at bounding box center [226, 37] width 15 height 15
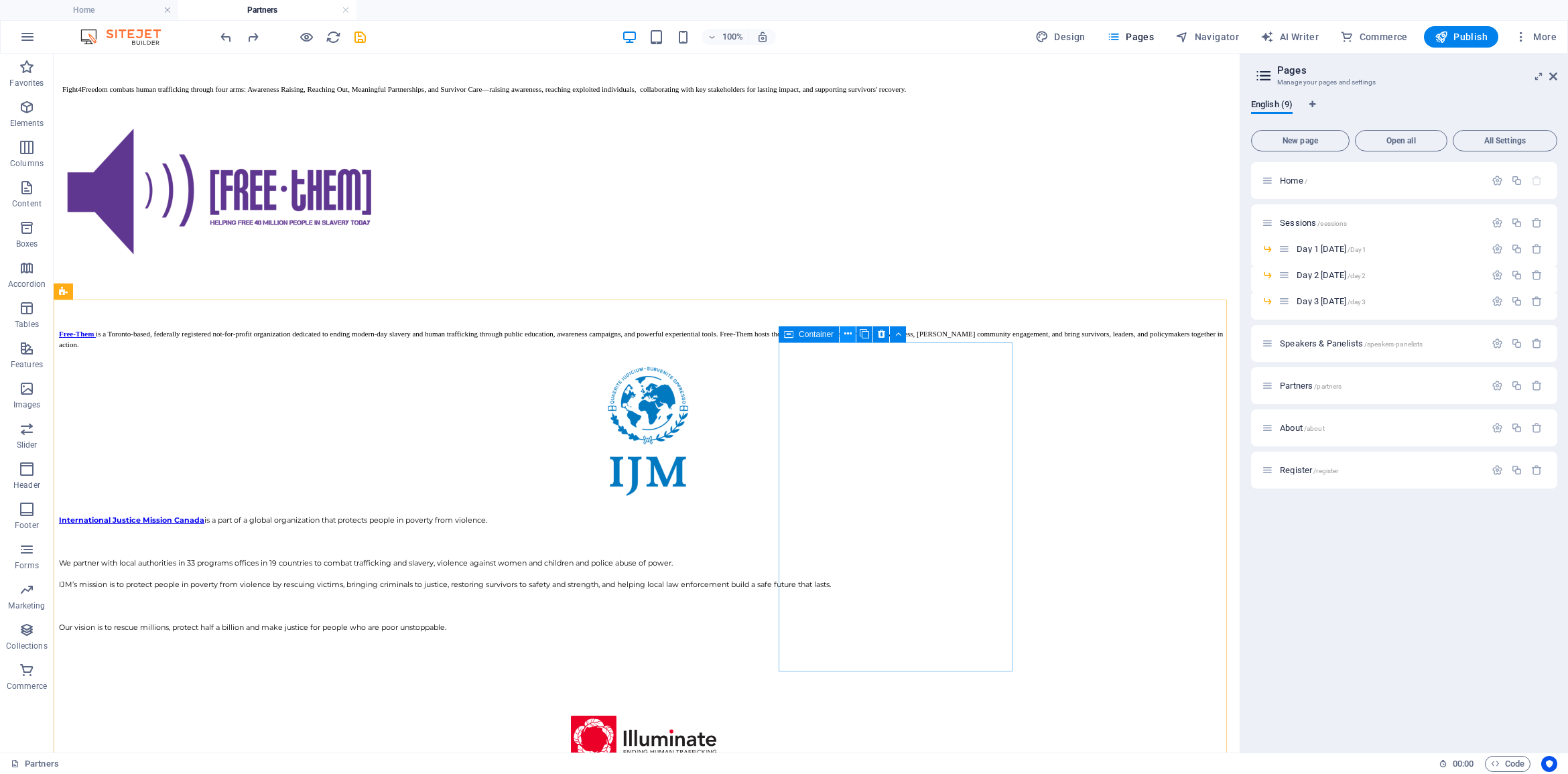
click at [848, 334] on icon at bounding box center [848, 334] width 7 height 14
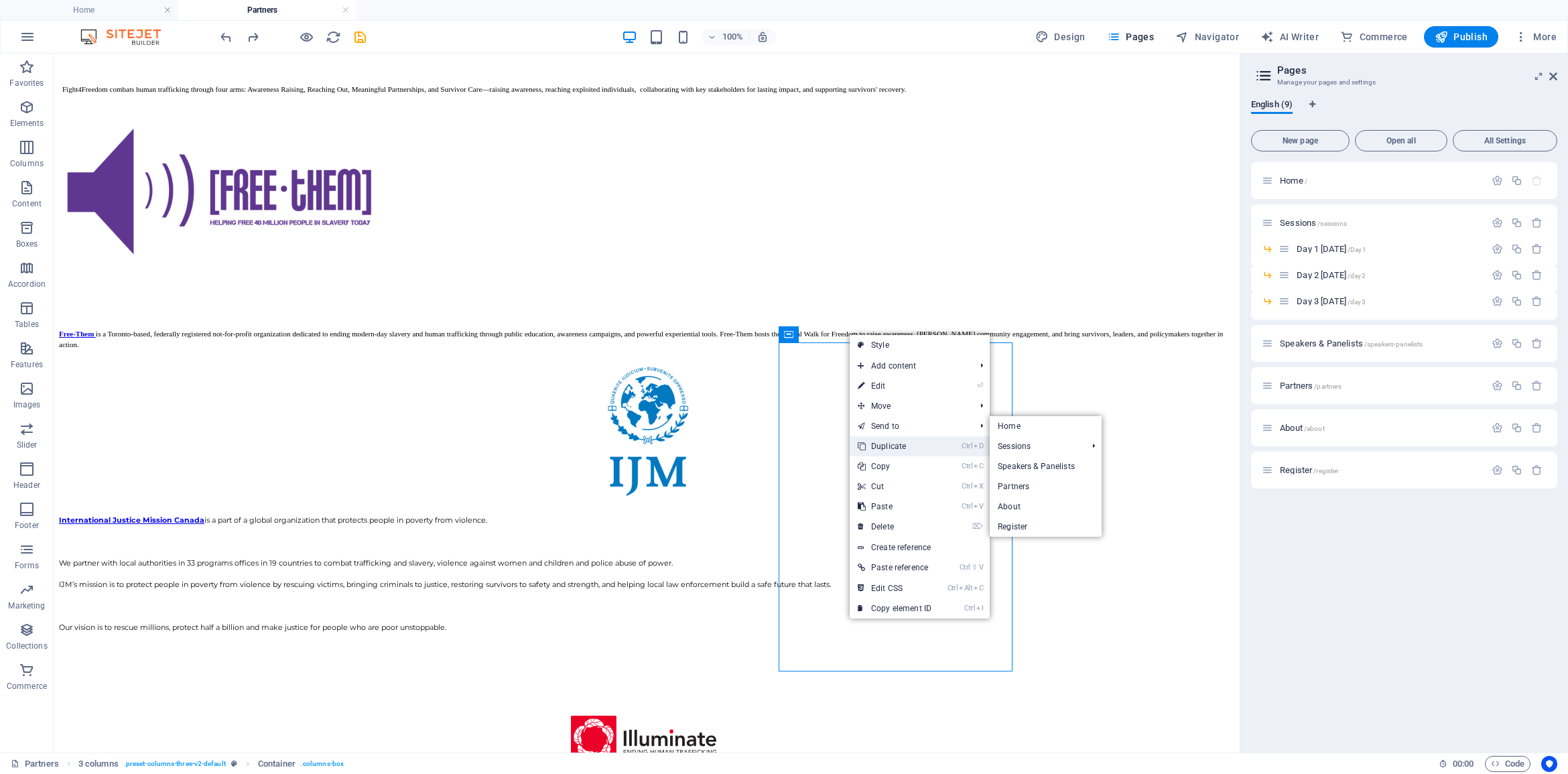
click at [892, 444] on link "Ctrl D Duplicate" at bounding box center [894, 446] width 90 height 20
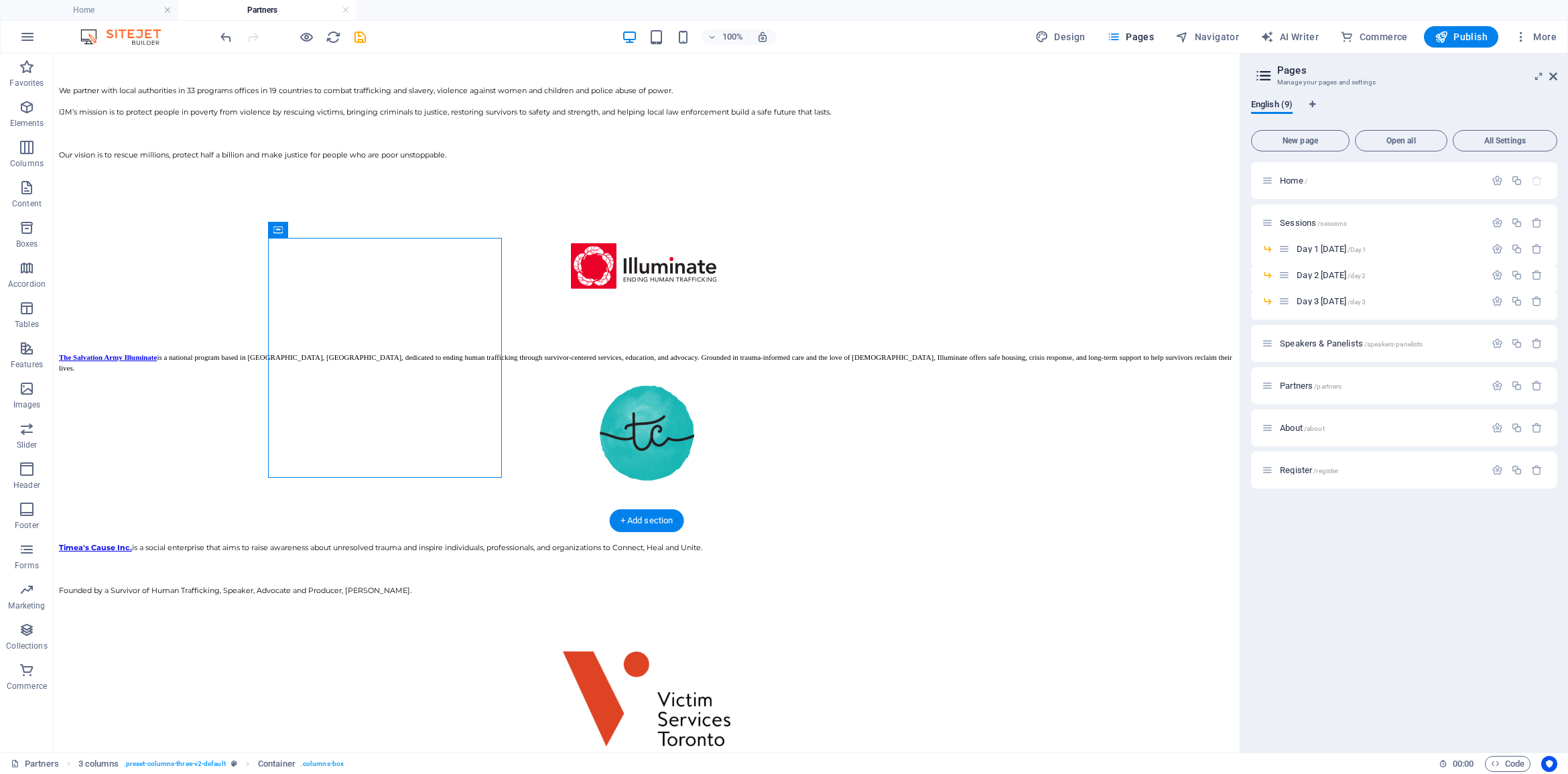
scroll to position [2339, 0]
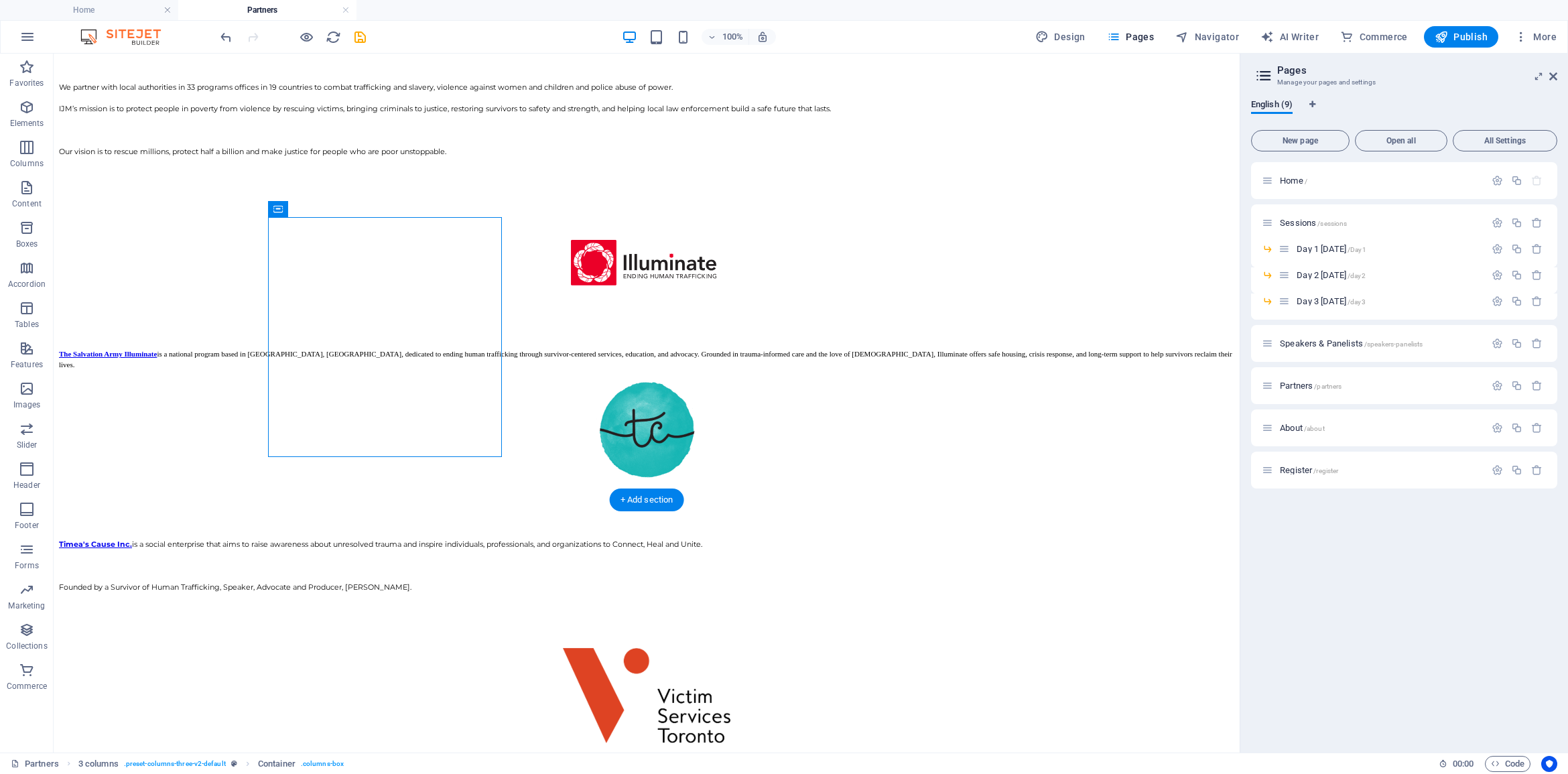
drag, startPoint x: 337, startPoint y: 405, endPoint x: 712, endPoint y: 580, distance: 413.8
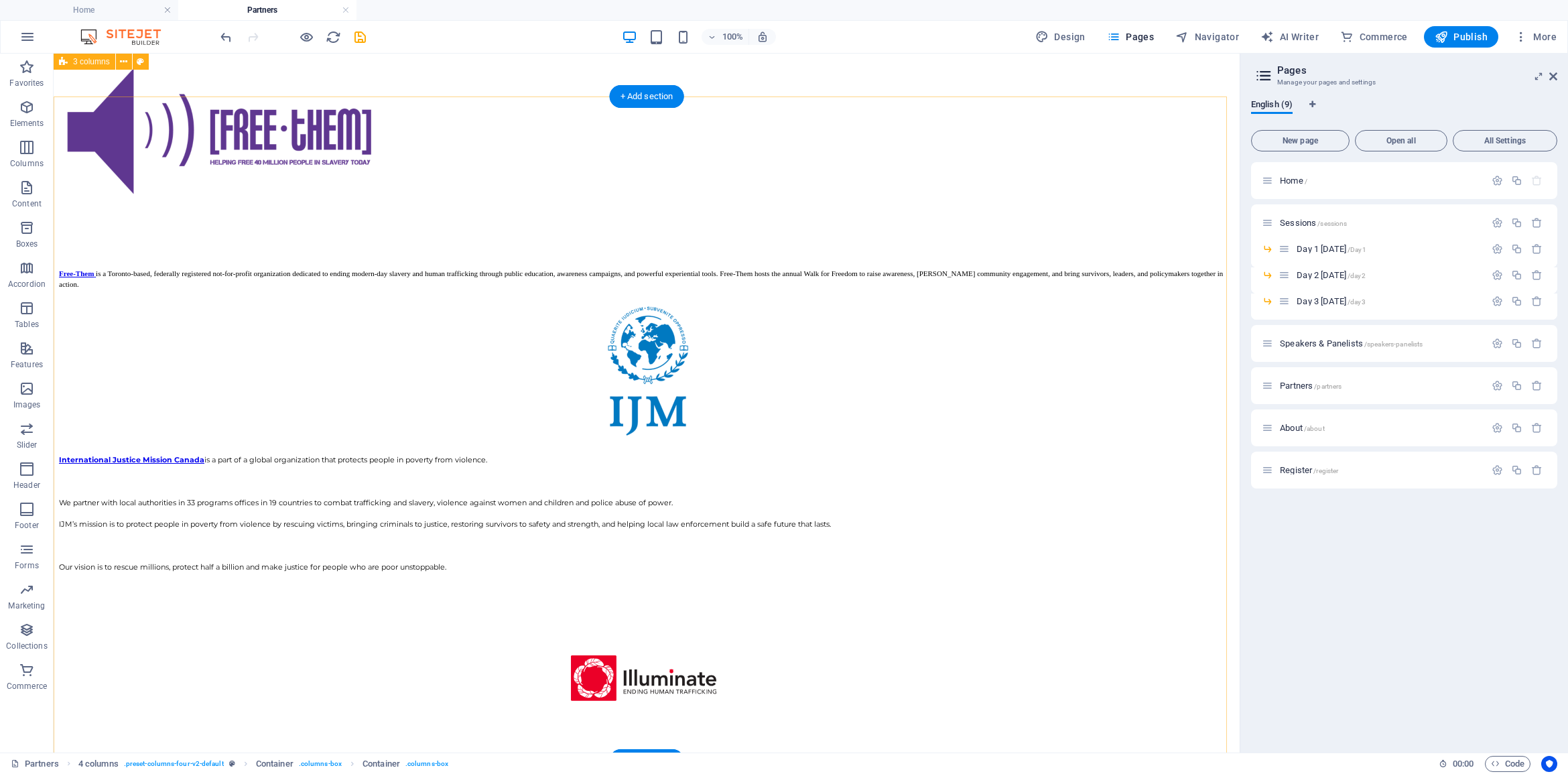
scroll to position [1836, 0]
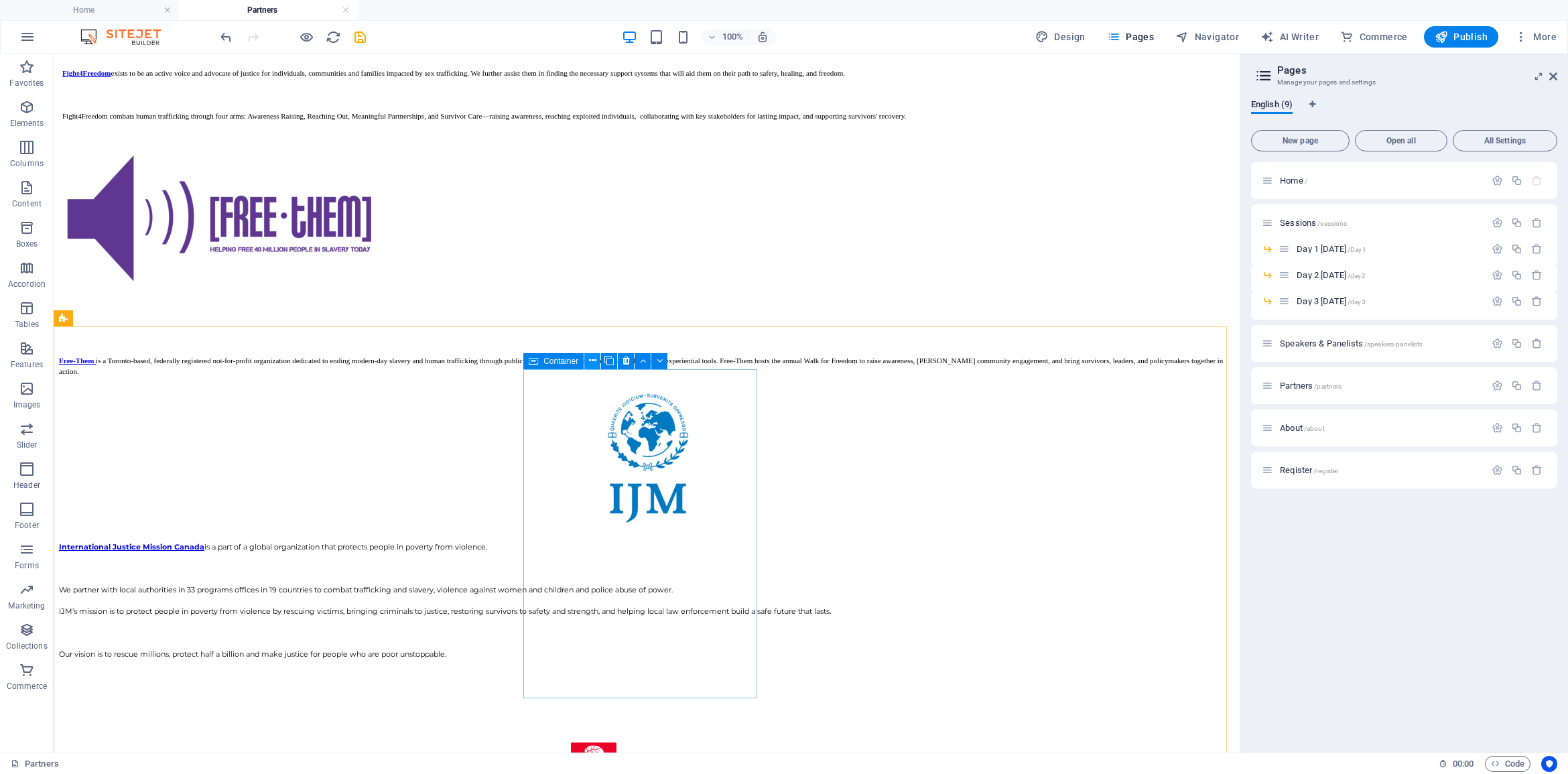
click at [590, 360] on icon at bounding box center [593, 361] width 7 height 14
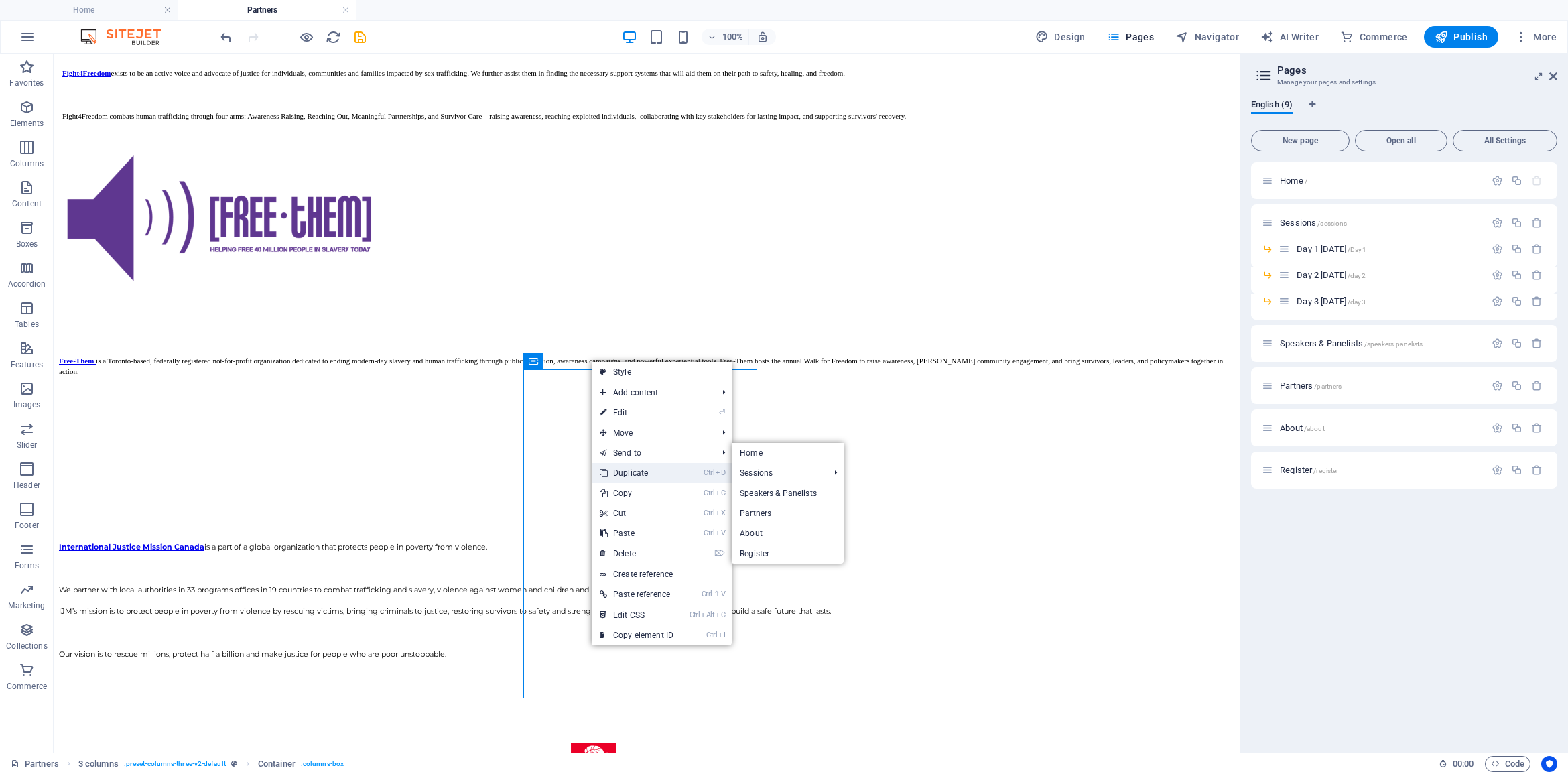
click at [644, 471] on link "Ctrl D Duplicate" at bounding box center [636, 473] width 90 height 20
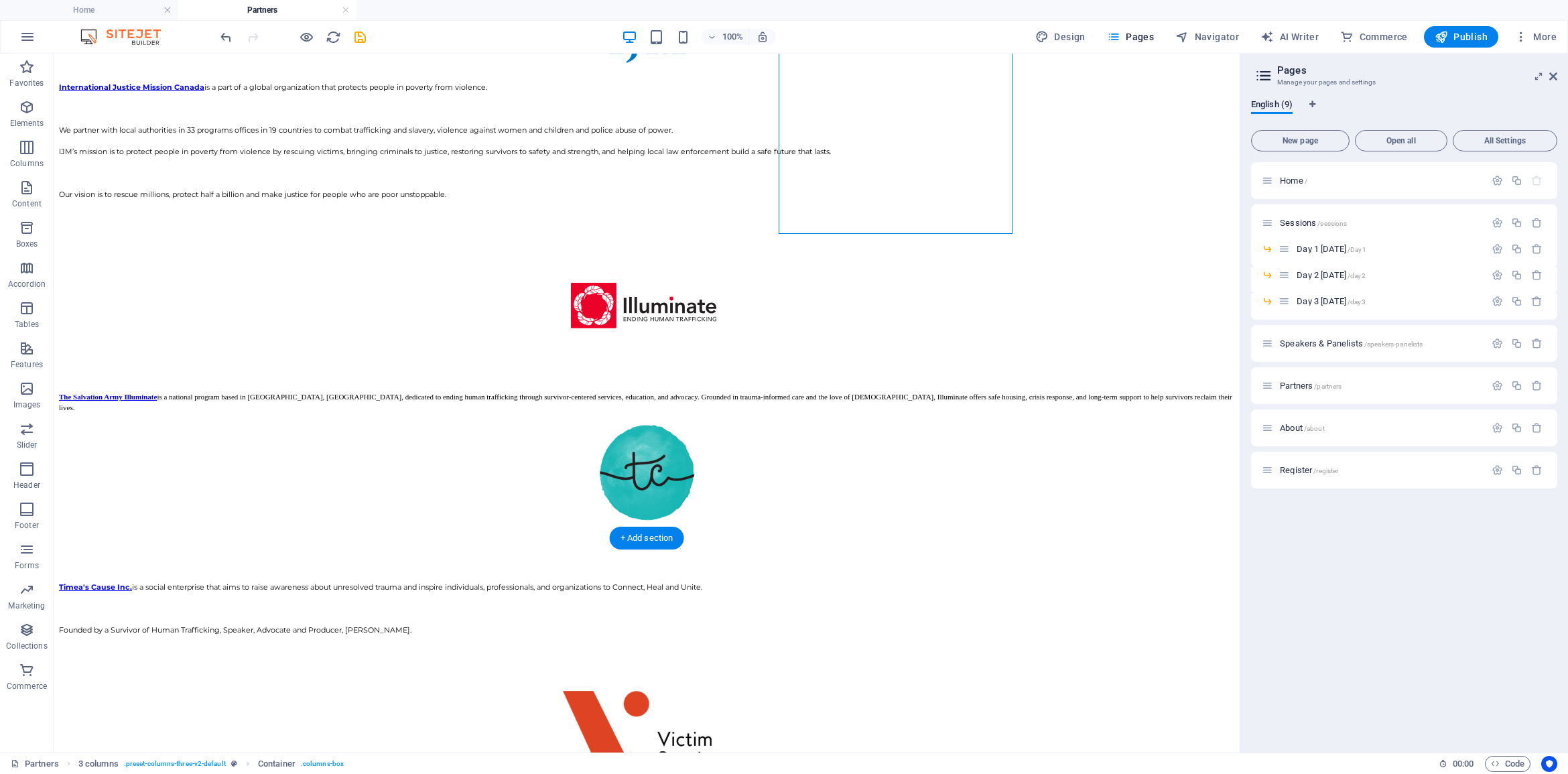
scroll to position [2301, 0]
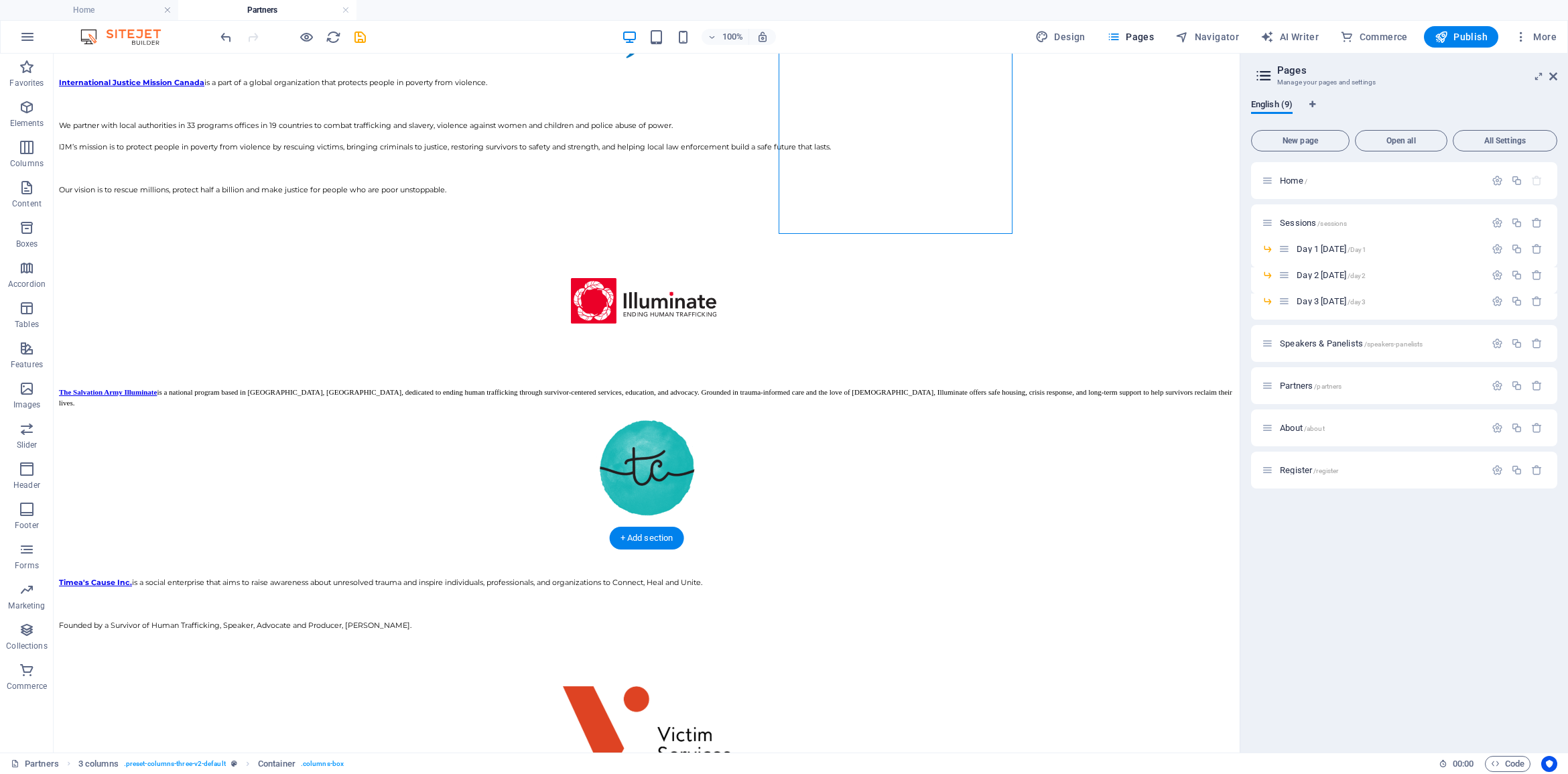
drag, startPoint x: 858, startPoint y: 329, endPoint x: 546, endPoint y: 613, distance: 421.9
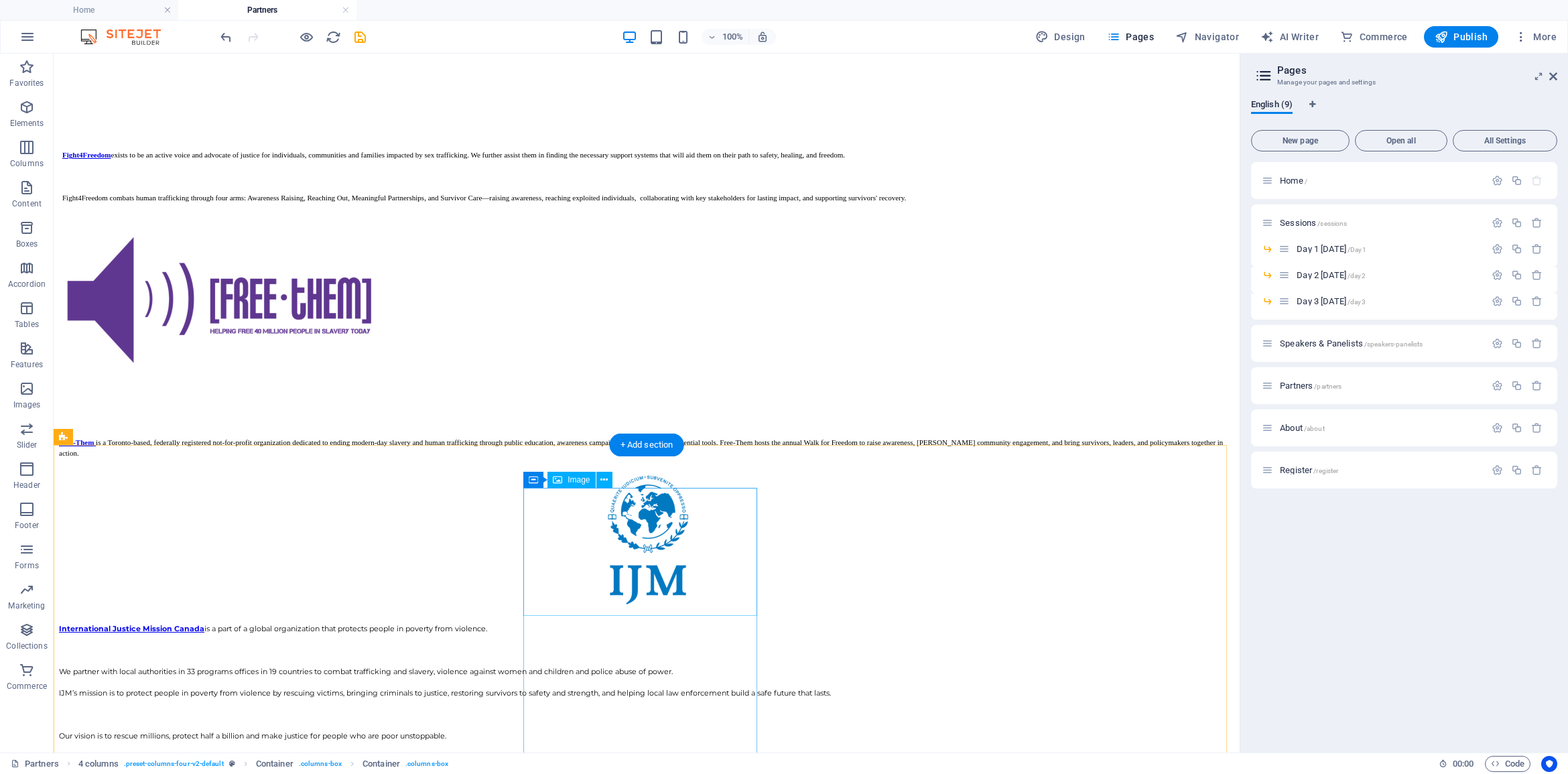
scroll to position [1715, 0]
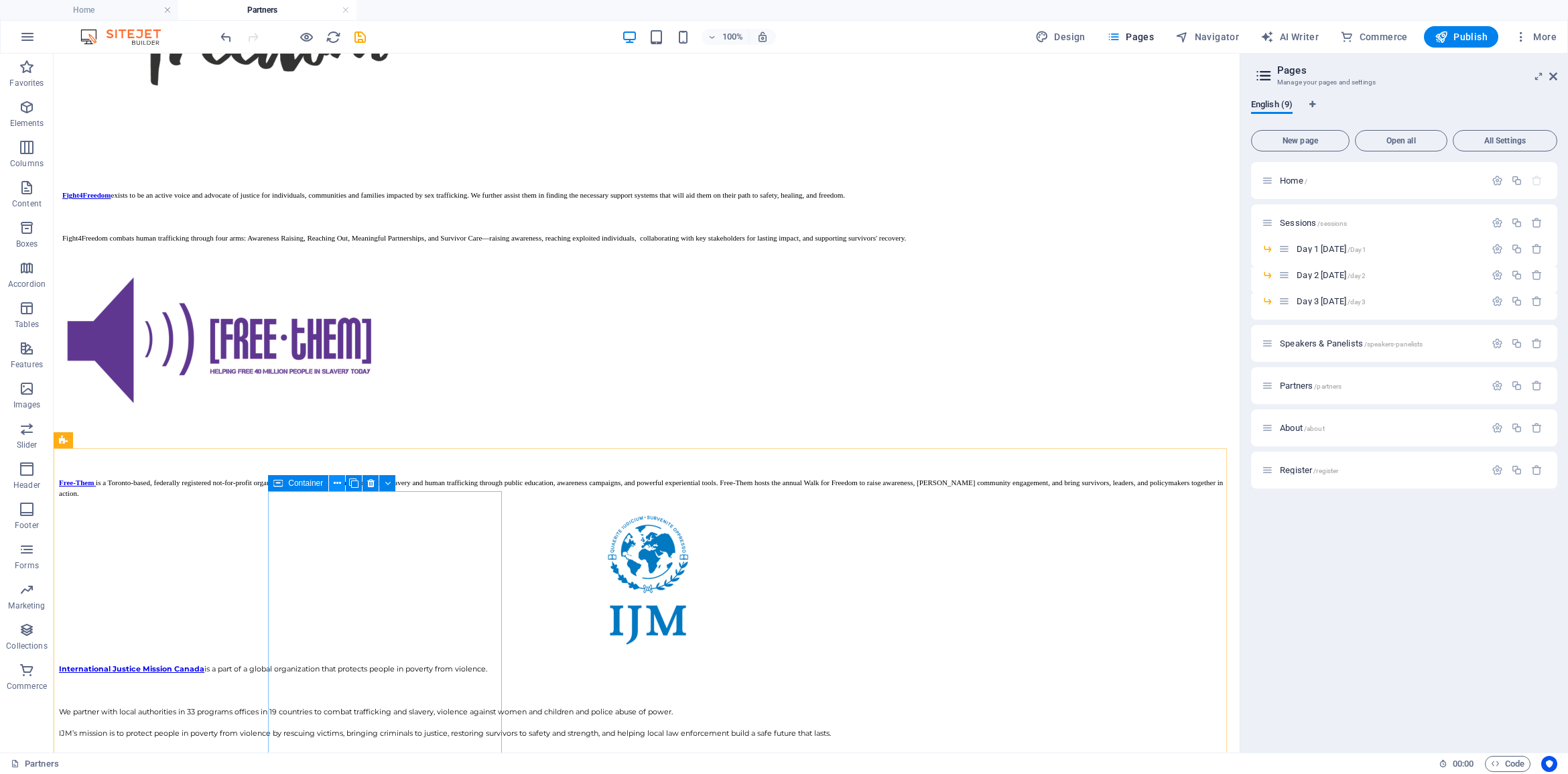
click at [334, 482] on icon at bounding box center [337, 483] width 7 height 14
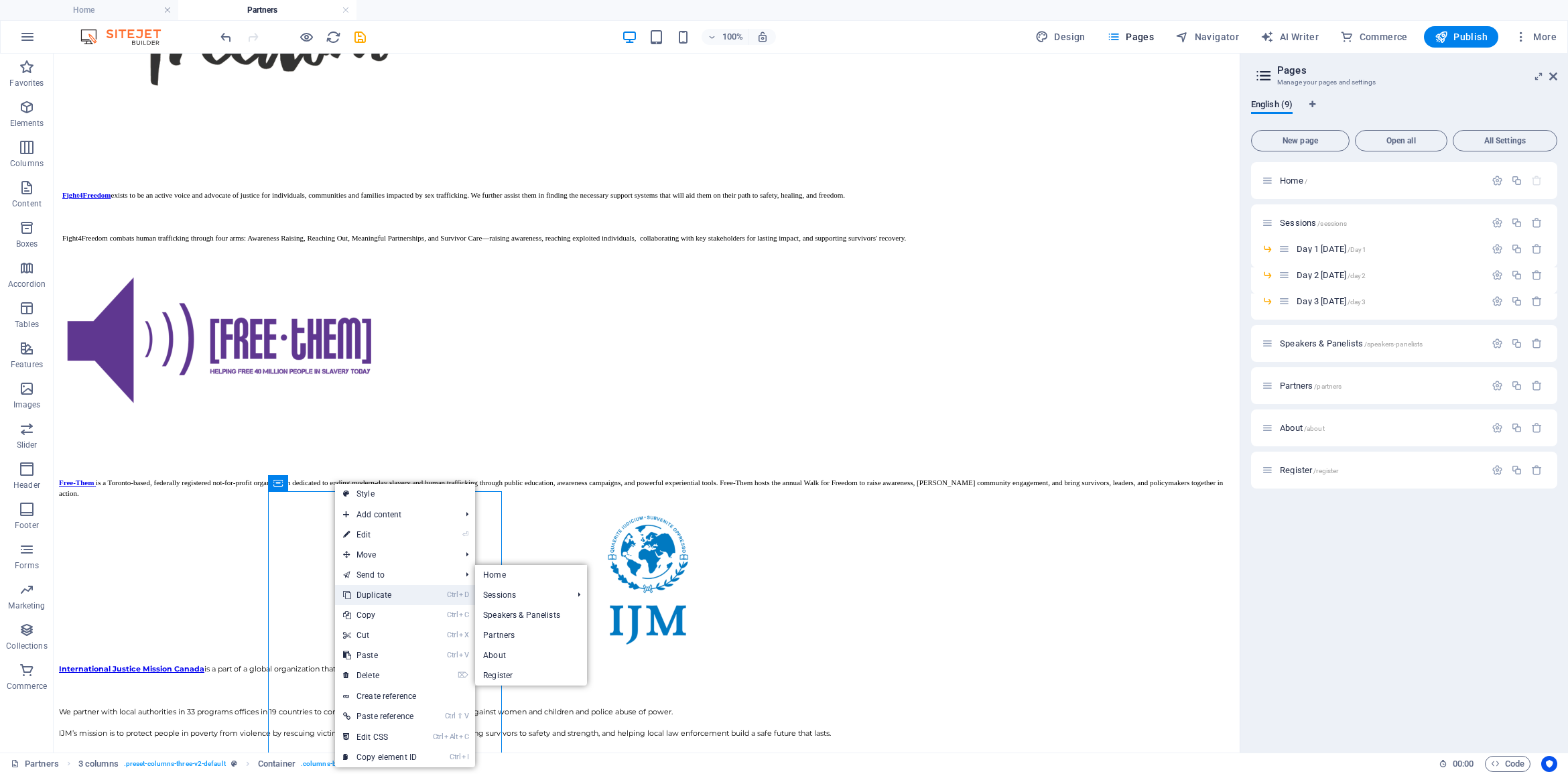
click at [391, 593] on link "Ctrl D Duplicate" at bounding box center [380, 595] width 90 height 20
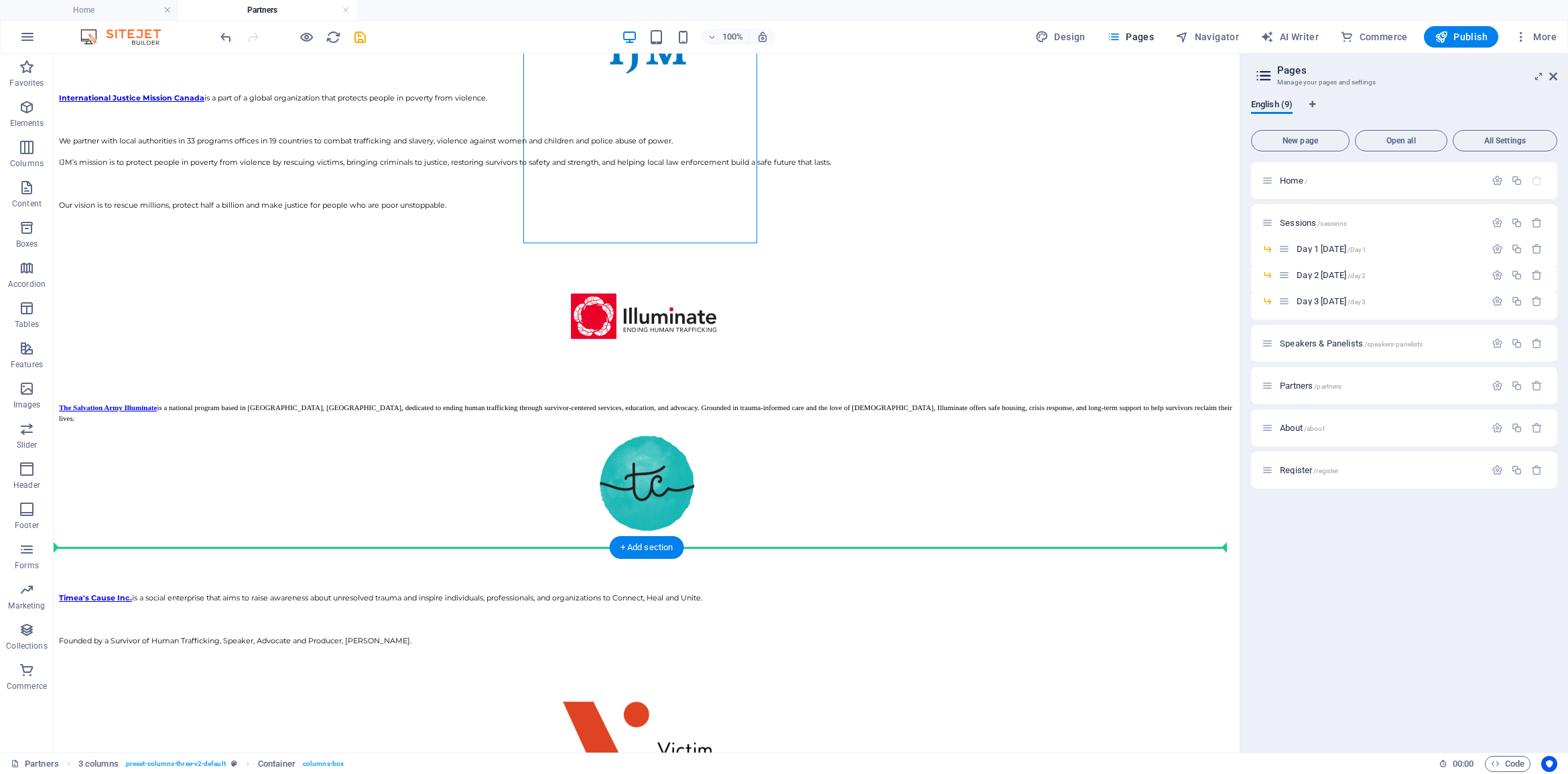
scroll to position [2298, 0]
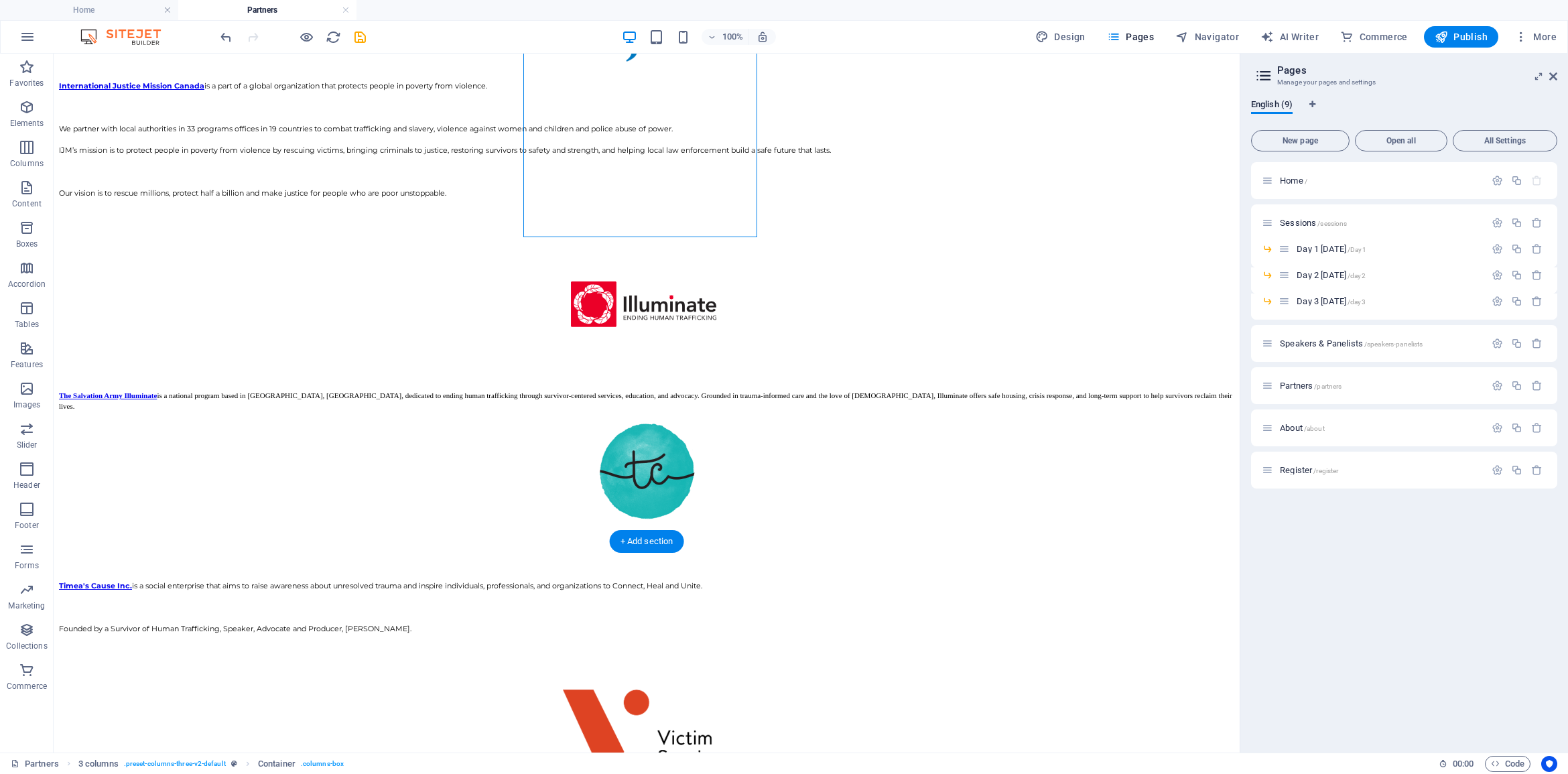
drag, startPoint x: 594, startPoint y: 286, endPoint x: 356, endPoint y: 604, distance: 397.2
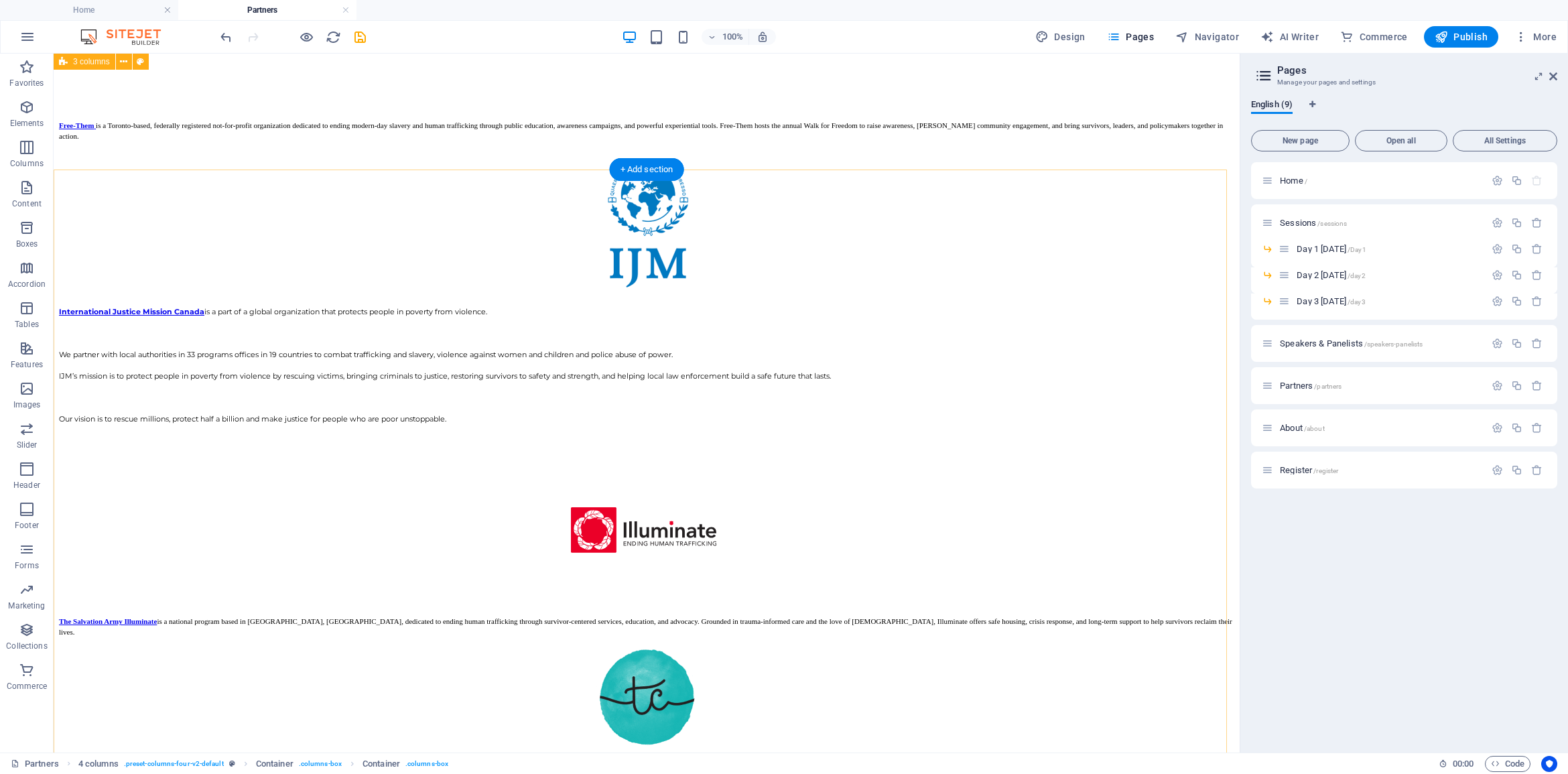
scroll to position [1962, 0]
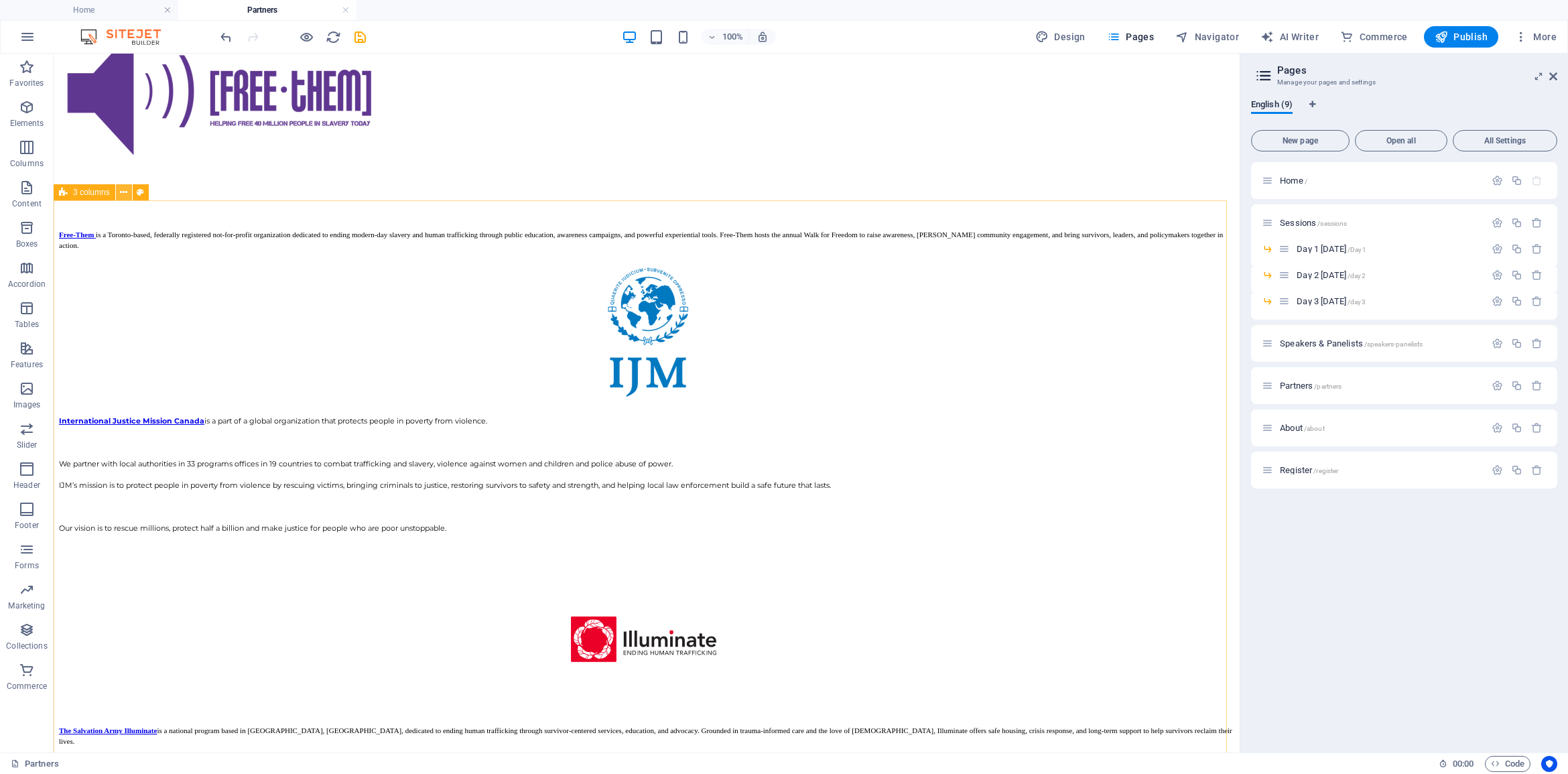
click at [122, 192] on icon at bounding box center [124, 193] width 7 height 14
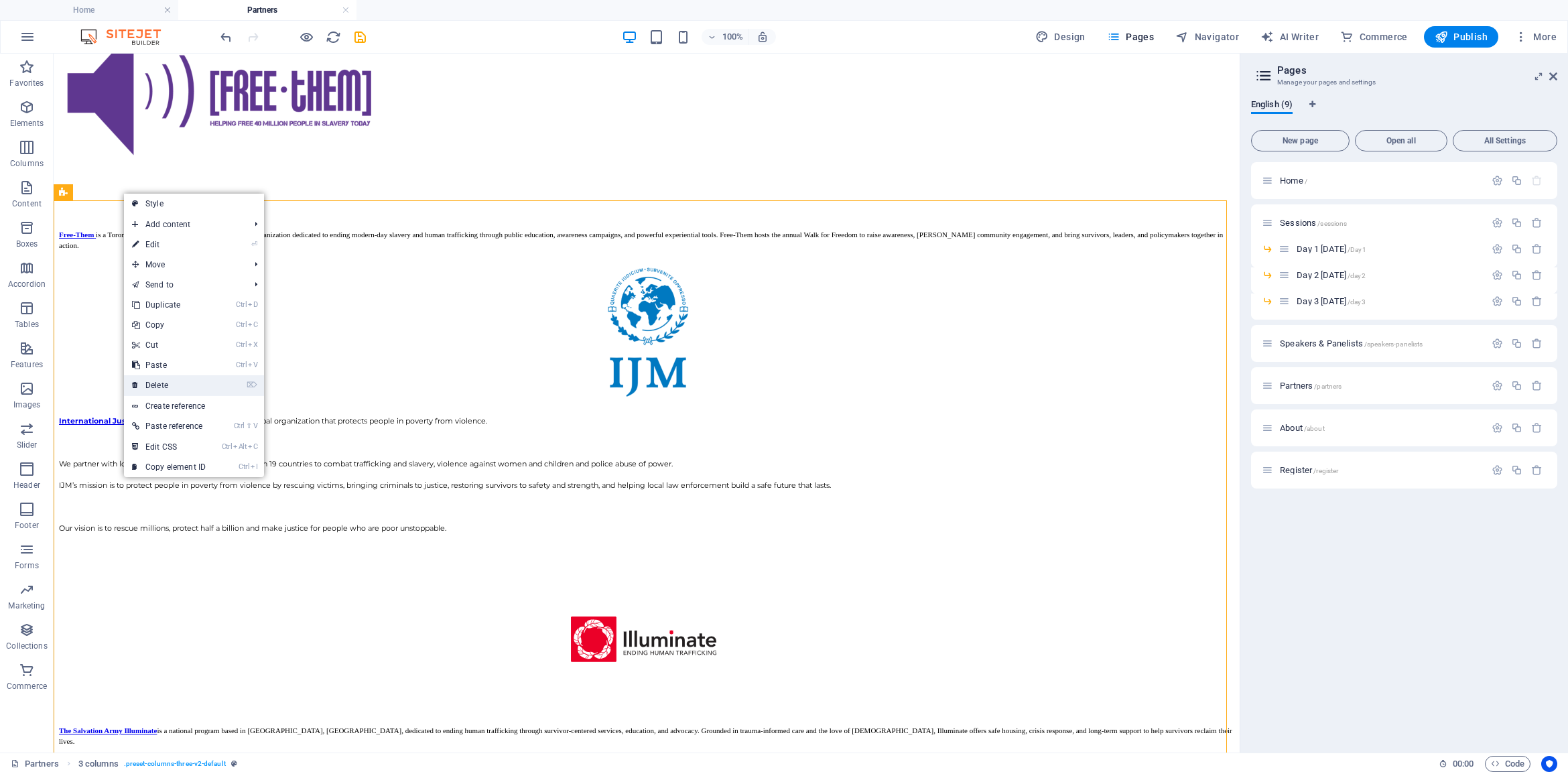
click at [158, 384] on link "⌦ Delete" at bounding box center [168, 385] width 90 height 20
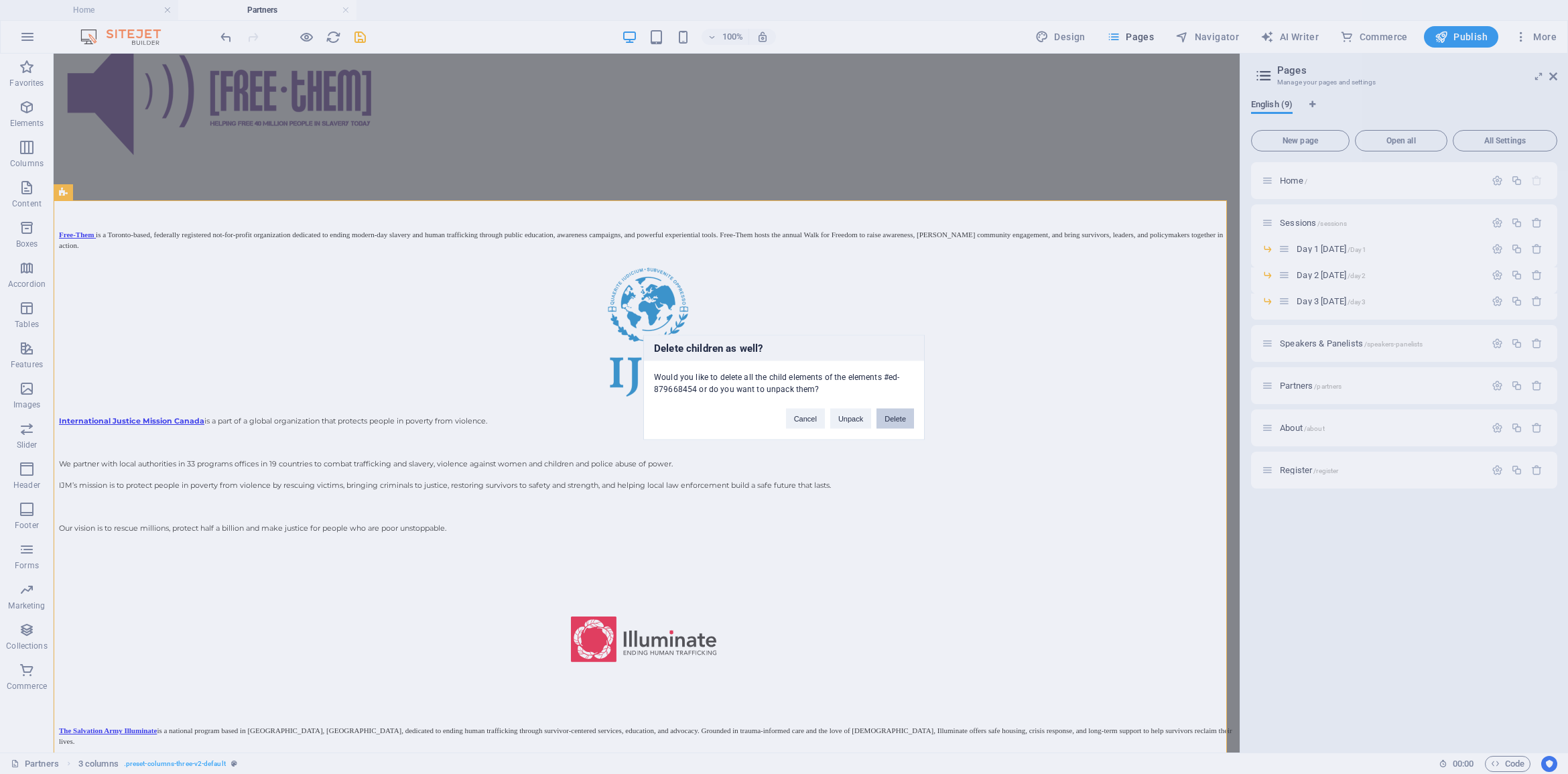
click at [899, 417] on button "Delete" at bounding box center [895, 418] width 37 height 20
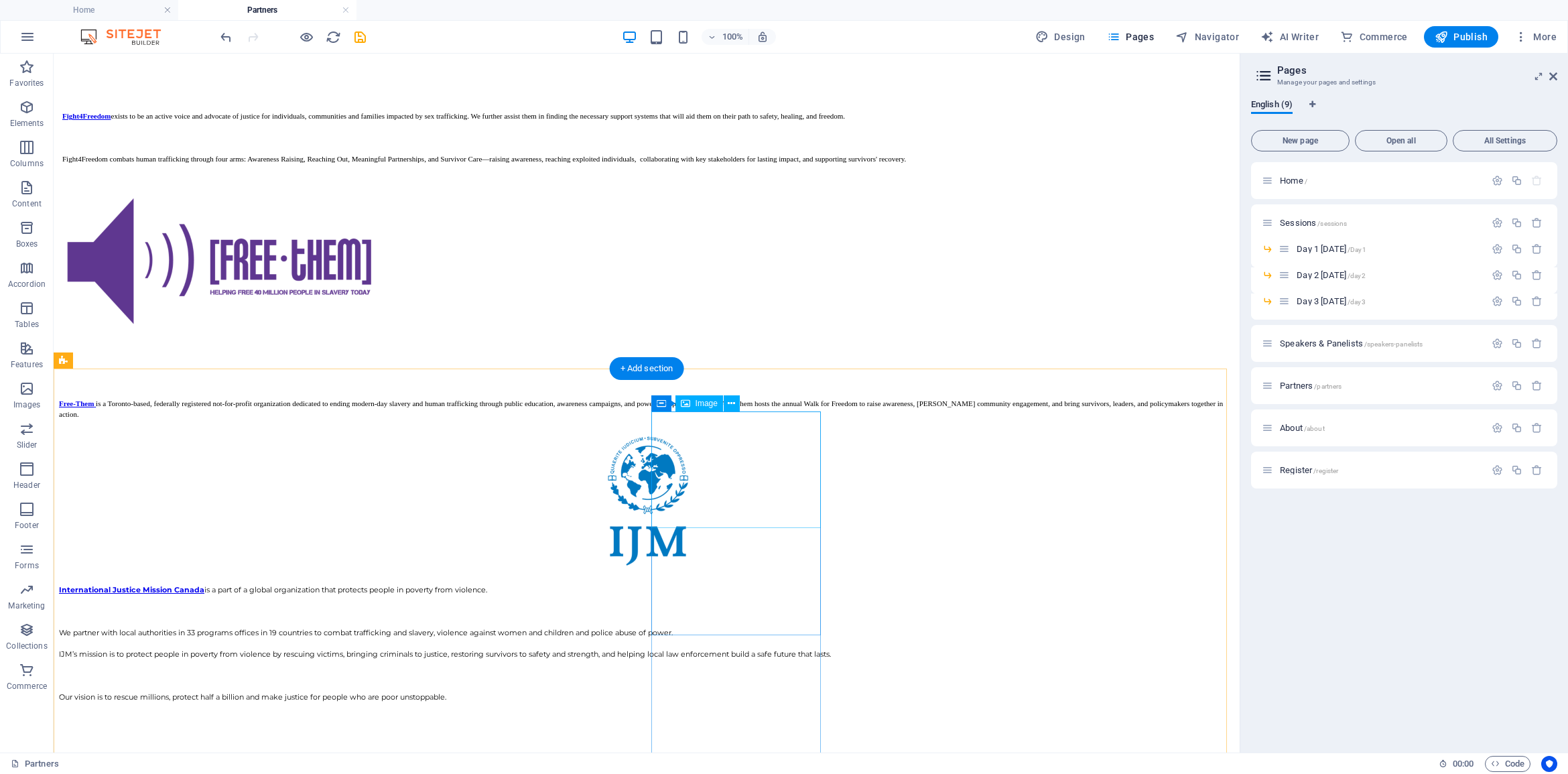
scroll to position [1628, 0]
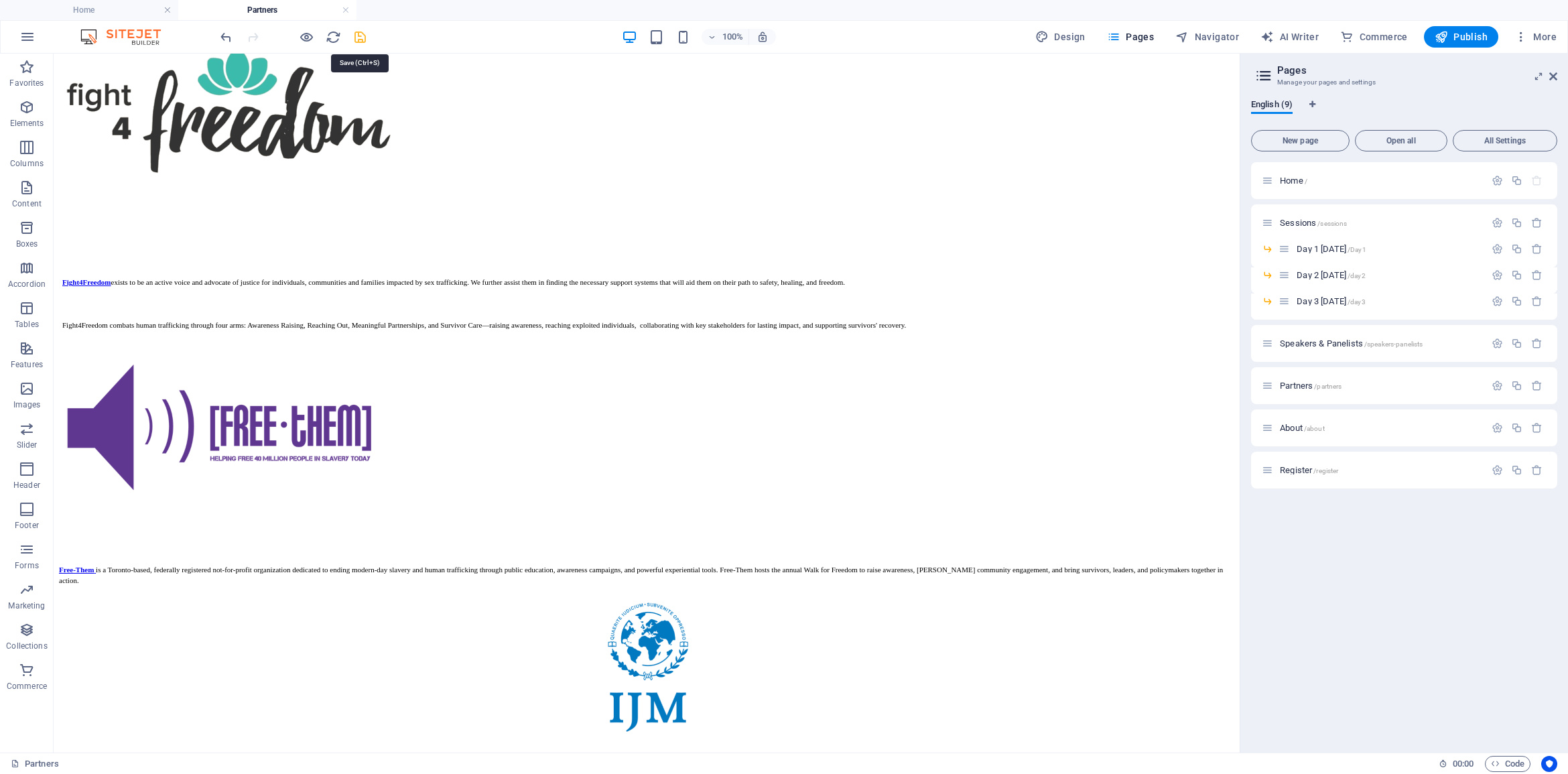
click at [353, 34] on icon "save" at bounding box center [360, 37] width 15 height 15
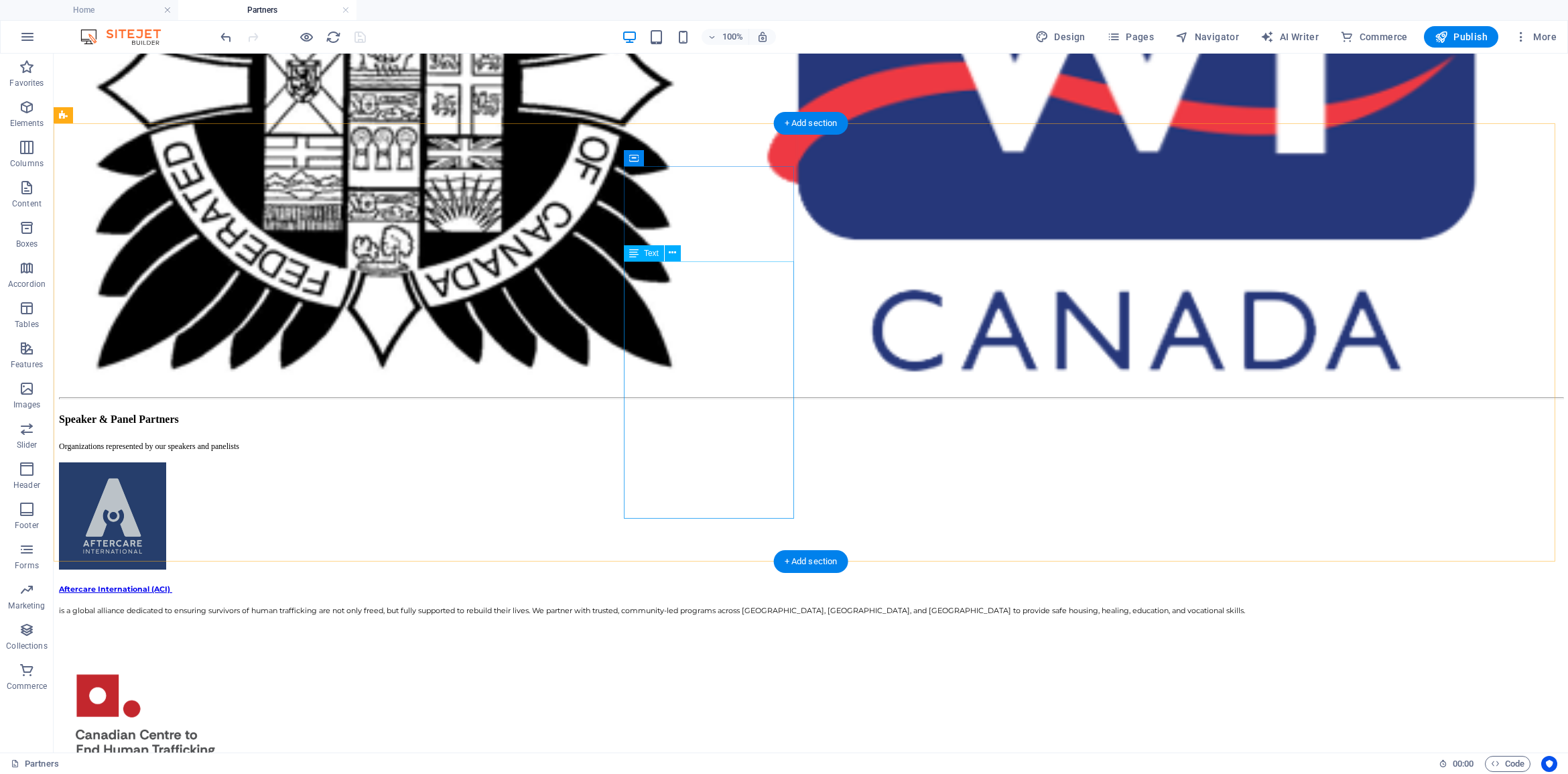
scroll to position [607, 0]
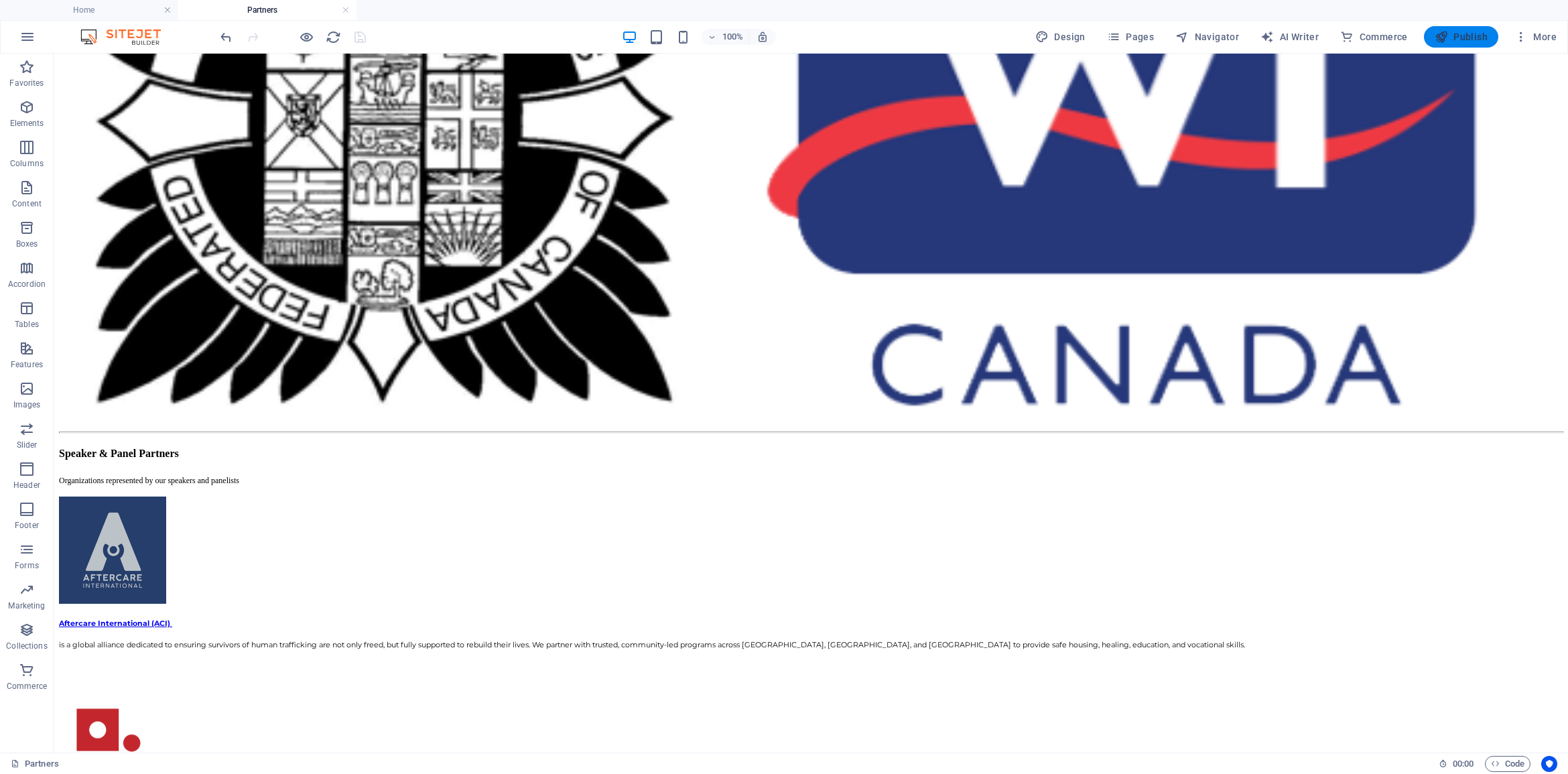
click at [1448, 37] on icon "button" at bounding box center [1441, 37] width 14 height 14
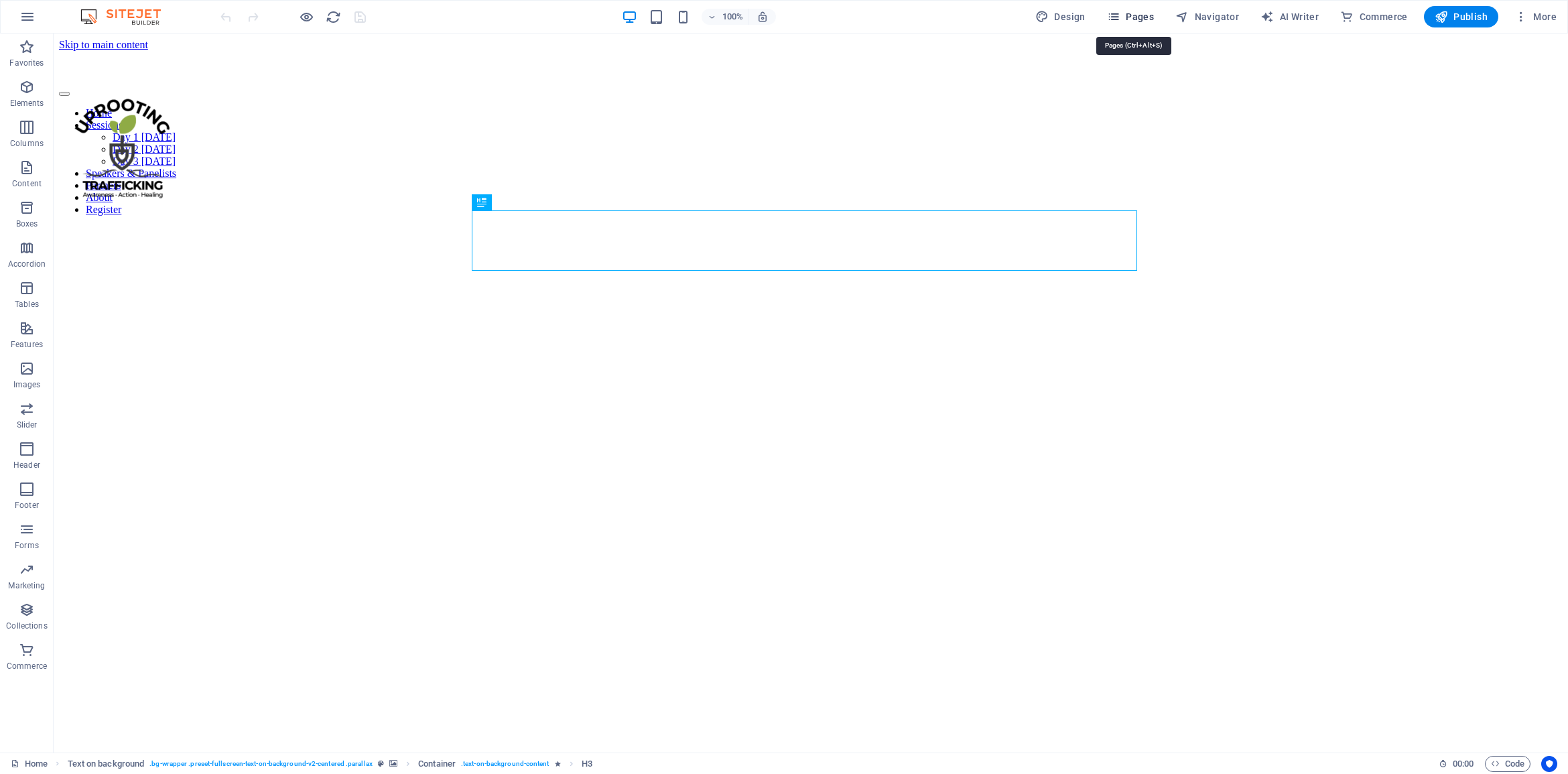
click at [1148, 18] on span "Pages" at bounding box center [1130, 17] width 47 height 14
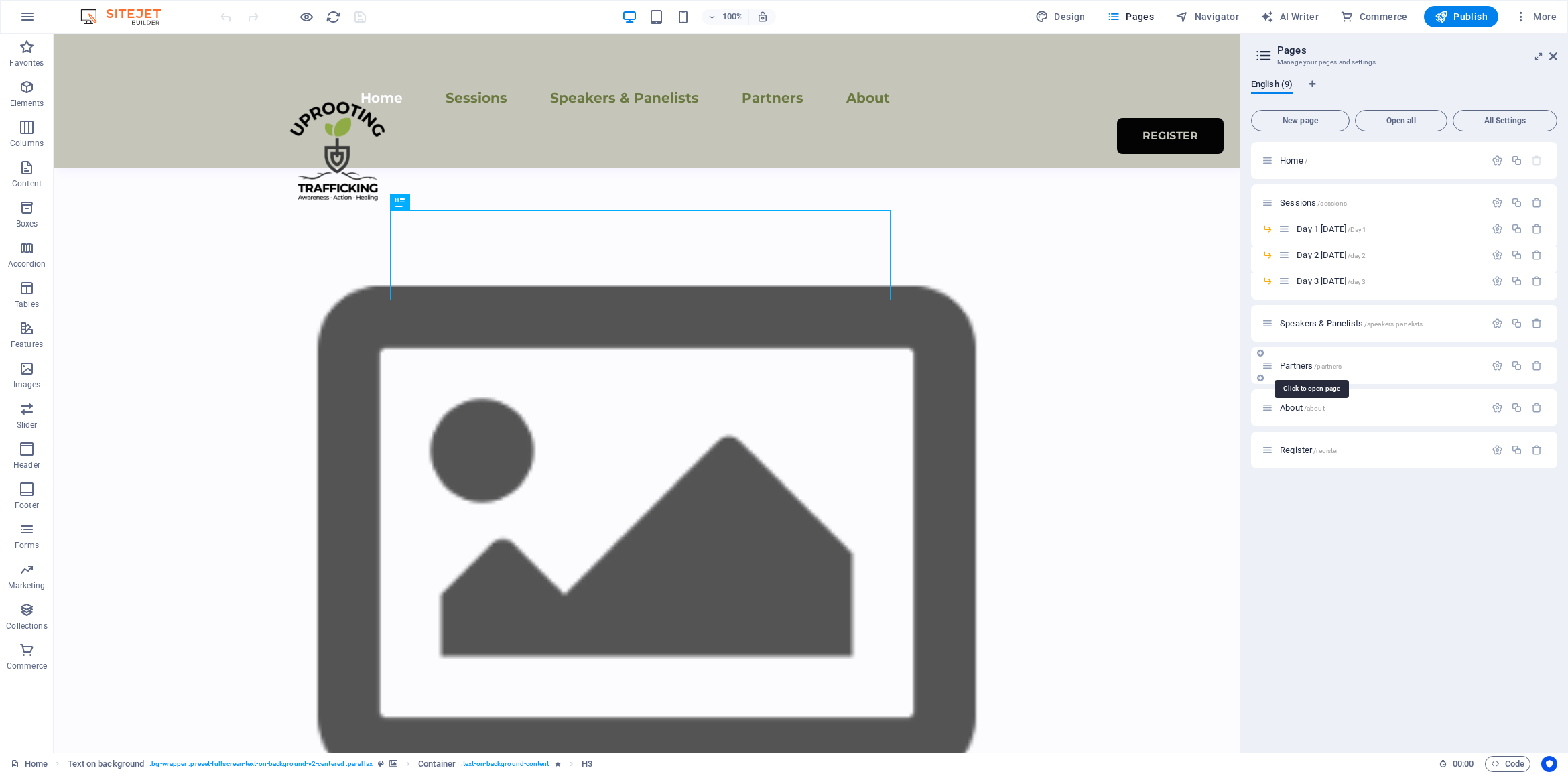
click at [1305, 367] on span "Partners /partners" at bounding box center [1311, 365] width 62 height 10
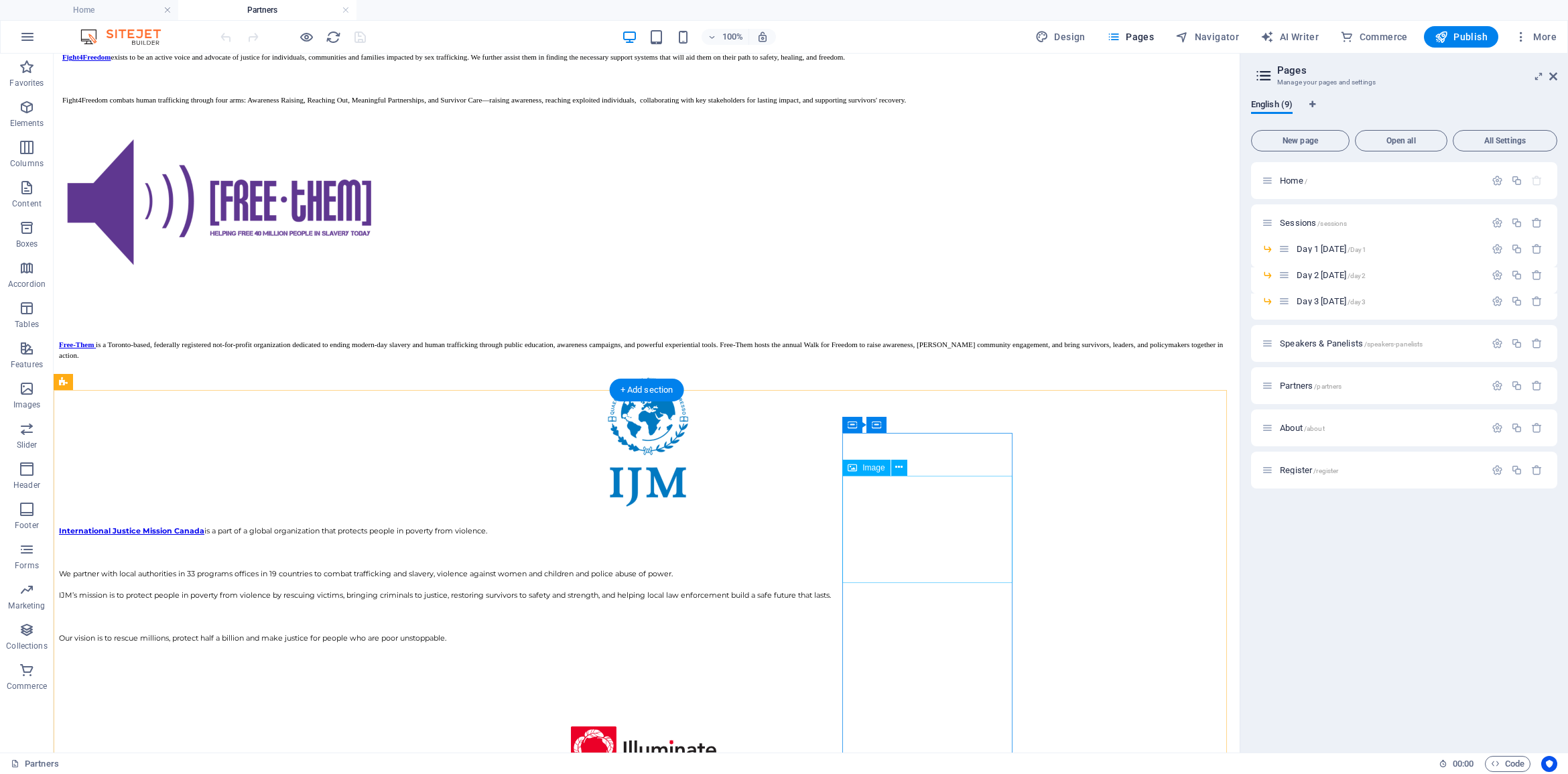
scroll to position [2093, 0]
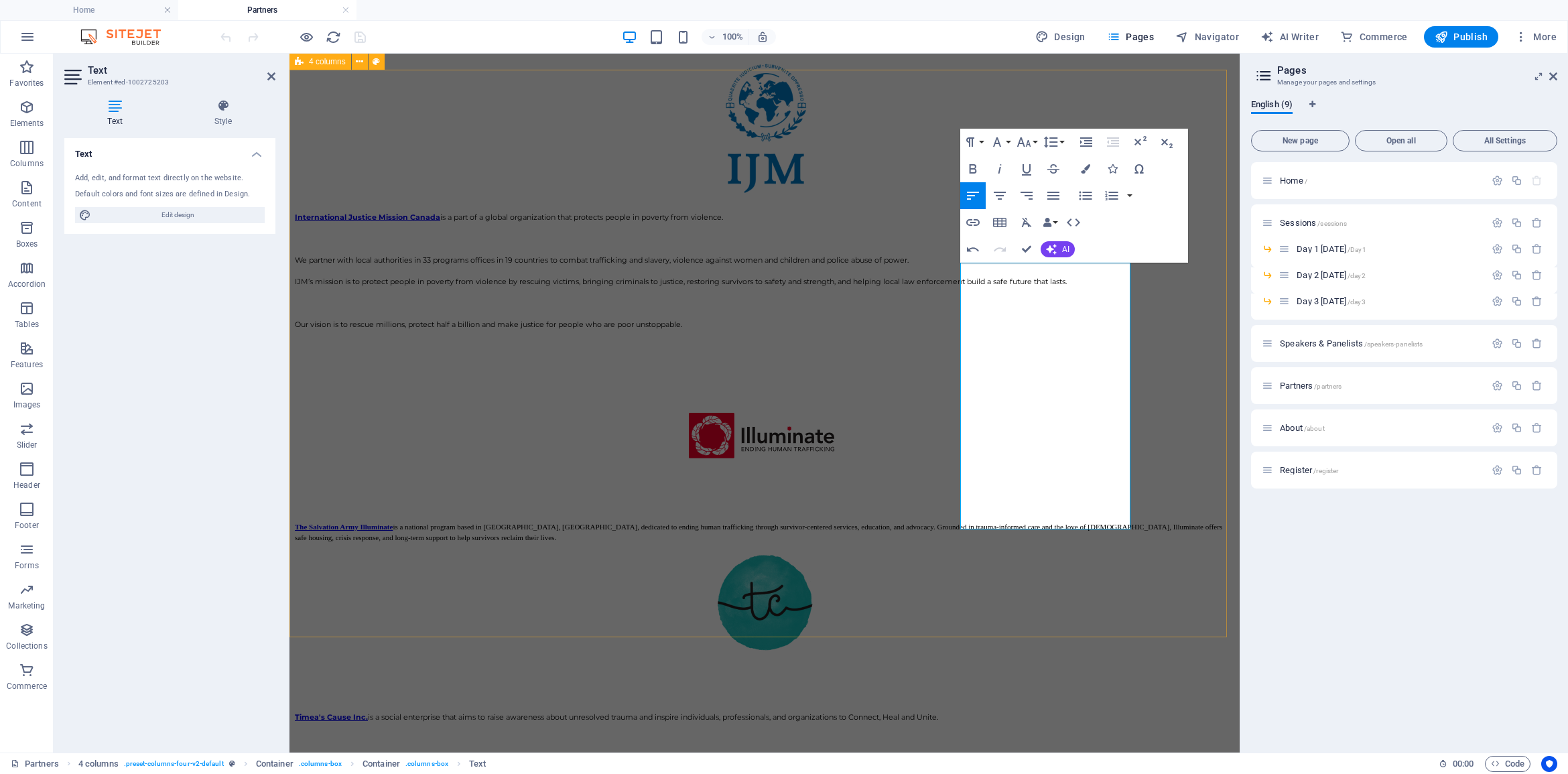
drag, startPoint x: 1106, startPoint y: 522, endPoint x: 952, endPoint y: 445, distance: 172.2
click at [1027, 136] on icon "button" at bounding box center [1024, 142] width 16 height 16
click at [1030, 229] on link "11" at bounding box center [1038, 229] width 48 height 20
click at [1052, 141] on icon "button" at bounding box center [1051, 142] width 16 height 16
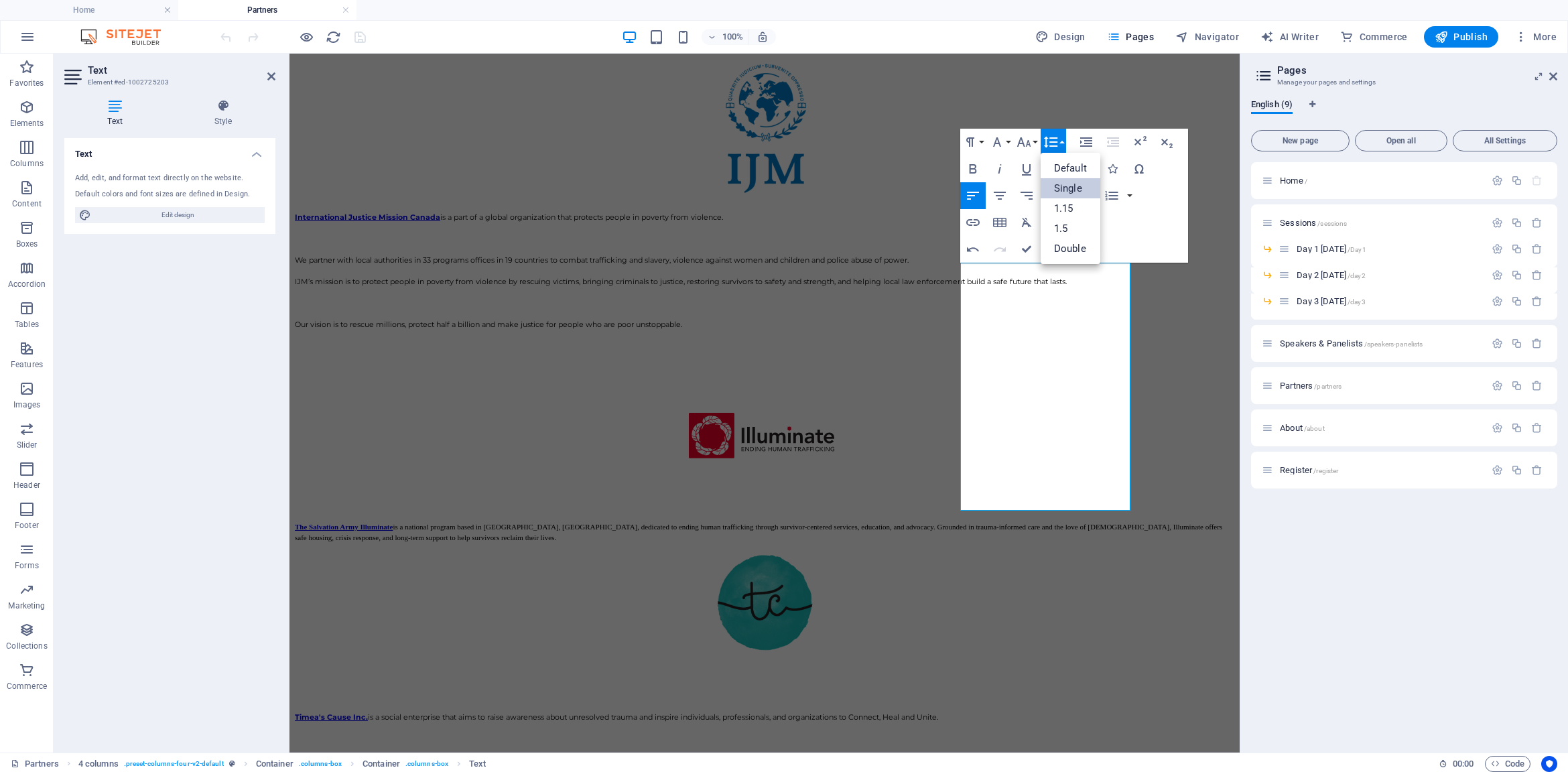
click at [1053, 180] on link "Single" at bounding box center [1070, 188] width 60 height 20
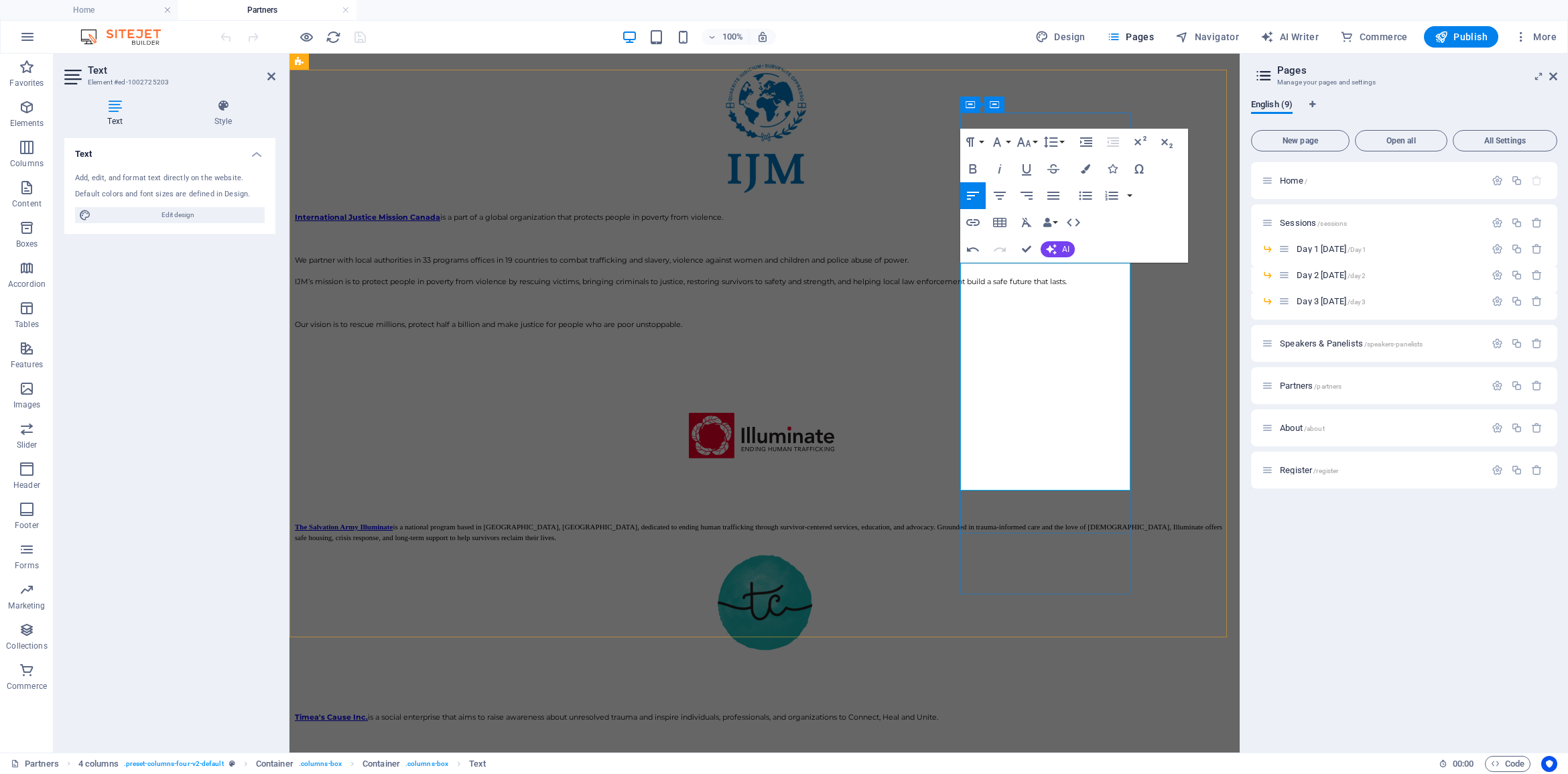
drag, startPoint x: 1066, startPoint y: 487, endPoint x: 960, endPoint y: 441, distance: 115.6
click at [1002, 142] on icon "button" at bounding box center [997, 142] width 16 height 16
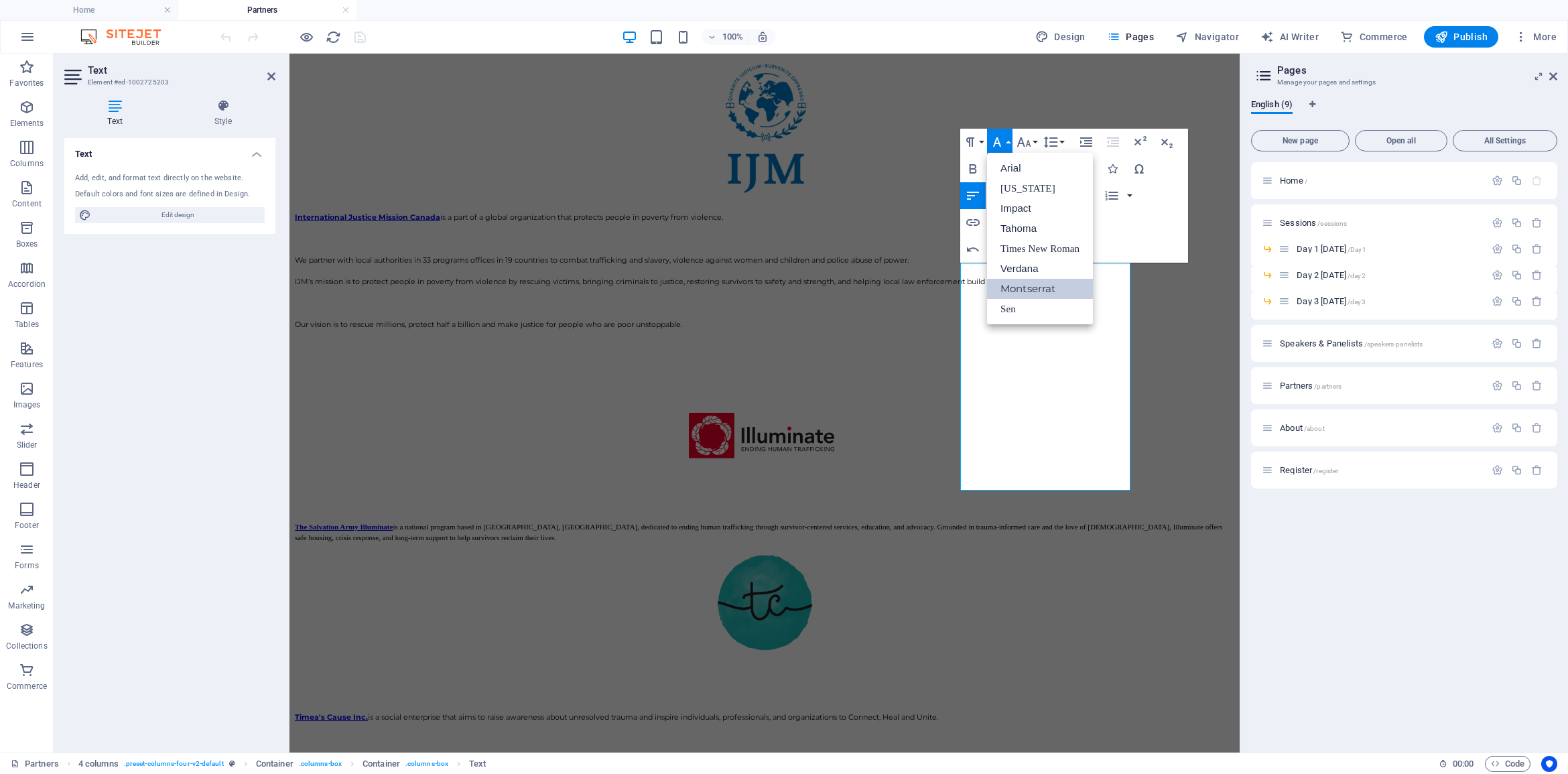
click at [1027, 286] on link "Montserrat" at bounding box center [1040, 288] width 106 height 20
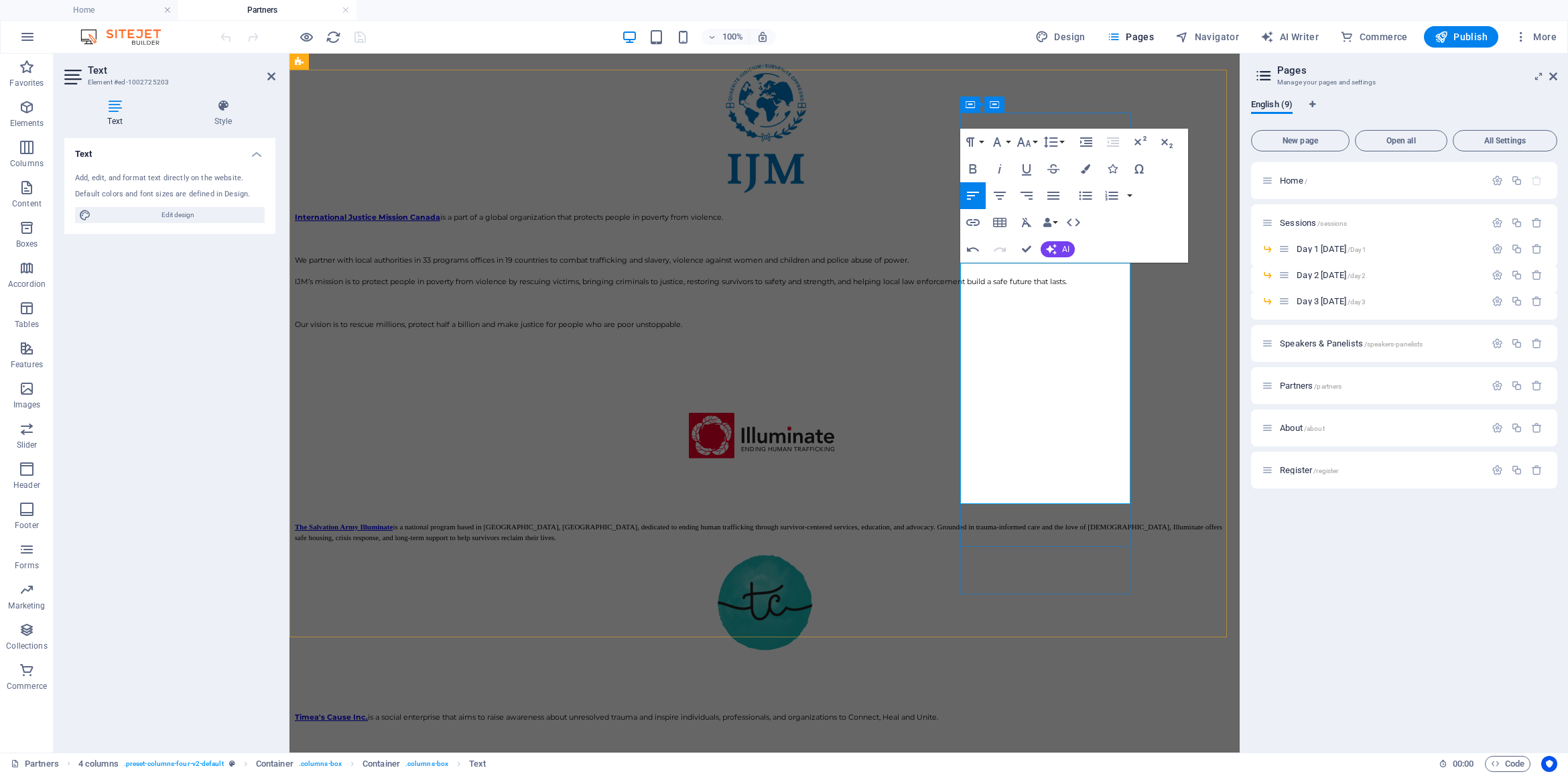
drag, startPoint x: 1008, startPoint y: 449, endPoint x: 959, endPoint y: 442, distance: 49.5
click at [973, 168] on icon "button" at bounding box center [973, 168] width 7 height 9
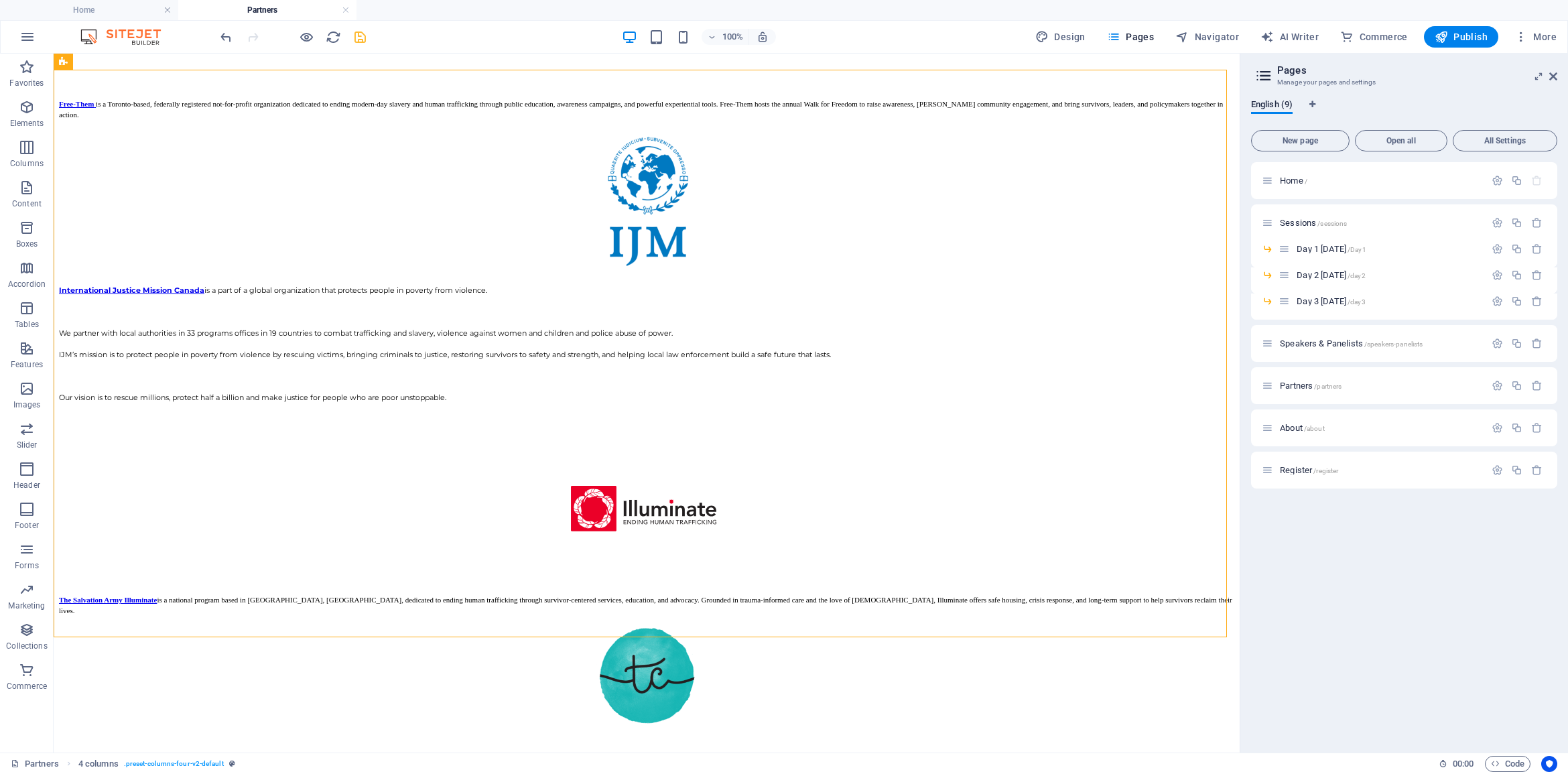
click at [363, 37] on icon "save" at bounding box center [360, 37] width 15 height 15
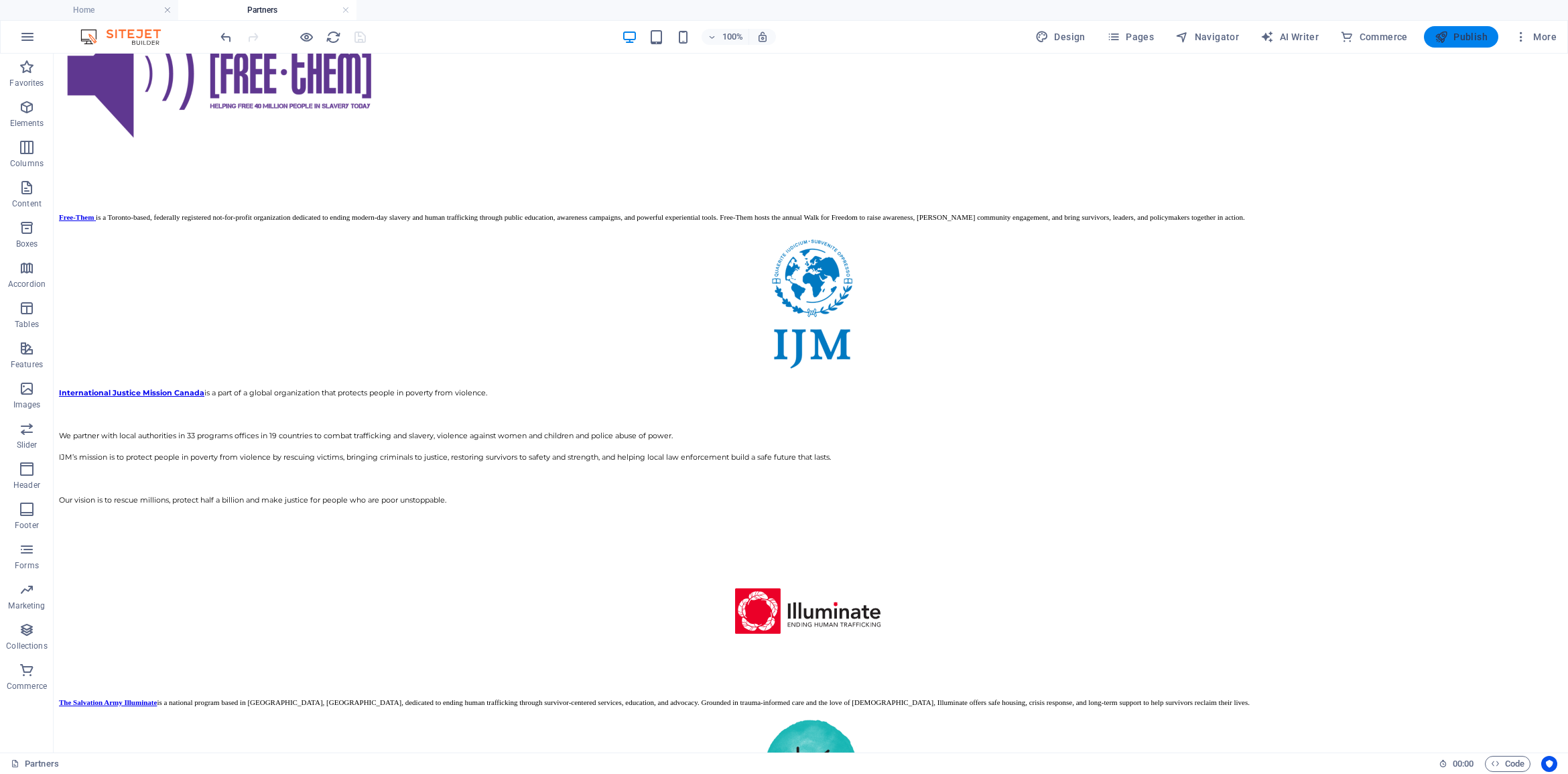
click at [1469, 35] on span "Publish" at bounding box center [1461, 37] width 53 height 14
